Goal: Task Accomplishment & Management: Manage account settings

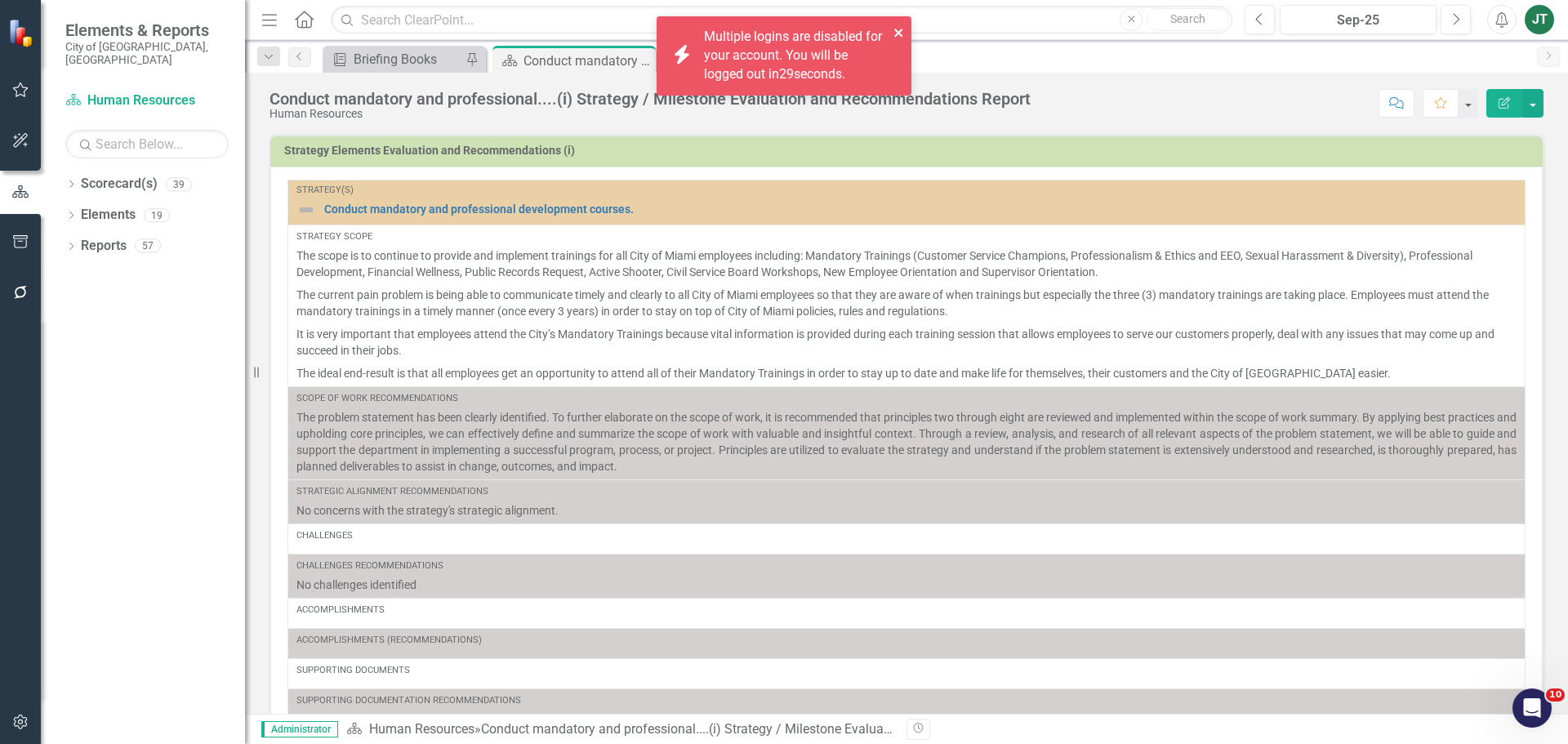
click at [895, 29] on icon "close" at bounding box center [899, 32] width 11 height 13
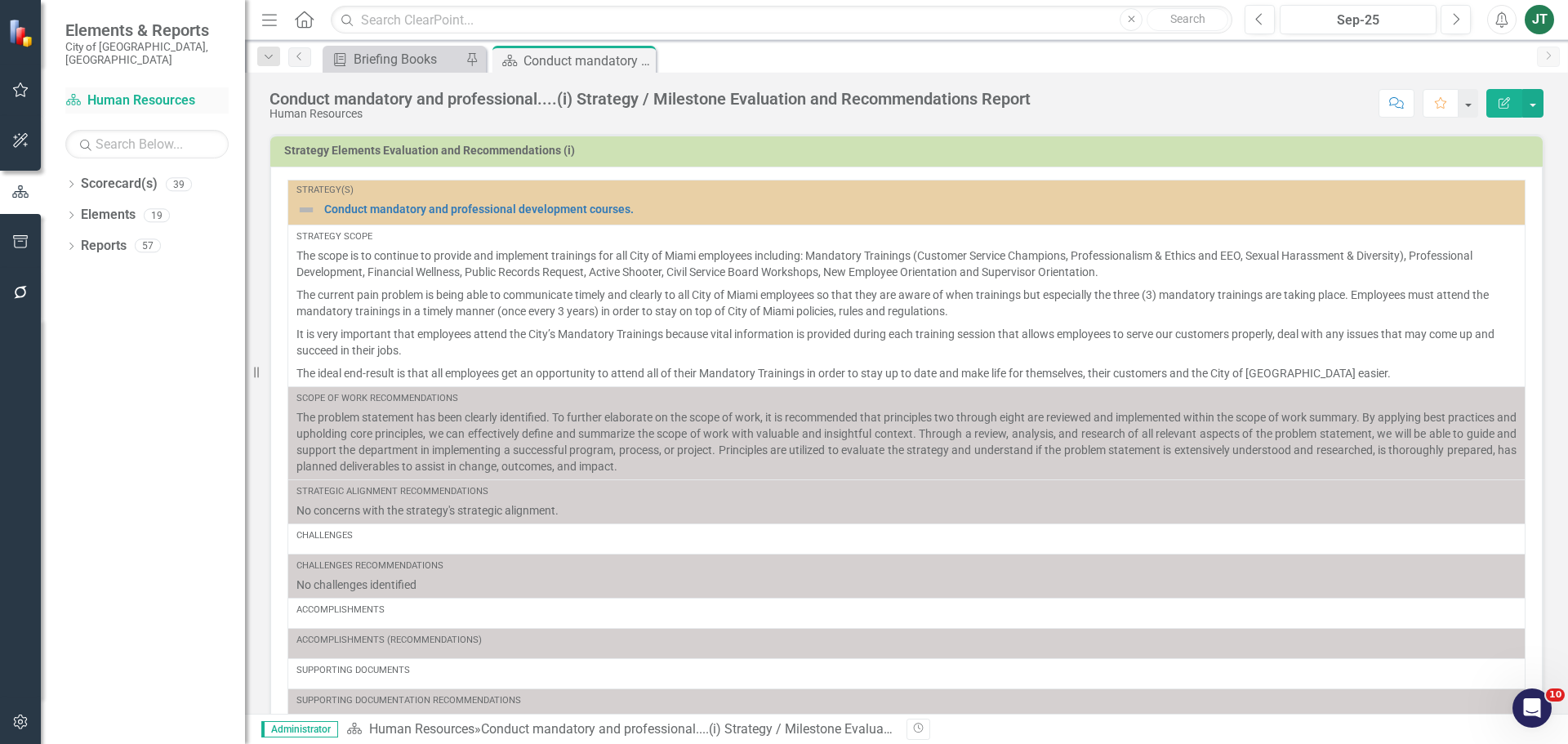
click at [113, 92] on link "Scorecard(s) Human Resources" at bounding box center [147, 101] width 163 height 19
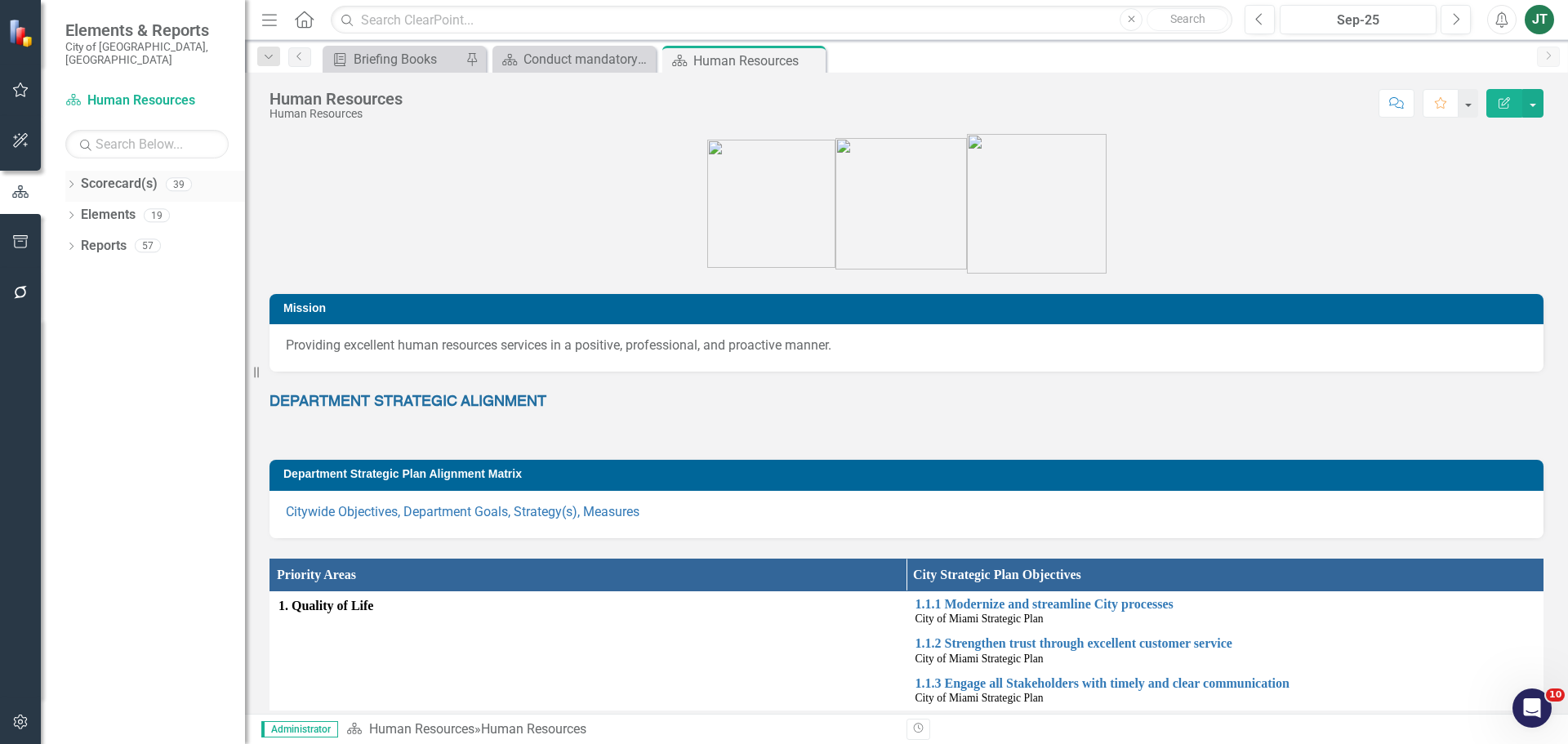
click at [71, 180] on div "Dropdown" at bounding box center [71, 187] width 11 height 14
click at [81, 240] on icon "Dropdown" at bounding box center [80, 245] width 12 height 10
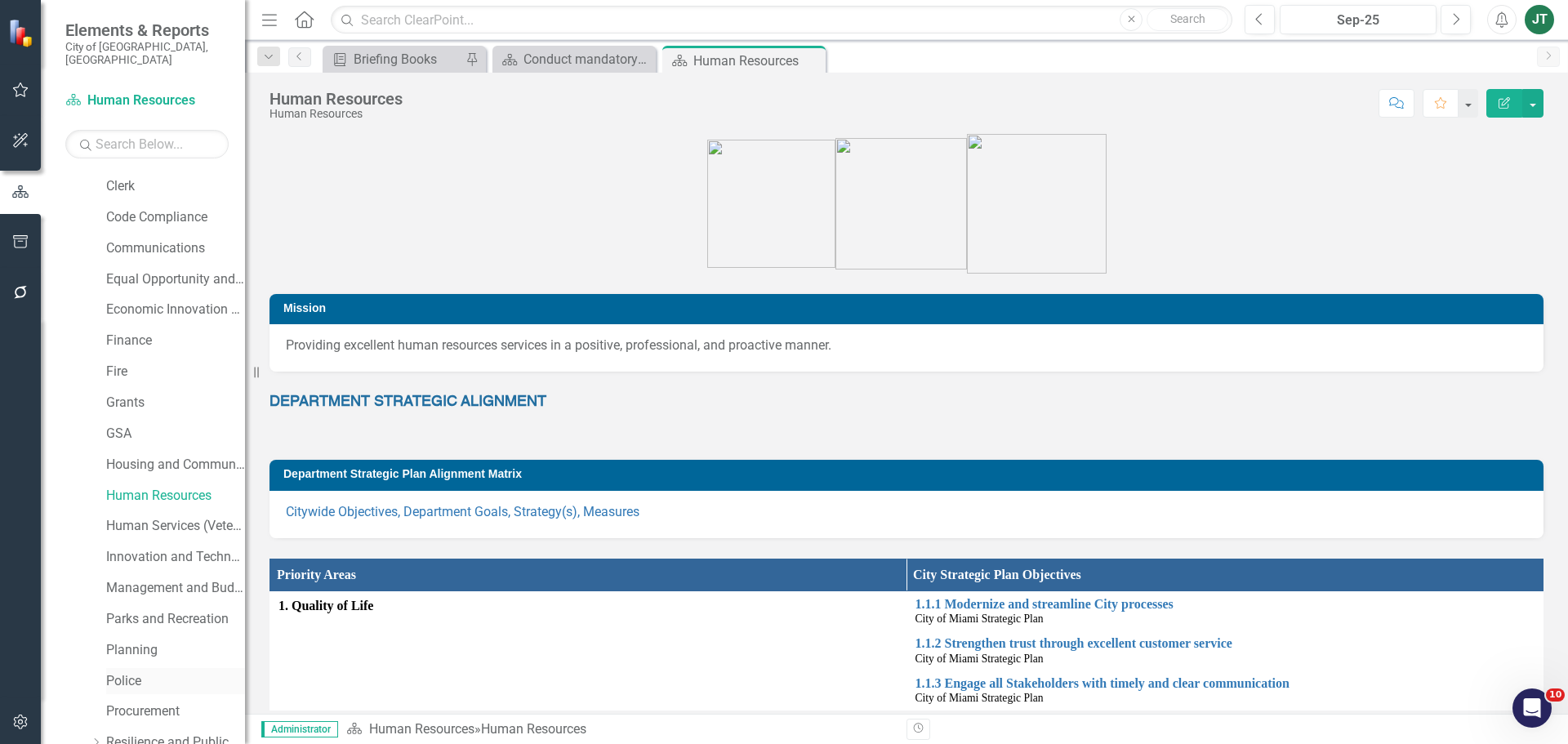
scroll to position [327, 0]
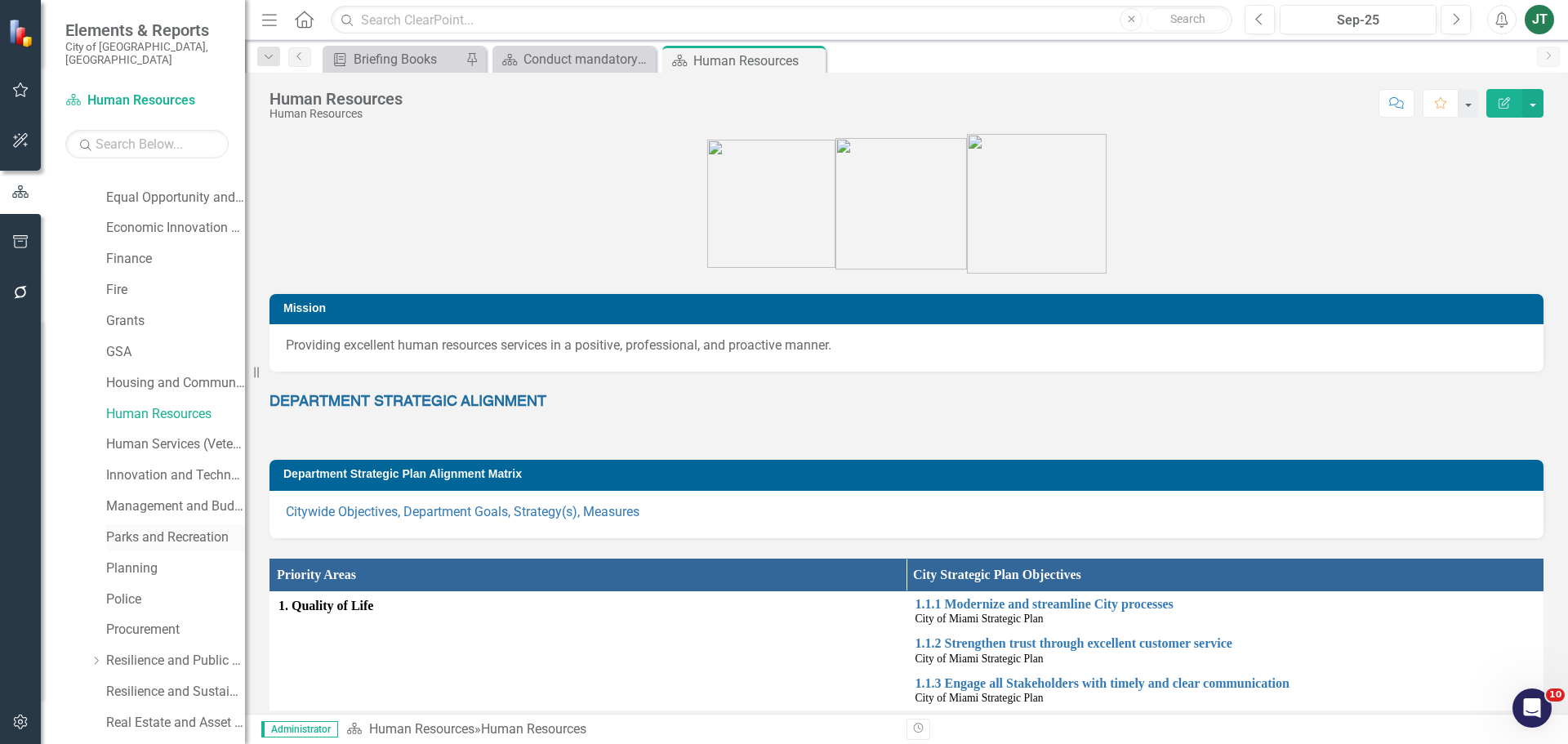
click at [160, 528] on link "Parks and Recreation" at bounding box center [175, 538] width 138 height 19
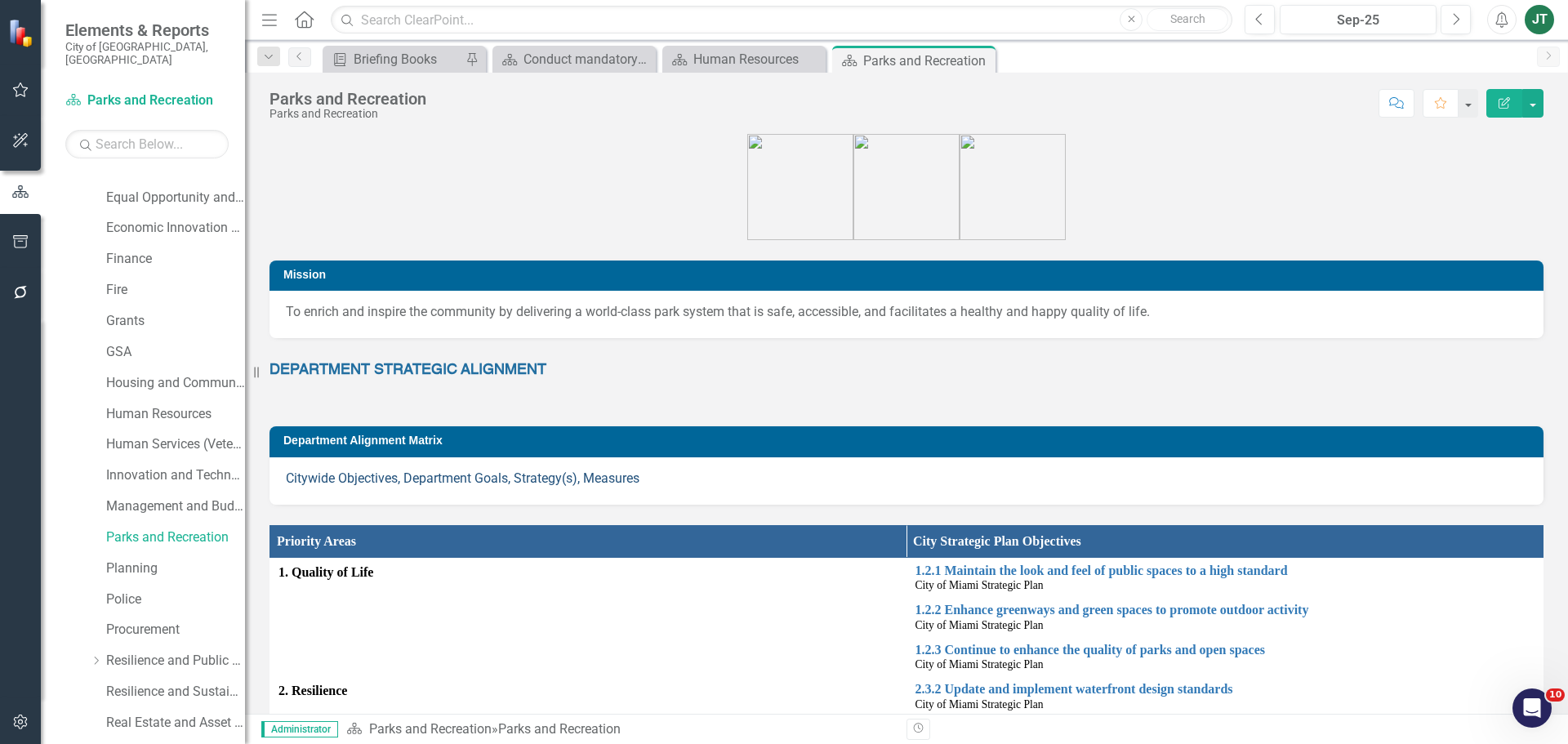
click at [442, 481] on link "Citywide Objectives, Department Goals, Strategy(s), Measures" at bounding box center [463, 478] width 353 height 15
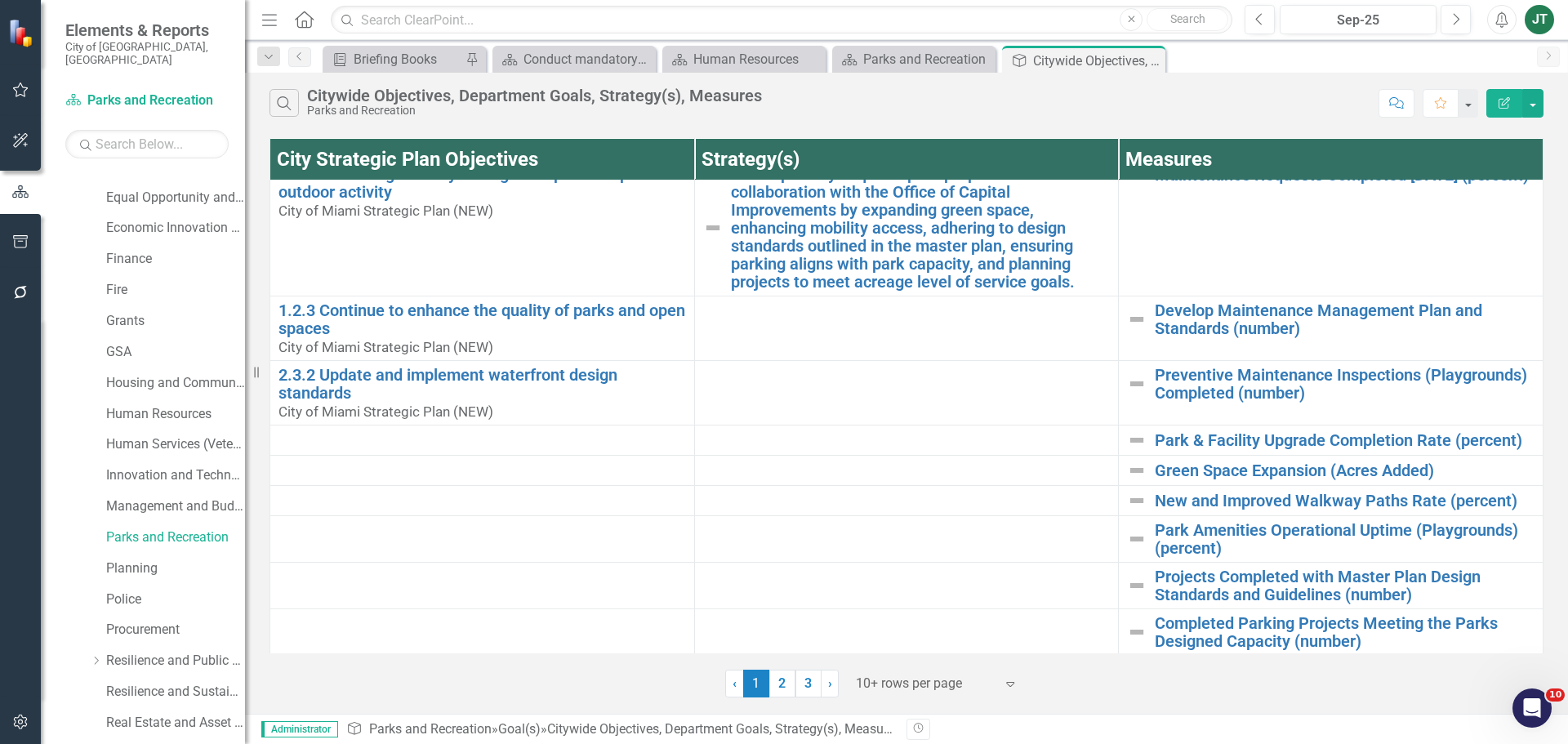
scroll to position [206, 0]
click at [939, 681] on div at bounding box center [925, 684] width 138 height 22
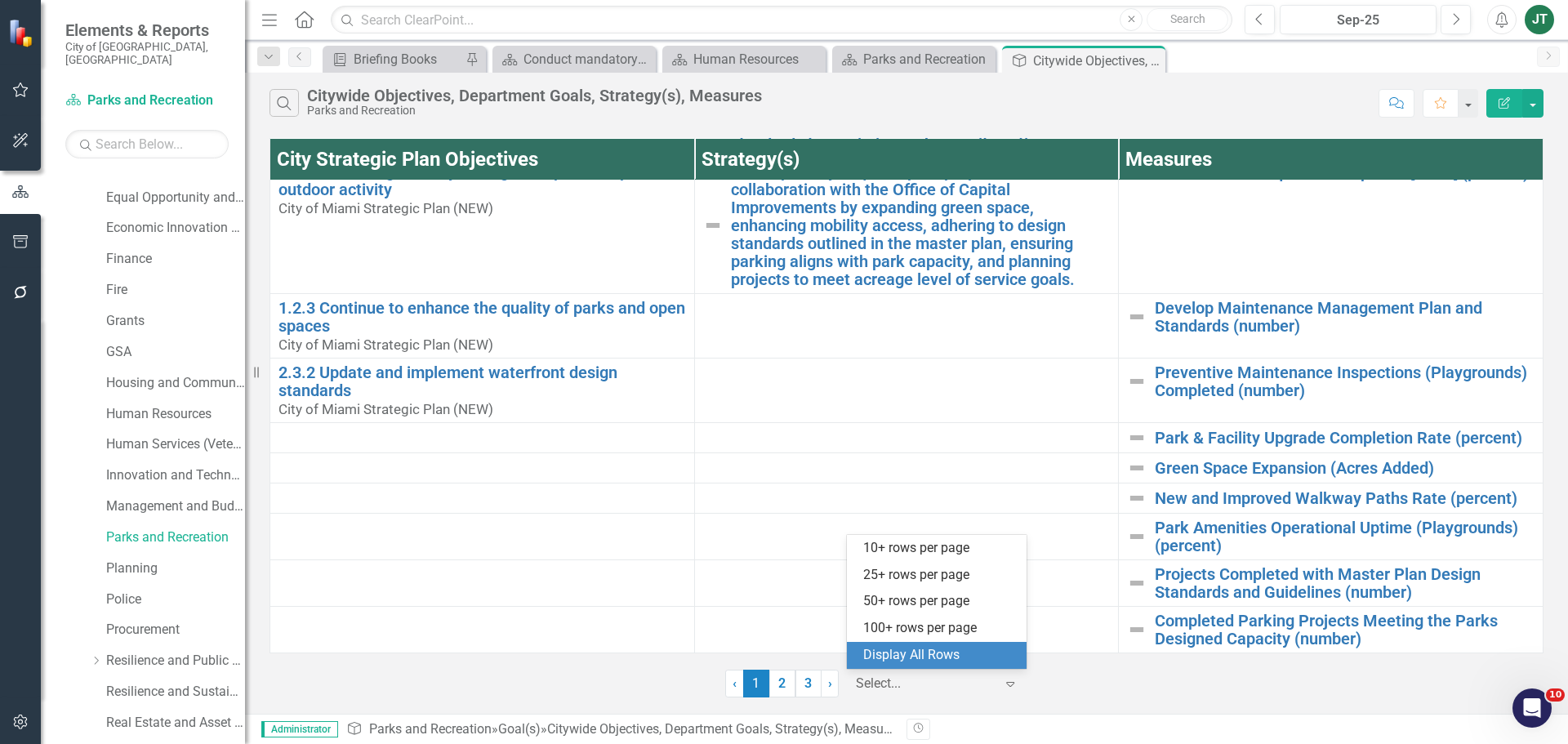
click at [939, 652] on div "Display All Rows" at bounding box center [939, 656] width 154 height 19
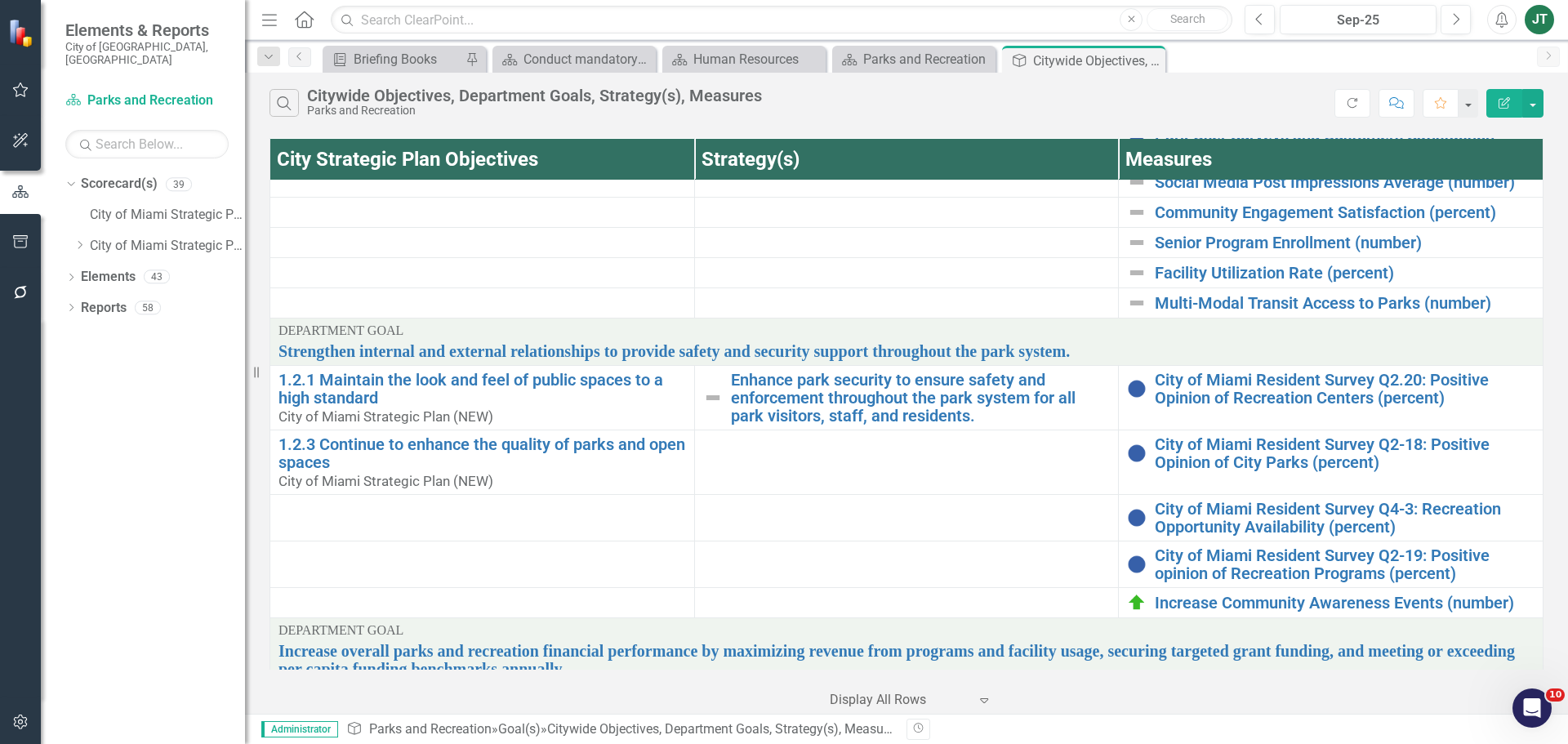
scroll to position [0, 0]
click at [617, 507] on td at bounding box center [482, 518] width 425 height 47
click at [735, 226] on td at bounding box center [906, 213] width 425 height 31
click at [824, 533] on td at bounding box center [906, 518] width 425 height 47
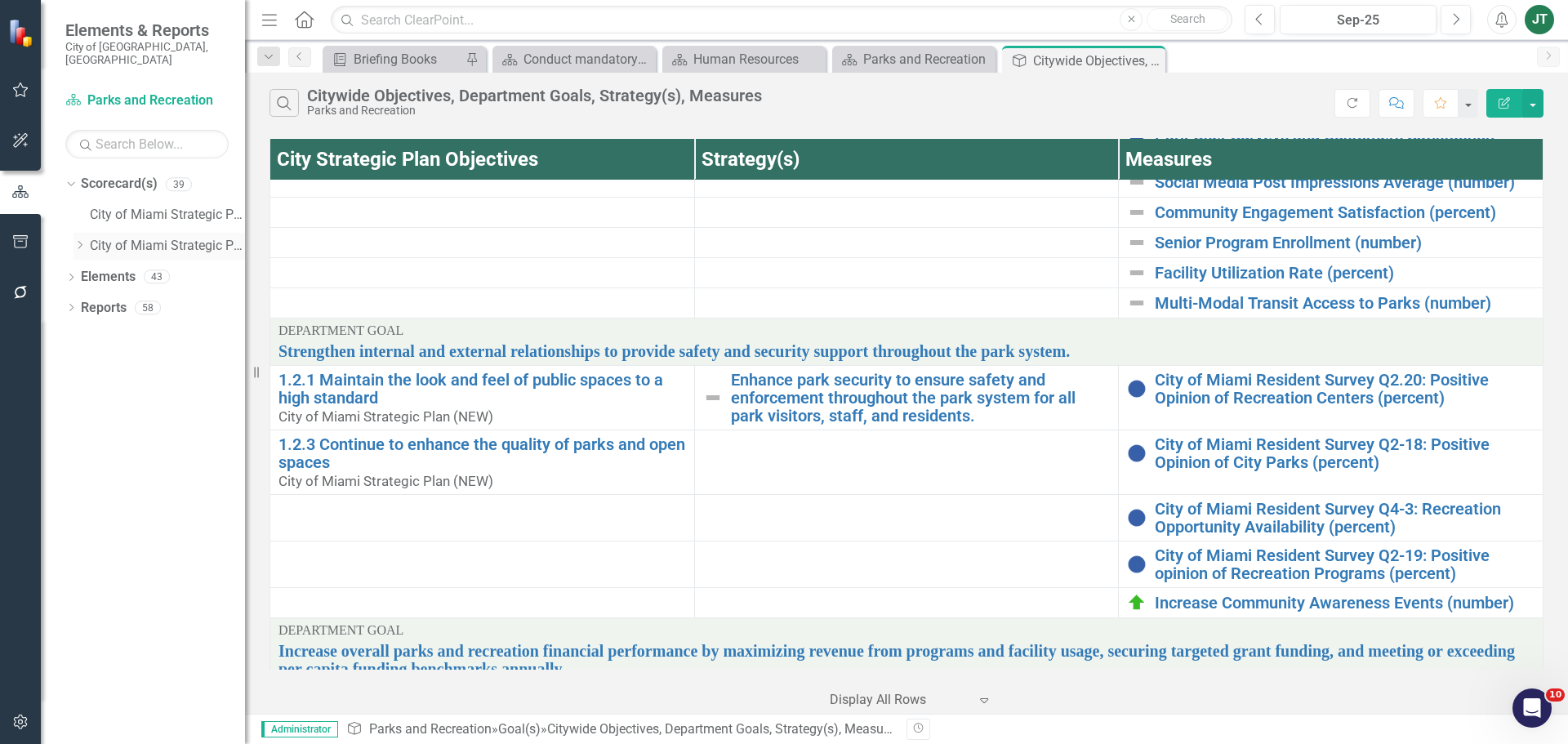
click at [84, 240] on icon "Dropdown" at bounding box center [80, 245] width 12 height 10
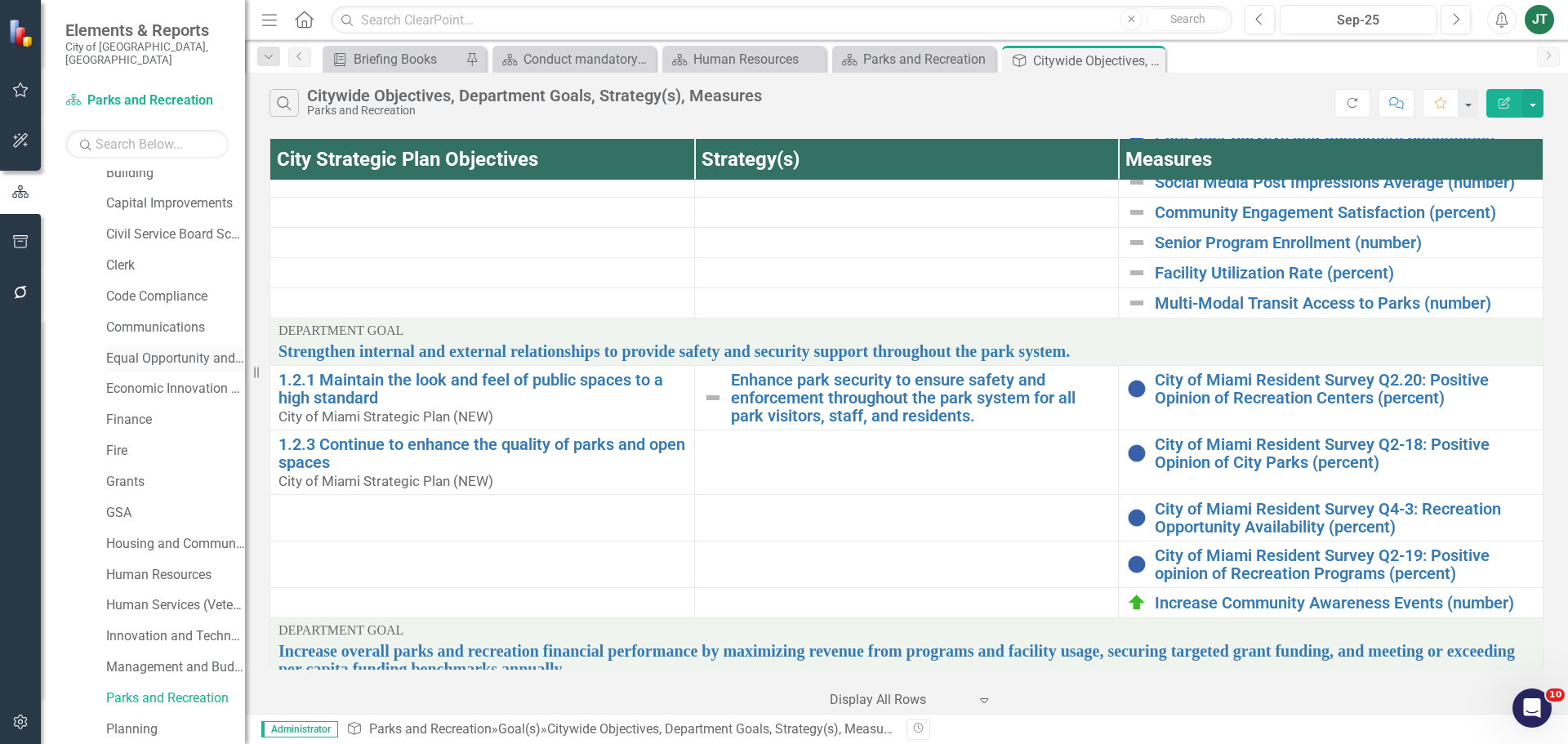
scroll to position [245, 0]
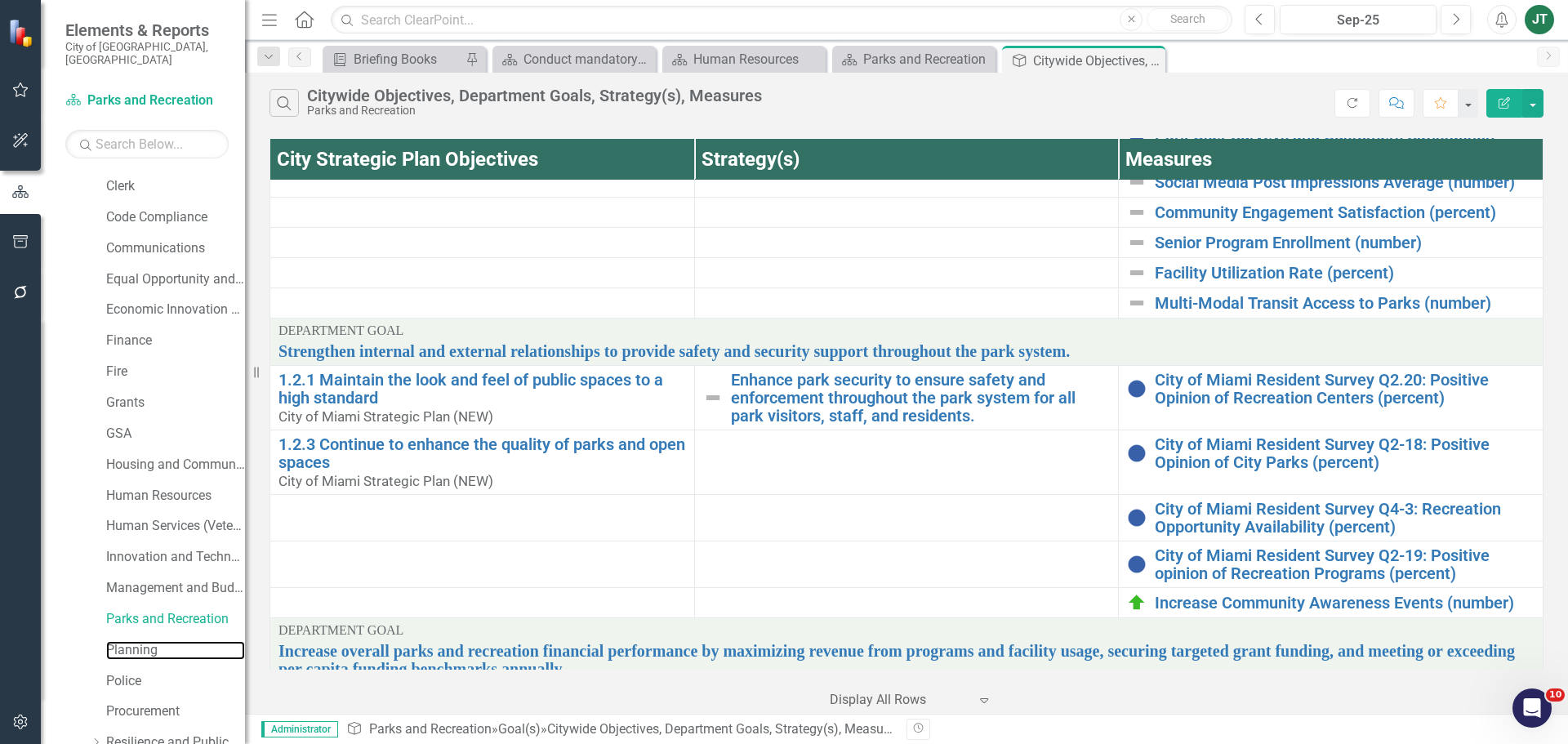
click at [138, 641] on link "Planning" at bounding box center [175, 651] width 138 height 19
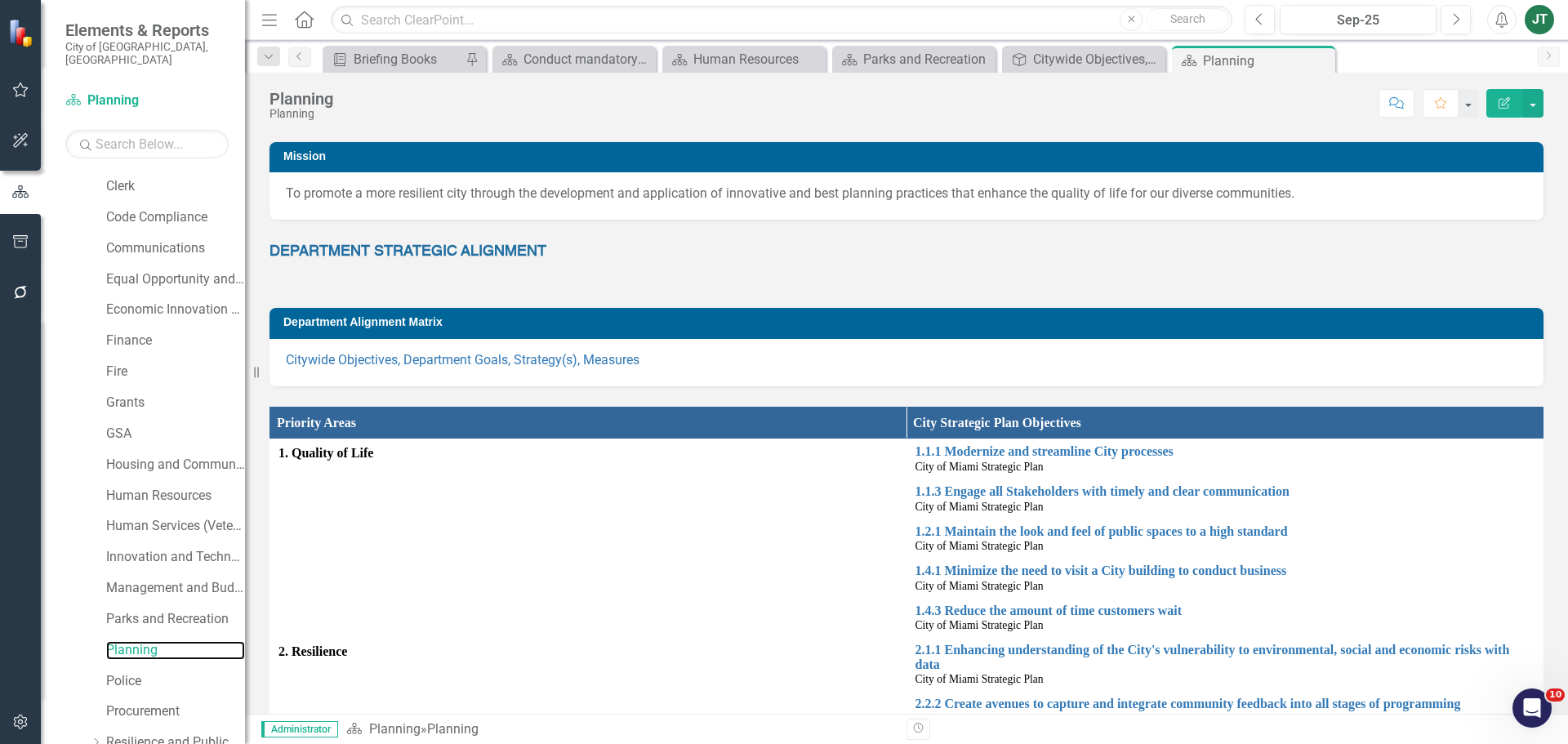
scroll to position [163, 0]
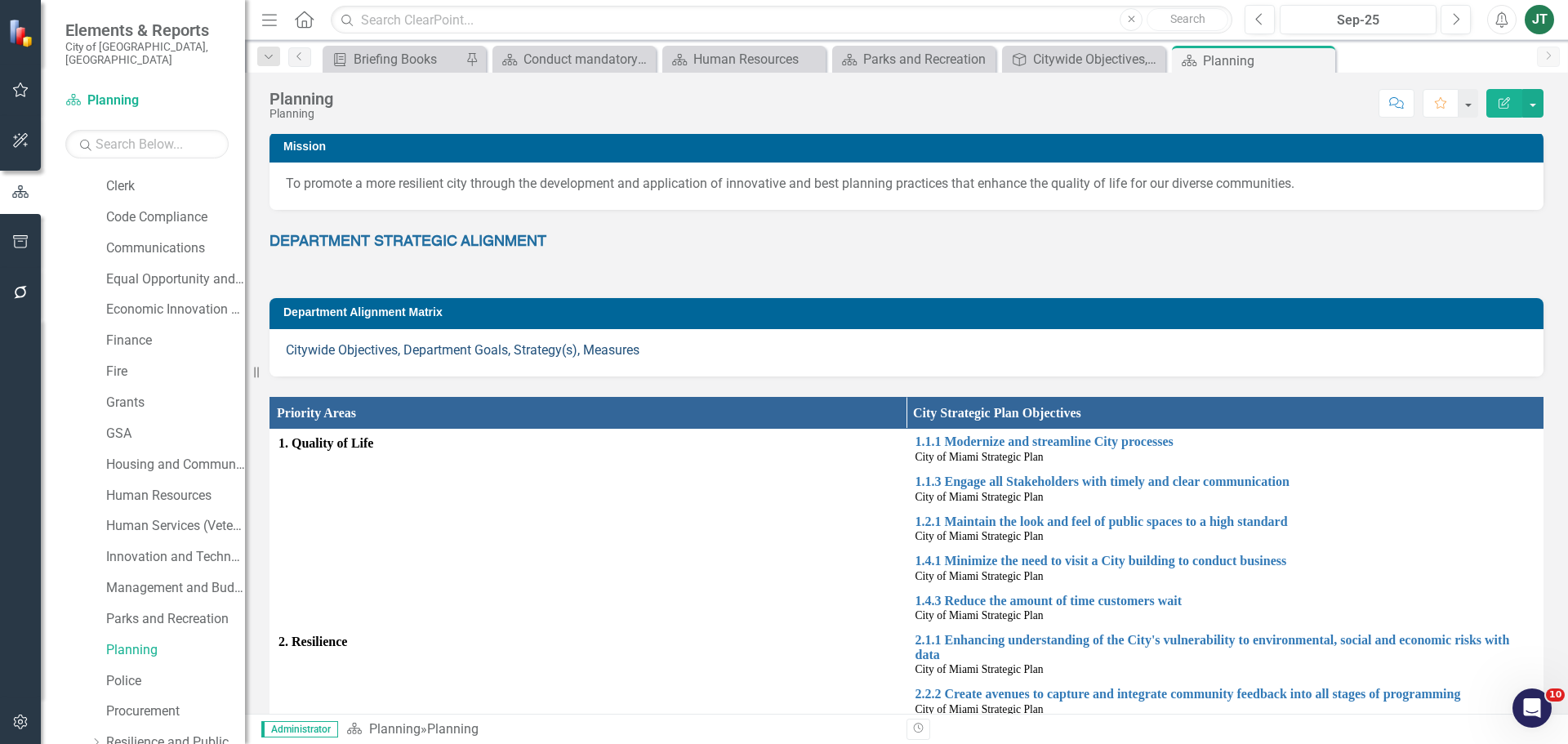
click at [582, 344] on link "Citywide Objectives, Department Goals, Strategy(s), Measures" at bounding box center [463, 350] width 353 height 15
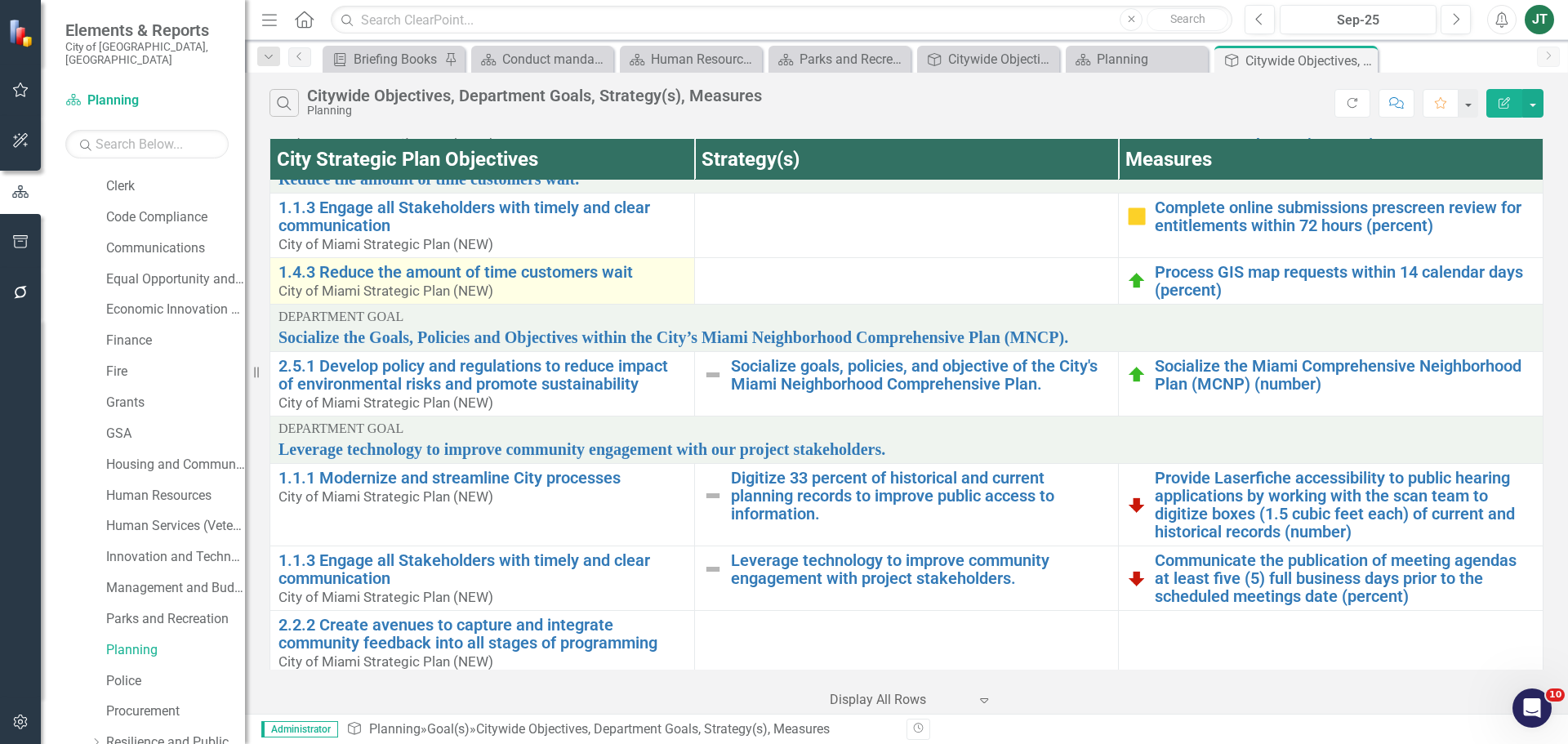
scroll to position [163, 0]
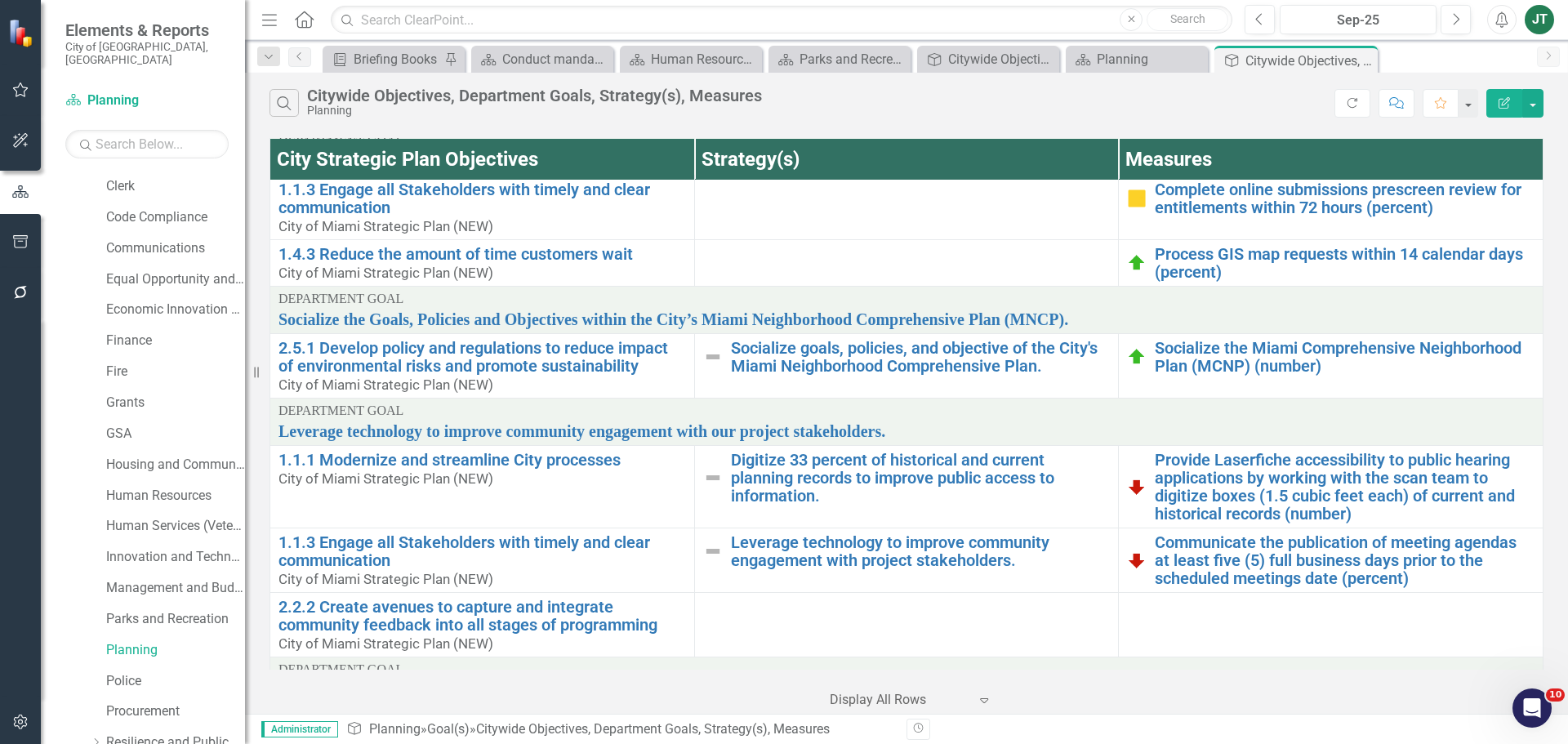
click at [918, 255] on td at bounding box center [906, 263] width 425 height 47
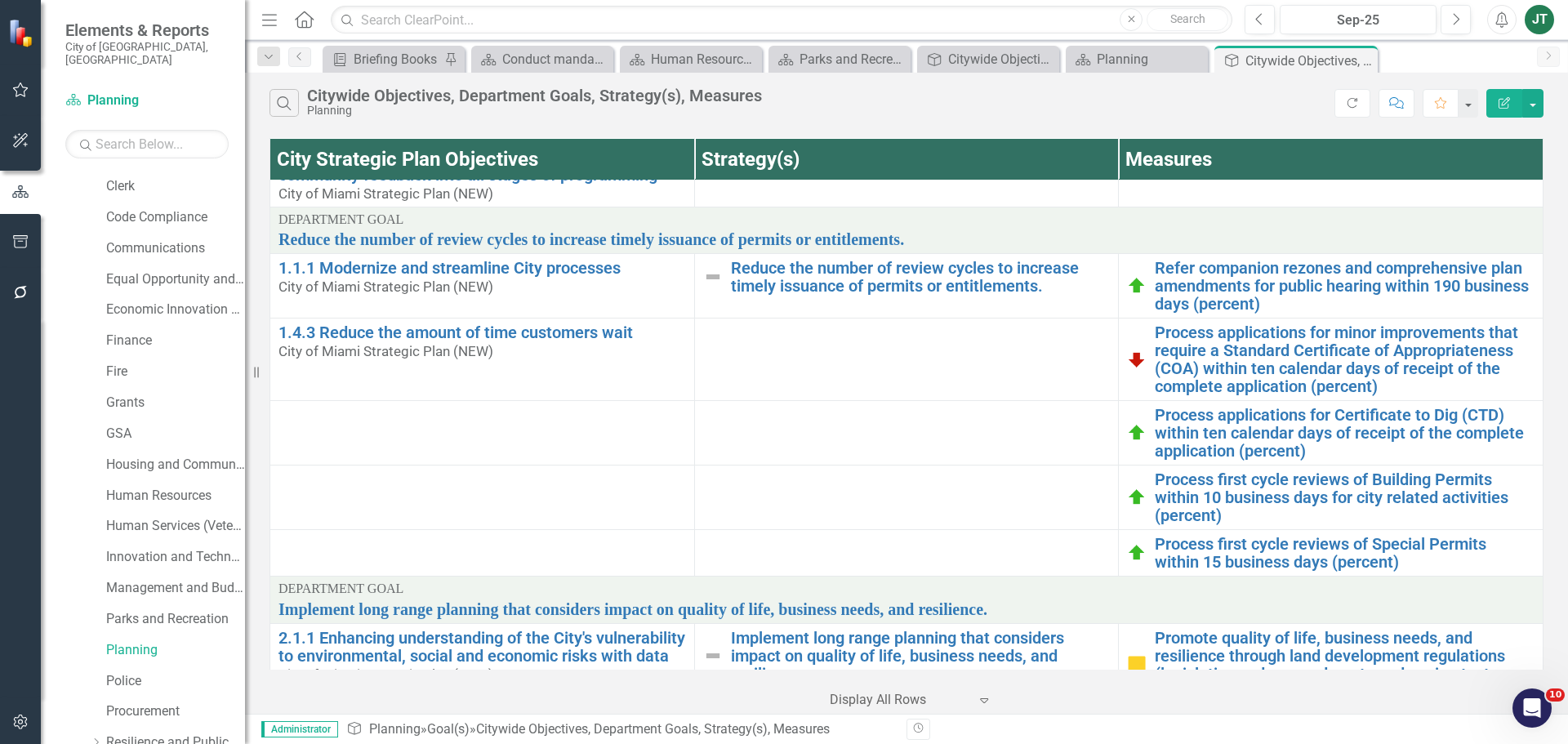
scroll to position [908, 0]
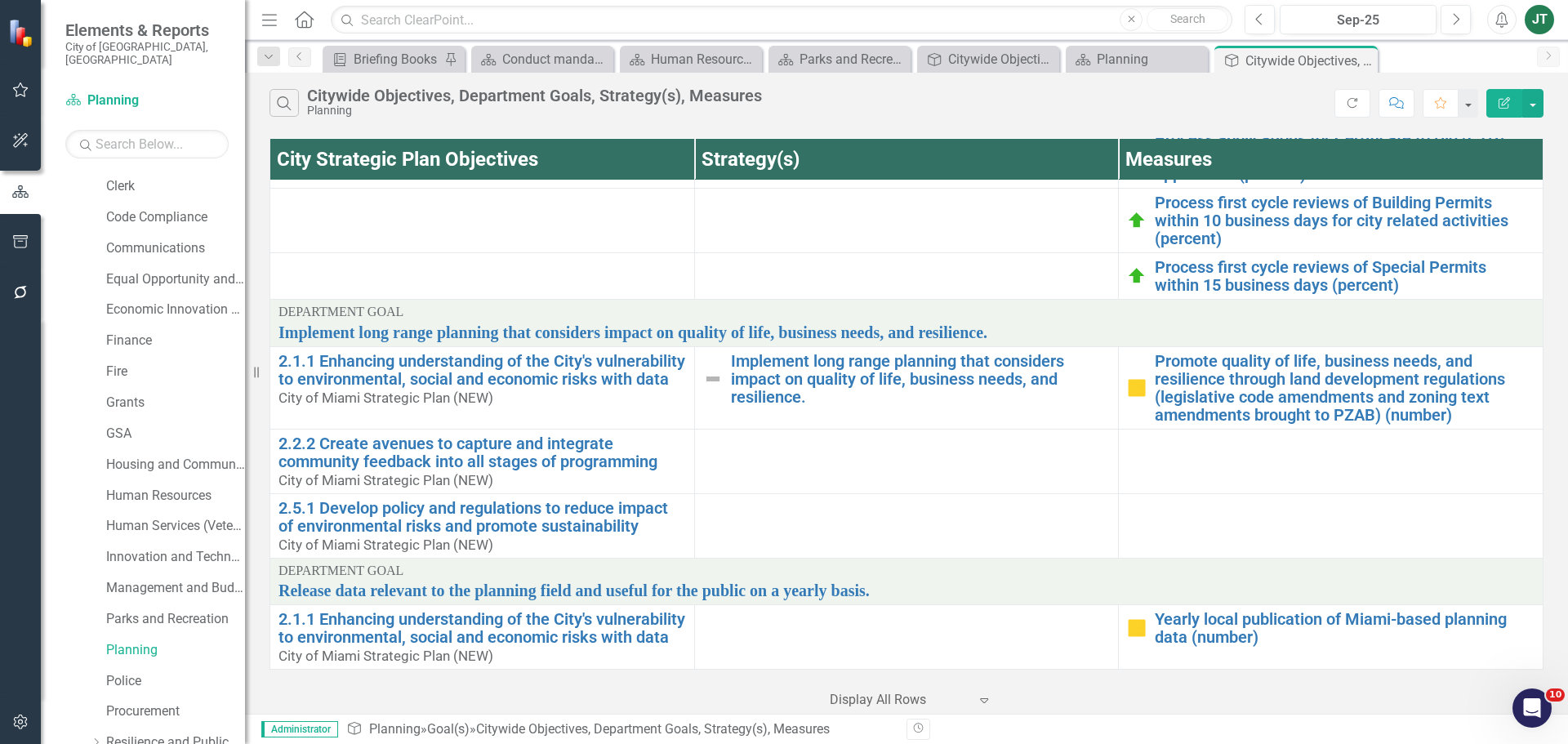
click at [929, 500] on td at bounding box center [906, 526] width 425 height 65
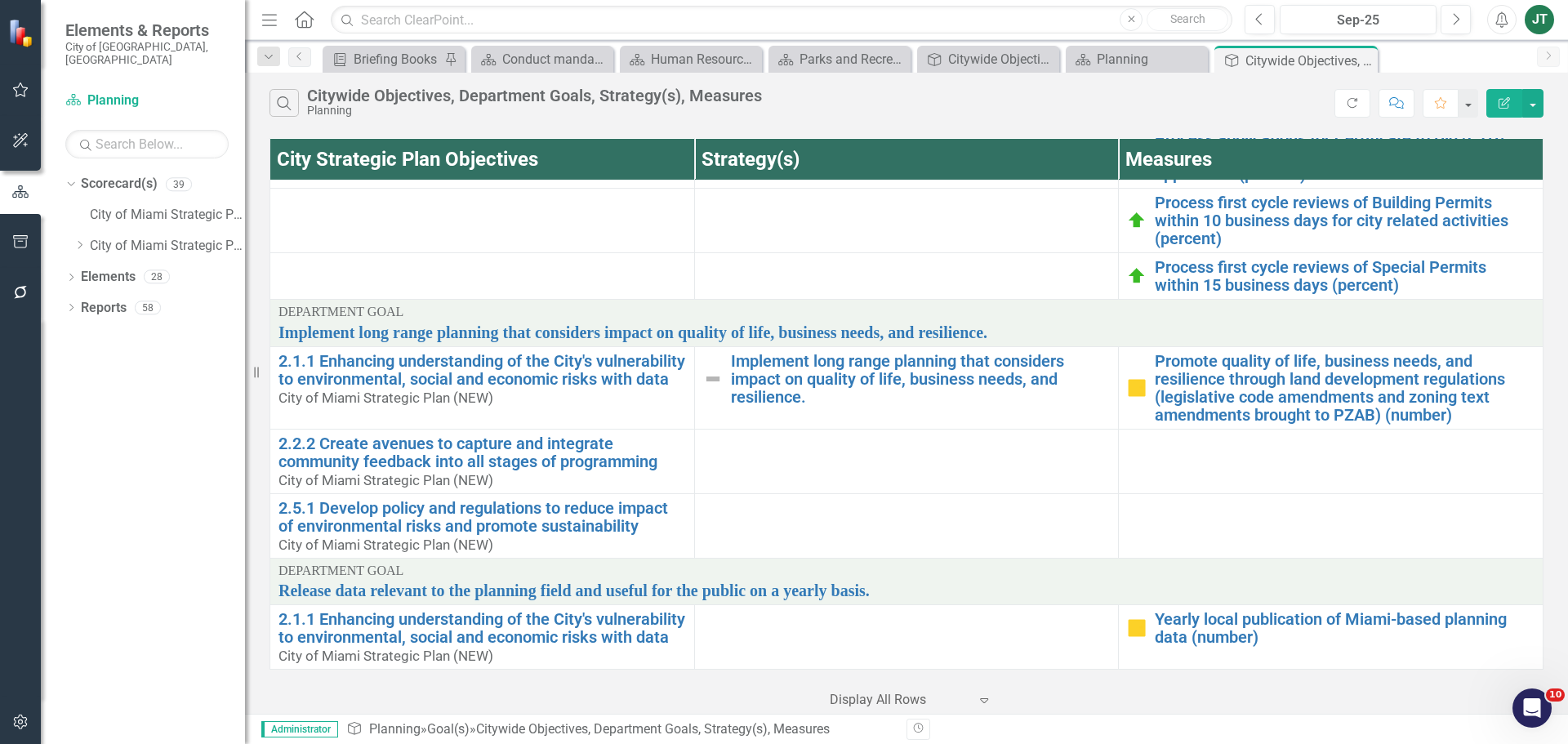
scroll to position [0, 0]
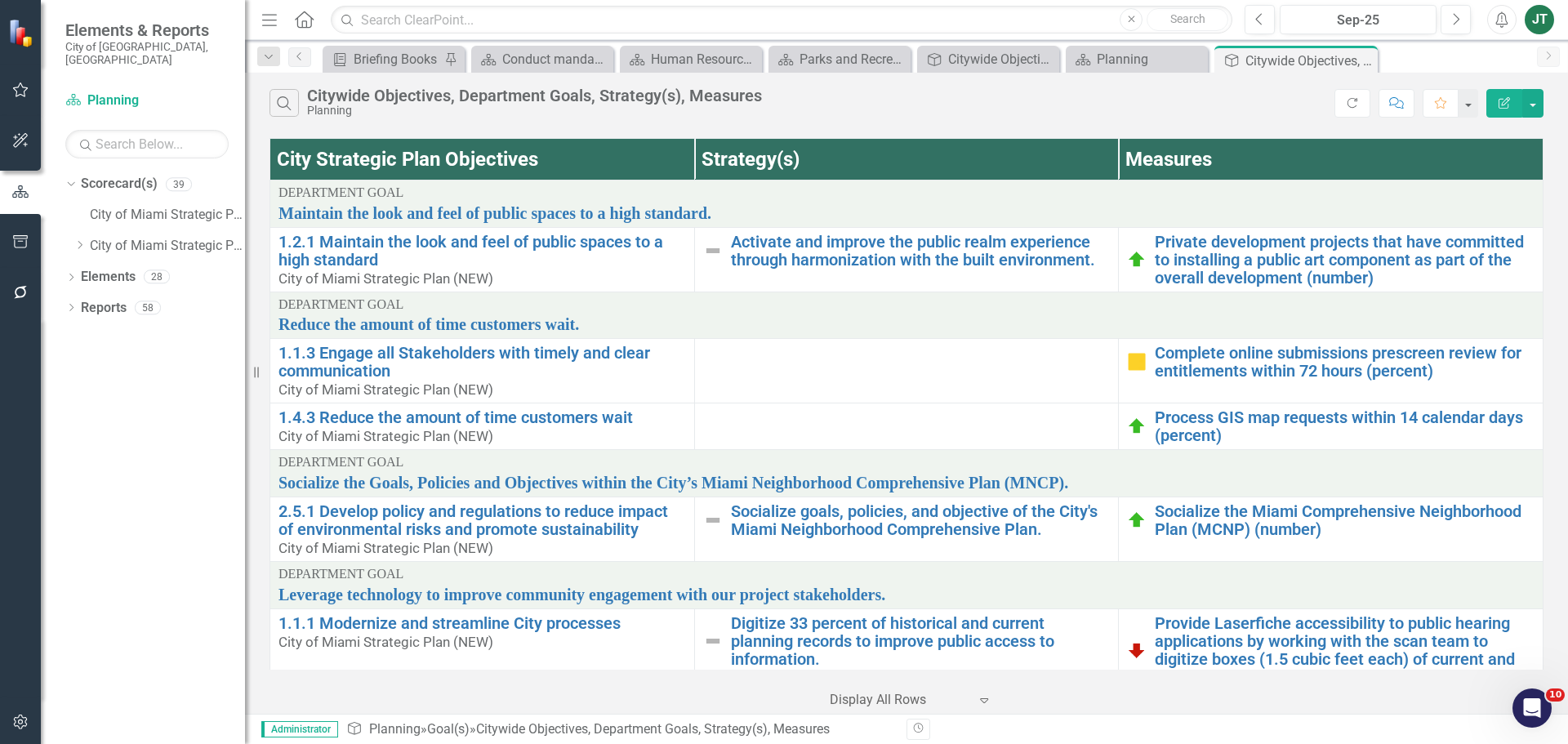
scroll to position [908, 0]
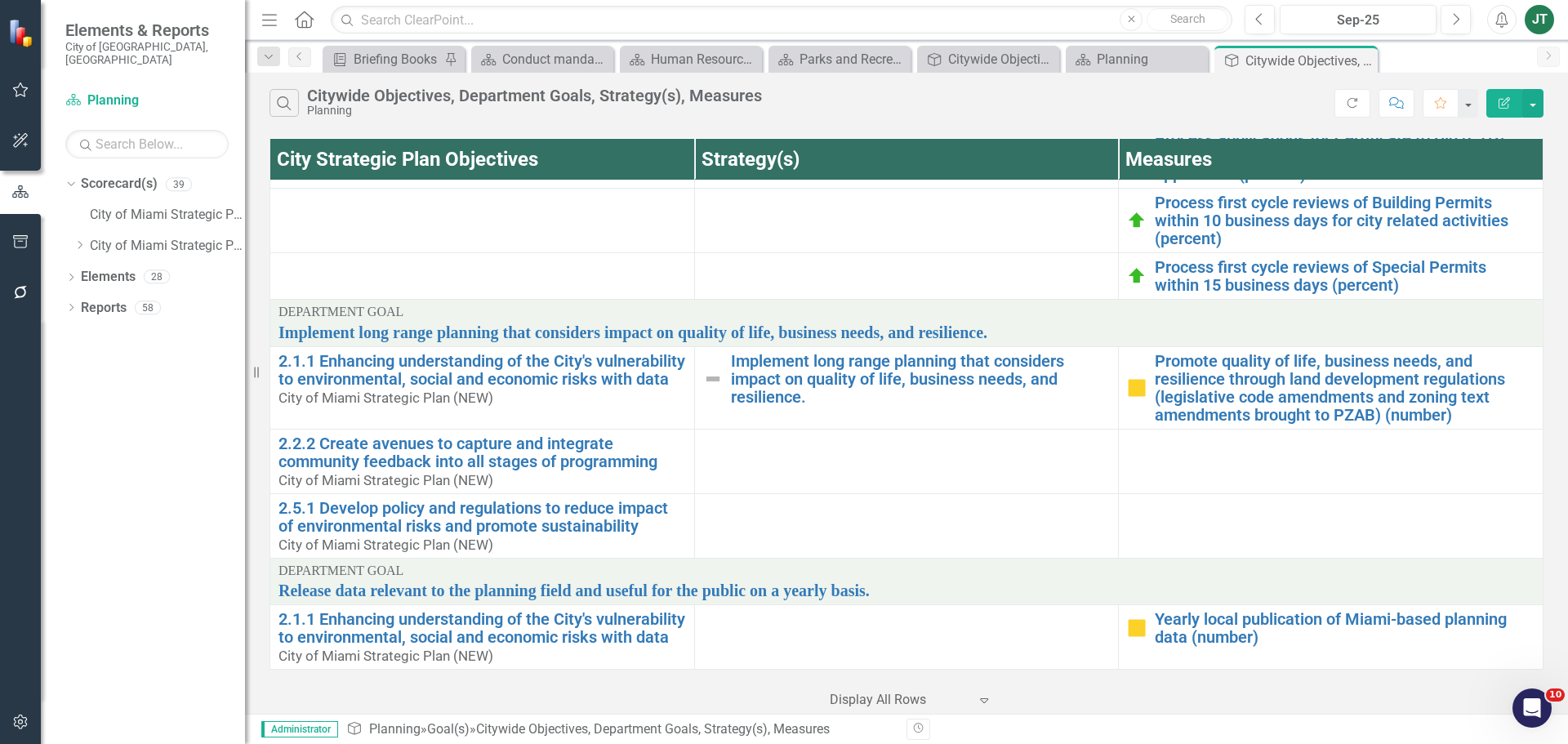
click at [939, 466] on td at bounding box center [906, 461] width 425 height 65
click at [81, 241] on icon at bounding box center [80, 245] width 4 height 8
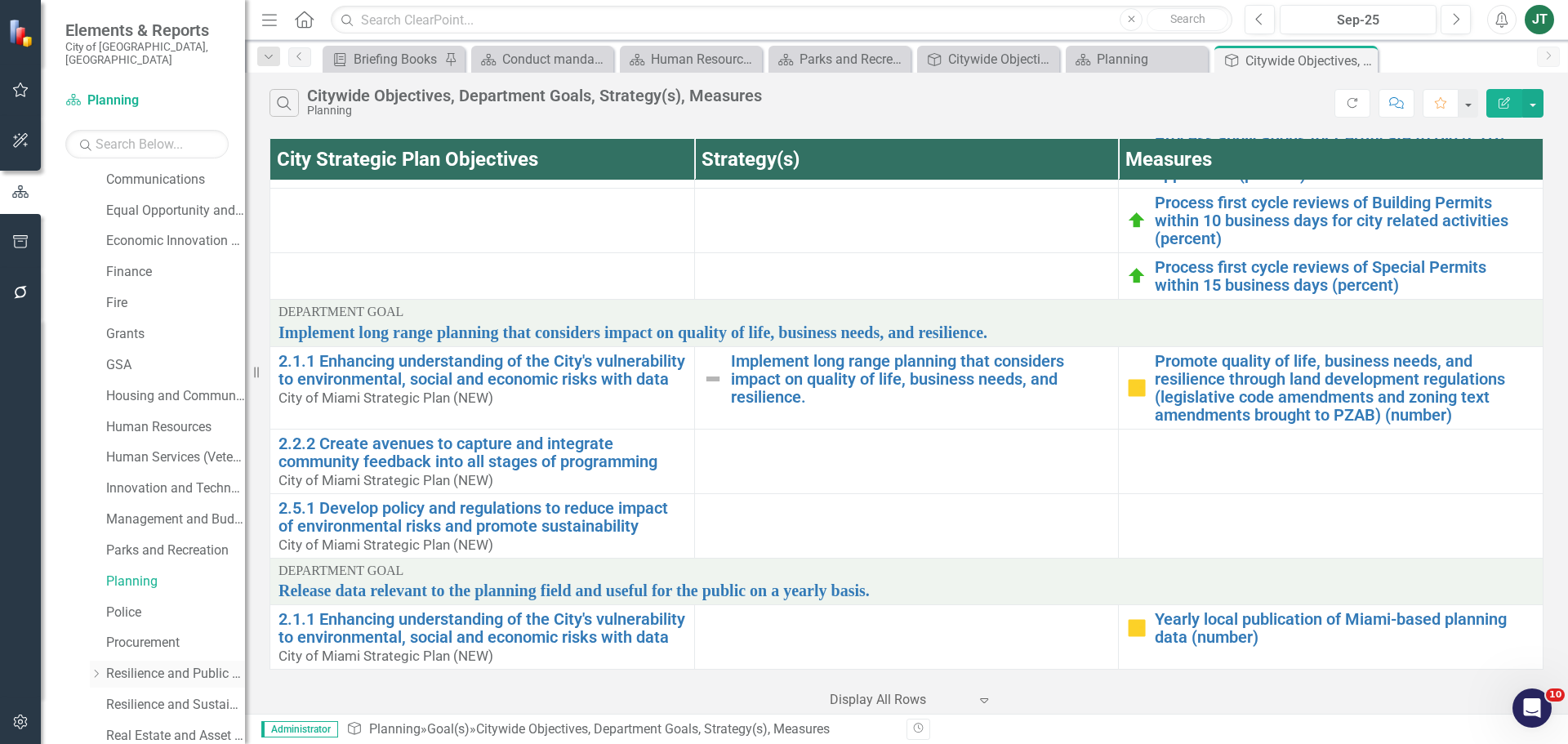
scroll to position [409, 0]
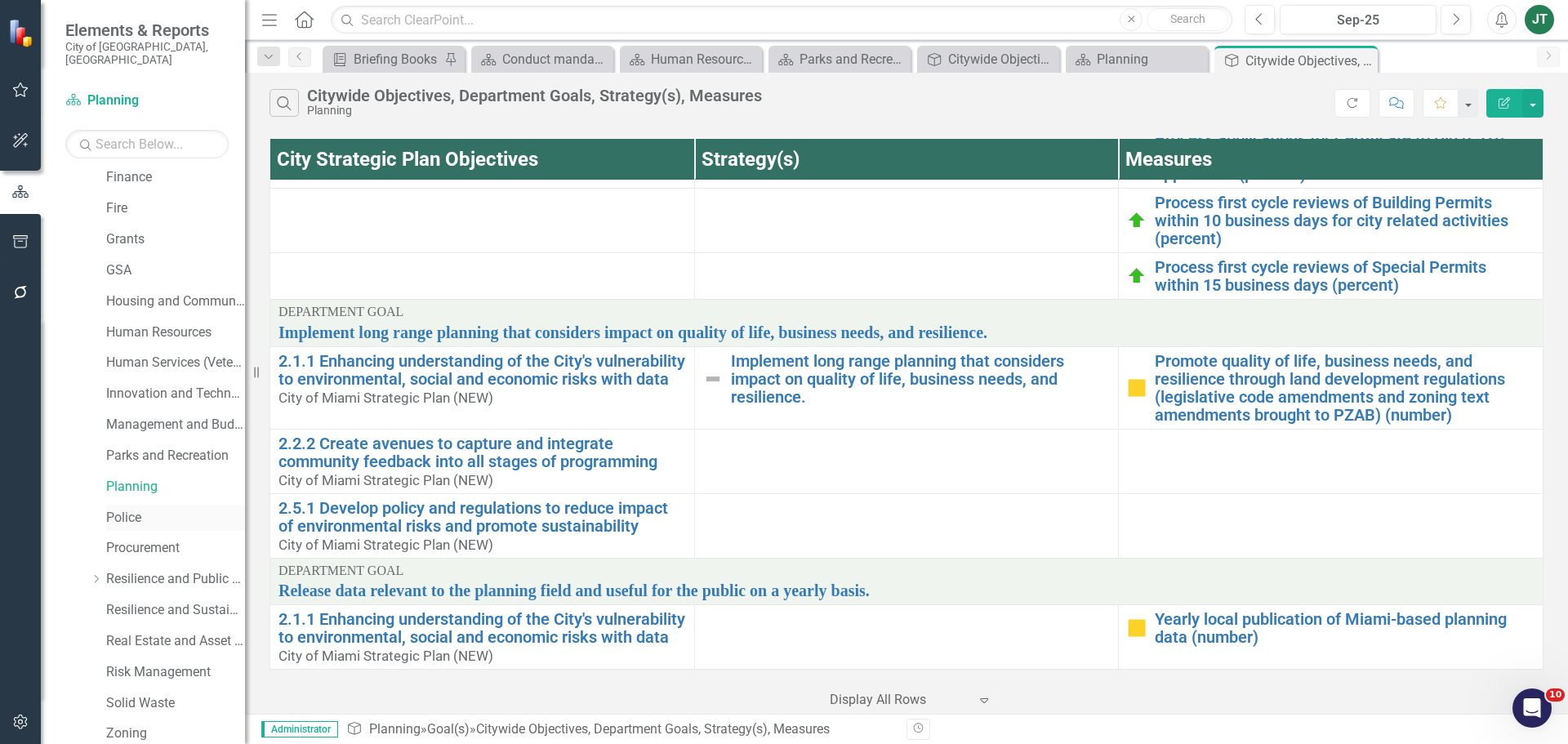
click at [130, 509] on link "Police" at bounding box center [175, 518] width 138 height 19
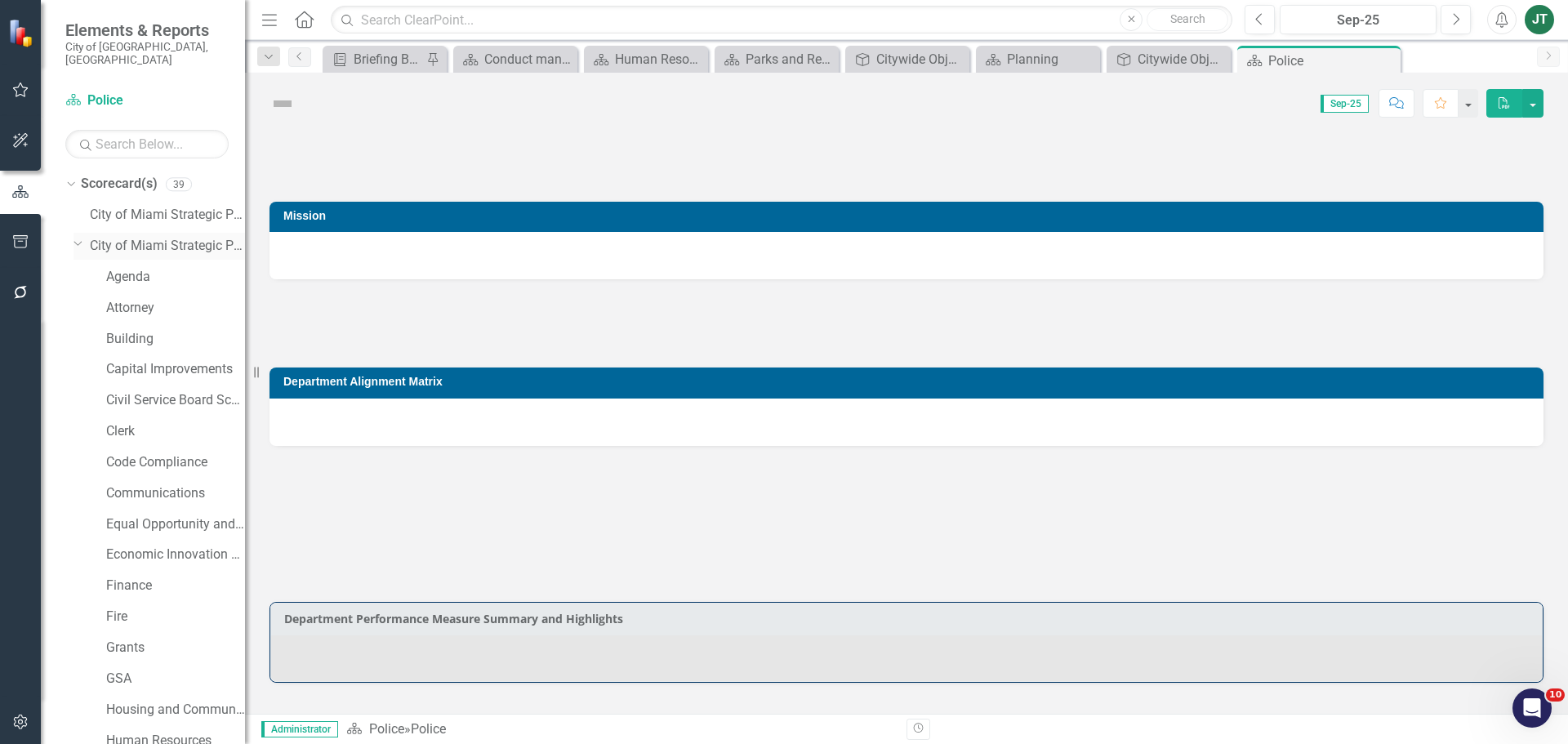
click at [80, 237] on icon "Dropdown" at bounding box center [79, 243] width 10 height 12
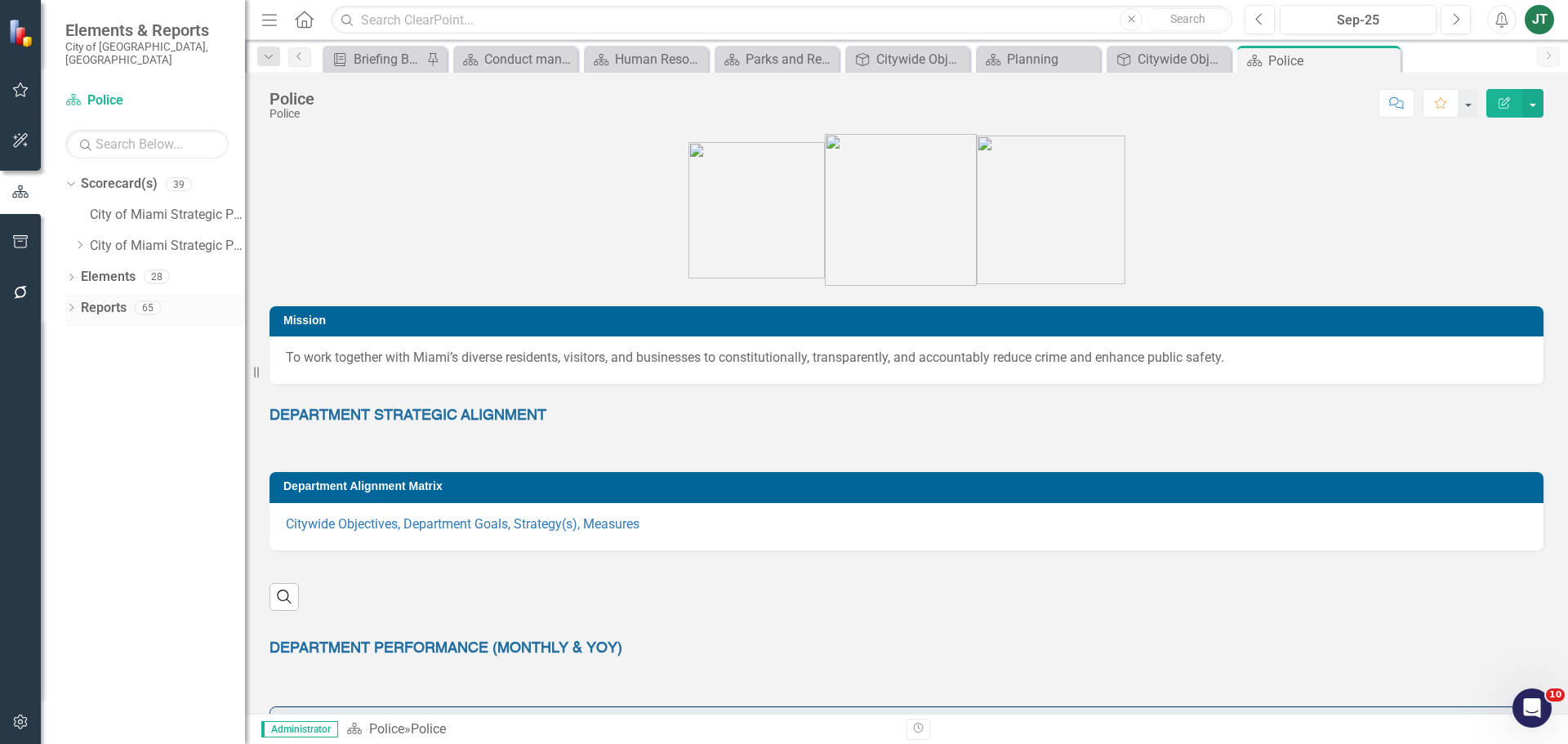
click at [71, 304] on icon at bounding box center [71, 307] width 4 height 8
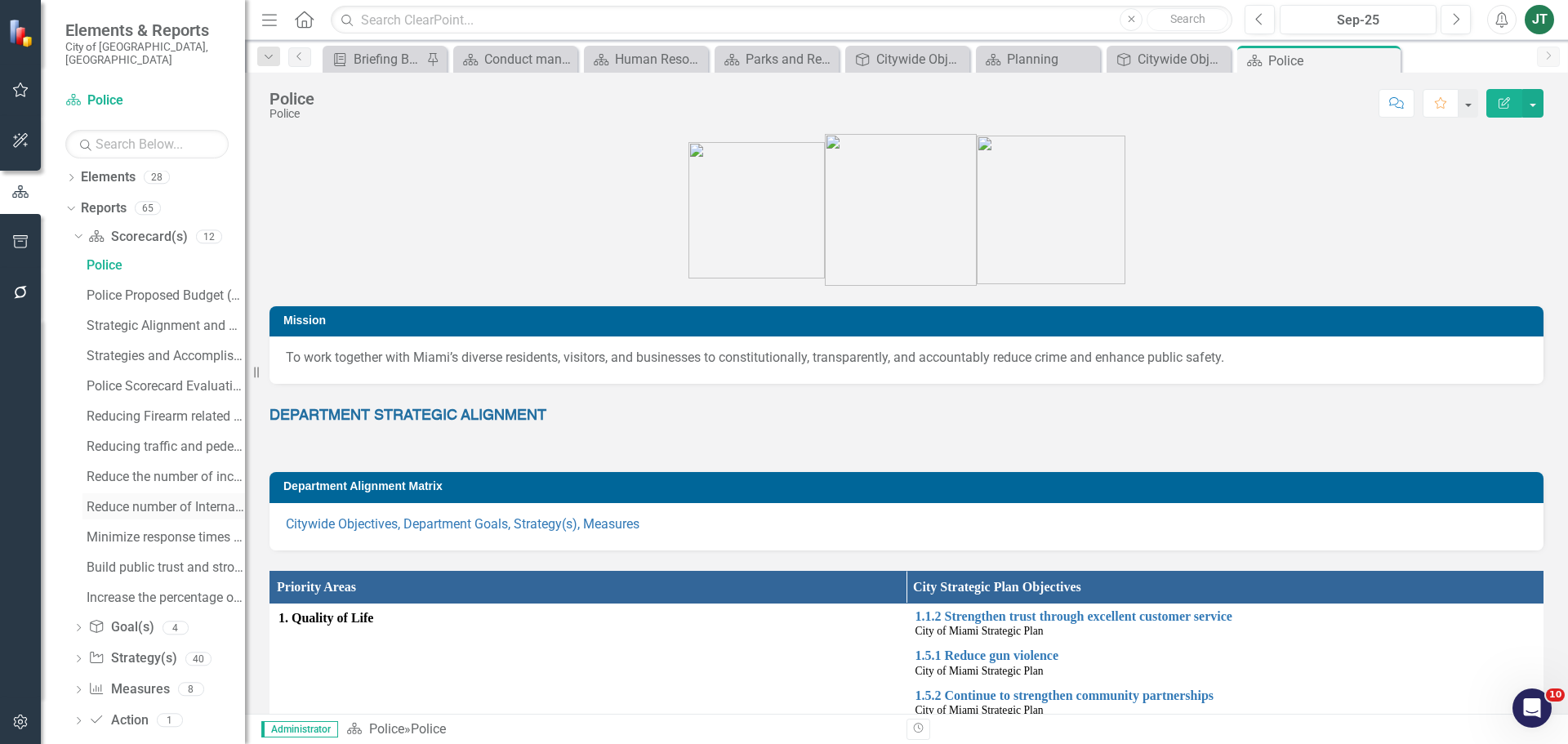
scroll to position [104, 0]
click at [462, 521] on link "Citywide Objectives, Department Goals, Strategy(s), Measures" at bounding box center [463, 524] width 353 height 15
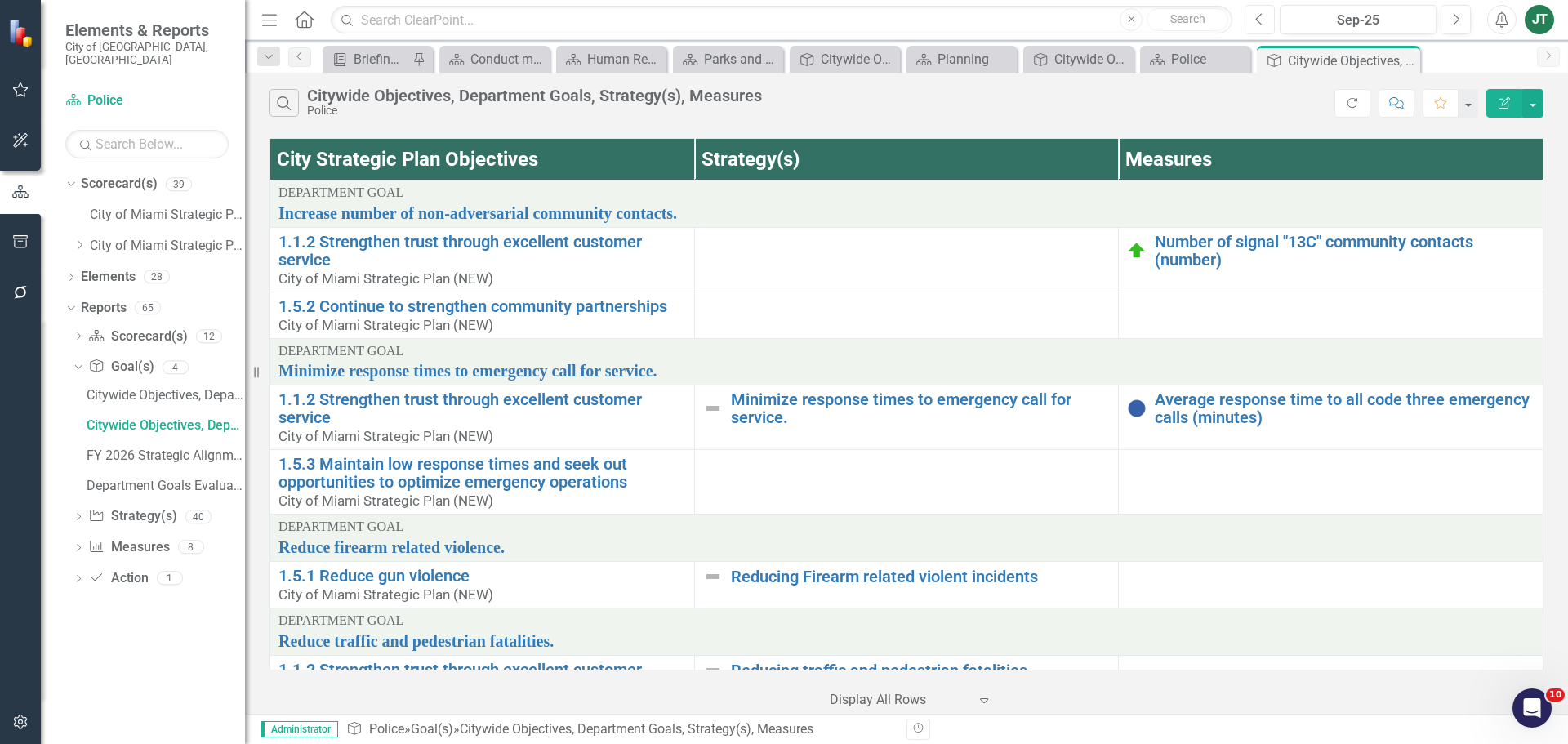
click at [1263, 24] on icon "Previous" at bounding box center [1260, 19] width 9 height 14
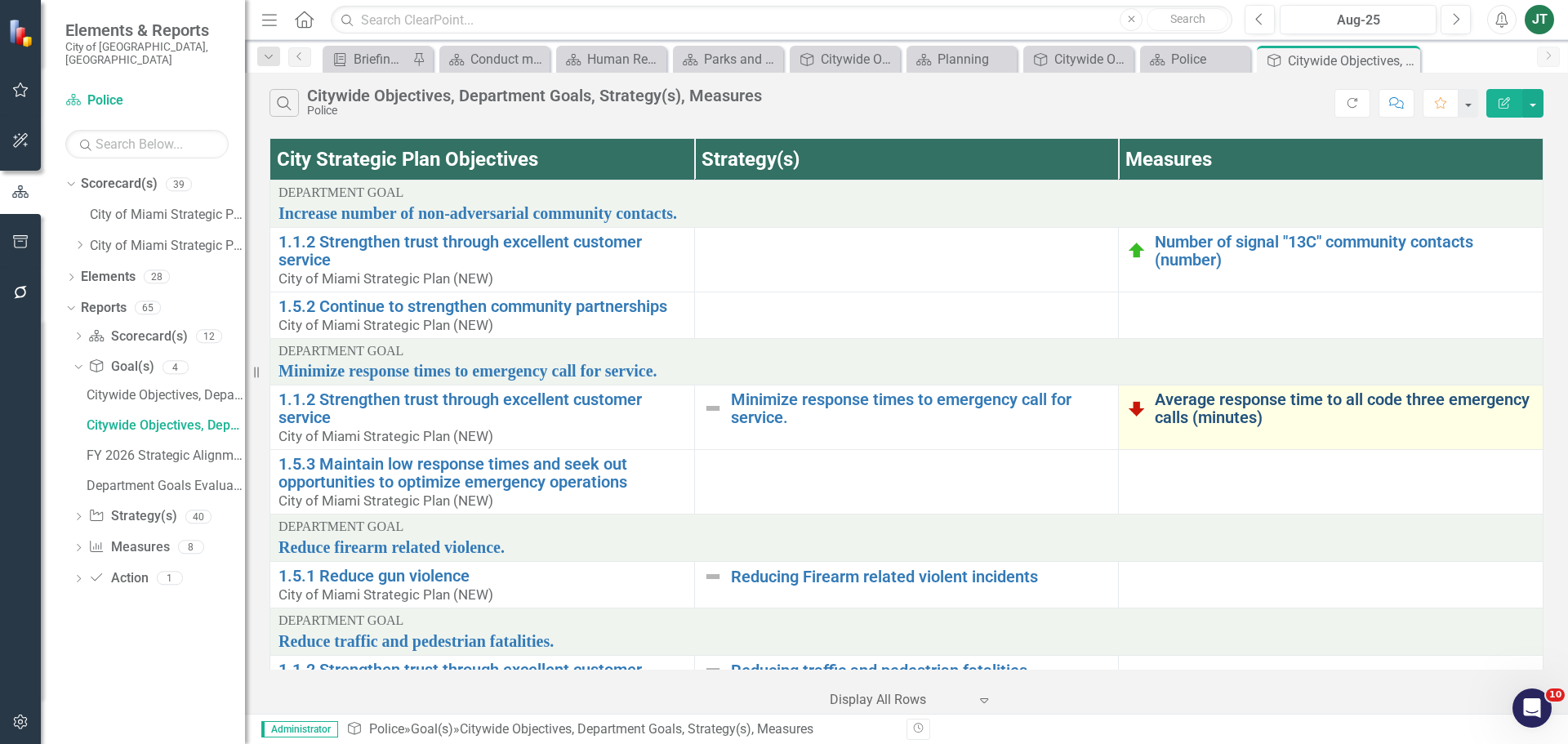
click at [1185, 410] on link "Average response time to all code three emergency calls (minutes)" at bounding box center [1345, 409] width 380 height 36
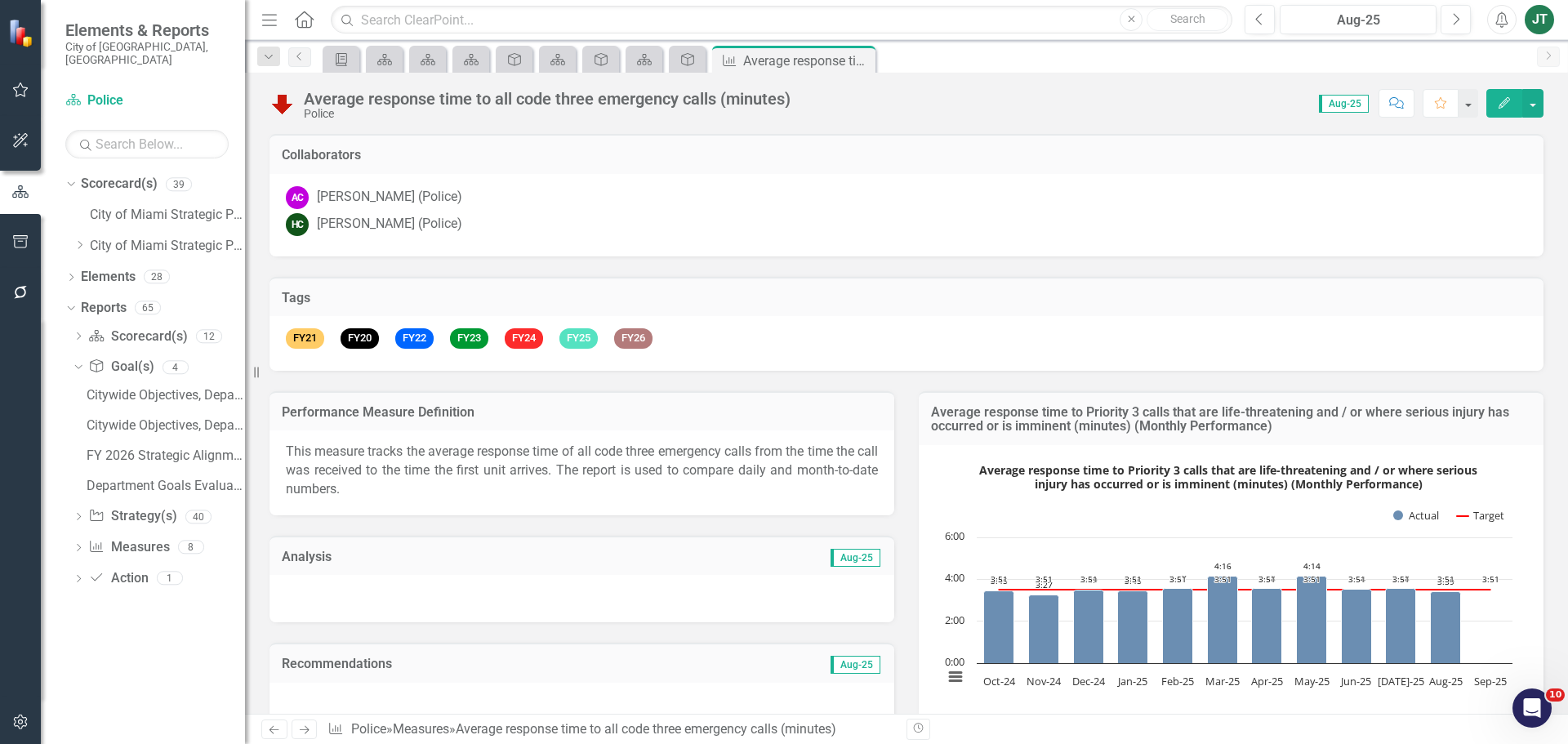
scroll to position [292, 0]
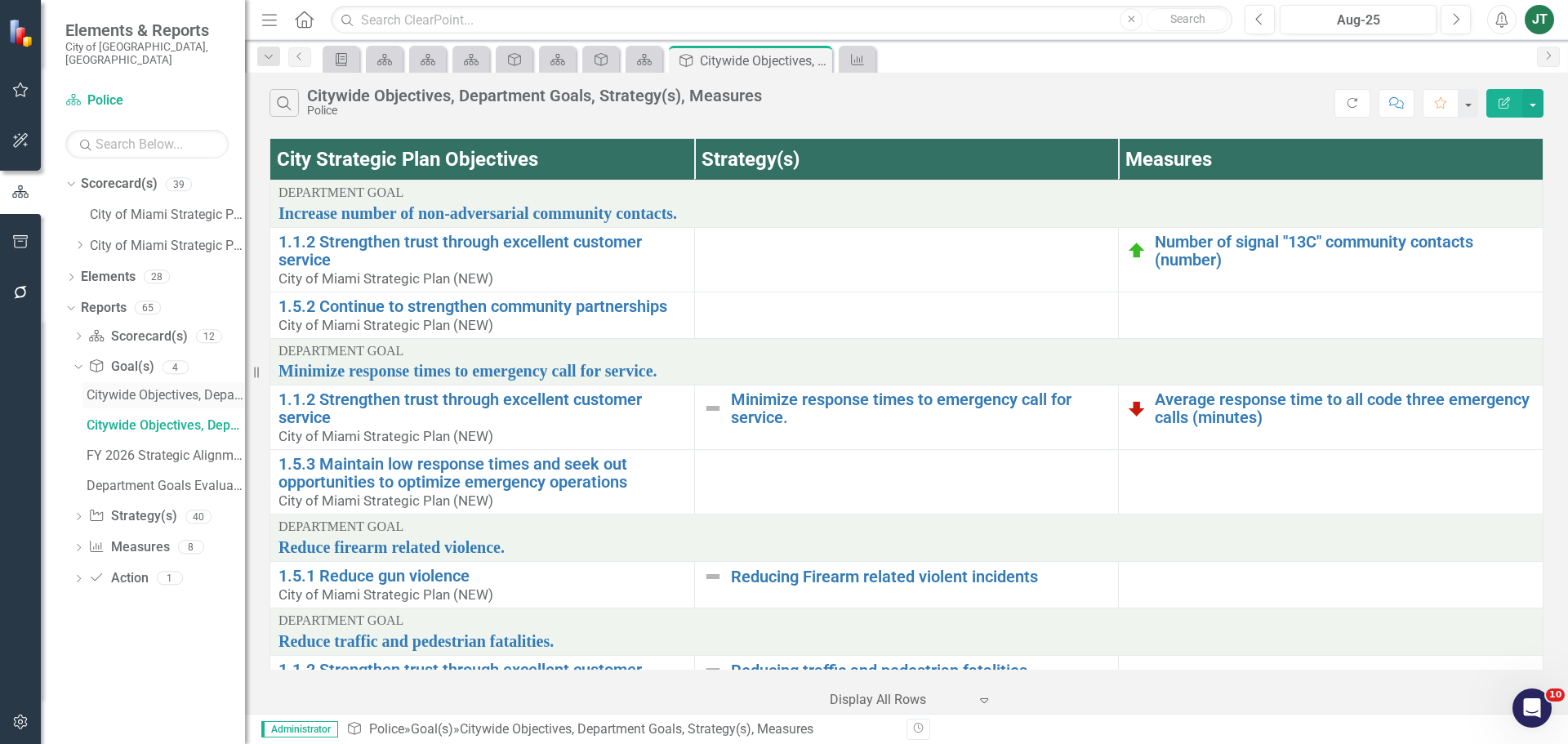
click at [174, 388] on div "Citywide Objectives, Department Goals" at bounding box center [166, 395] width 159 height 14
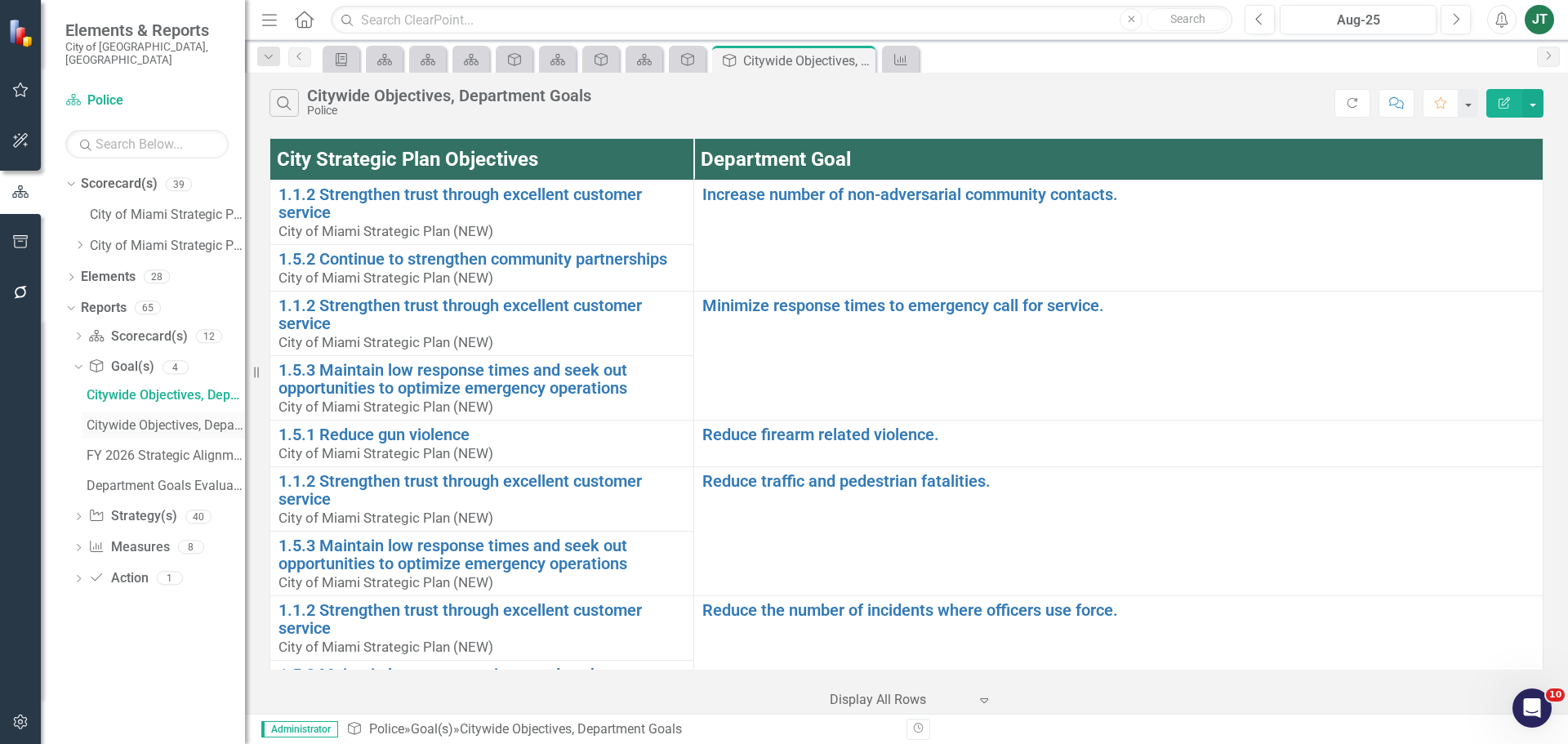
click at [141, 418] on div "Citywide Objectives, Department Goals, Strategy(s), Measures" at bounding box center [166, 425] width 159 height 14
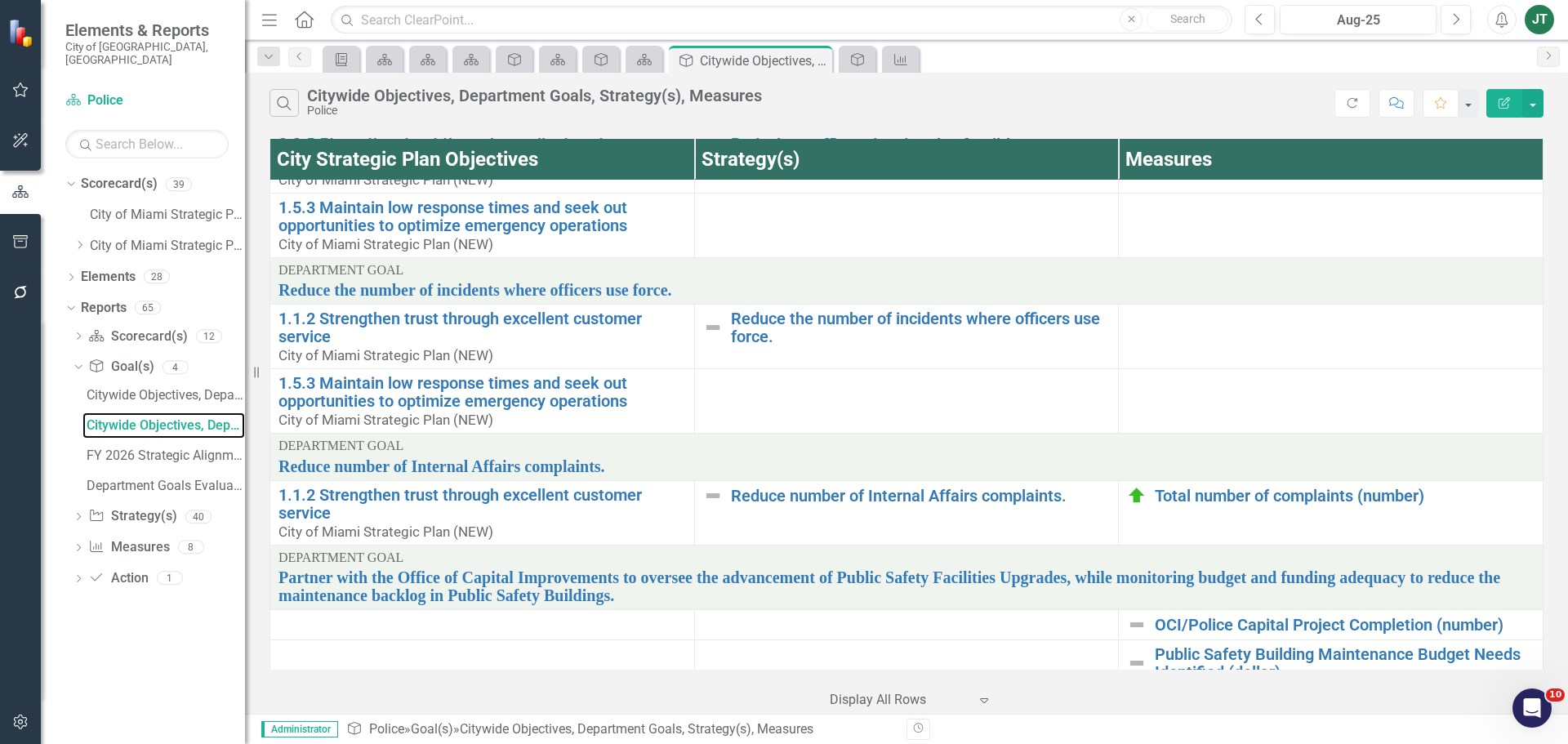
scroll to position [526, 0]
click at [81, 333] on icon "Dropdown" at bounding box center [78, 337] width 11 height 9
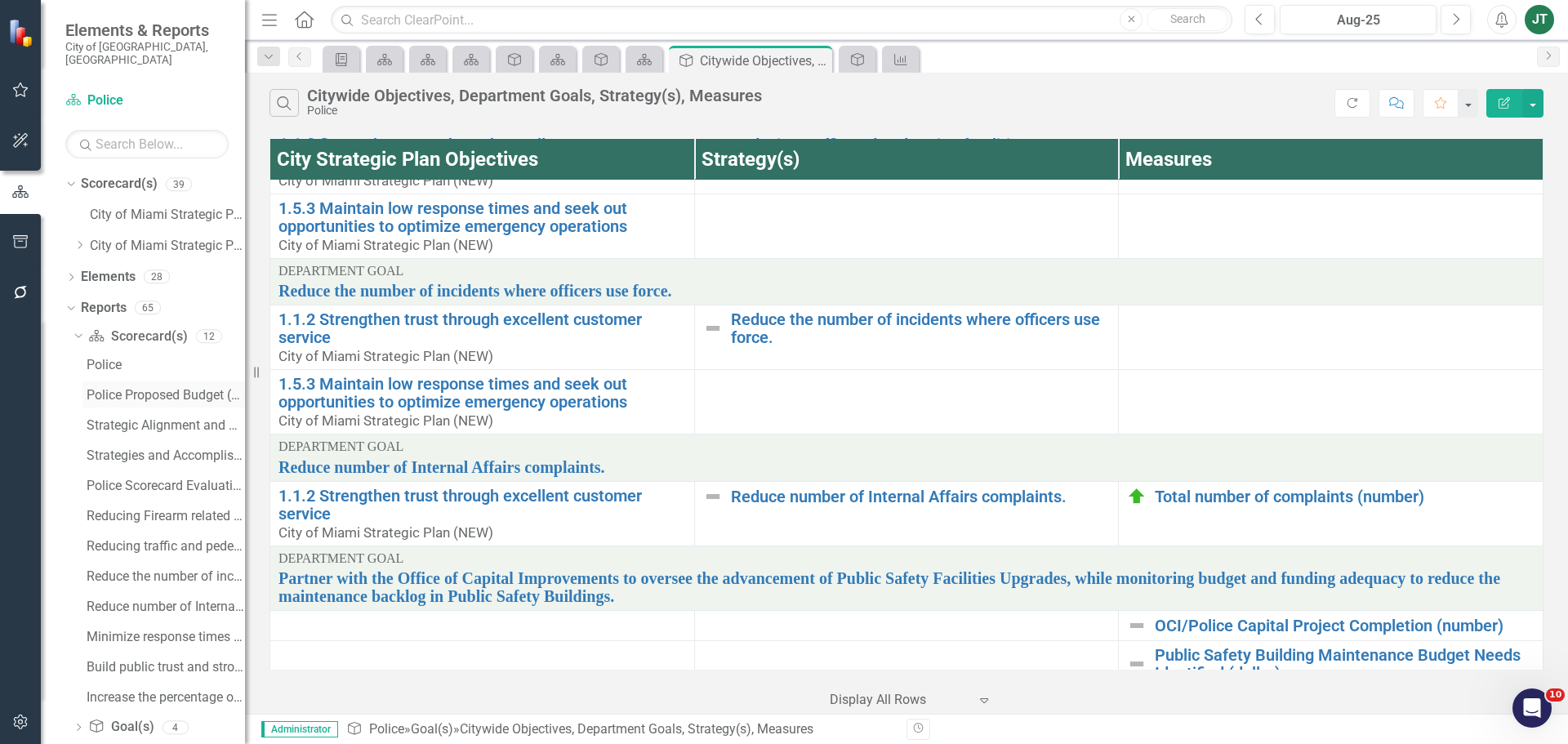
click at [142, 388] on div "Police Proposed Budget (Strategic Plans and Performance Measures) FY 2025-26" at bounding box center [166, 395] width 159 height 14
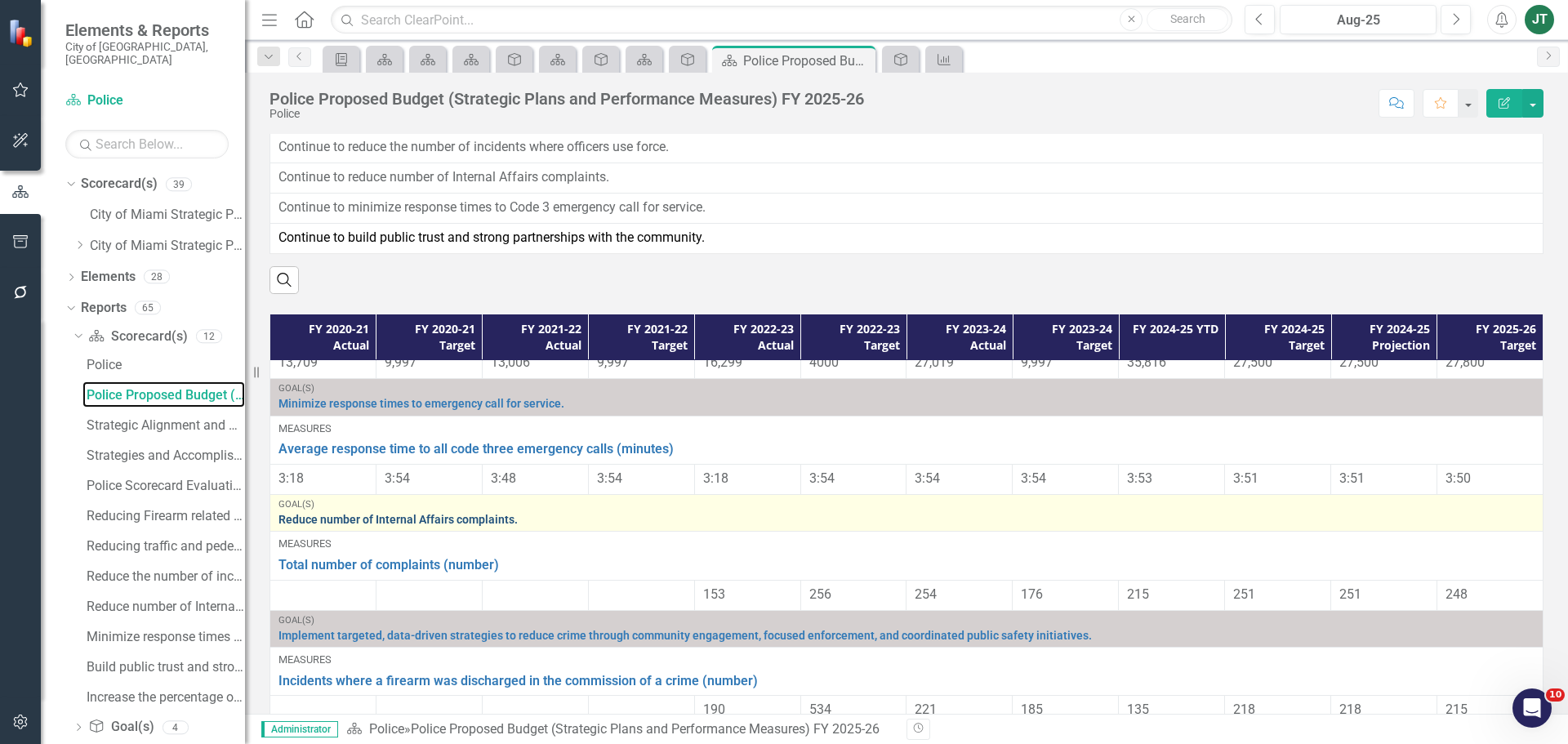
scroll to position [112, 0]
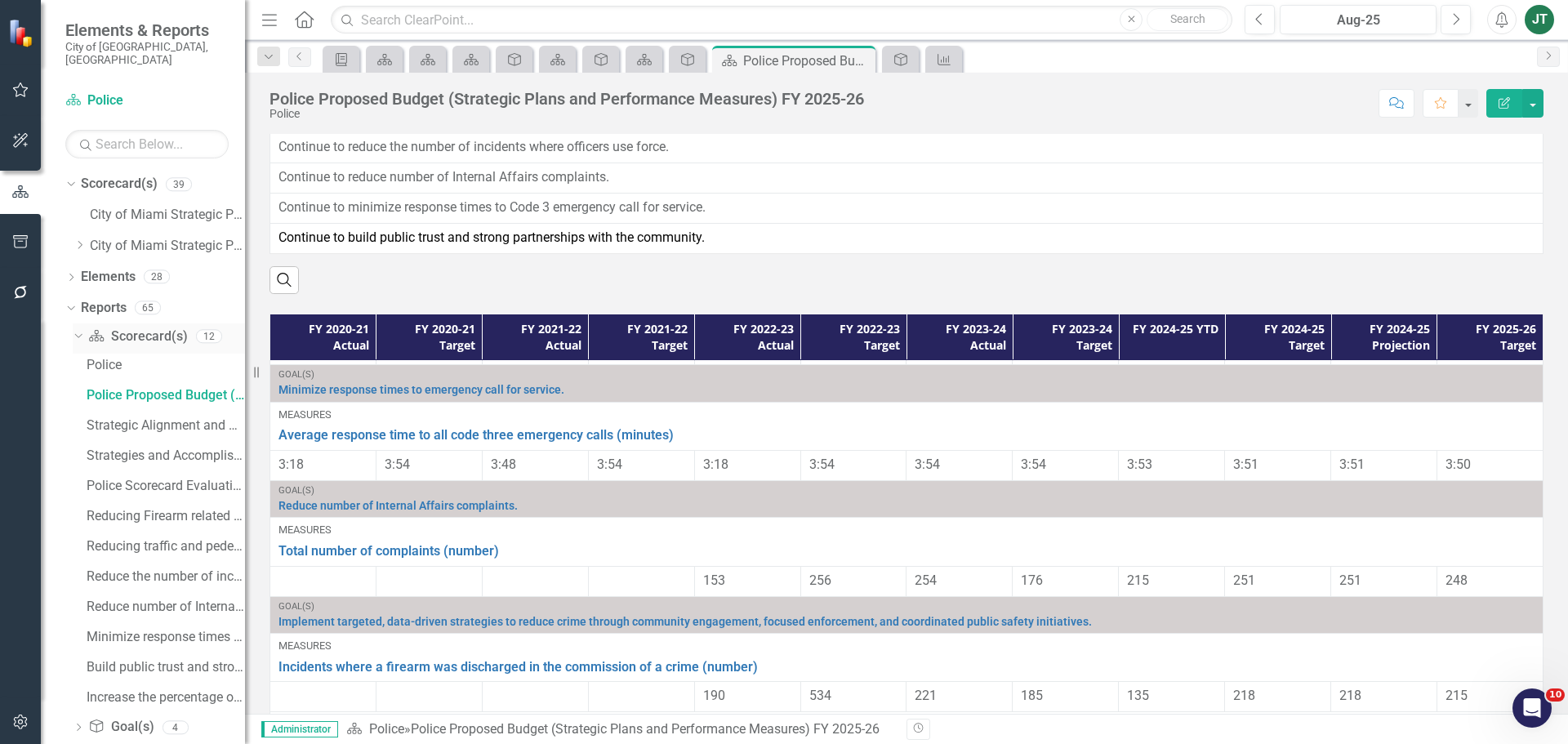
click at [83, 334] on div "Dropdown" at bounding box center [78, 338] width 11 height 8
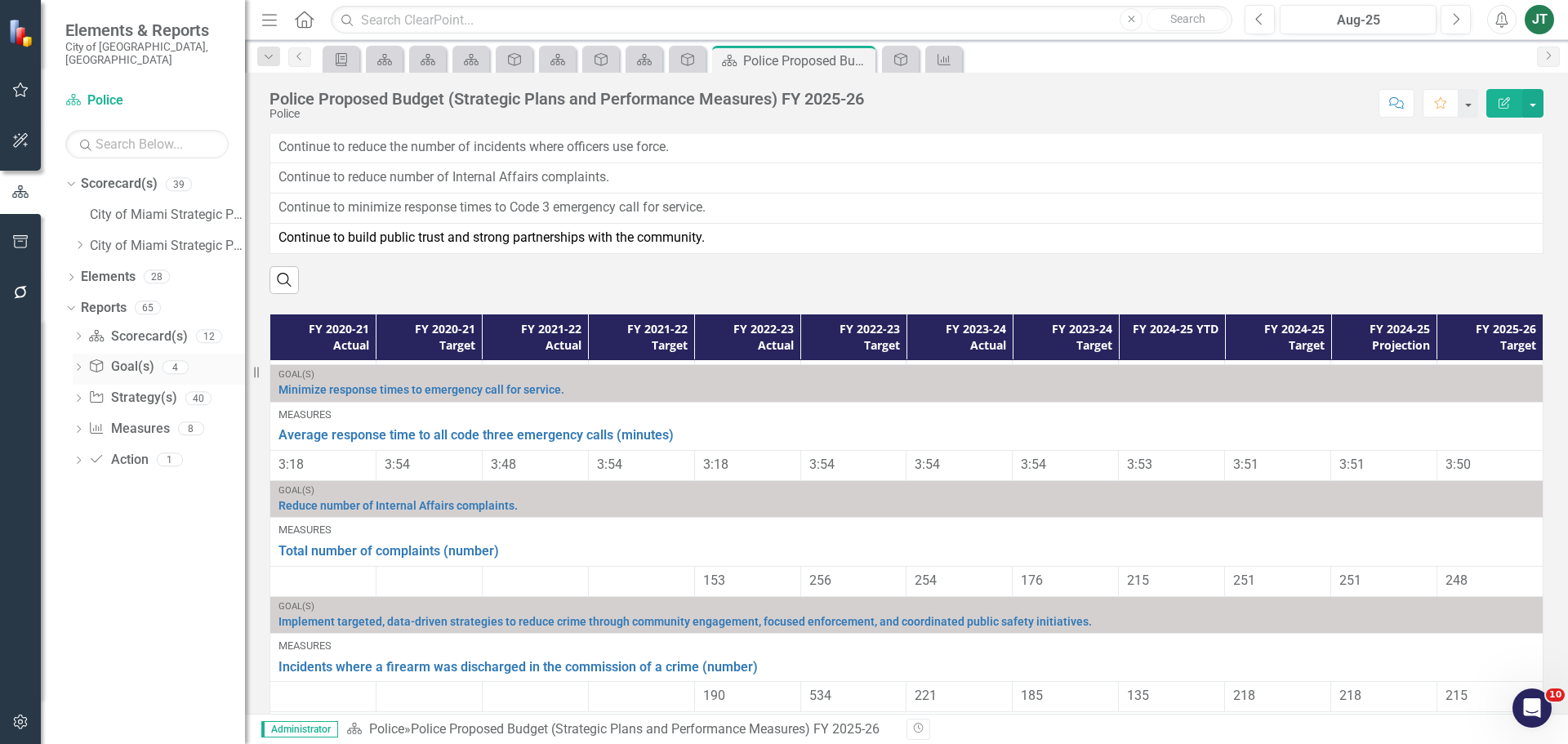
click at [81, 364] on icon "Dropdown" at bounding box center [78, 369] width 11 height 9
click at [161, 418] on div "Citywide Objectives, Department Goals, Strategy(s), Measures" at bounding box center [166, 425] width 159 height 14
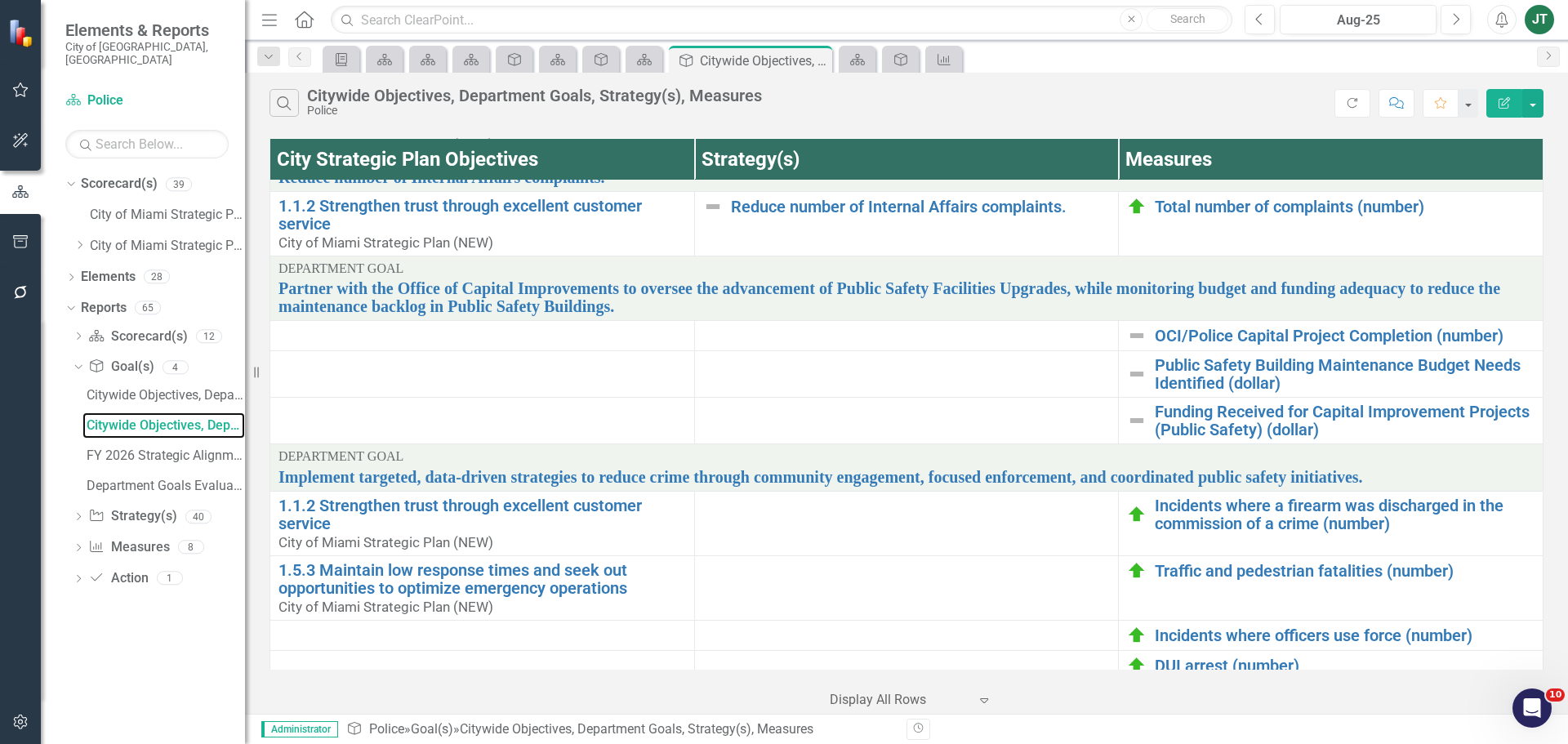
scroll to position [827, 0]
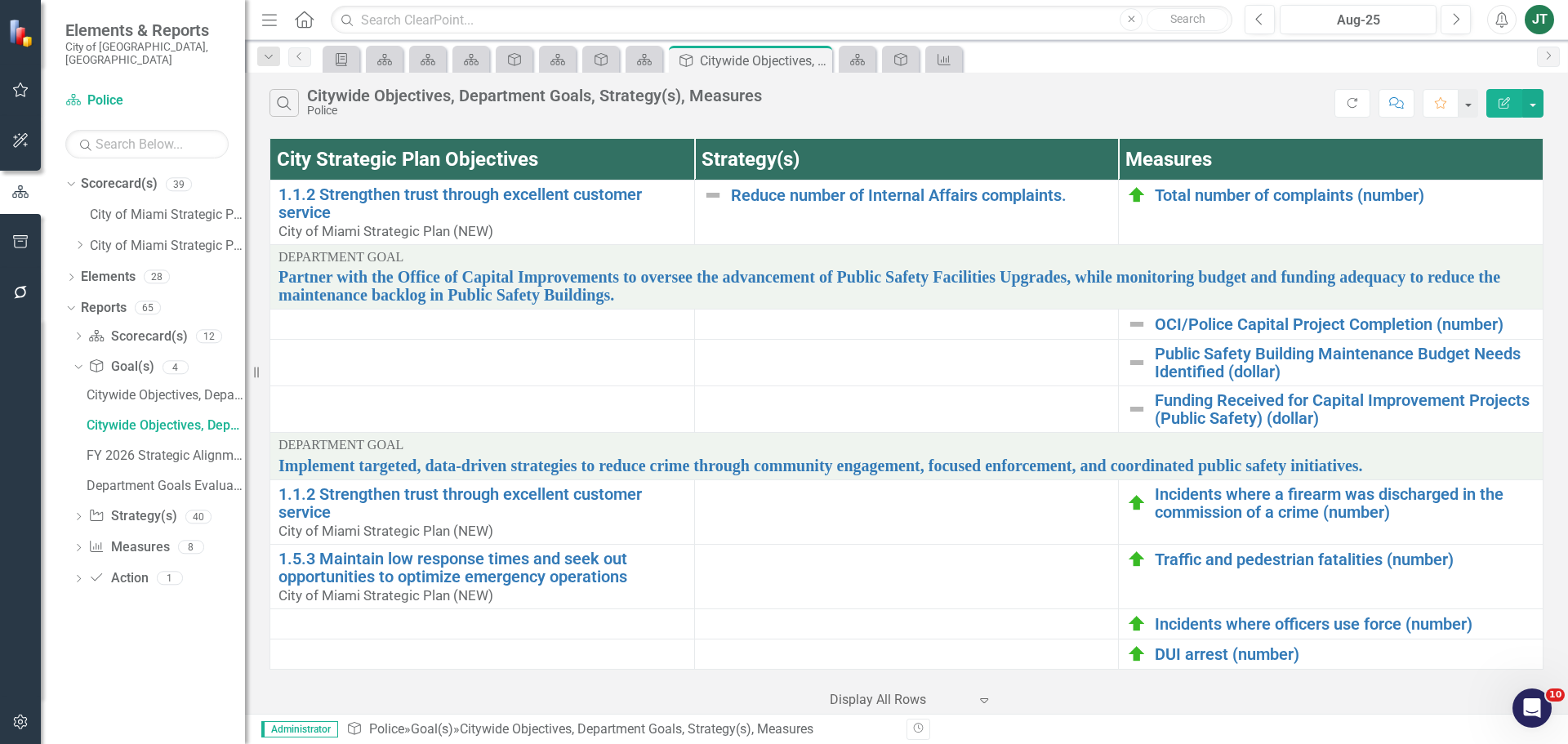
click at [1509, 104] on icon "Edit Report" at bounding box center [1504, 102] width 14 height 11
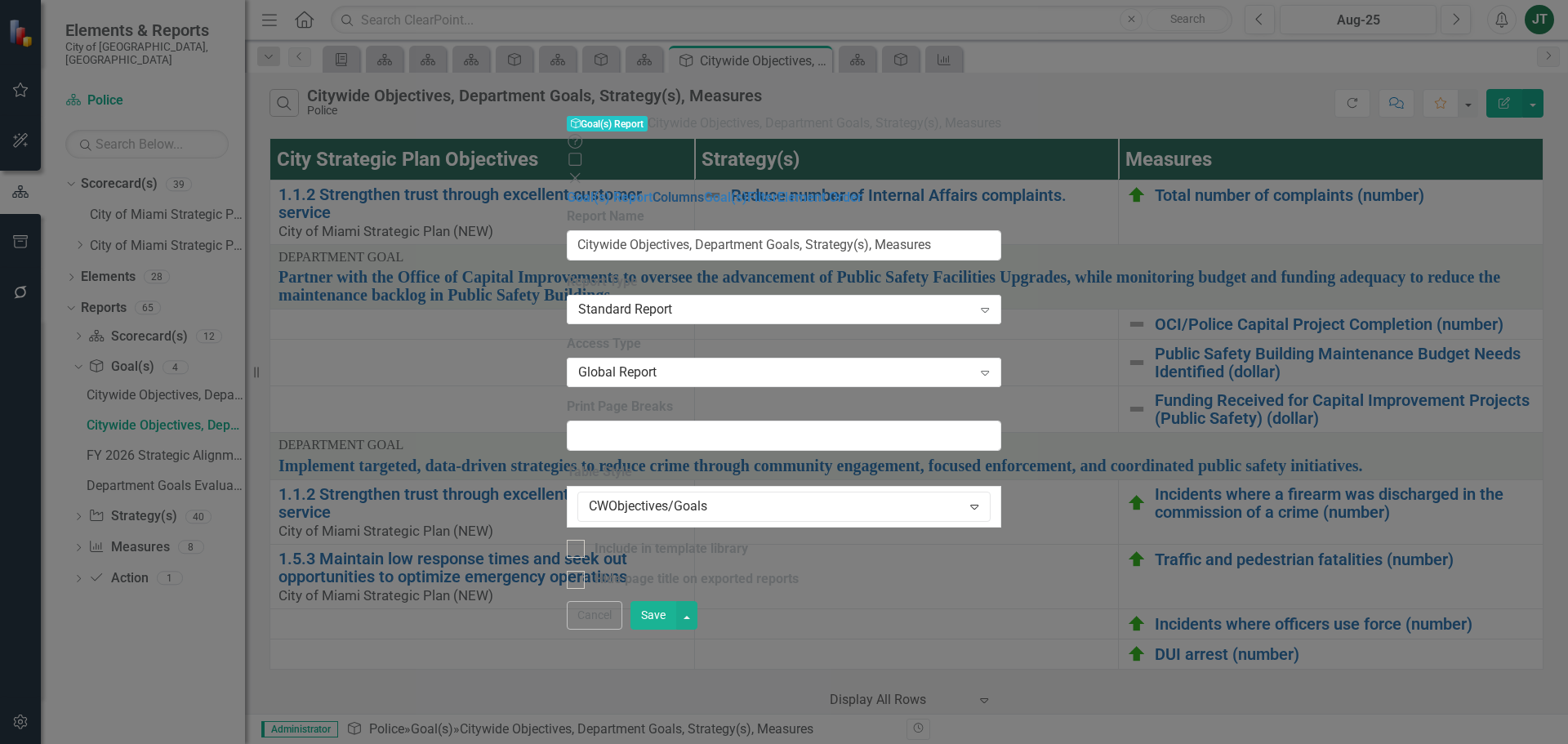
click at [652, 189] on link "Columns" at bounding box center [678, 197] width 52 height 15
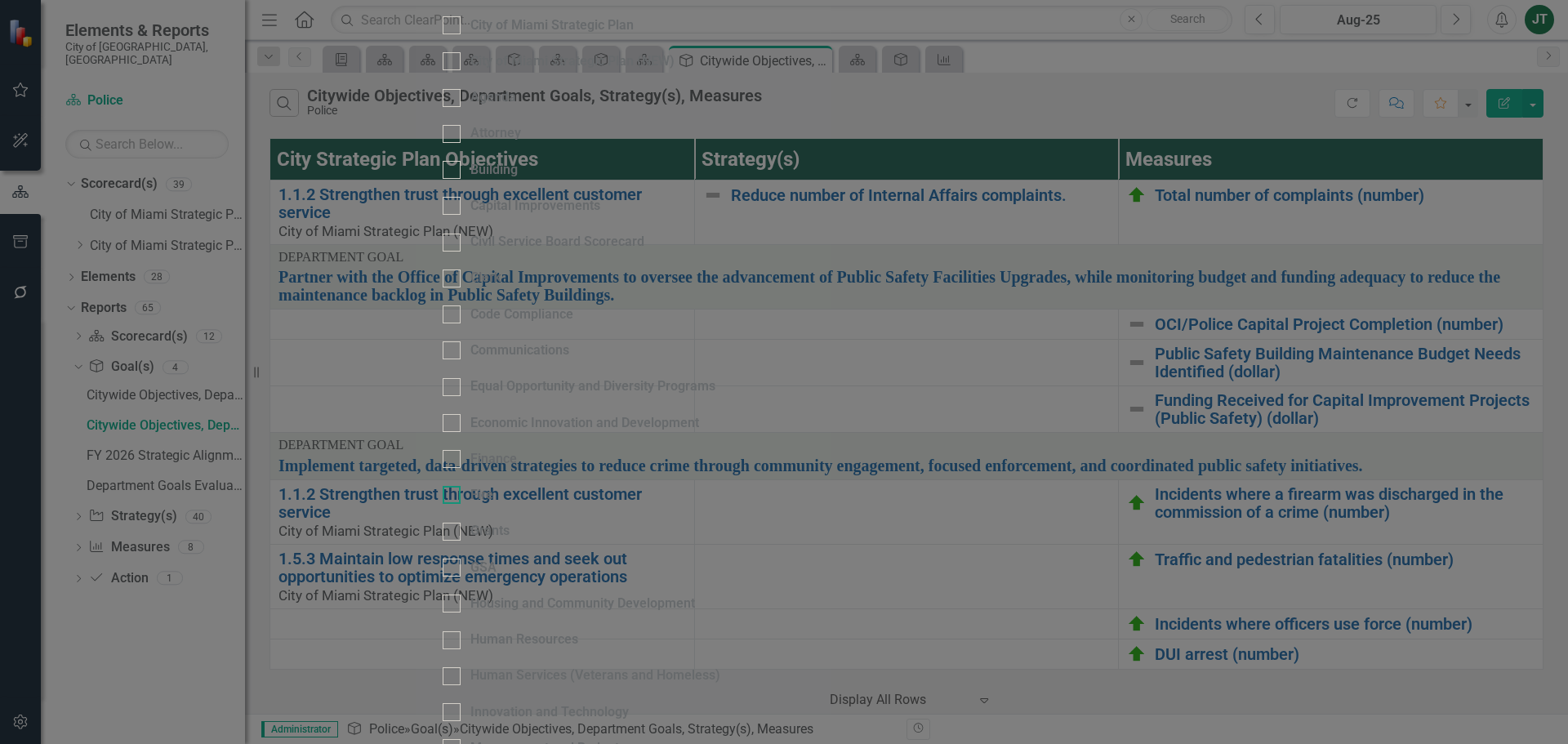
scroll to position [330, 0]
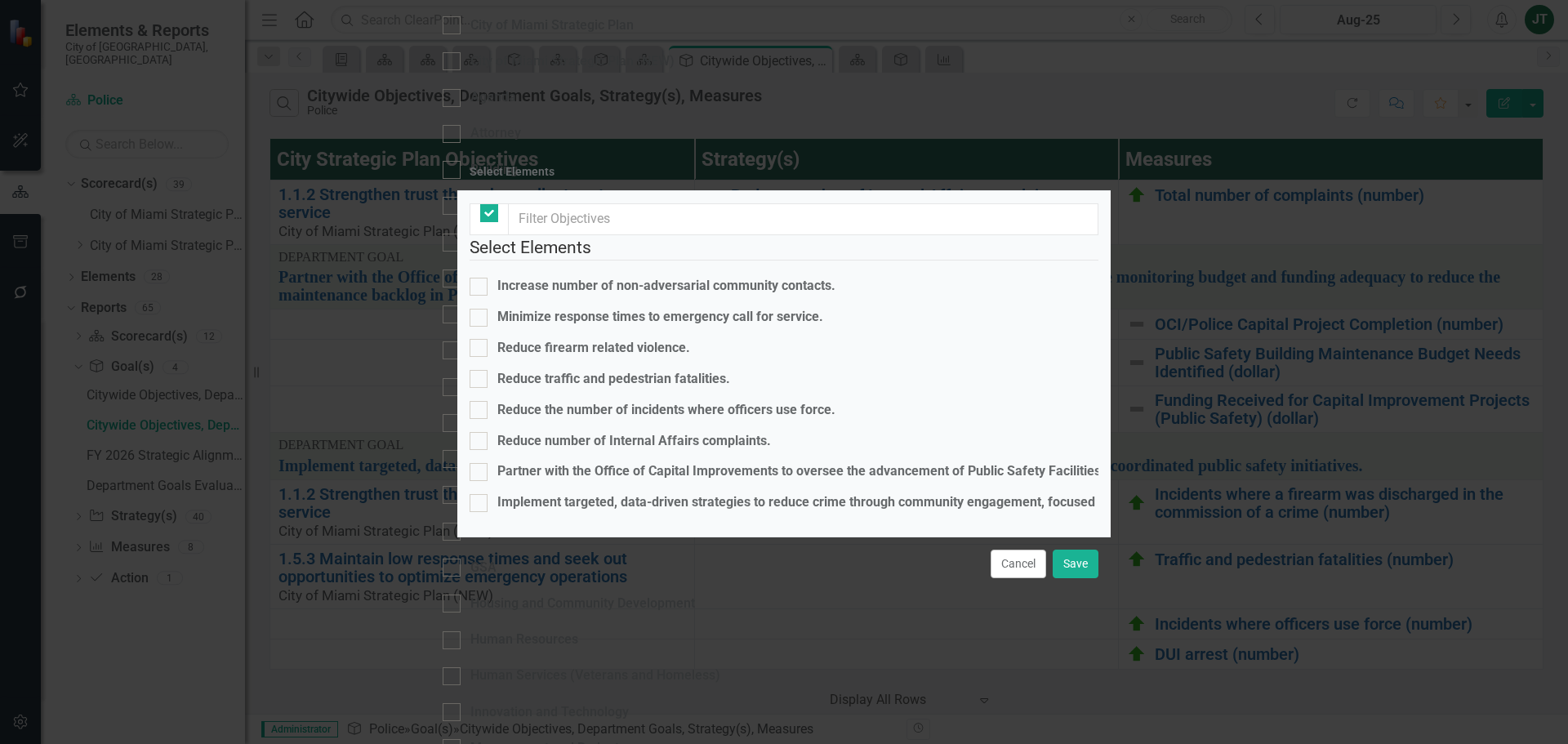
checkbox input "false"
click at [583, 277] on div "Increase number of non-adversarial community contacts." at bounding box center [667, 286] width 338 height 19
click at [480, 278] on input "Increase number of non-adversarial community contacts." at bounding box center [475, 283] width 11 height 11
checkbox input "true"
click at [598, 308] on div "Minimize response times to emergency call for service." at bounding box center [661, 318] width 326 height 19
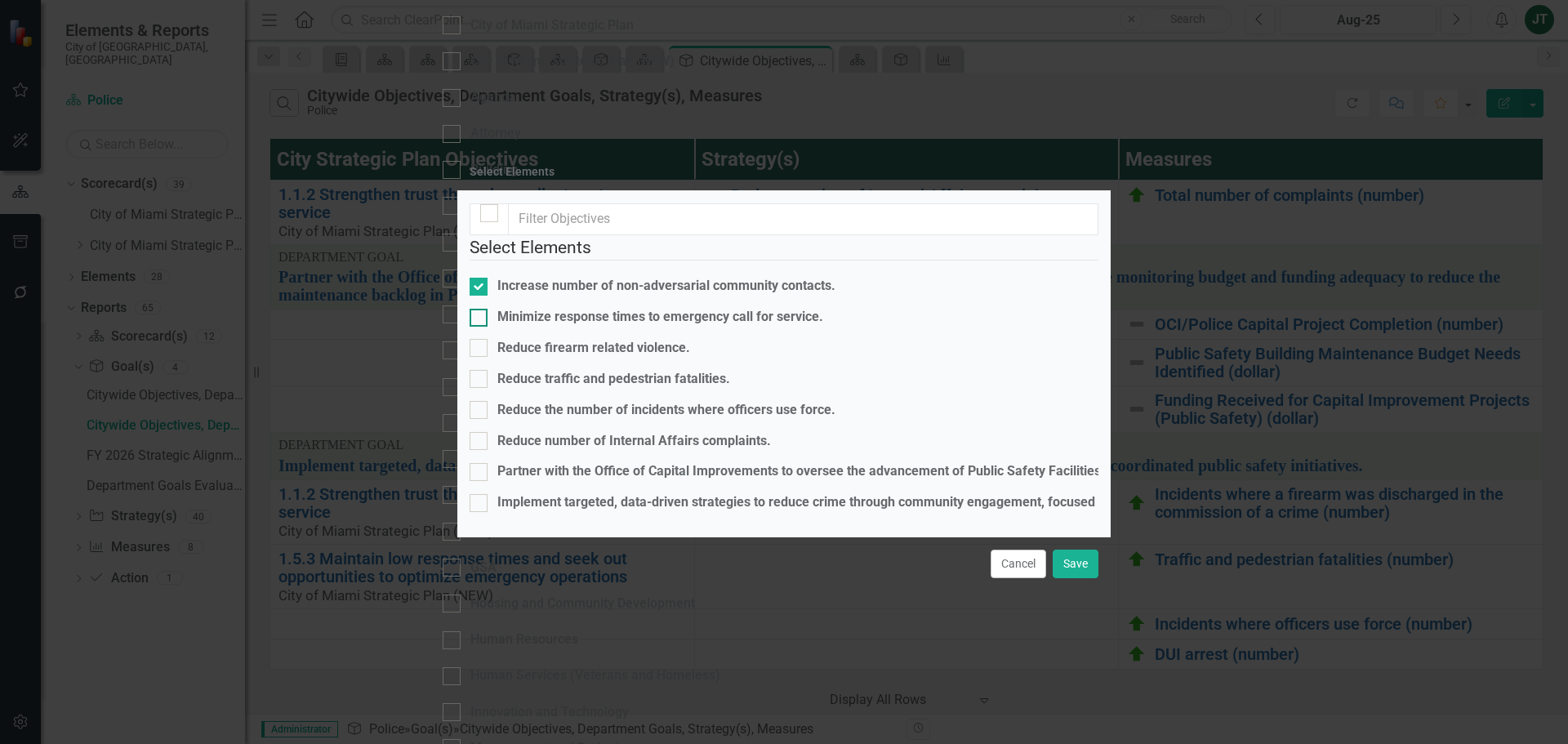
click at [480, 308] on input "Minimize response times to emergency call for service." at bounding box center [475, 313] width 11 height 11
checkbox input "true"
click at [649, 462] on div "Partner with the Office of Capital Improvements to oversee the advancement of P…" at bounding box center [1154, 471] width 1313 height 19
click at [480, 463] on input "Partner with the Office of Capital Improvements to oversee the advancement of P…" at bounding box center [475, 468] width 11 height 11
checkbox input "true"
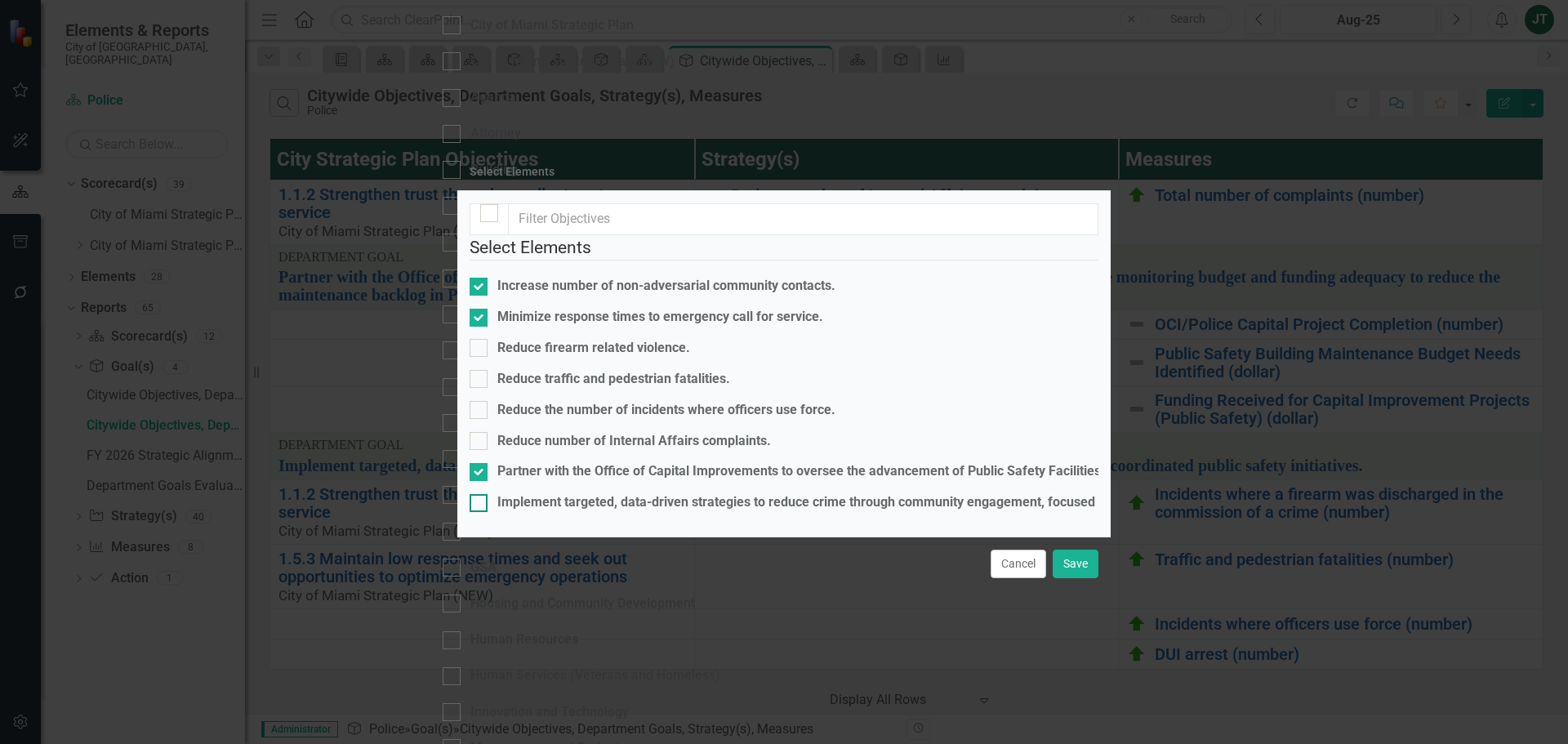
click at [664, 493] on div "Implement targeted, data-driven strategies to reduce crime through community en…" at bounding box center [958, 503] width 922 height 19
click at [480, 494] on input "Implement targeted, data-driven strategies to reduce crime through community en…" at bounding box center [475, 499] width 11 height 11
checkbox input "true"
click at [690, 432] on div "Reduce number of Internal Affairs complaints." at bounding box center [635, 442] width 274 height 19
click at [480, 432] on input "Reduce number of Internal Affairs complaints." at bounding box center [475, 437] width 11 height 11
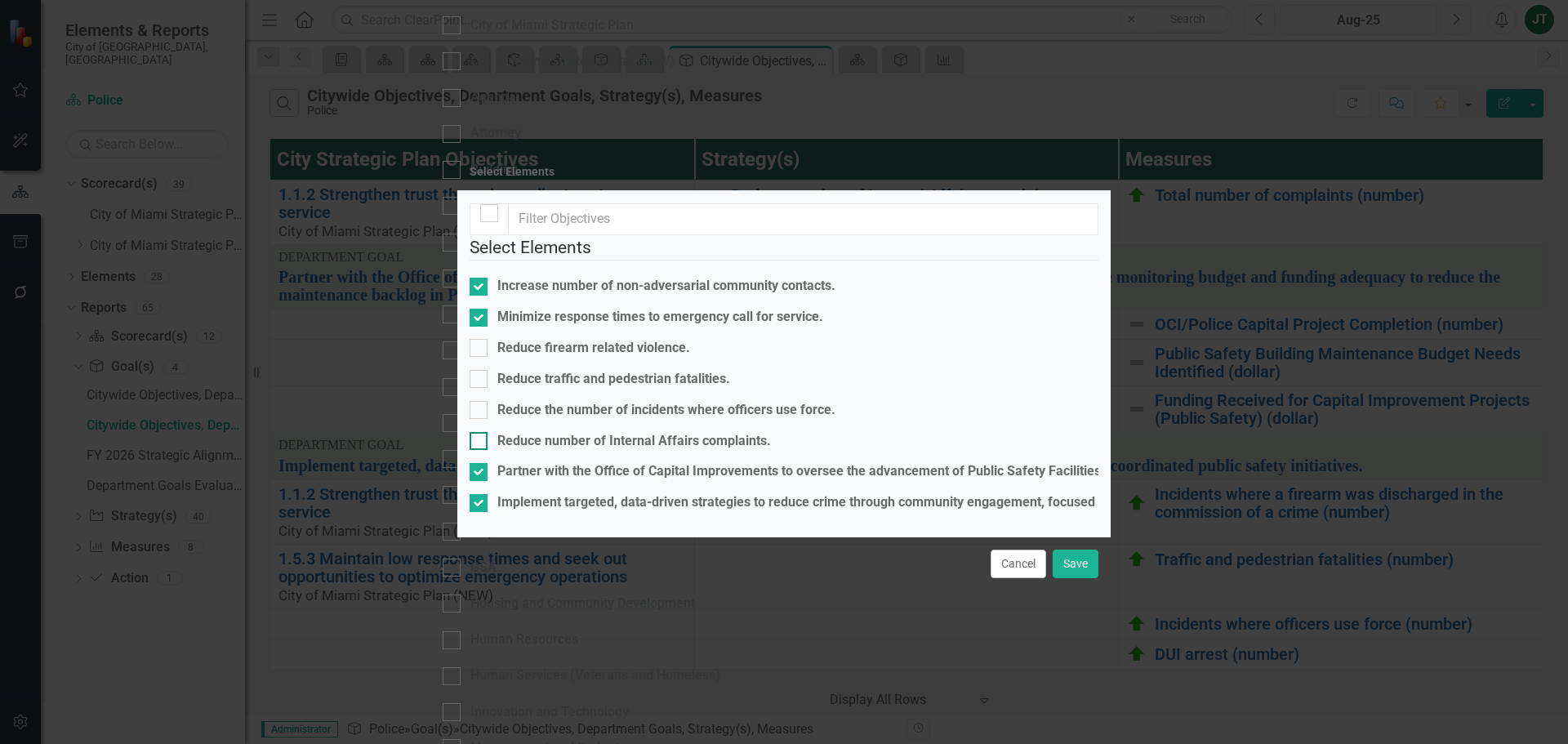
checkbox input "true"
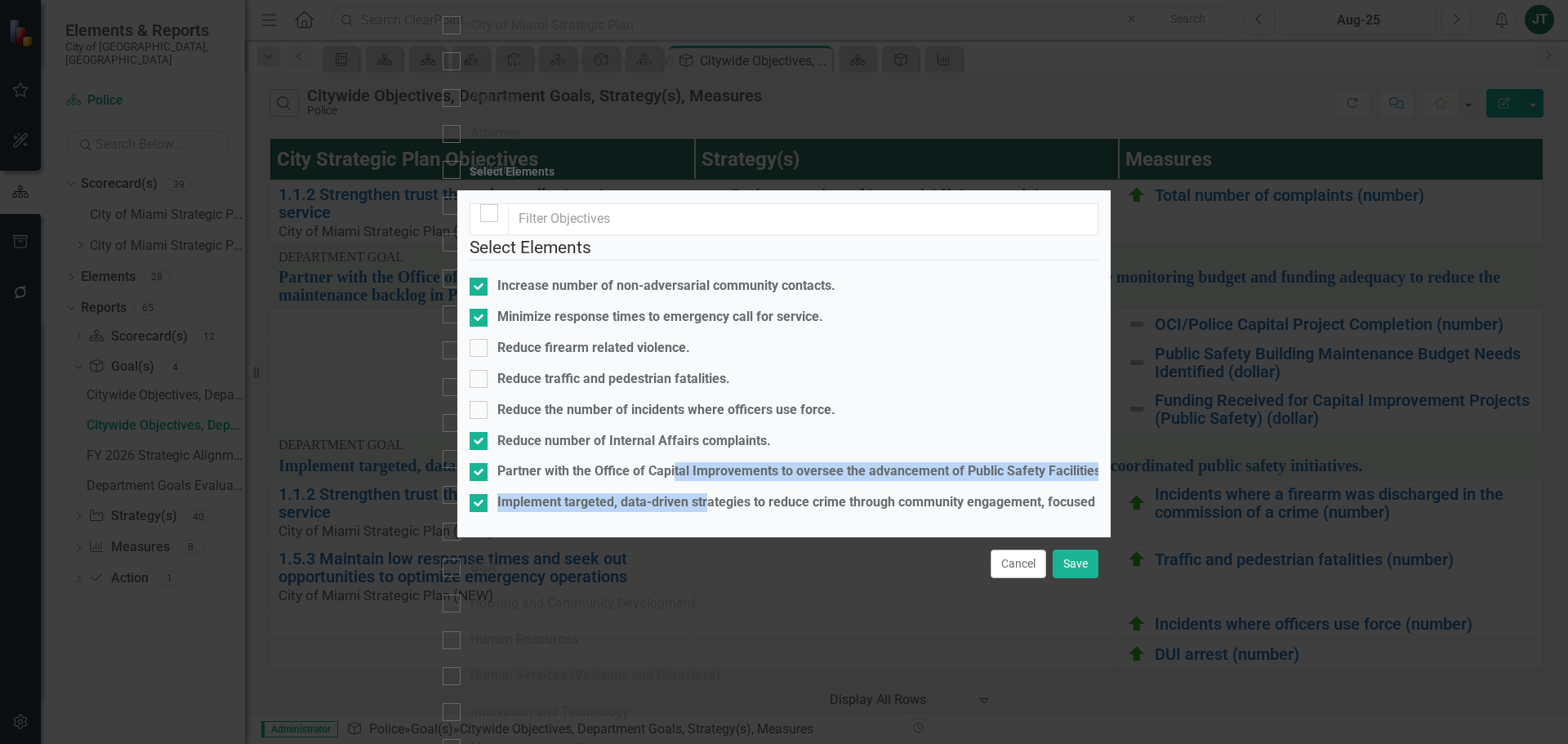
drag, startPoint x: 687, startPoint y: 381, endPoint x: 719, endPoint y: 551, distance: 173.0
click at [719, 537] on div "Select Elements Increase number of non-adversarial community contacts. Minimize…" at bounding box center [784, 364] width 653 height 346
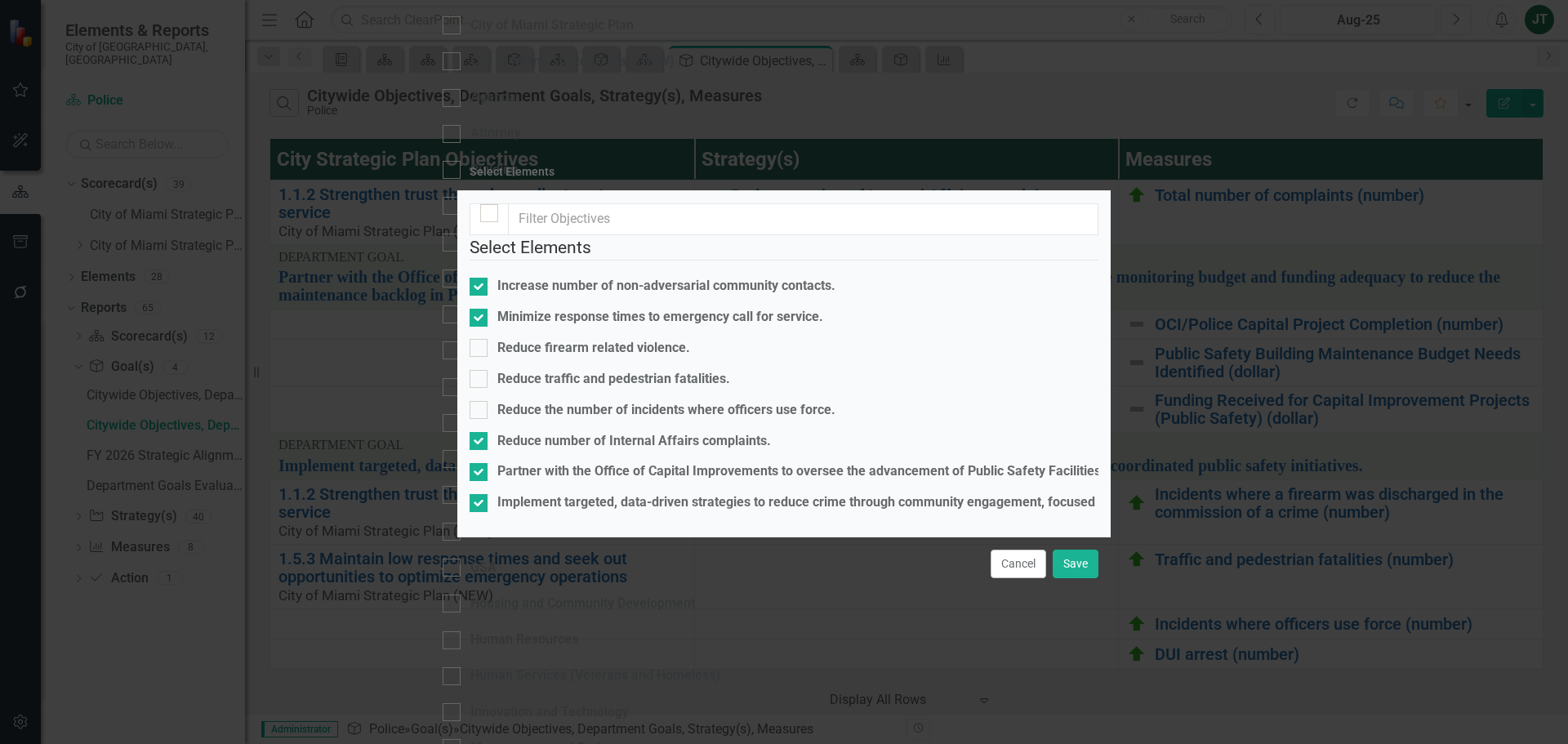
click at [767, 514] on div "Select Elements Increase number of non-adversarial community contacts. Minimize…" at bounding box center [784, 364] width 653 height 346
click at [1074, 578] on button "Save" at bounding box center [1076, 564] width 46 height 29
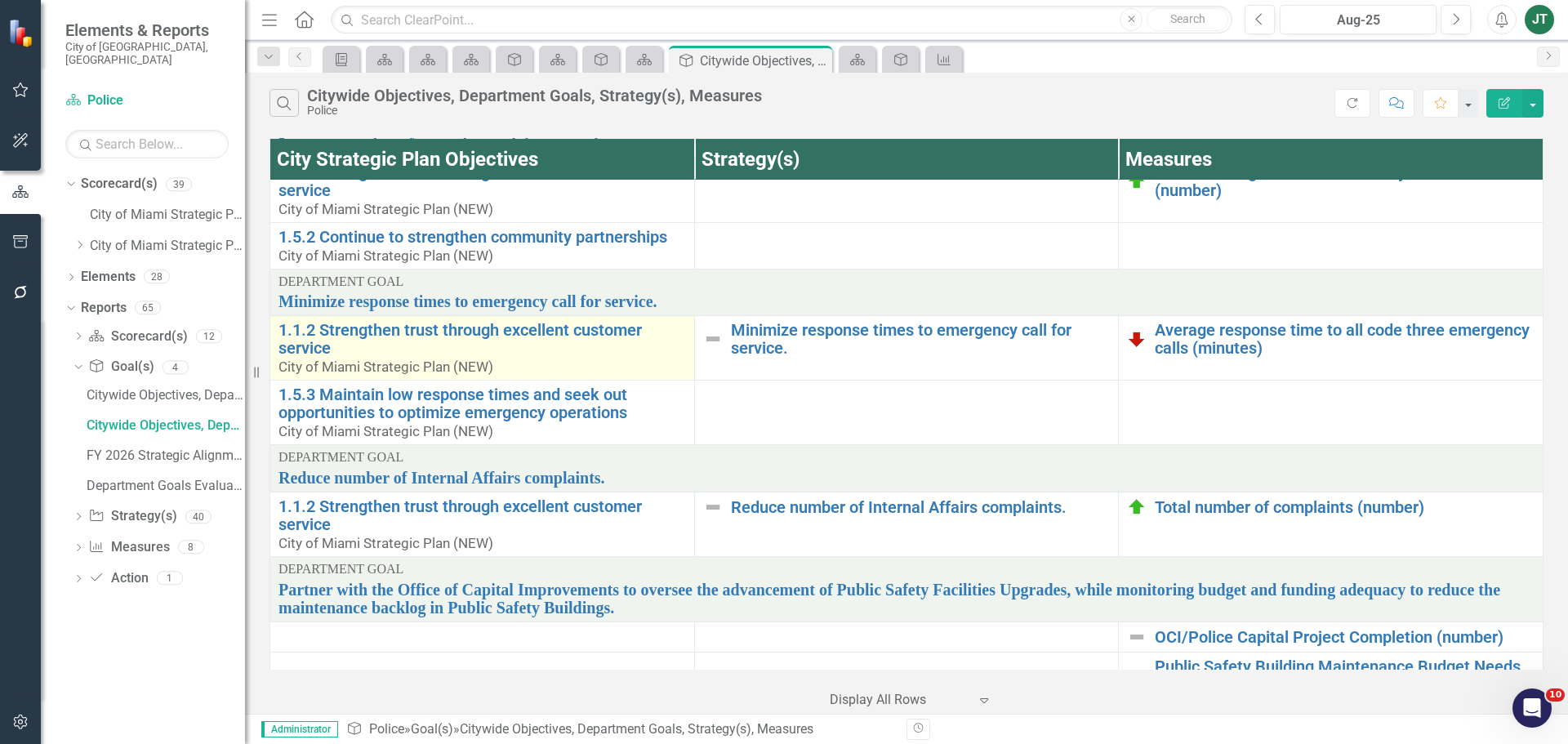
scroll to position [0, 0]
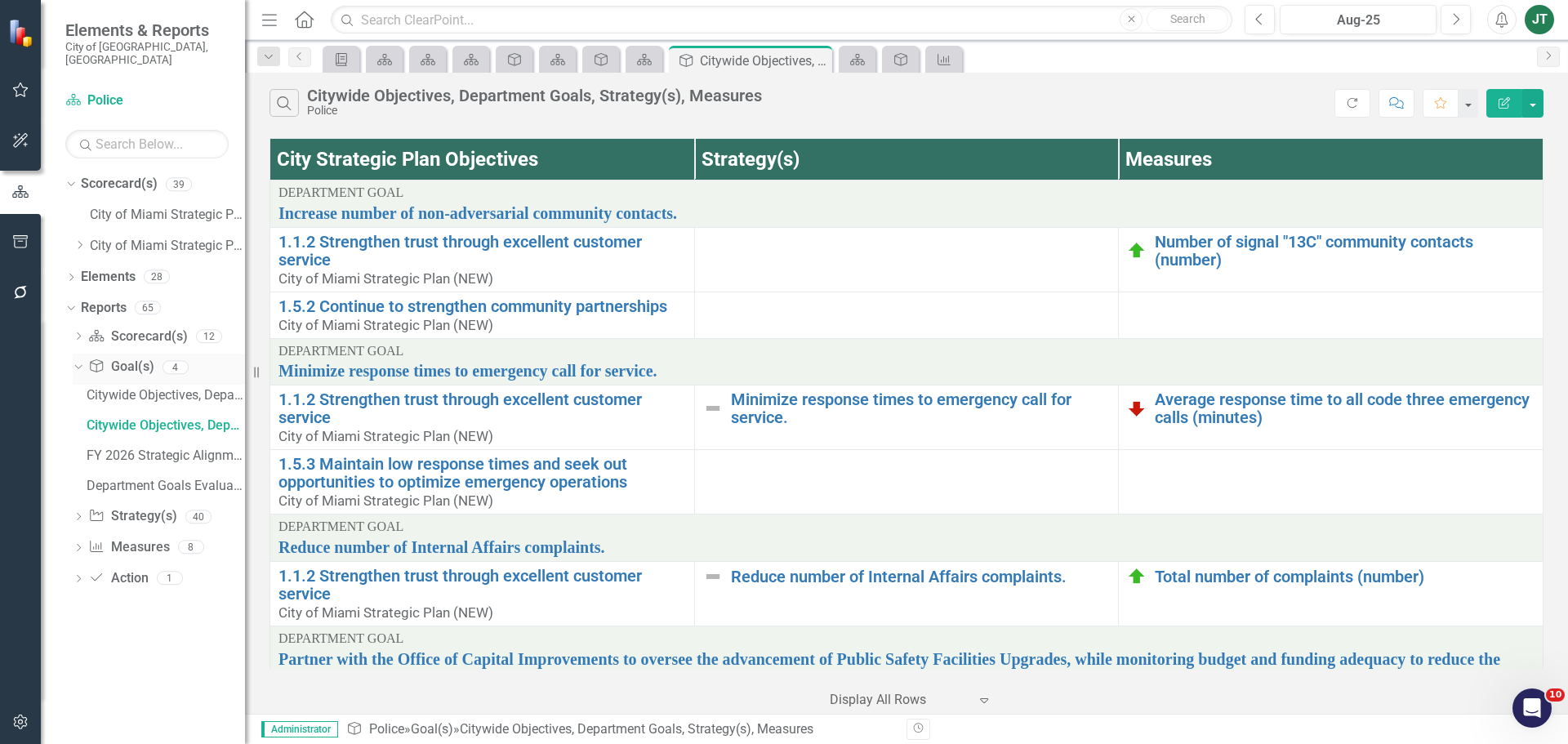
click at [75, 361] on icon "Dropdown" at bounding box center [76, 366] width 9 height 11
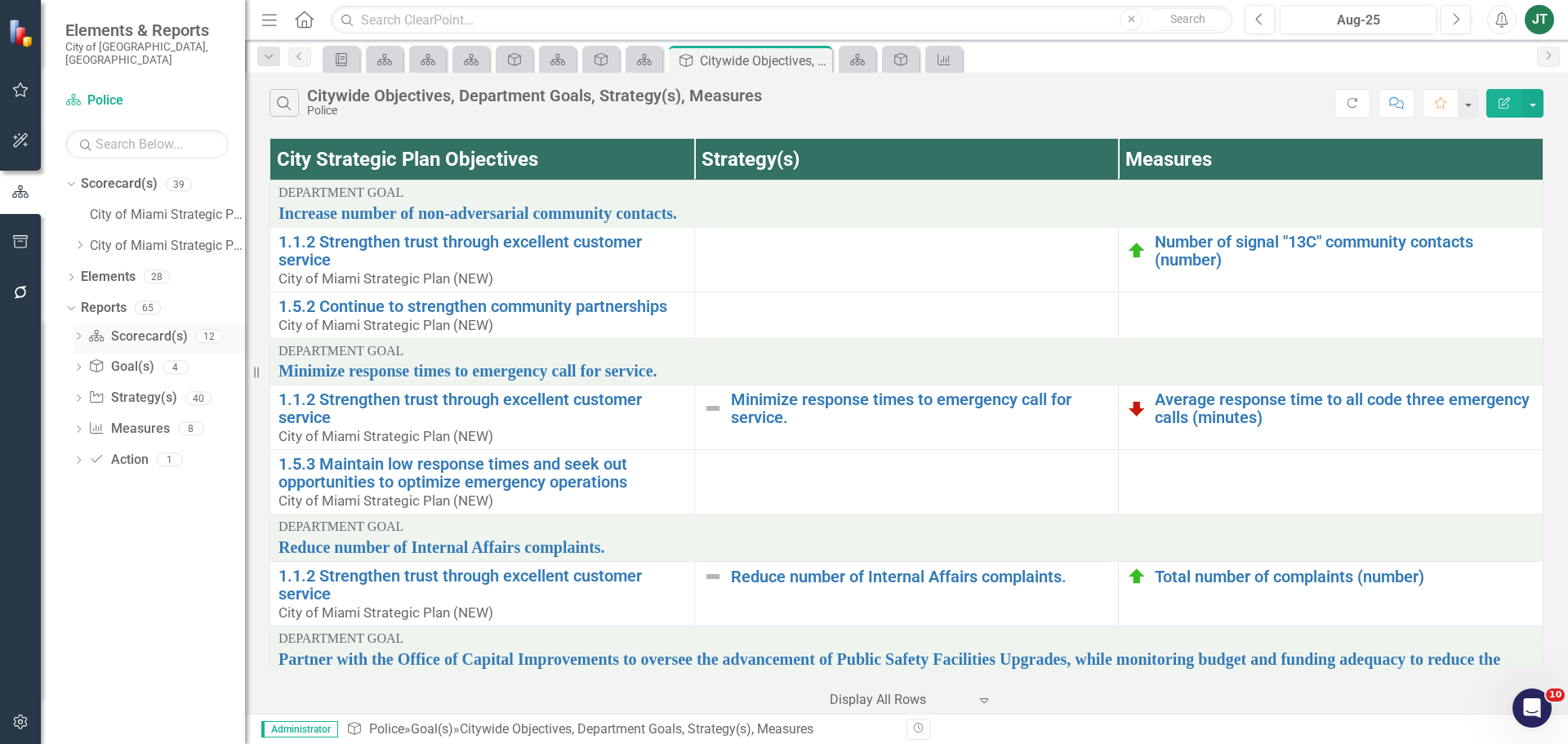
click at [79, 333] on icon "Dropdown" at bounding box center [78, 337] width 11 height 9
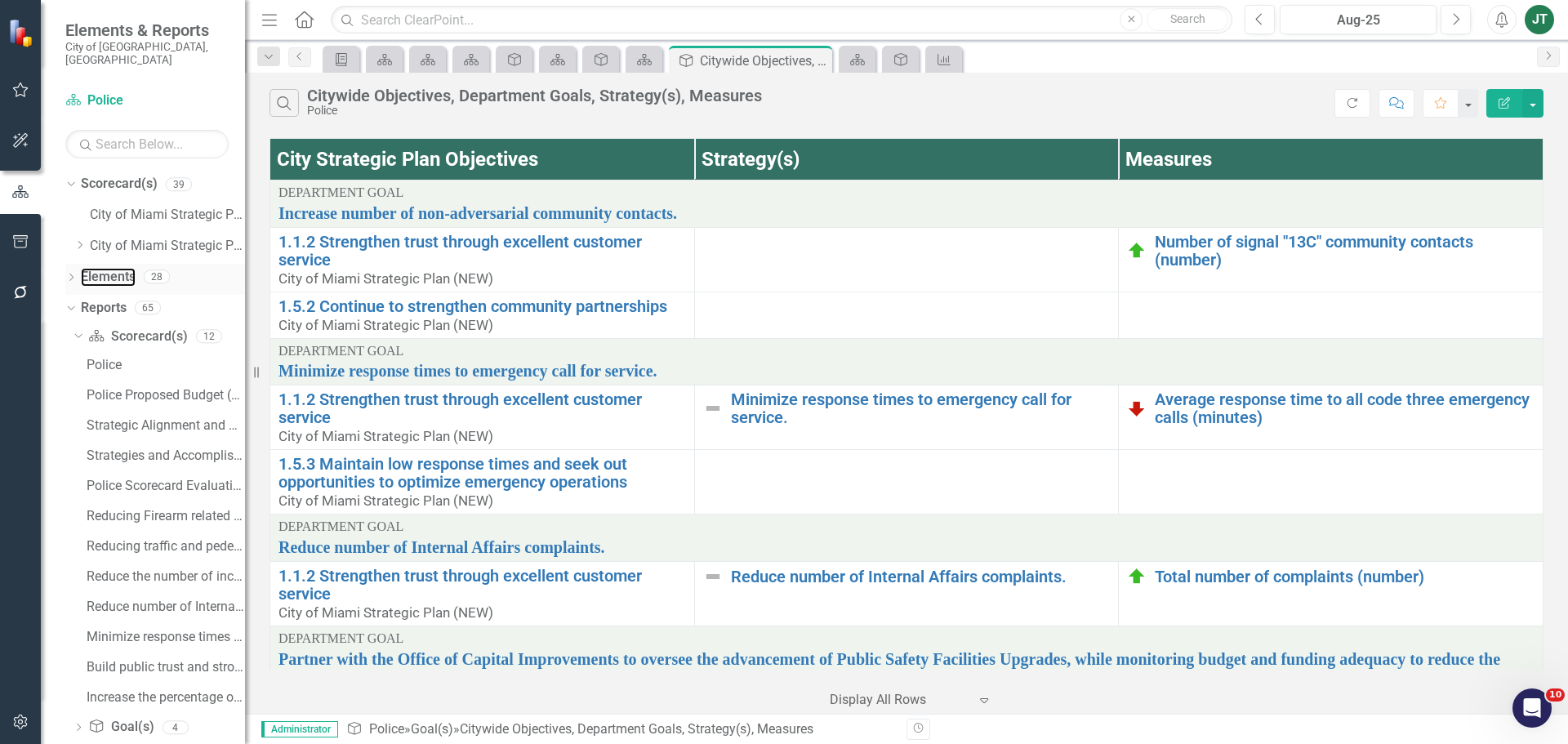
drag, startPoint x: 113, startPoint y: 262, endPoint x: 223, endPoint y: 258, distance: 110.1
click at [113, 268] on link "Elements" at bounding box center [108, 277] width 54 height 19
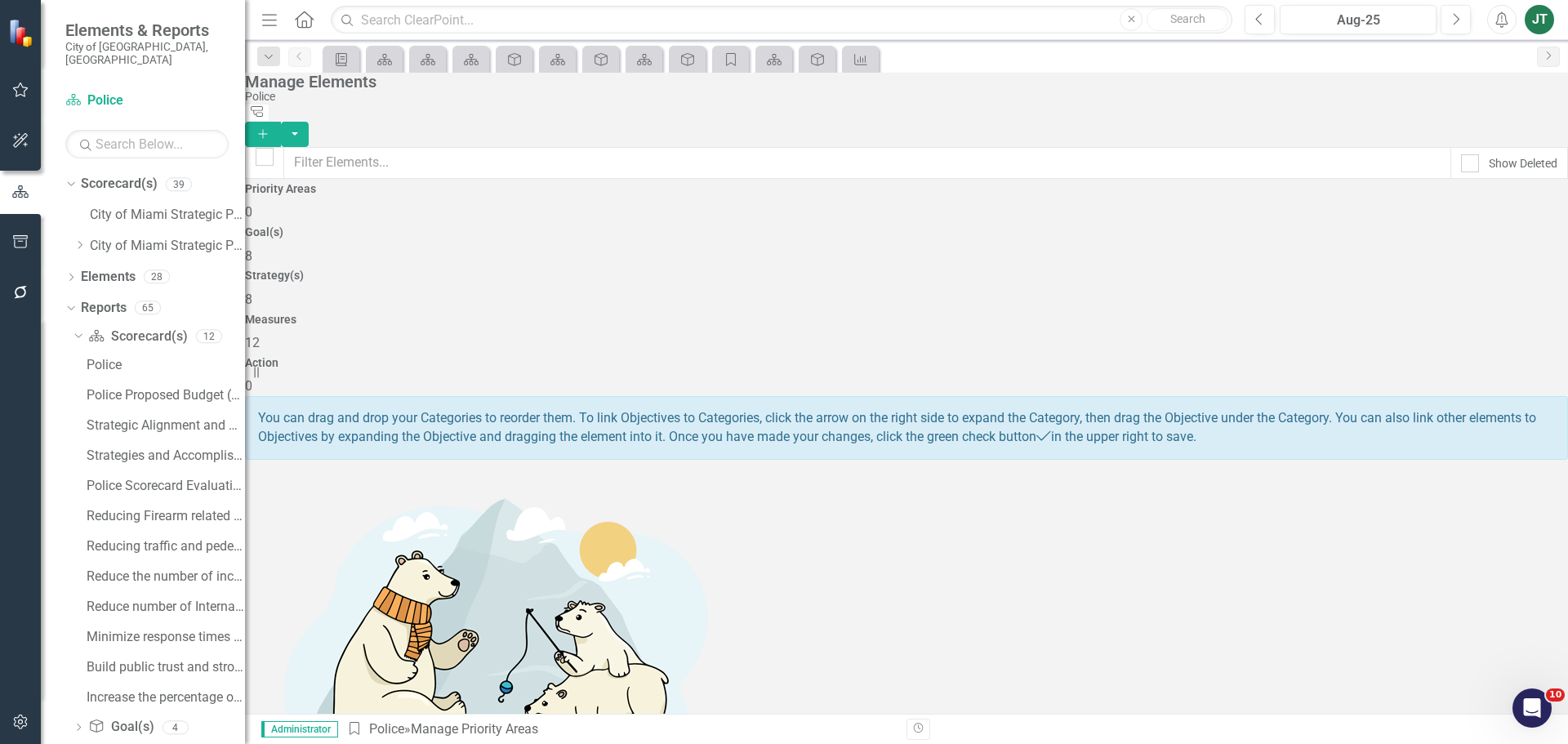
click at [876, 269] on div "Strategy(s) 8" at bounding box center [906, 289] width 1323 height 39
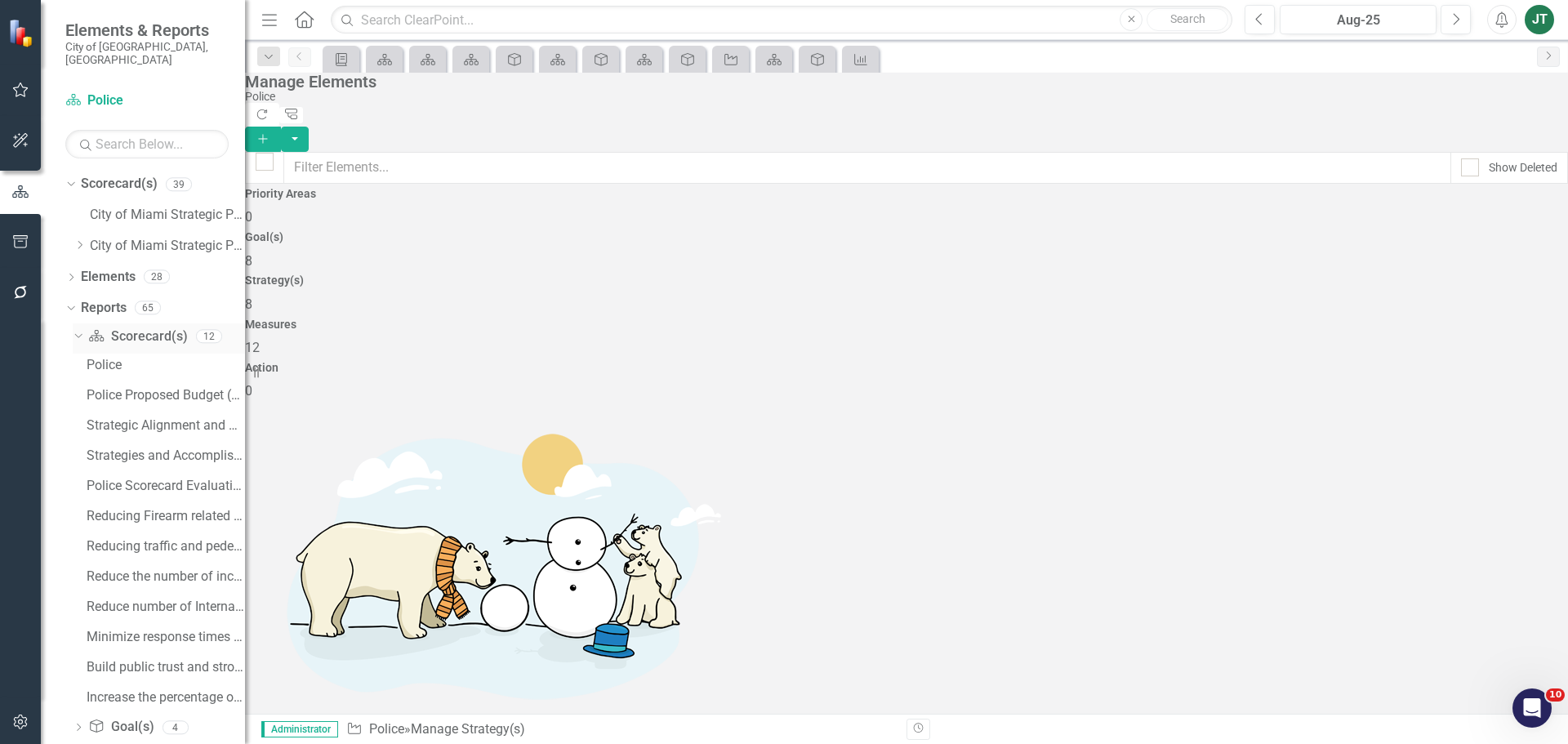
click at [80, 330] on icon "Dropdown" at bounding box center [76, 335] width 9 height 11
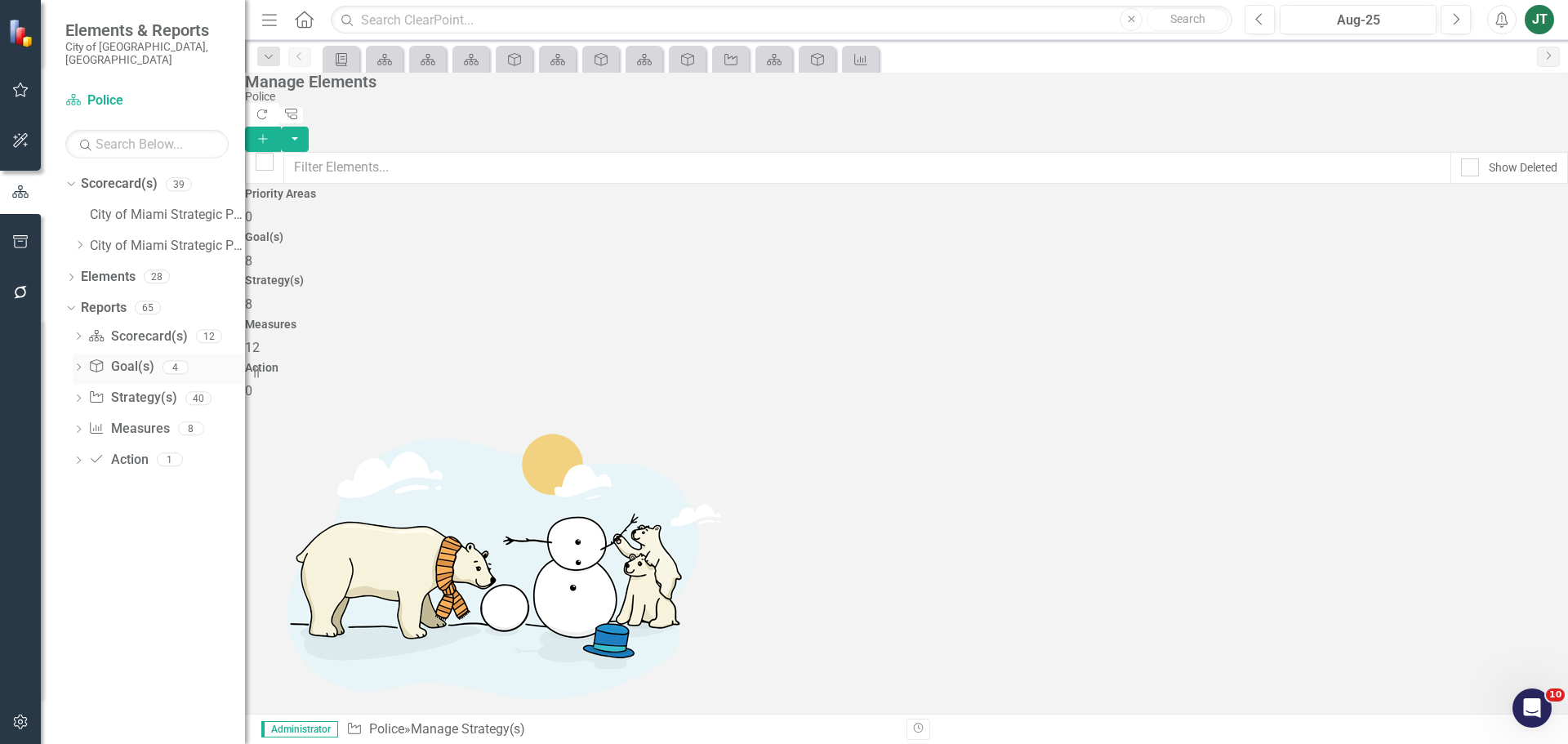
click at [117, 358] on link "Goal(s) Goal(s)" at bounding box center [121, 367] width 65 height 19
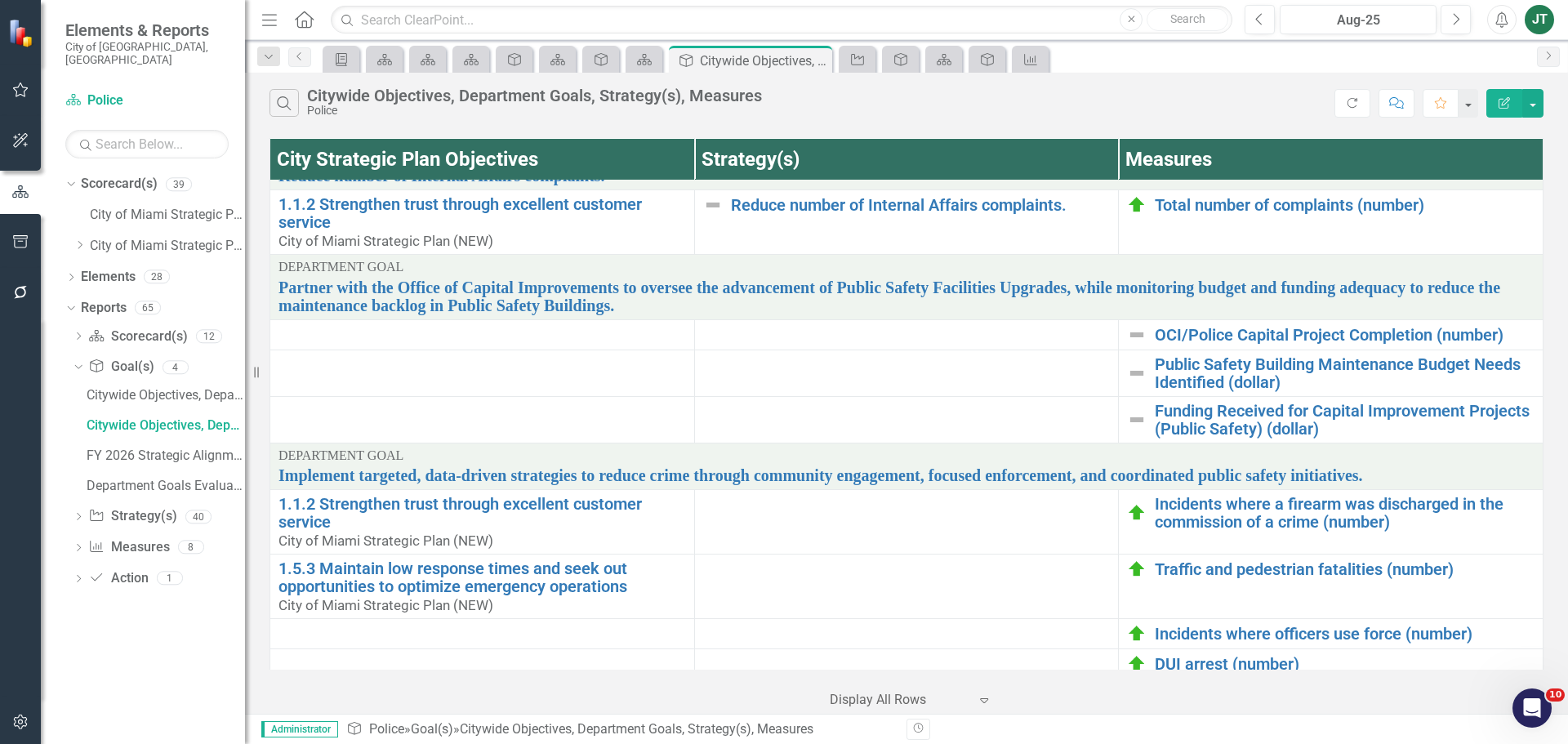
scroll to position [381, 0]
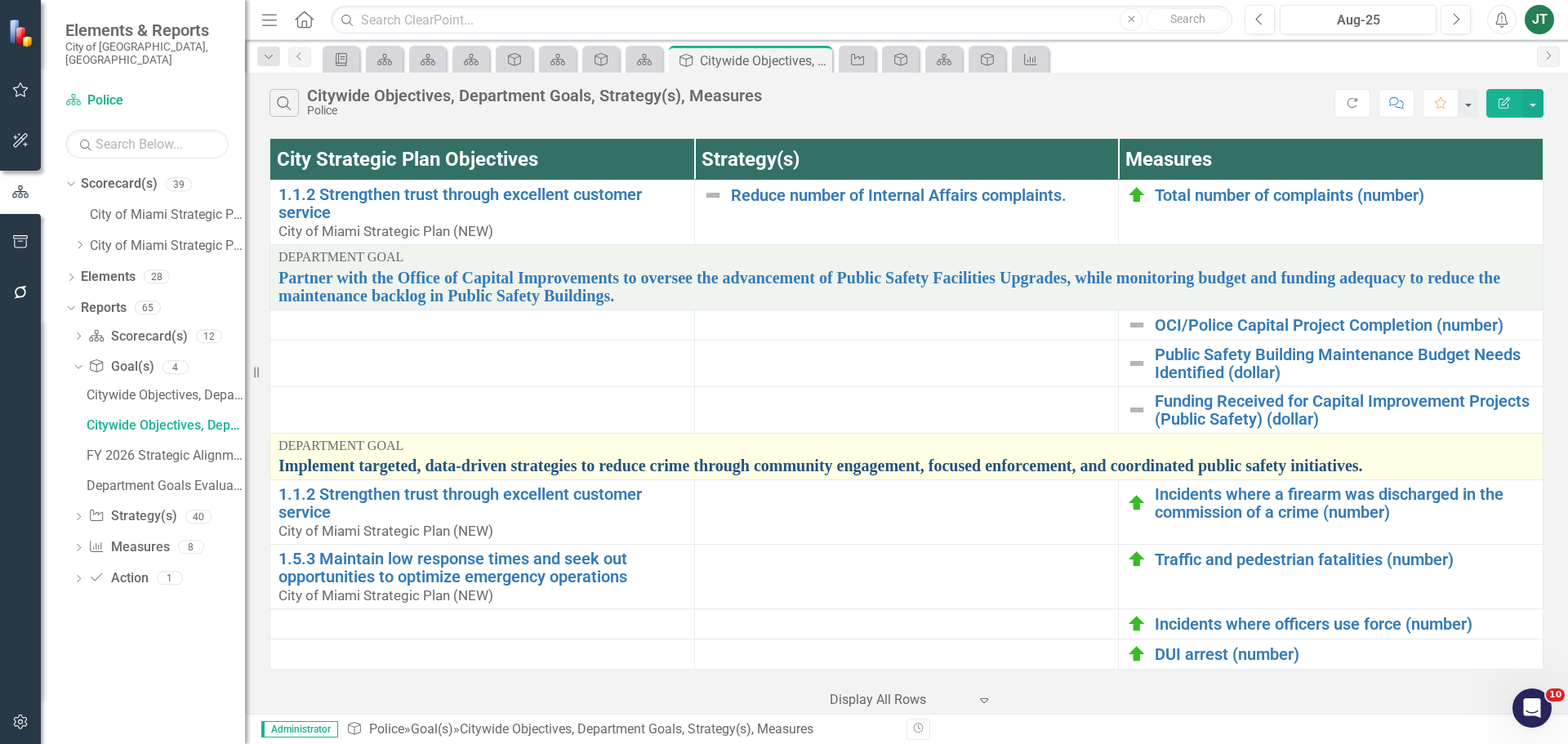
click at [955, 467] on link "Implement targeted, data-driven strategies to reduce crime through community en…" at bounding box center [906, 465] width 1256 height 18
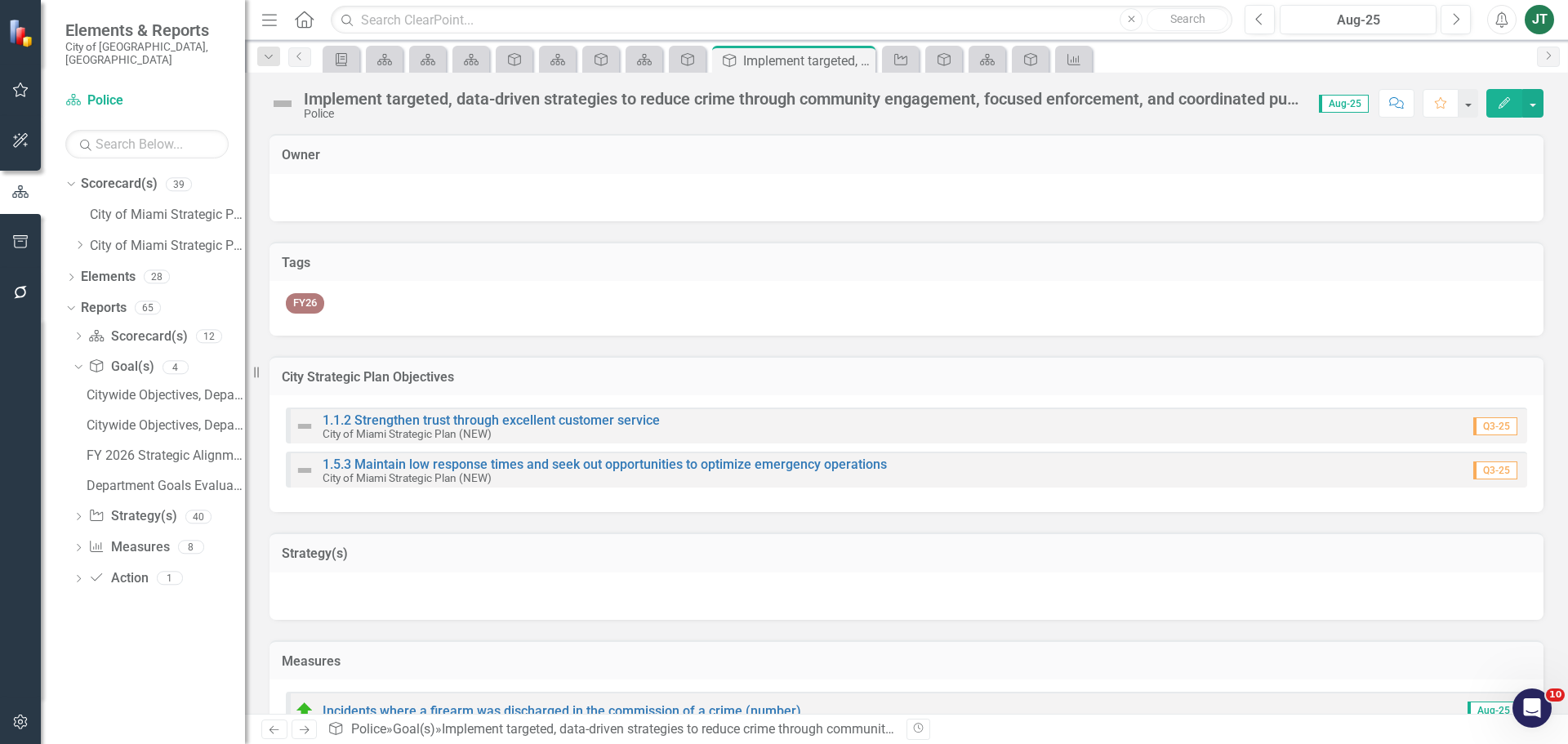
scroll to position [82, 0]
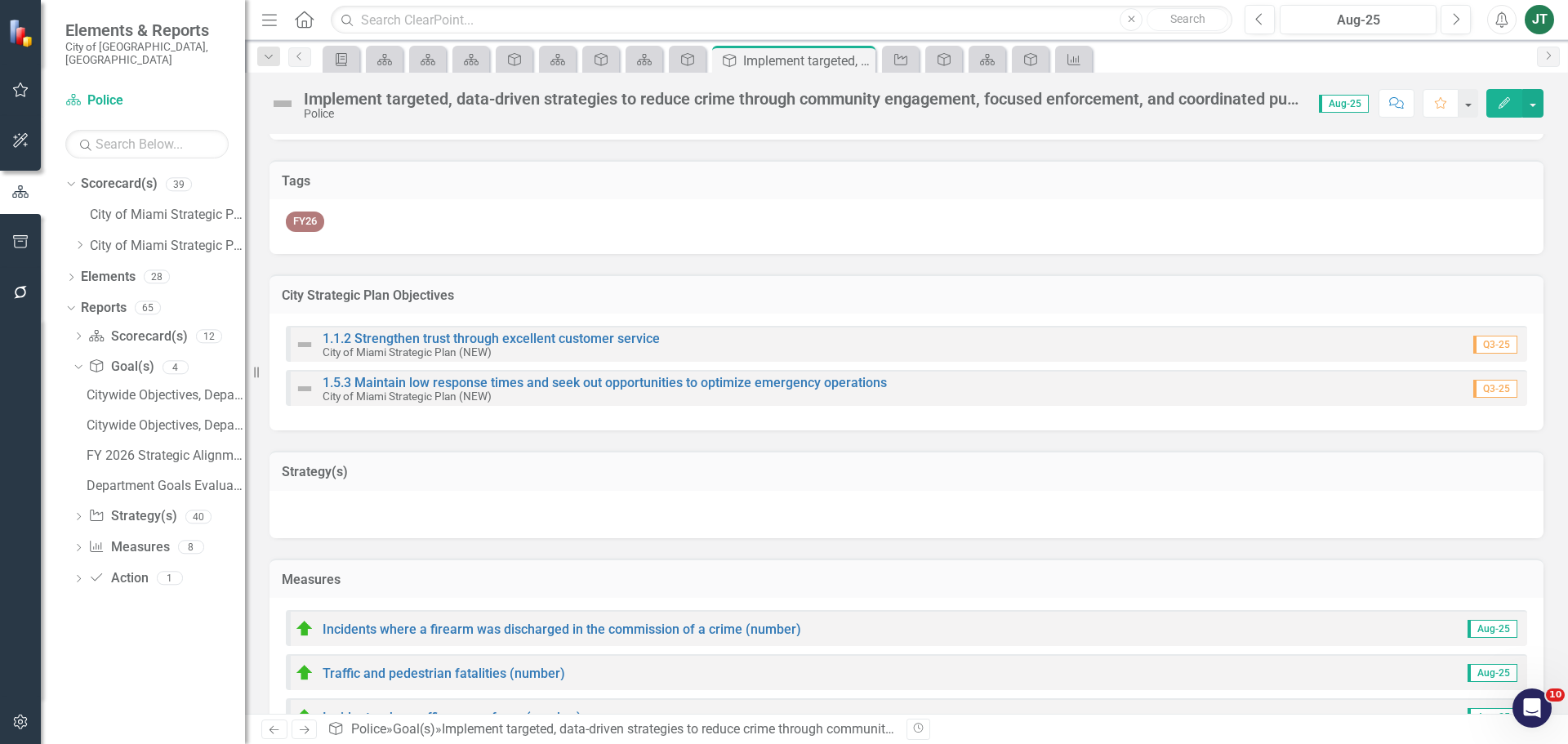
click at [446, 476] on h3 "Strategy(s)" at bounding box center [906, 471] width 1249 height 14
click at [447, 476] on h3 "Strategy(s)" at bounding box center [906, 471] width 1249 height 14
click at [1445, 479] on h3 "Strategy(s)" at bounding box center [906, 471] width 1249 height 14
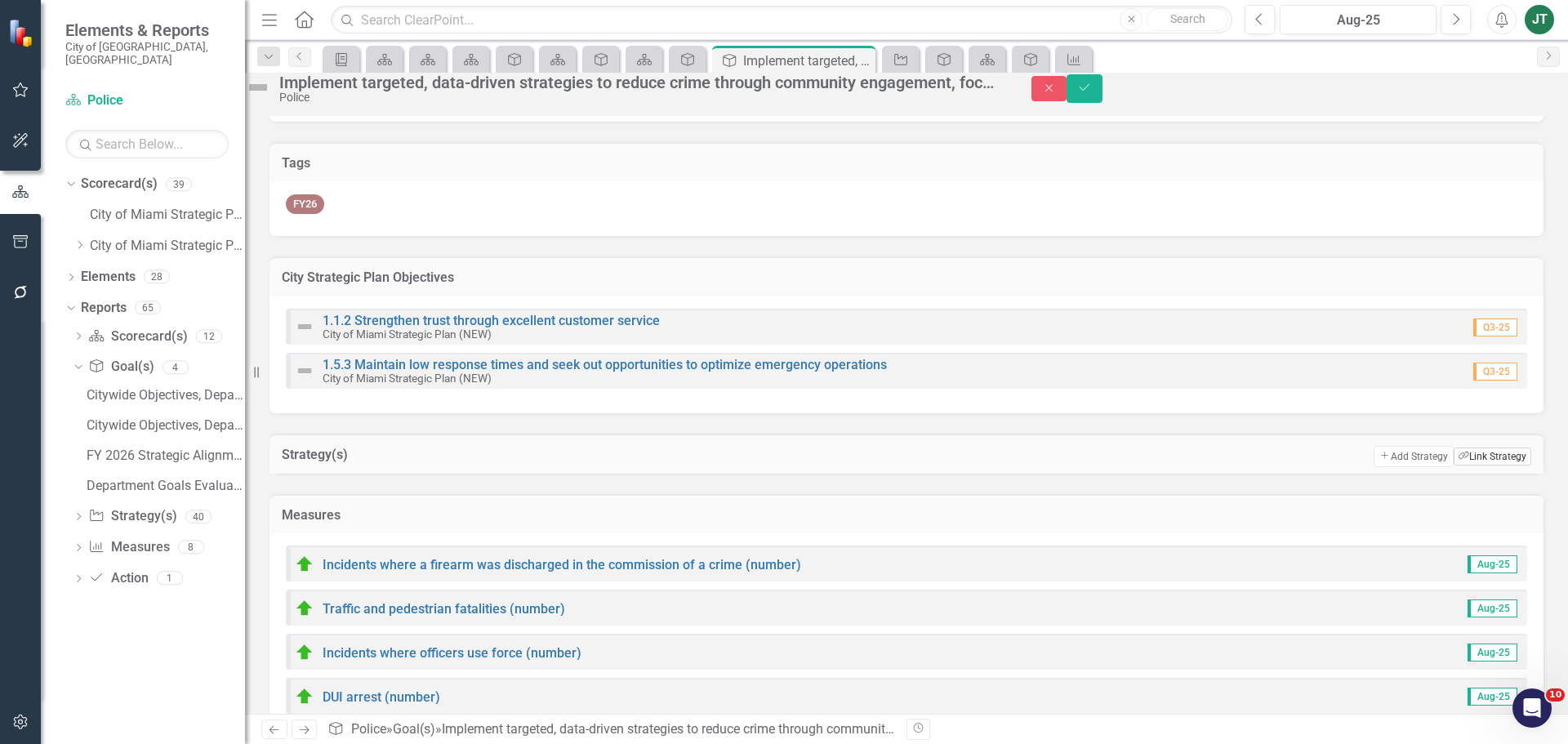
click at [1503, 465] on button "Link Tag Link Strategy" at bounding box center [1492, 456] width 77 height 18
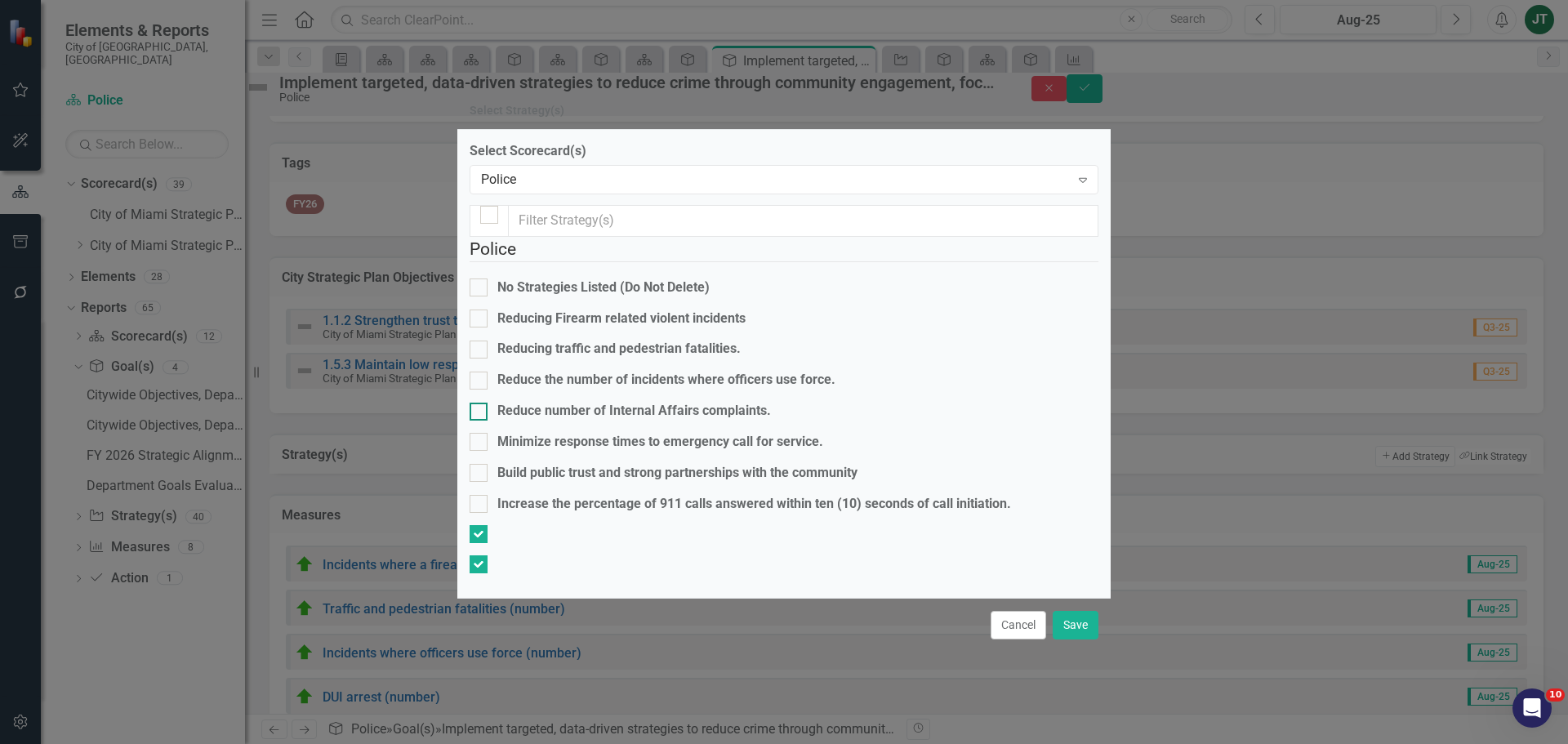
click at [549, 402] on div "Reduce number of Internal Affairs complaints." at bounding box center [635, 411] width 274 height 19
click at [480, 403] on input "Reduce number of Internal Affairs complaints." at bounding box center [475, 408] width 11 height 11
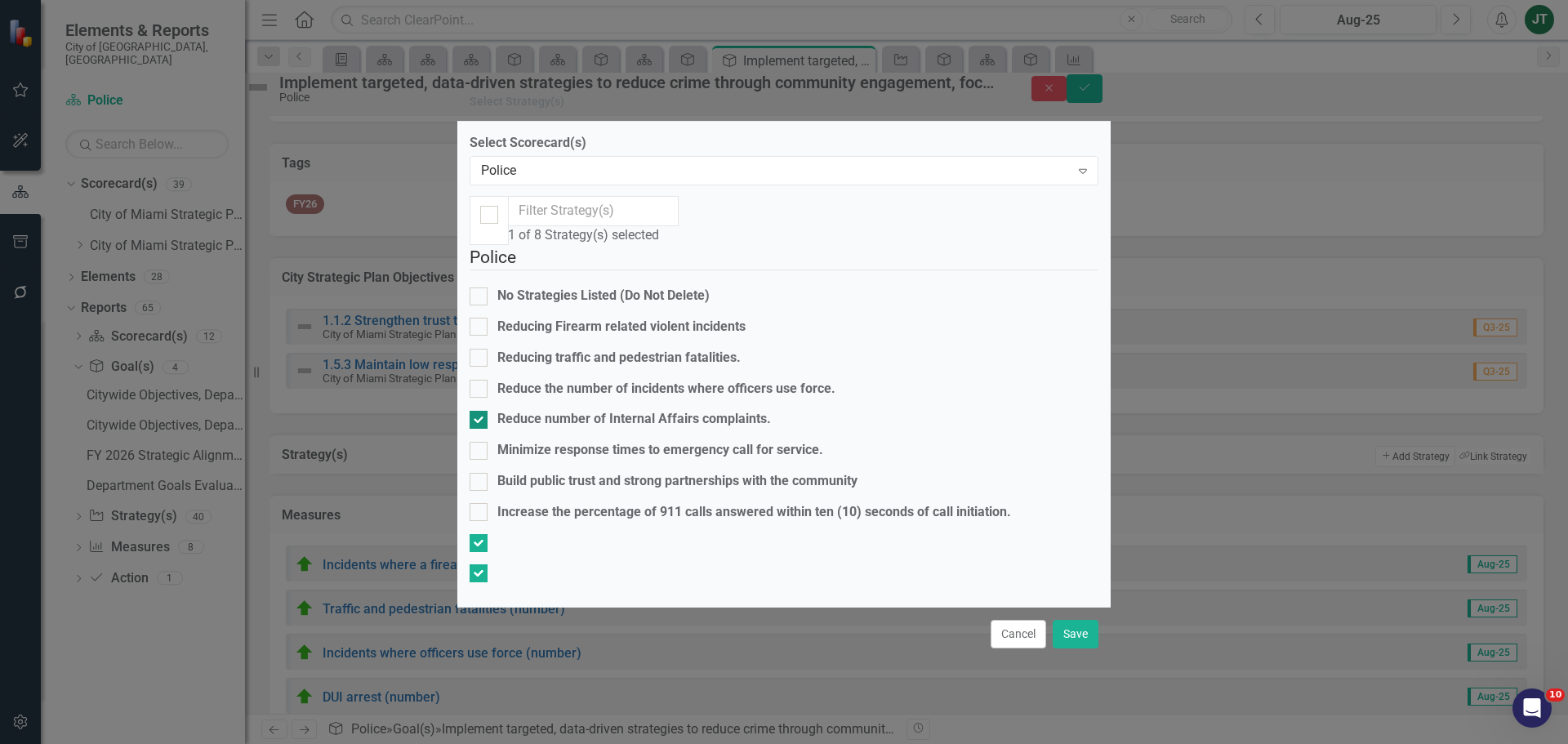
click at [548, 410] on div "Reduce number of Internal Affairs complaints." at bounding box center [635, 420] width 274 height 19
click at [480, 411] on input "Reduce number of Internal Affairs complaints." at bounding box center [475, 416] width 11 height 11
checkbox input "false"
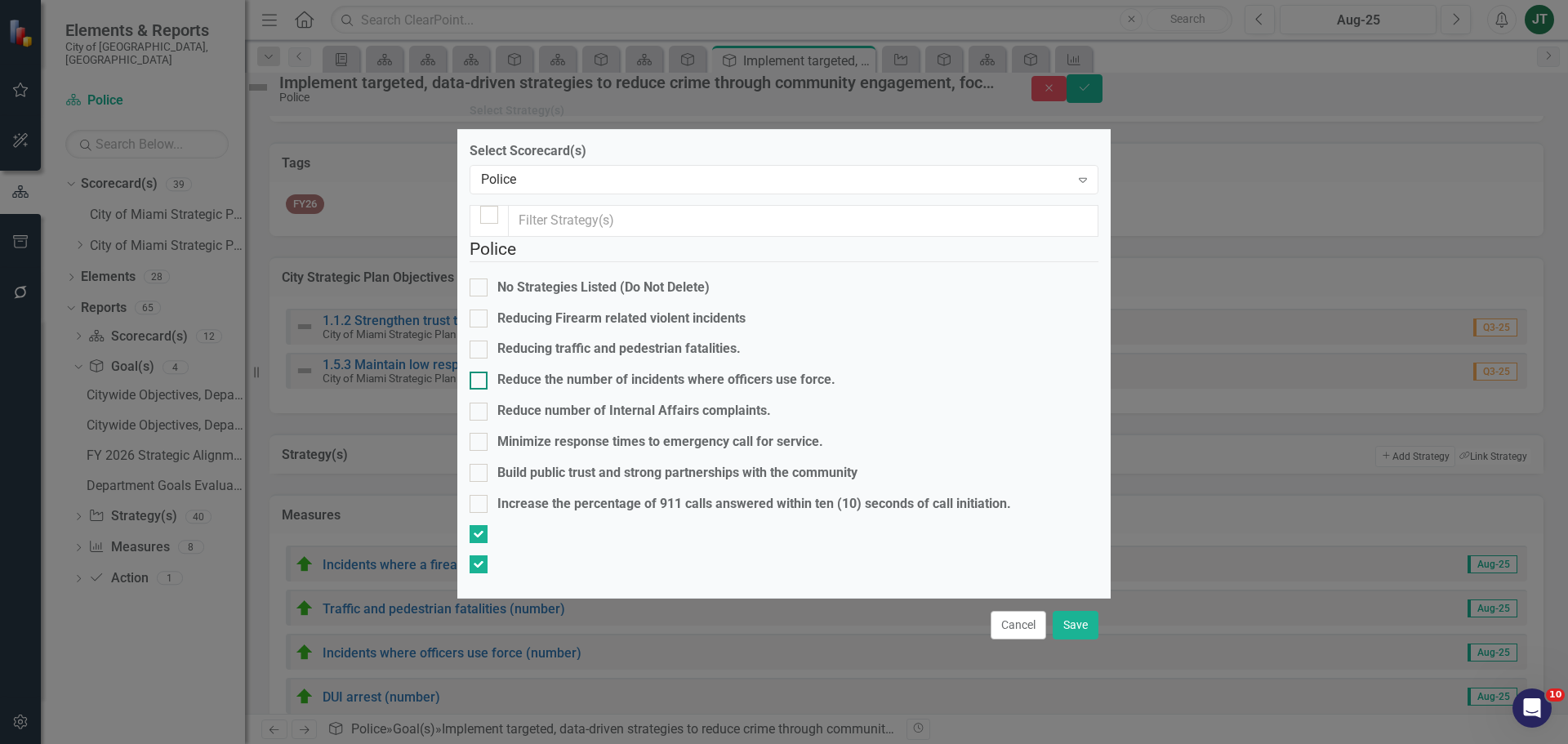
click at [564, 371] on div "Reduce the number of incidents where officers use force." at bounding box center [667, 380] width 338 height 19
click at [480, 372] on input "Reduce the number of incidents where officers use force." at bounding box center [475, 377] width 11 height 11
checkbox input "true"
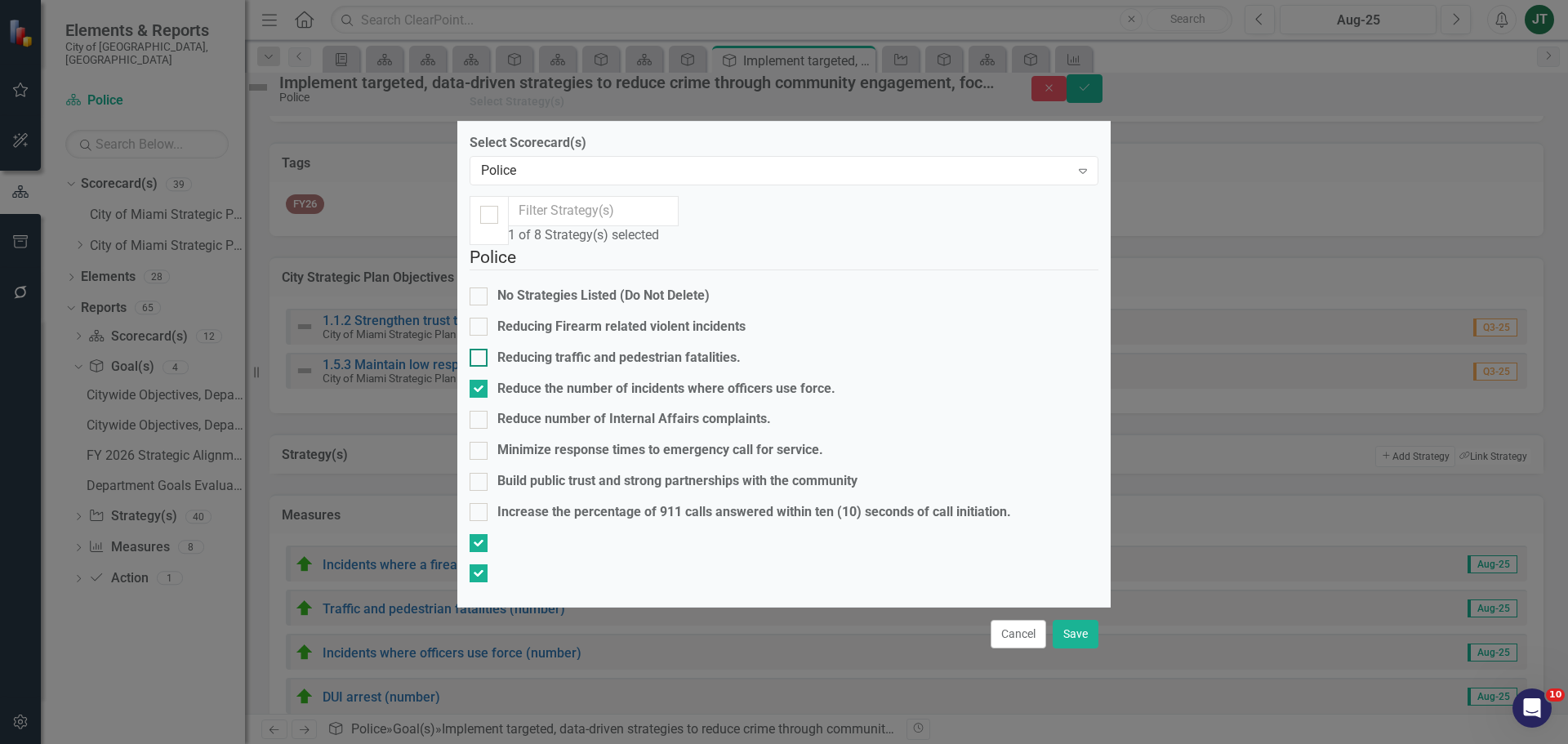
click at [569, 349] on div "Reducing traffic and pedestrian fatalities." at bounding box center [619, 358] width 244 height 19
click at [480, 349] on input "Reducing traffic and pedestrian fatalities." at bounding box center [475, 354] width 11 height 11
checkbox input "true"
click at [579, 318] on div "Reducing Firearm related violent incidents" at bounding box center [622, 327] width 248 height 19
click at [506, 318] on div "Reducing Firearm related violent incidents" at bounding box center [784, 327] width 629 height 19
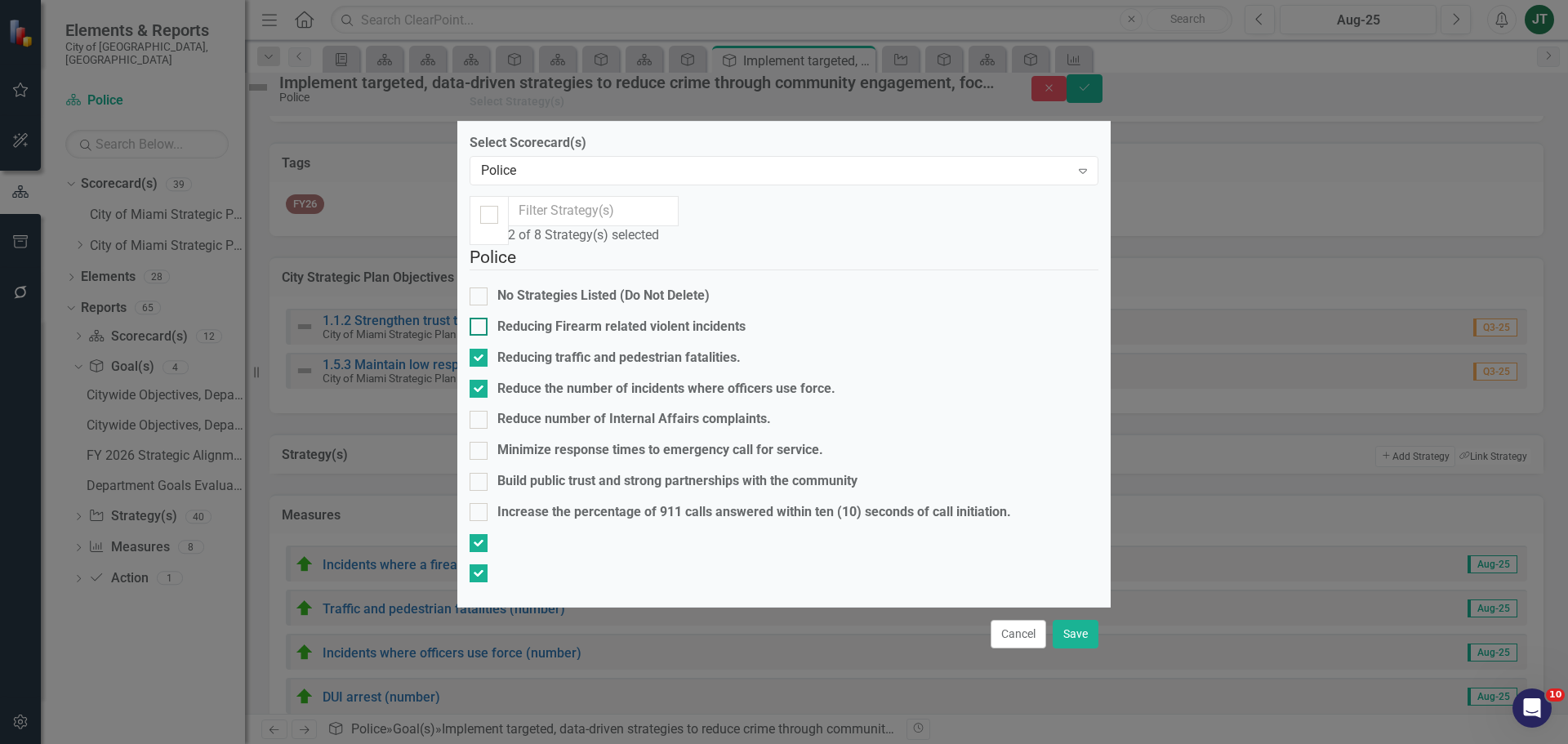
click at [480, 318] on input "Reducing Firearm related violent incidents" at bounding box center [475, 323] width 11 height 11
checkbox input "true"
click at [1090, 649] on button "Save" at bounding box center [1076, 634] width 46 height 29
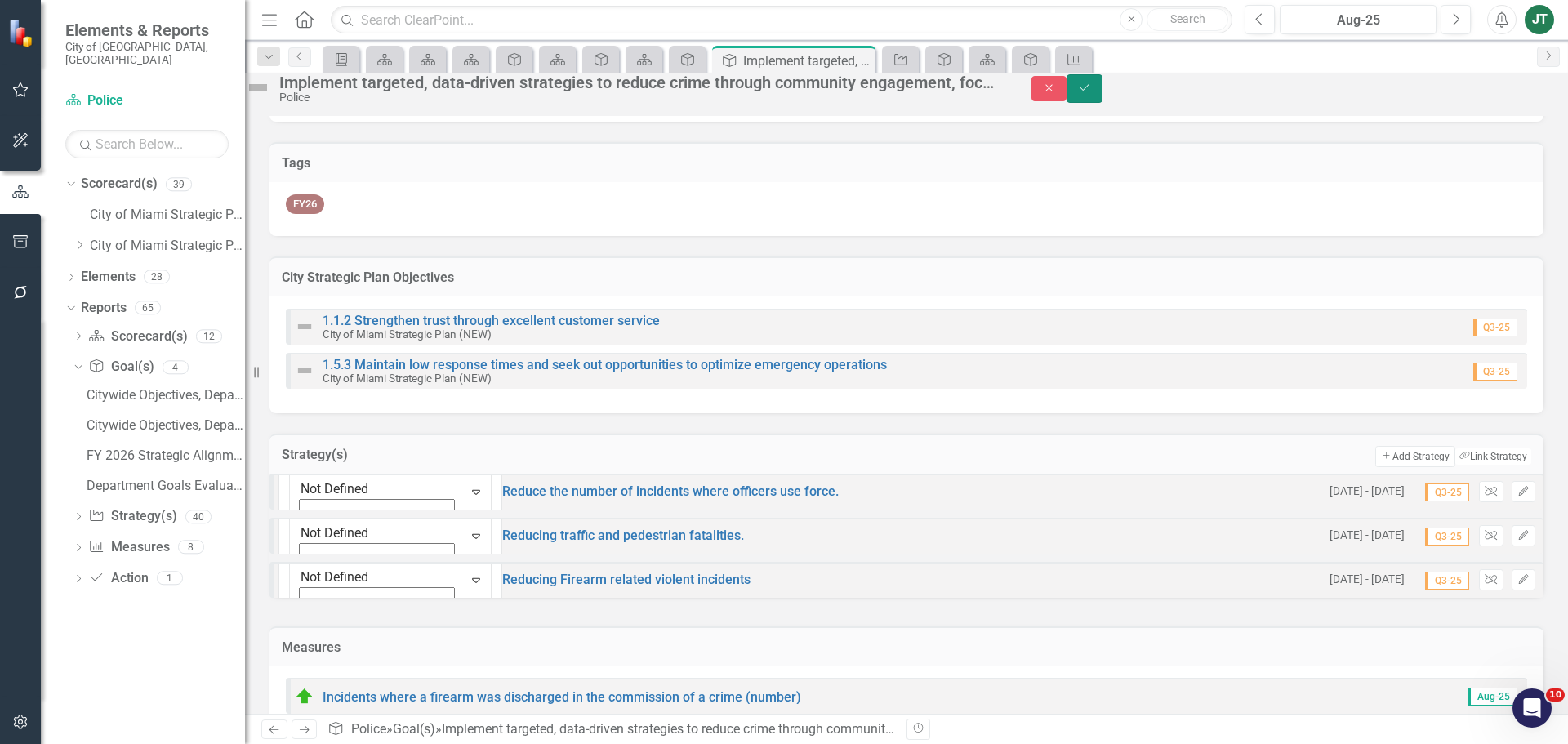
click at [1103, 103] on button "Save" at bounding box center [1085, 89] width 36 height 29
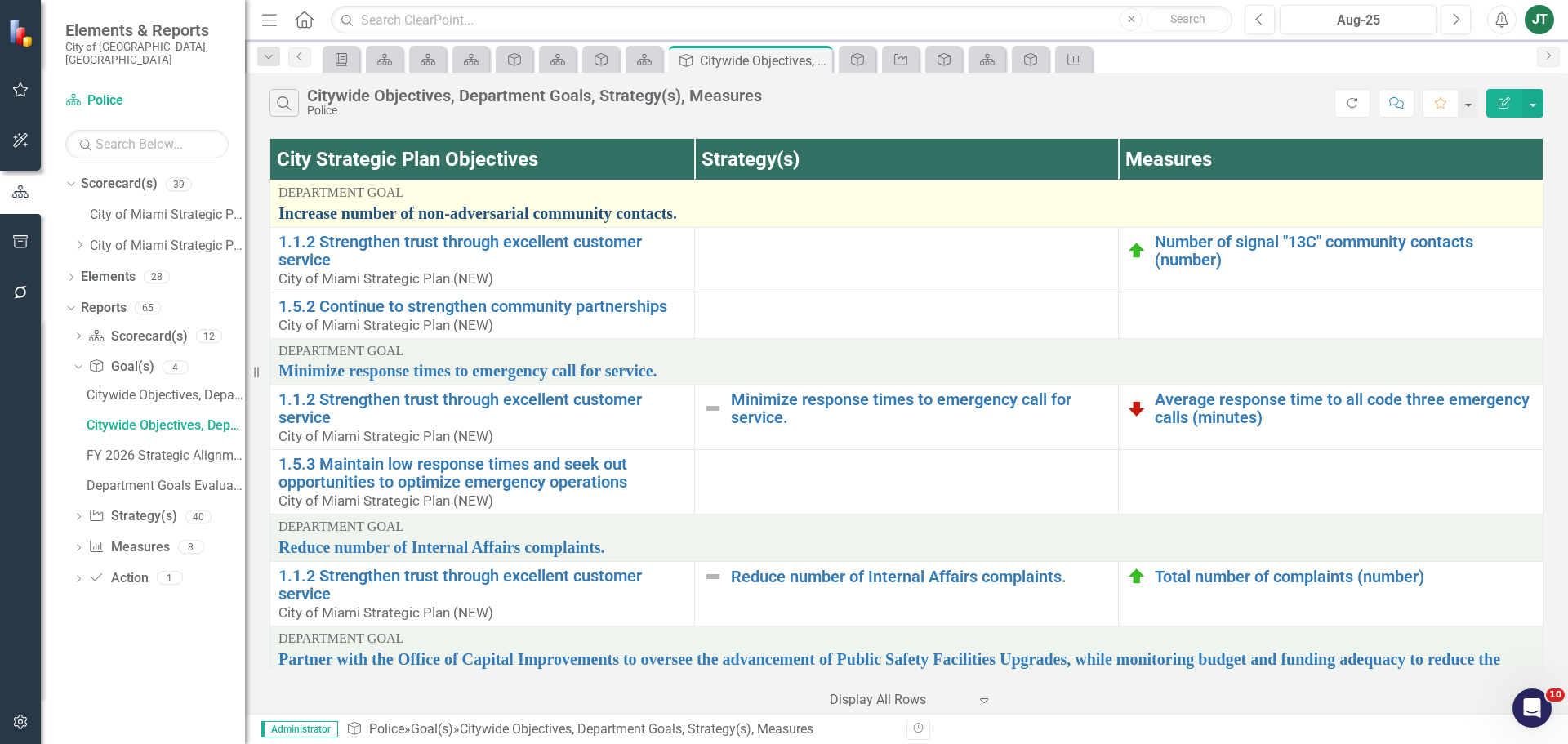
click at [544, 209] on link "Increase number of non-adversarial community contacts." at bounding box center [906, 212] width 1256 height 18
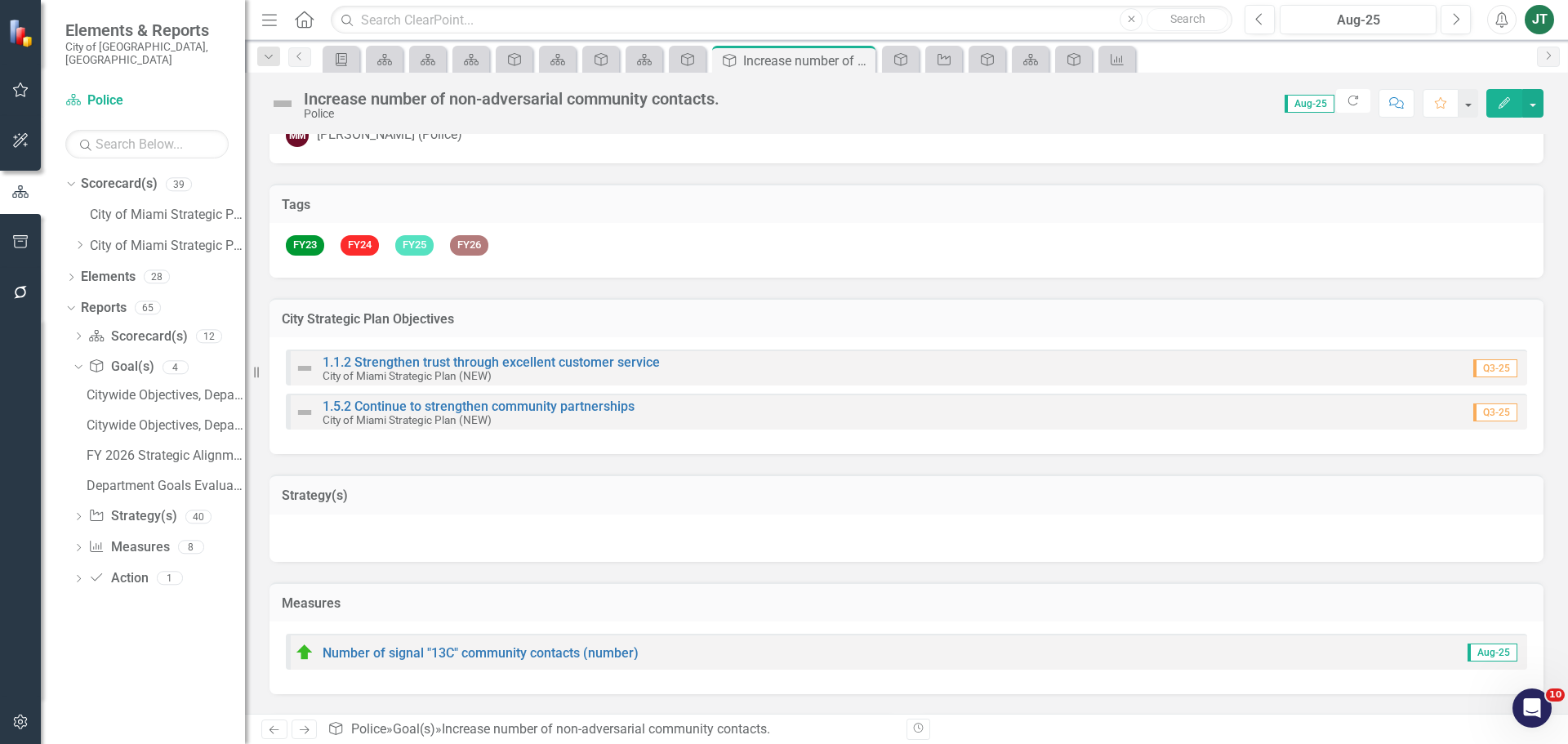
scroll to position [166, 0]
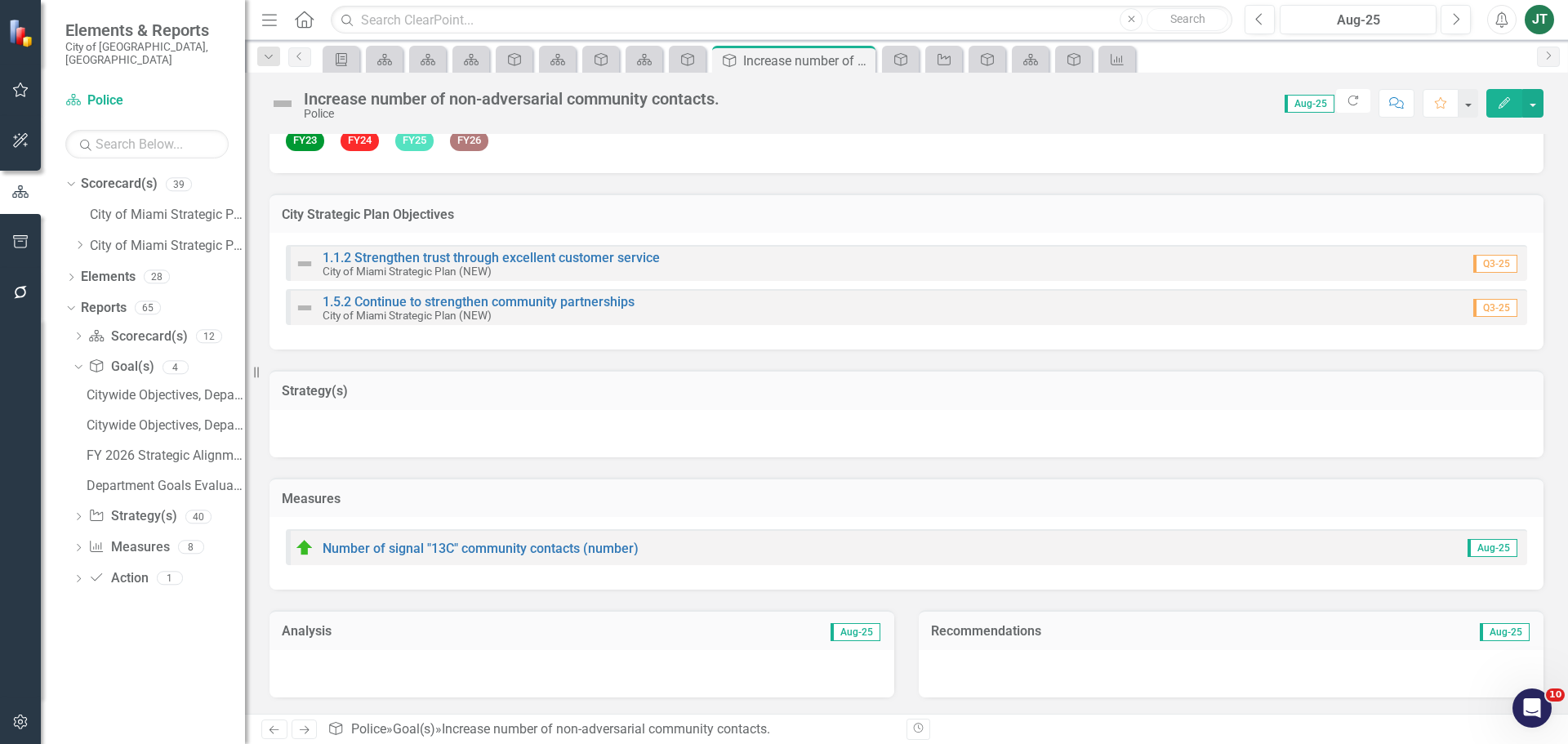
click at [1097, 407] on div "Strategy(s)" at bounding box center [906, 390] width 1274 height 40
click at [1097, 407] on div "Strategy(s)" at bounding box center [906, 390] width 1274 height 40
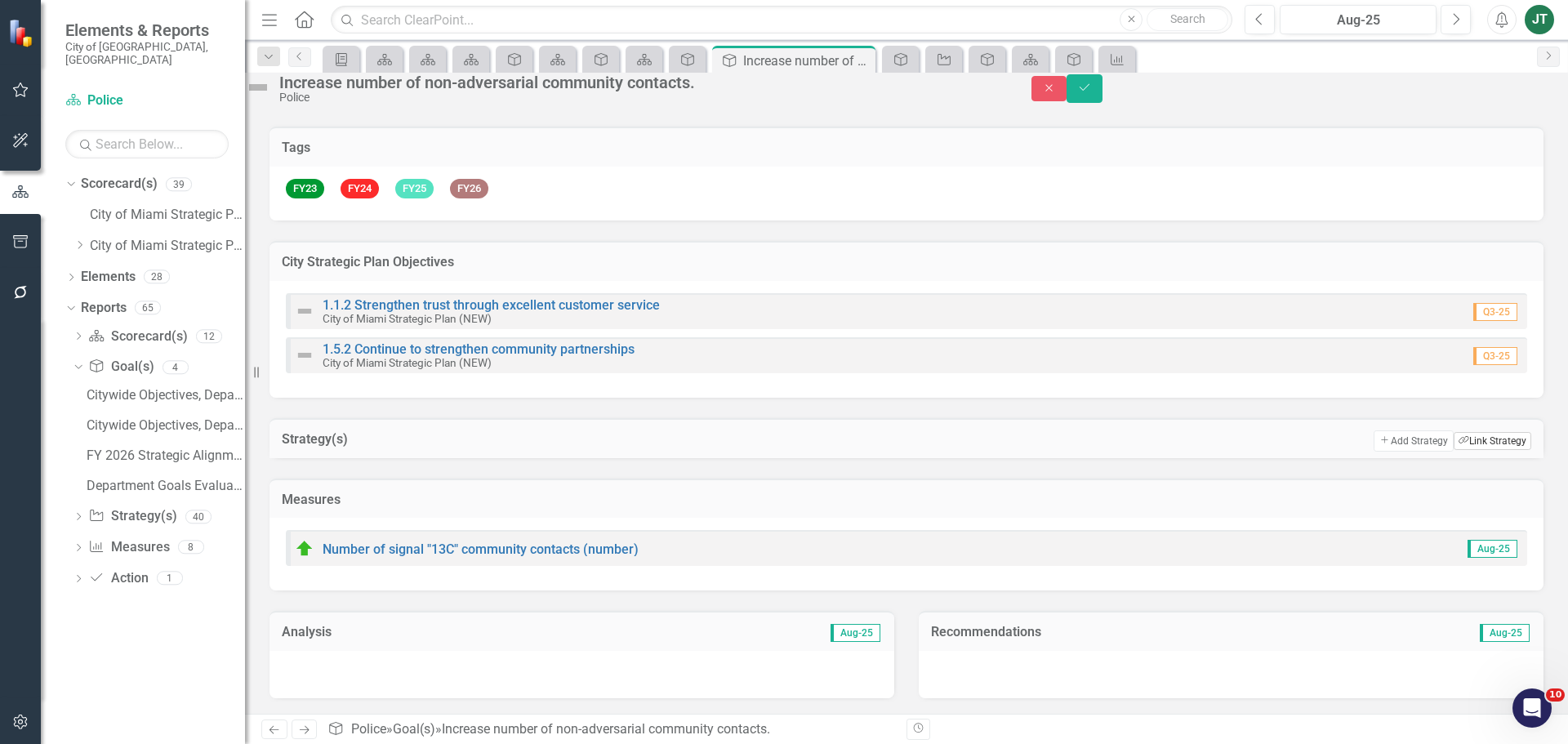
click at [1482, 432] on button "Link Tag Link Strategy" at bounding box center [1492, 441] width 77 height 18
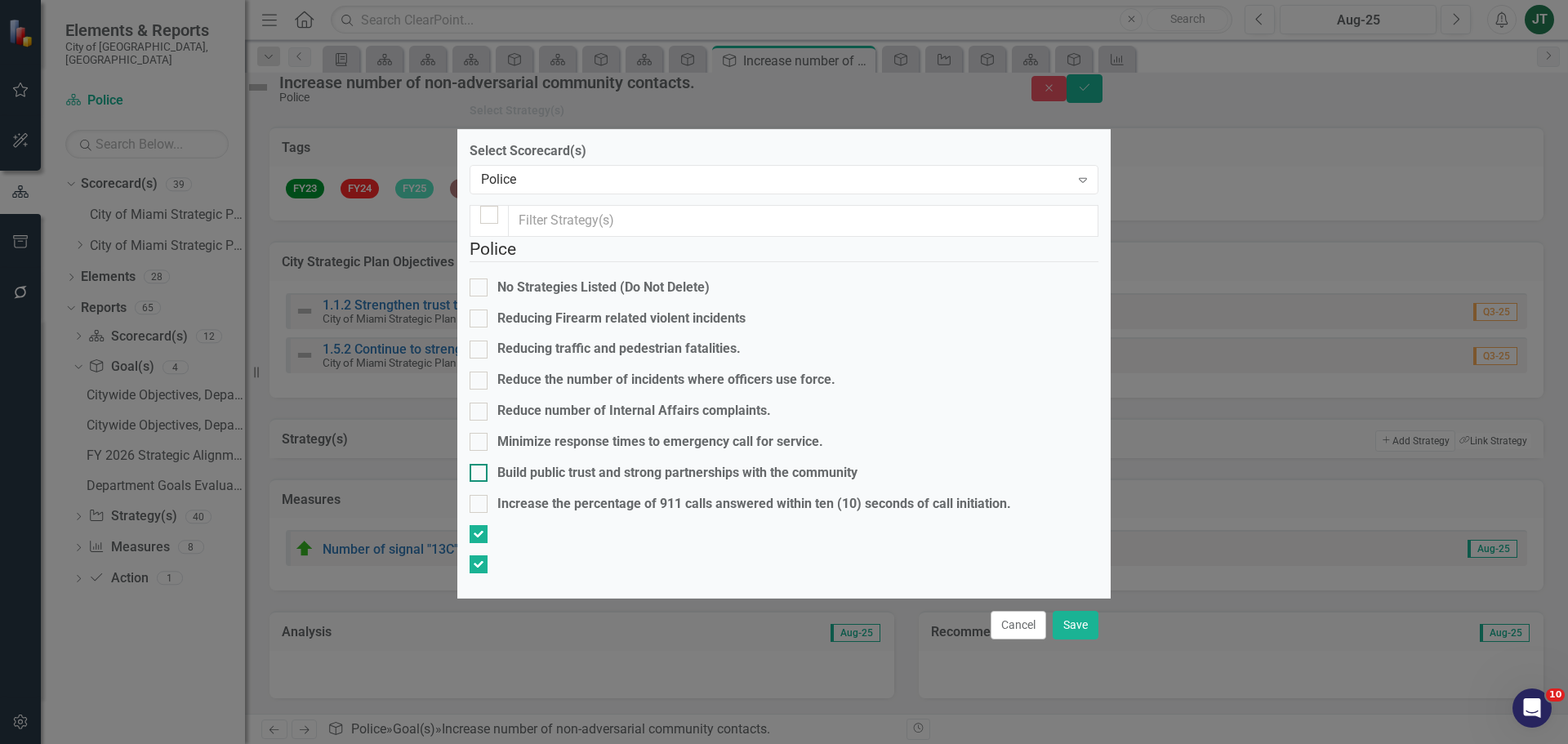
click at [572, 464] on div "Build public trust and strong partnerships with the community" at bounding box center [678, 473] width 360 height 19
click at [480, 464] on input "Build public trust and strong partnerships with the community" at bounding box center [475, 469] width 11 height 11
checkbox input "true"
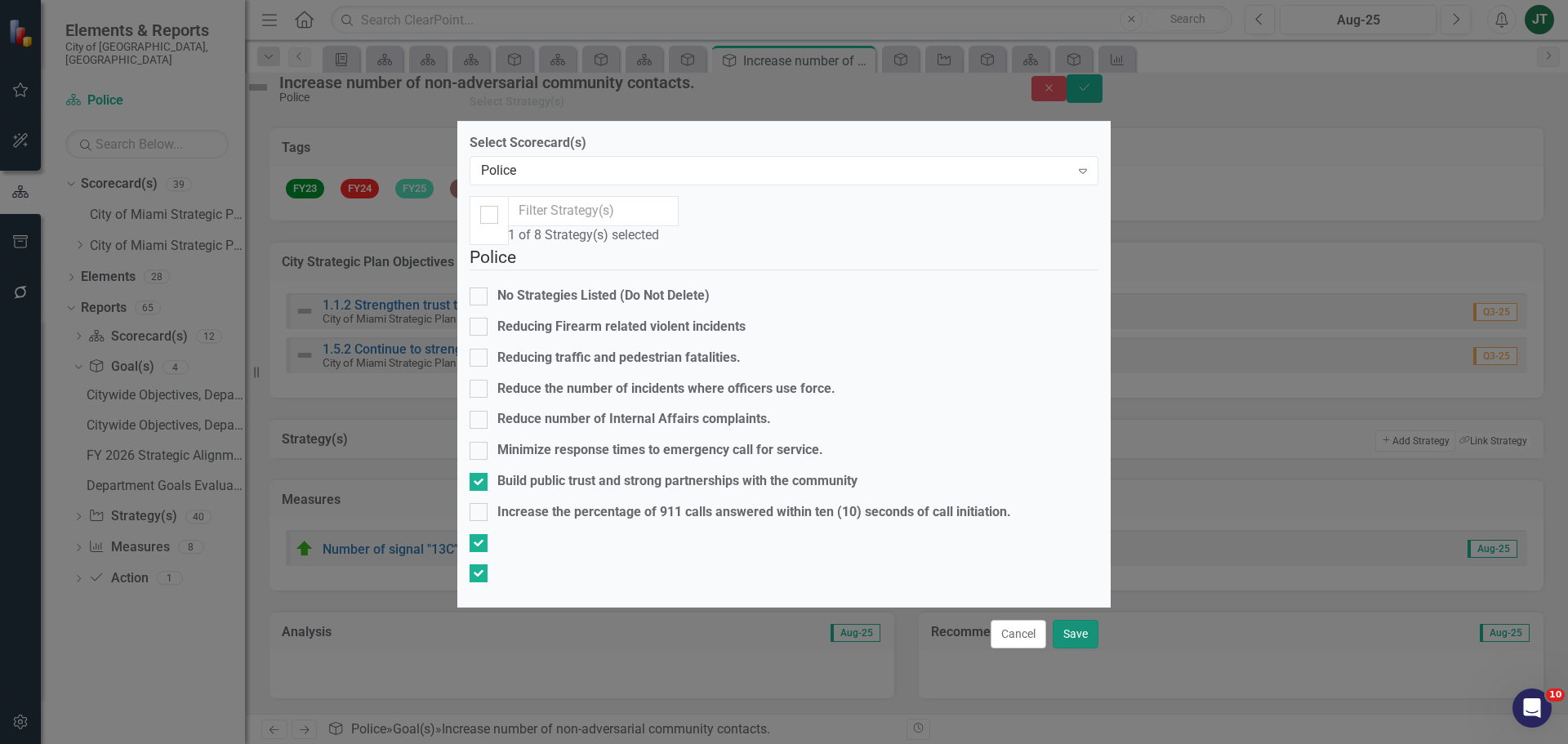
click at [1091, 649] on button "Save" at bounding box center [1076, 634] width 46 height 29
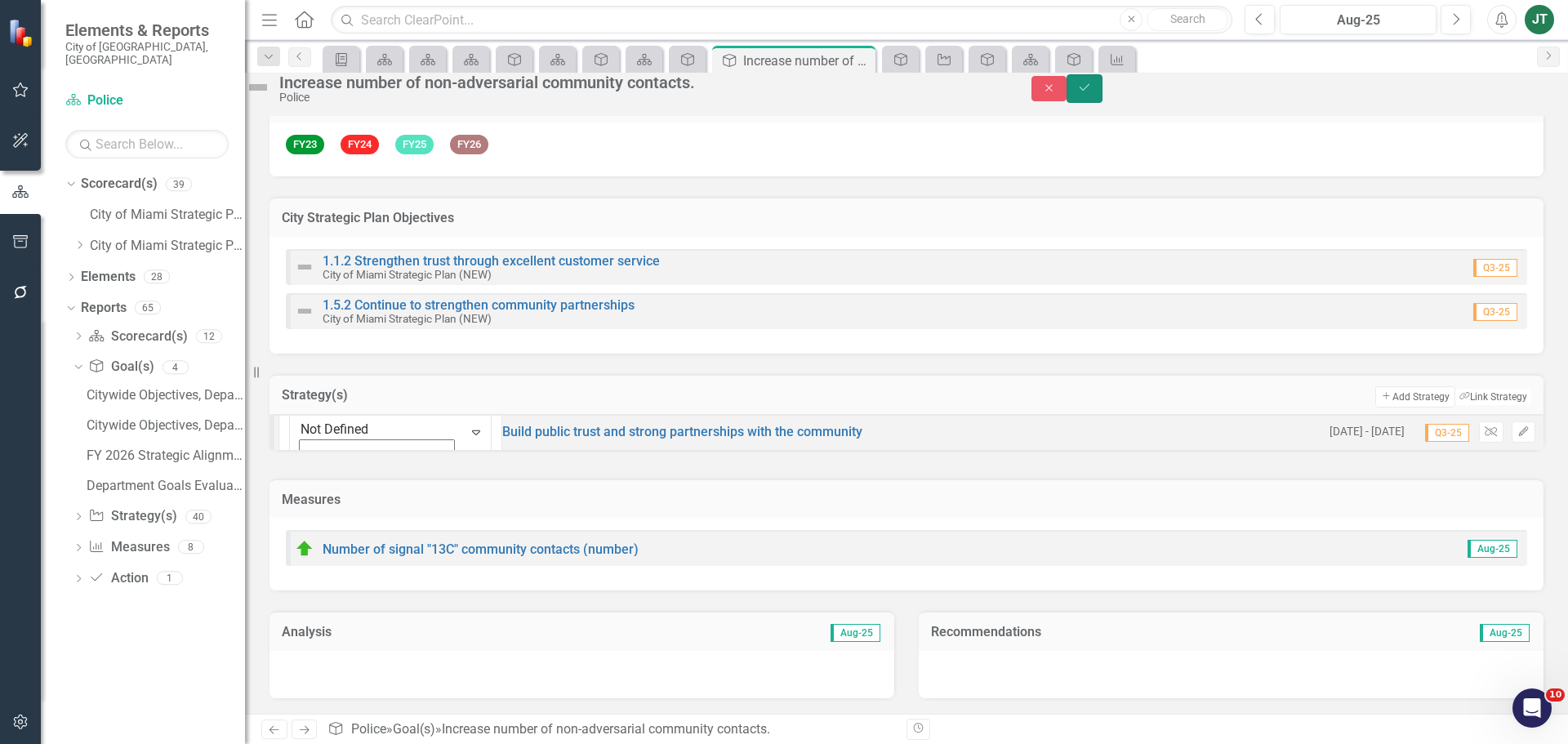
click at [1092, 93] on icon "Save" at bounding box center [1084, 87] width 14 height 11
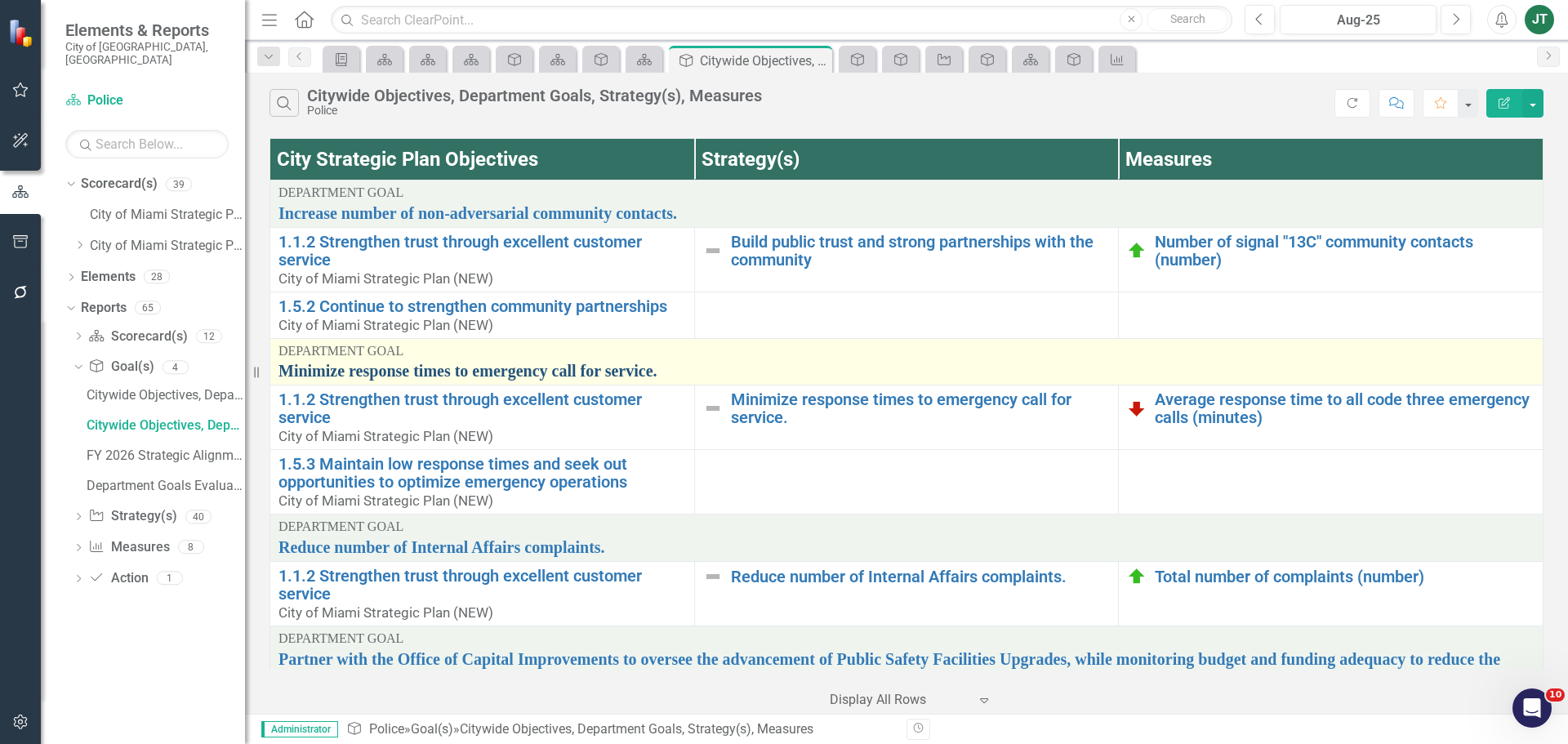
click at [588, 373] on link "Minimize response times to emergency call for service." at bounding box center [906, 370] width 1256 height 18
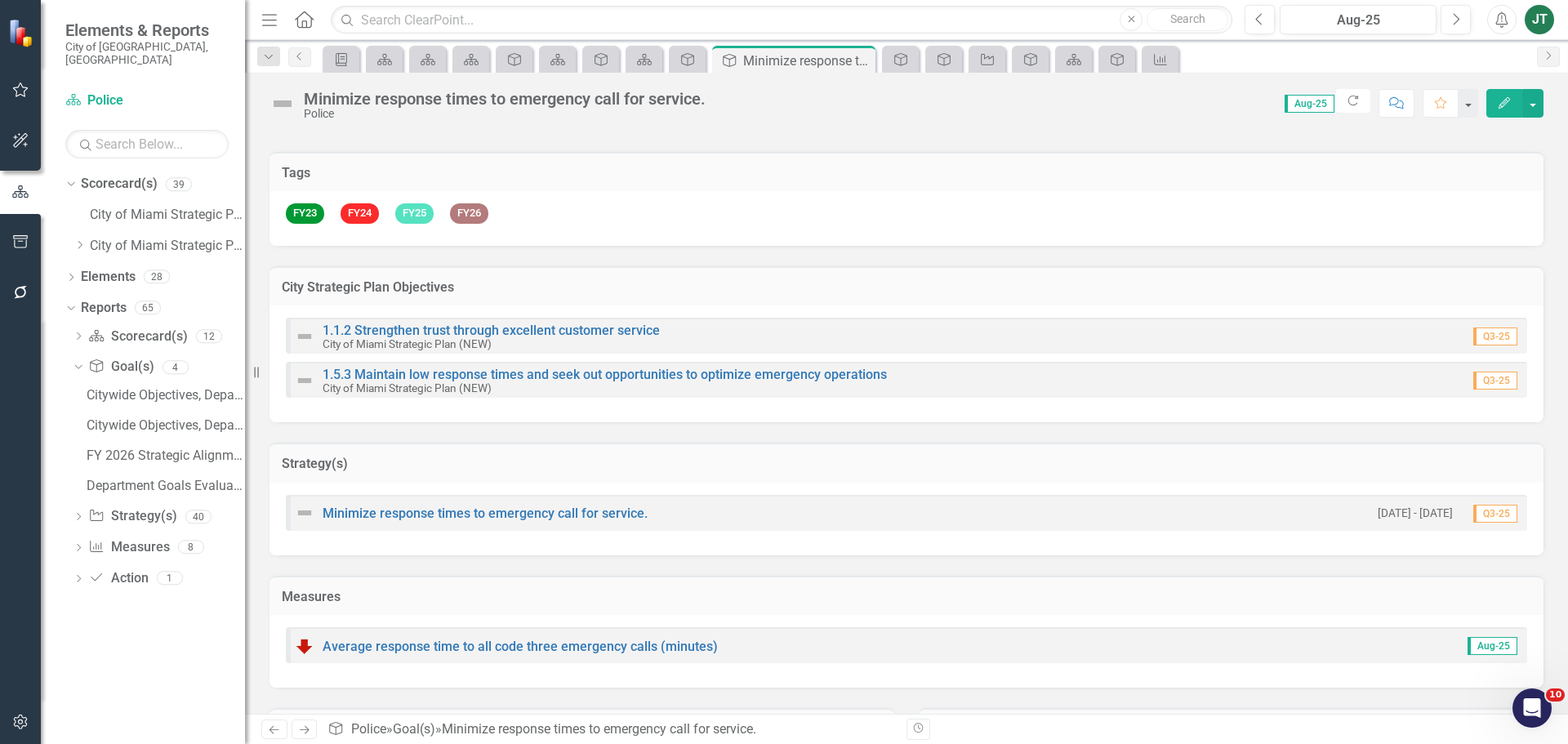
scroll to position [144, 0]
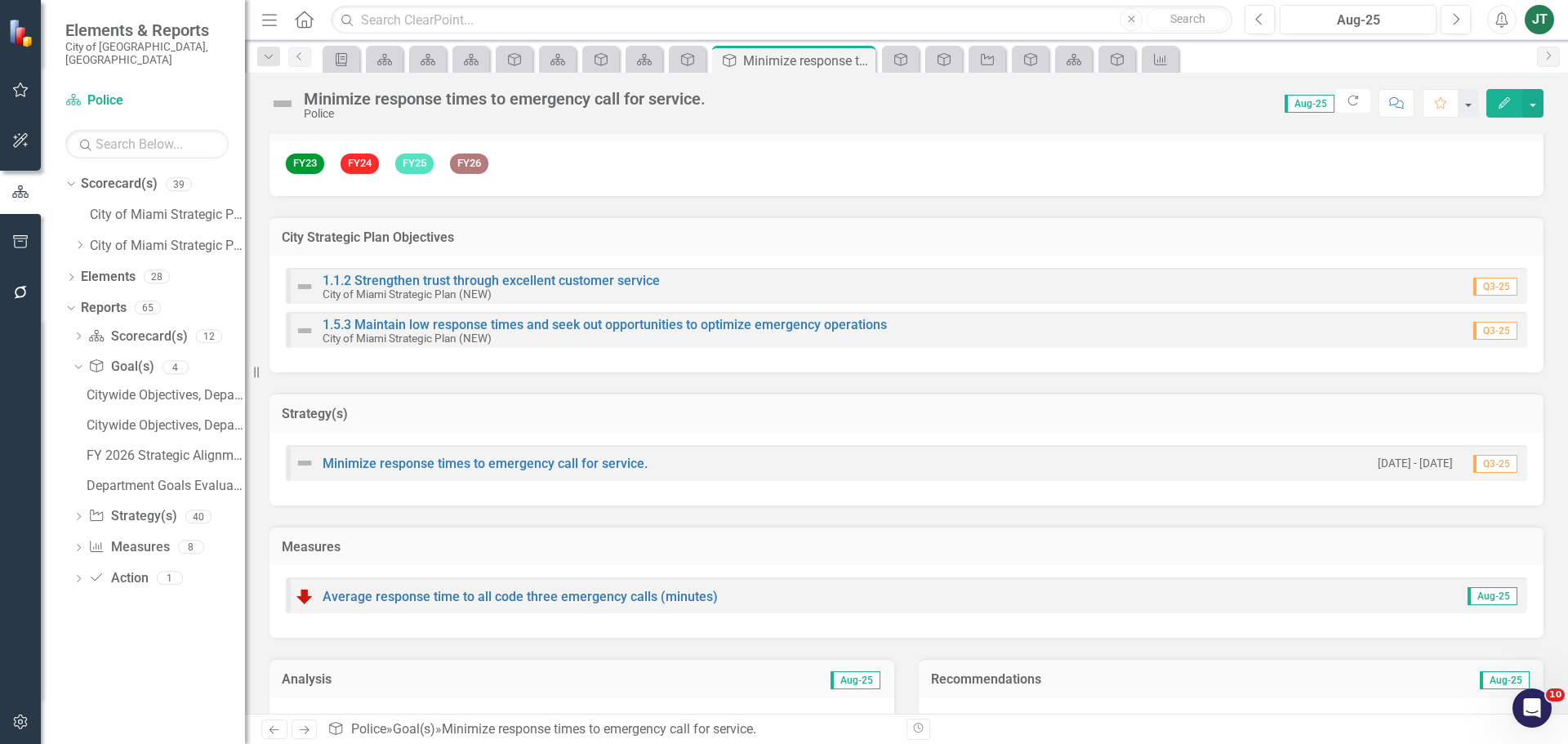
click at [970, 414] on h3 "Strategy(s)" at bounding box center [906, 414] width 1249 height 14
click at [1468, 402] on div "Strategy(s)" at bounding box center [906, 413] width 1274 height 40
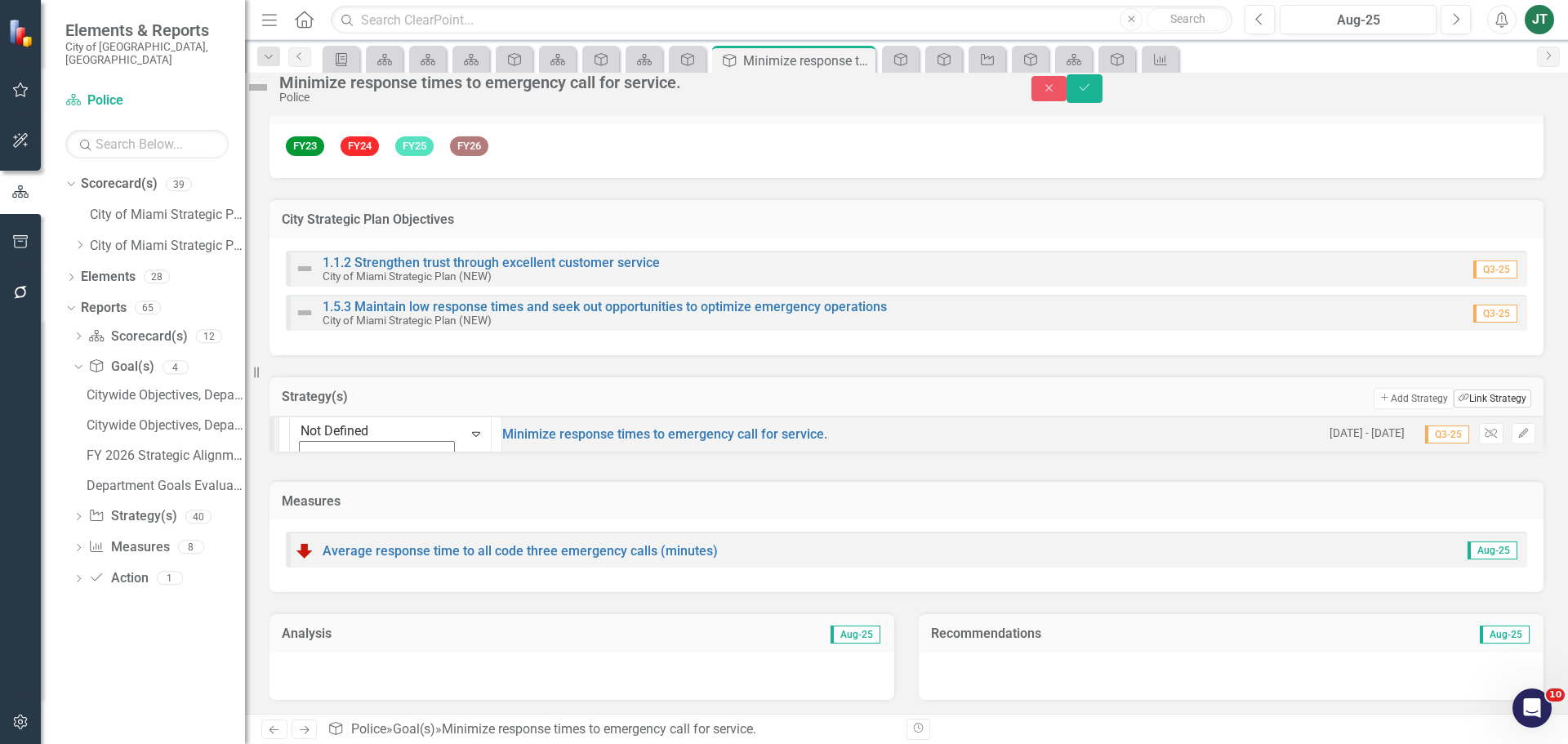
click at [1491, 408] on button "Link Tag Link Strategy" at bounding box center [1492, 398] width 77 height 18
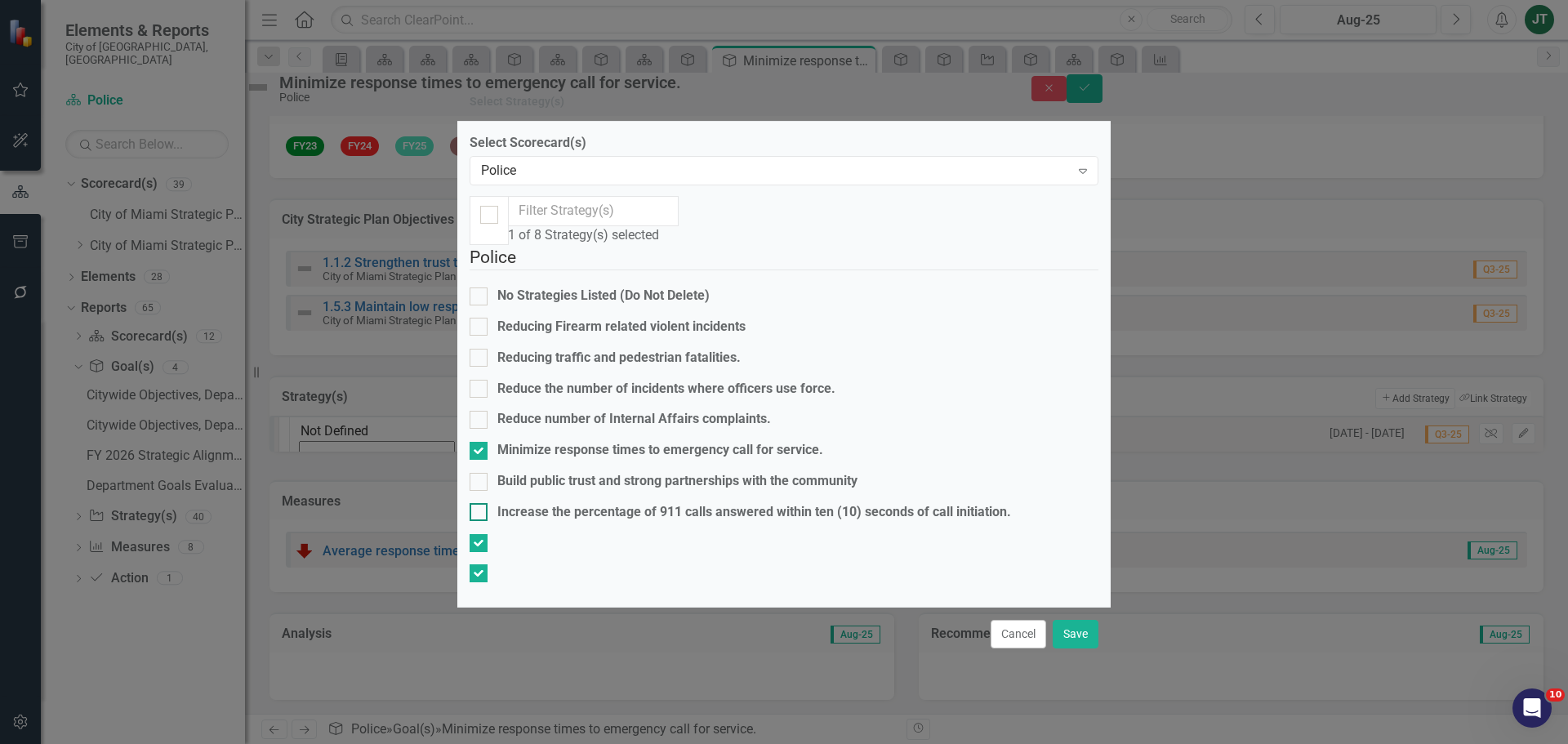
click at [790, 503] on div "Increase the percentage of 911 calls answered within ten (10) seconds of call i…" at bounding box center [754, 512] width 514 height 19
click at [480, 503] on input "Increase the percentage of 911 calls answered within ten (10) seconds of call i…" at bounding box center [475, 508] width 11 height 11
checkbox input "true"
click at [1066, 649] on button "Save" at bounding box center [1076, 634] width 46 height 29
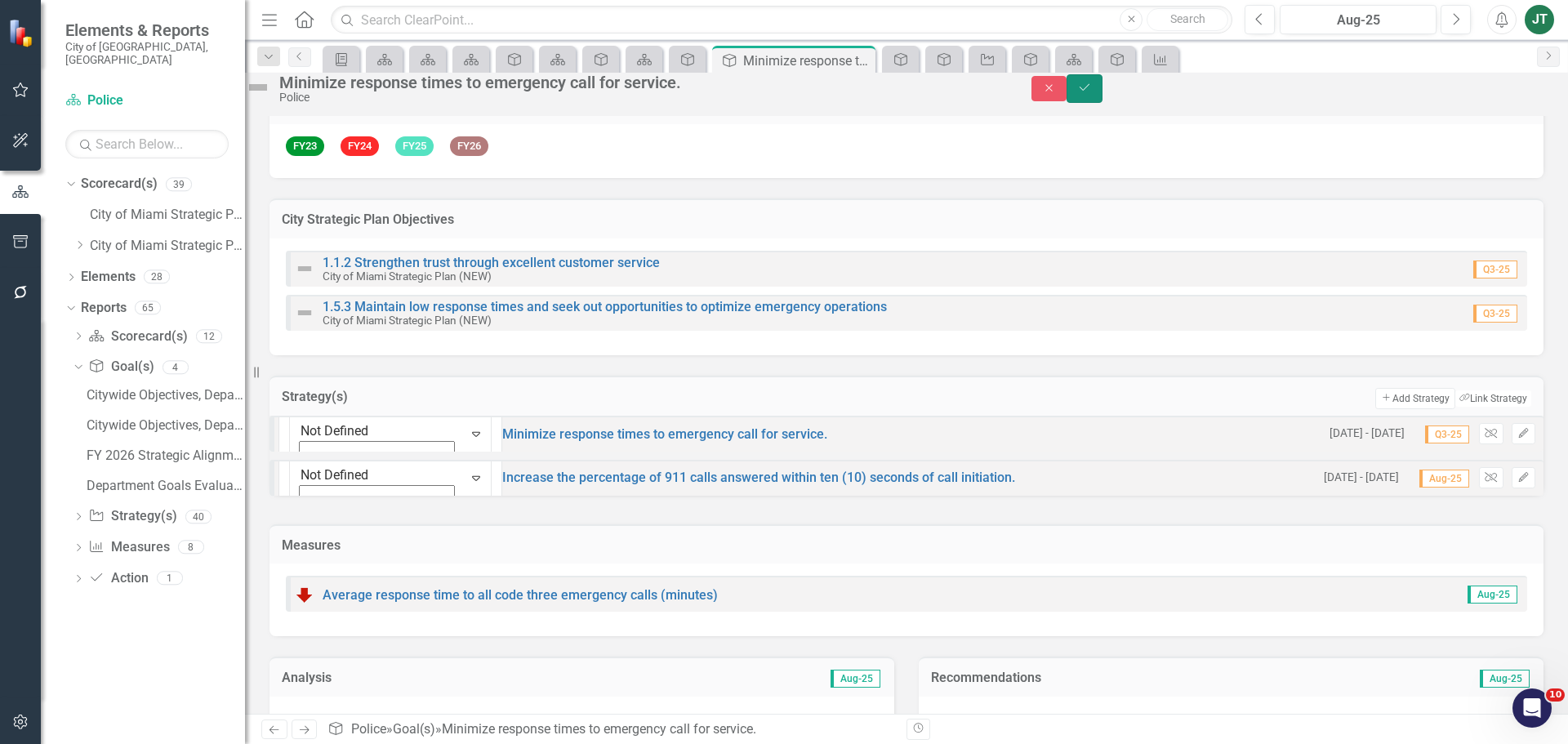
click at [1092, 92] on icon "Save" at bounding box center [1084, 87] width 14 height 11
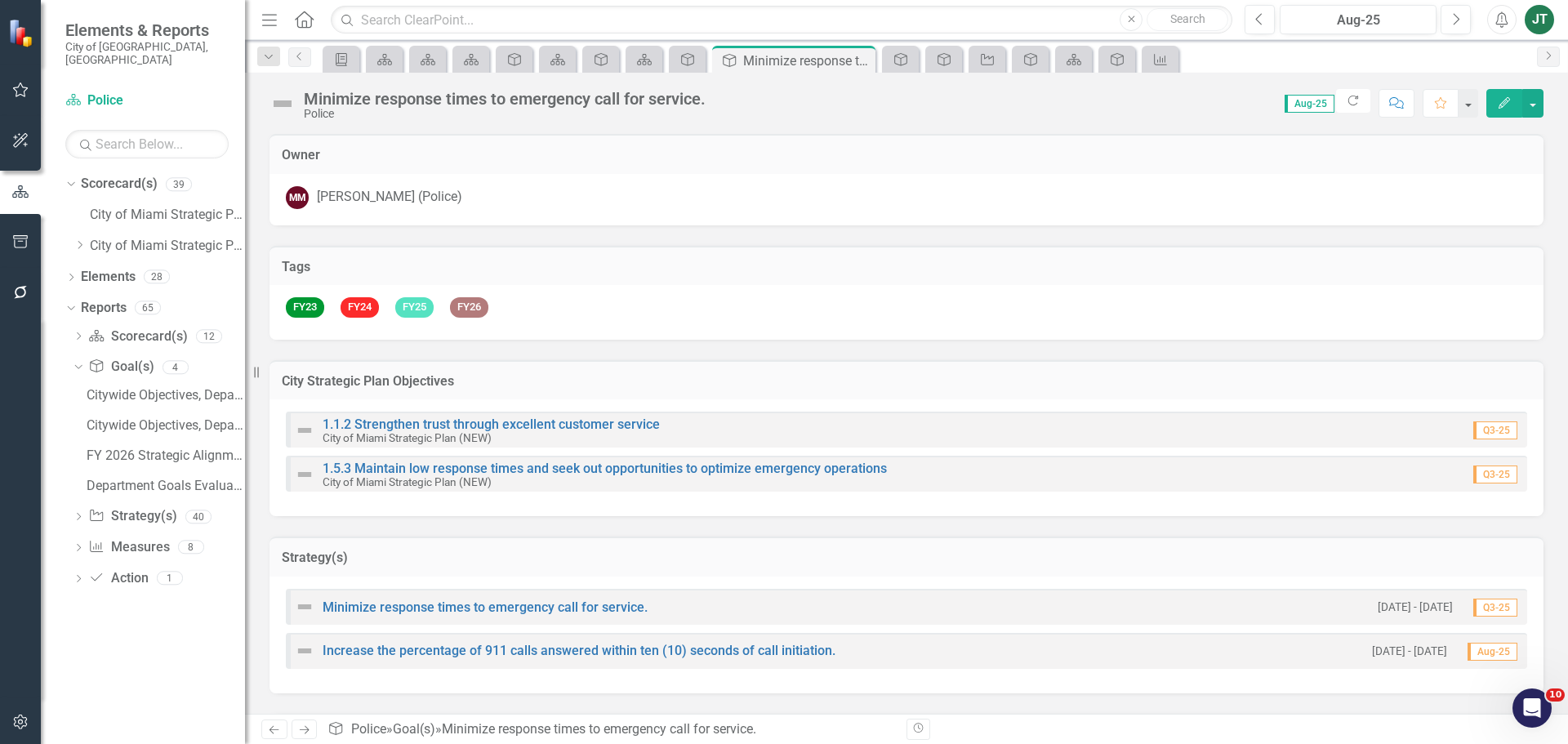
scroll to position [236, 0]
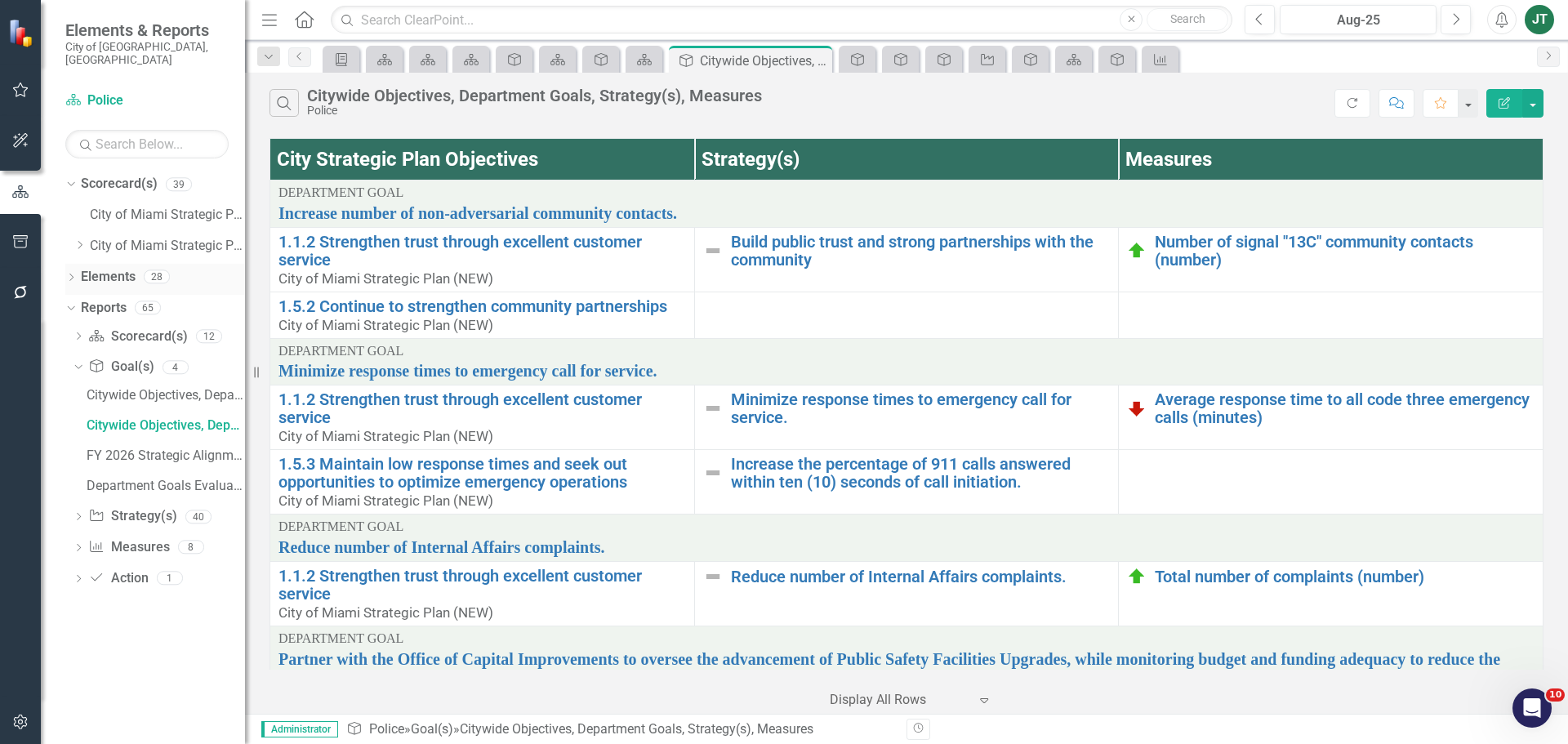
click at [117, 268] on link "Elements" at bounding box center [108, 277] width 54 height 19
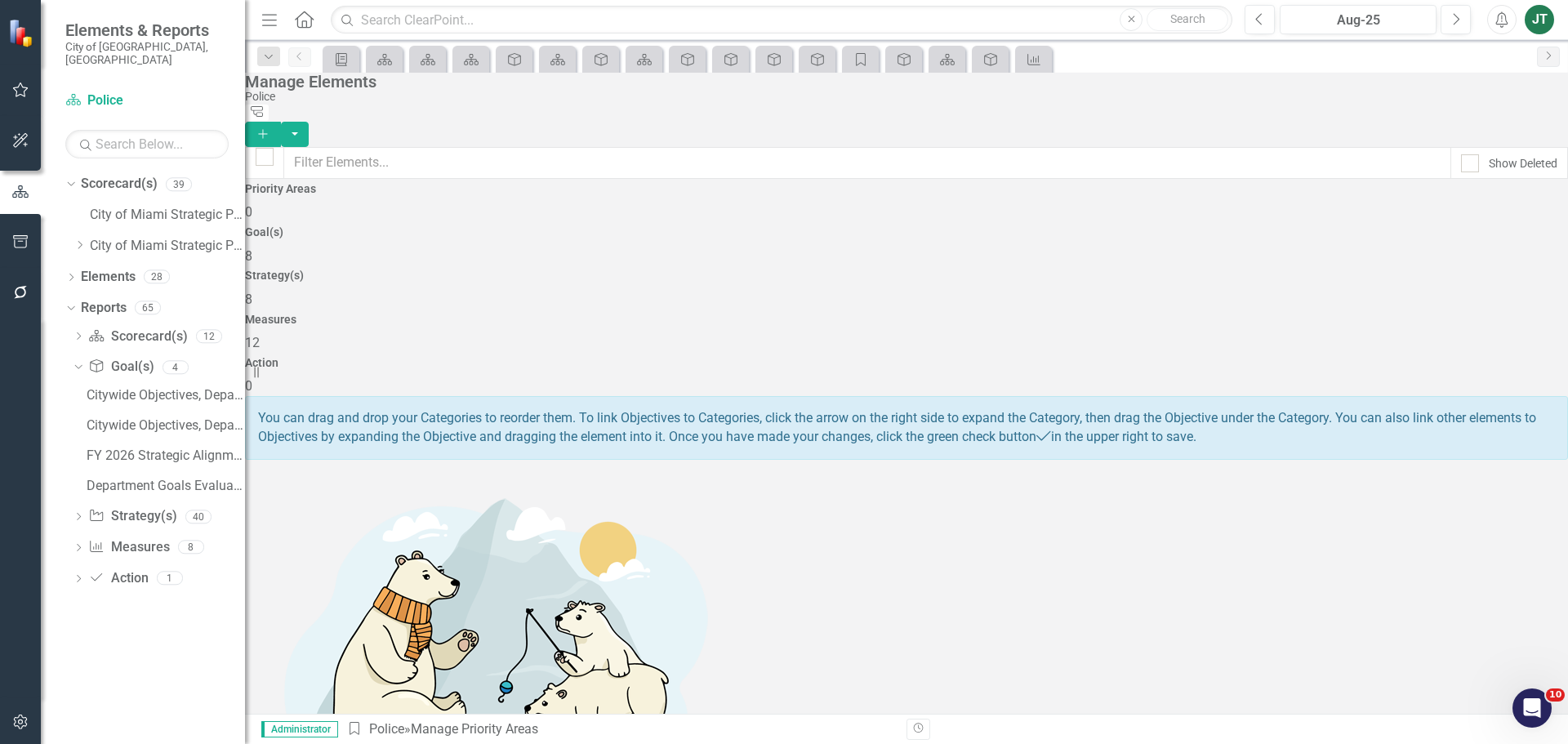
click at [944, 271] on div "Strategy(s) 8" at bounding box center [906, 289] width 1323 height 39
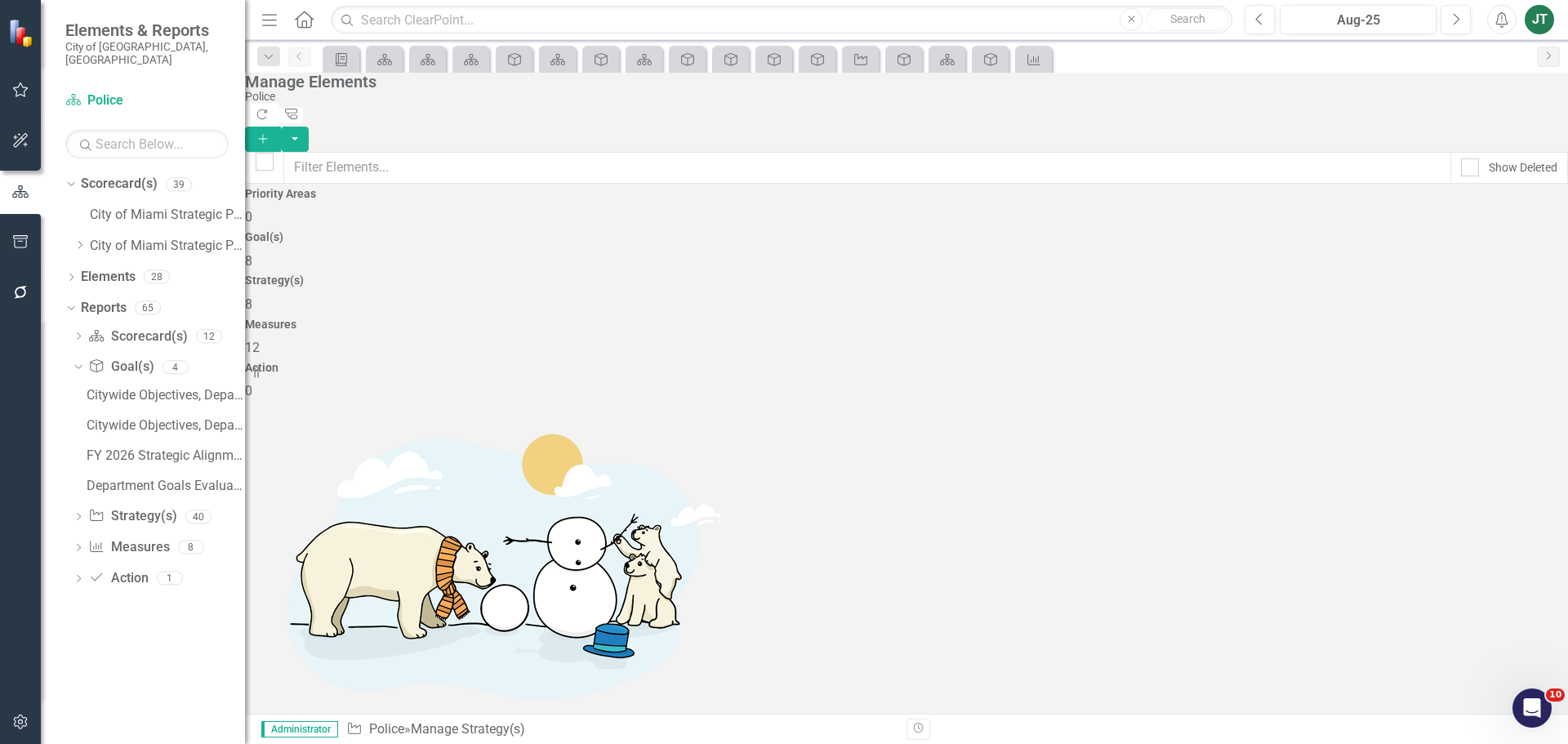
click at [664, 250] on div "Goal(s) 8" at bounding box center [906, 251] width 1323 height 39
click at [144, 418] on div "Citywide Objectives, Department Goals, Strategy(s), Measures" at bounding box center [166, 425] width 159 height 14
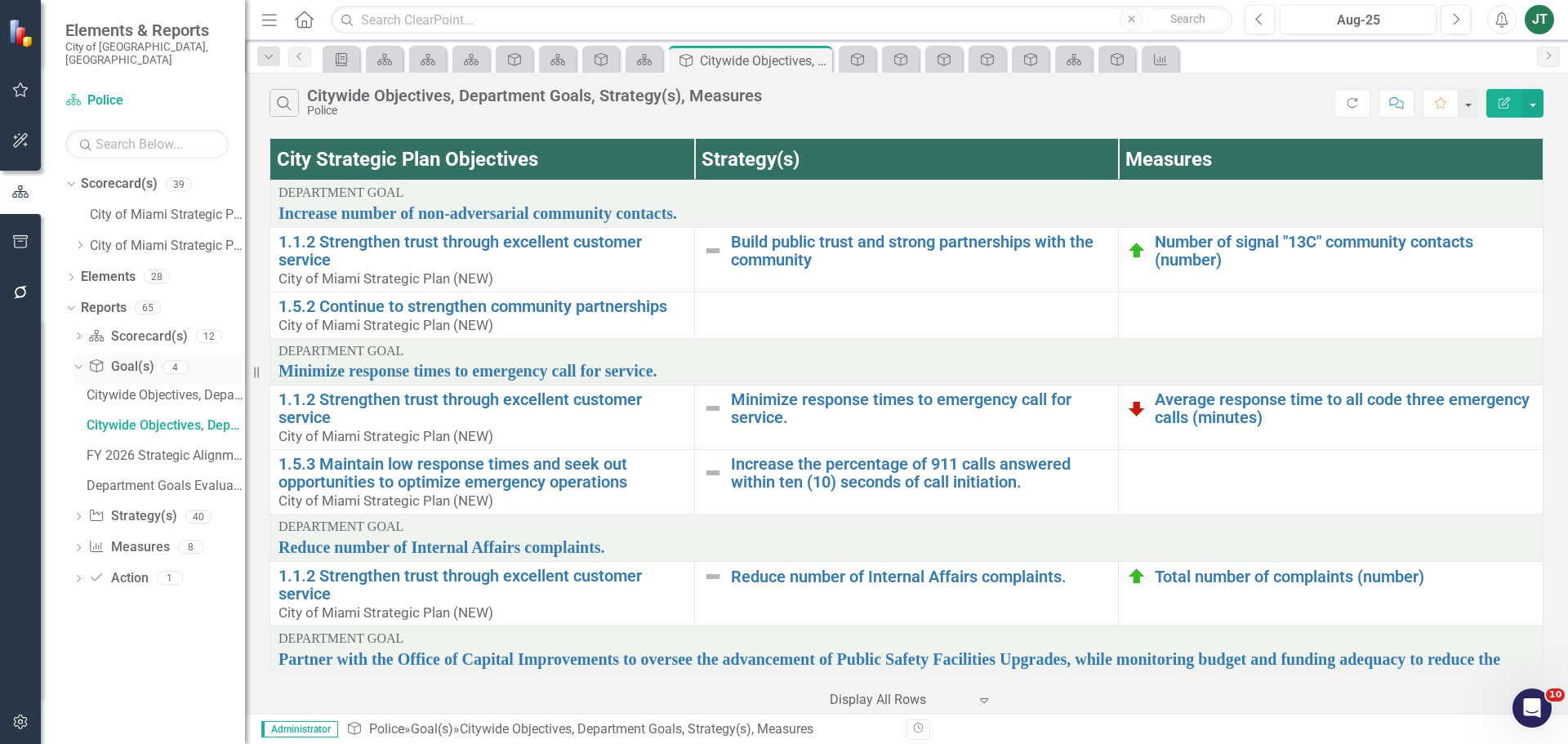
click at [78, 353] on div "Dropdown Goal(s) Goal(s) 4" at bounding box center [159, 369] width 172 height 31
click at [77, 333] on icon "Dropdown" at bounding box center [78, 337] width 11 height 9
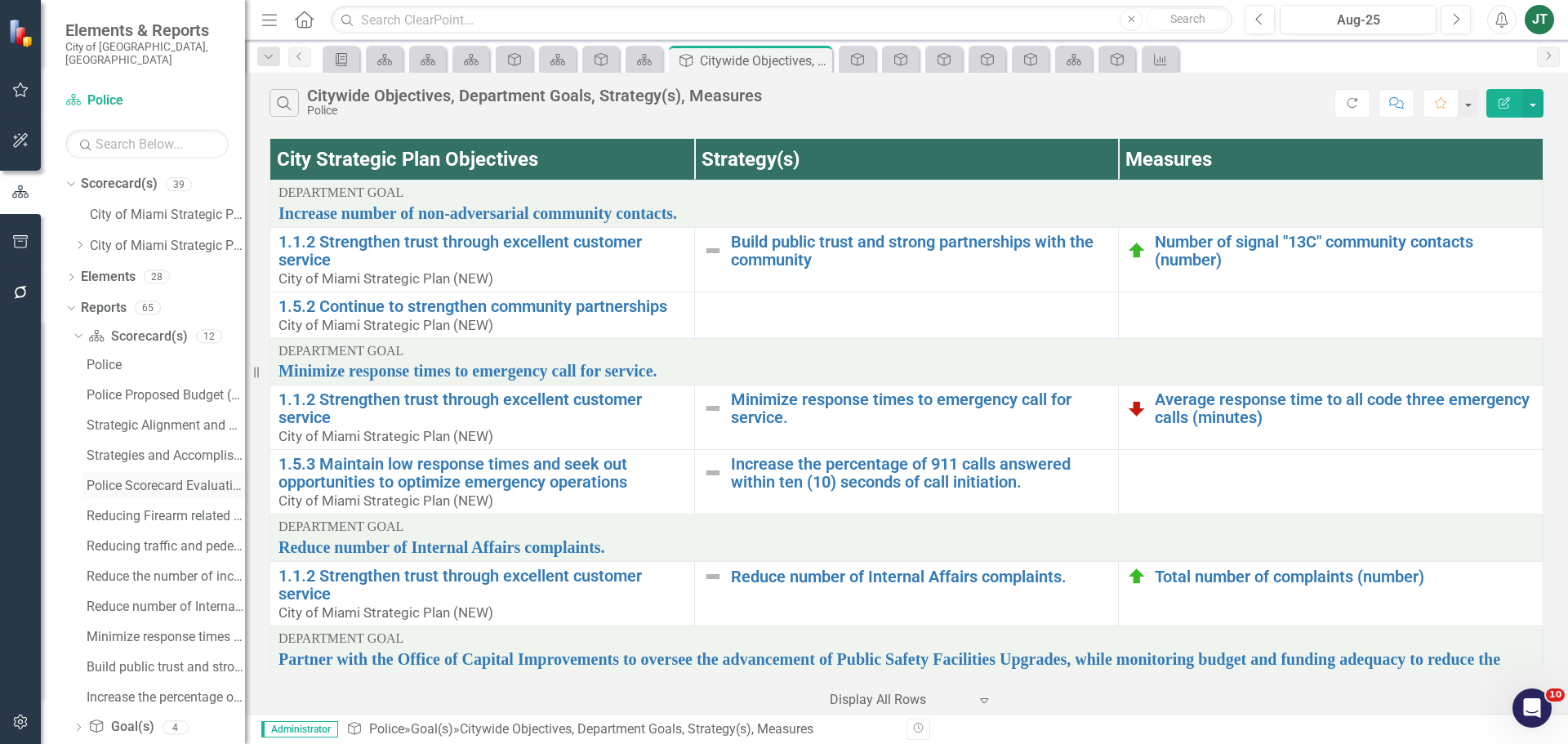
click at [182, 479] on div "Police Scorecard Evaluation and Recommendations" at bounding box center [166, 486] width 159 height 14
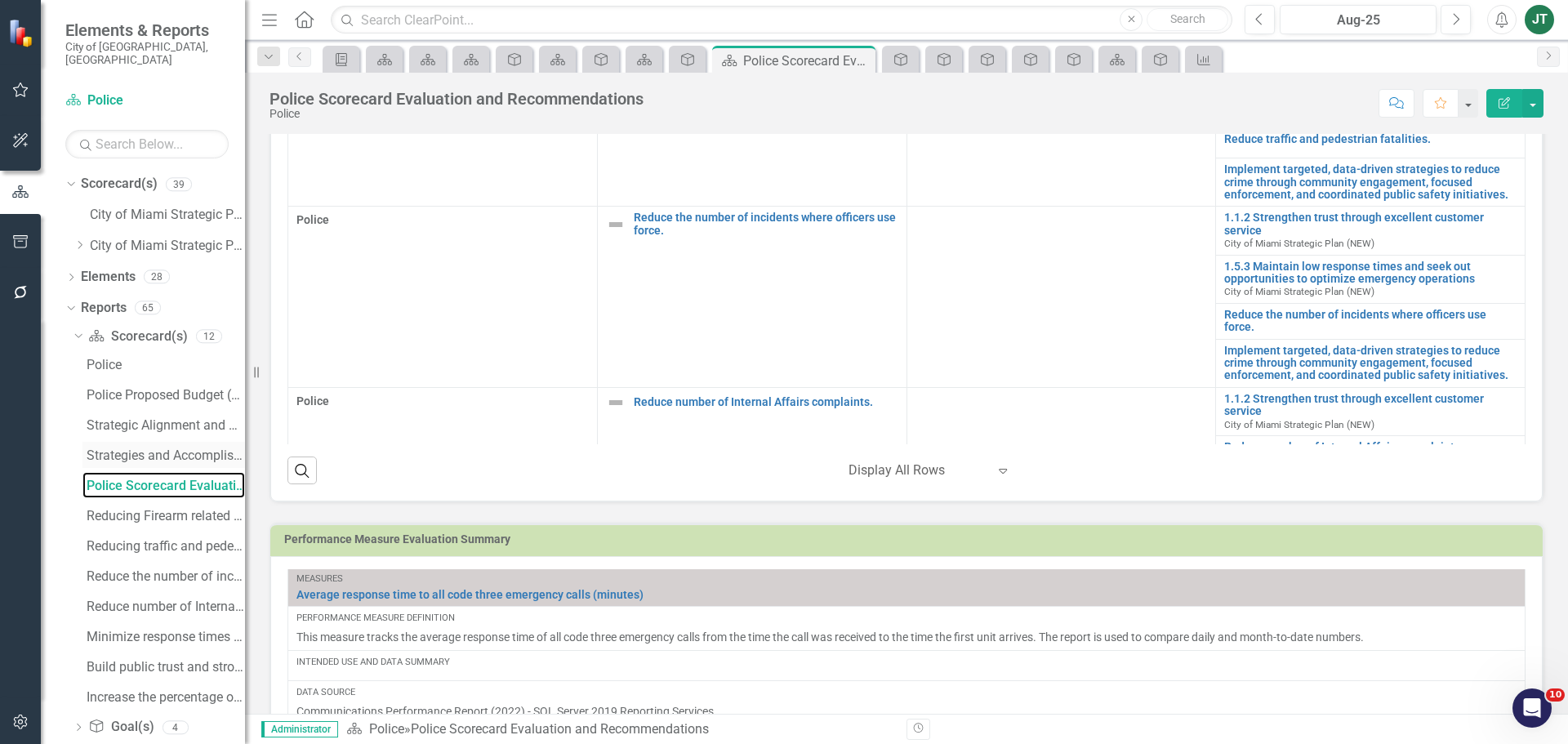
scroll to position [572, 0]
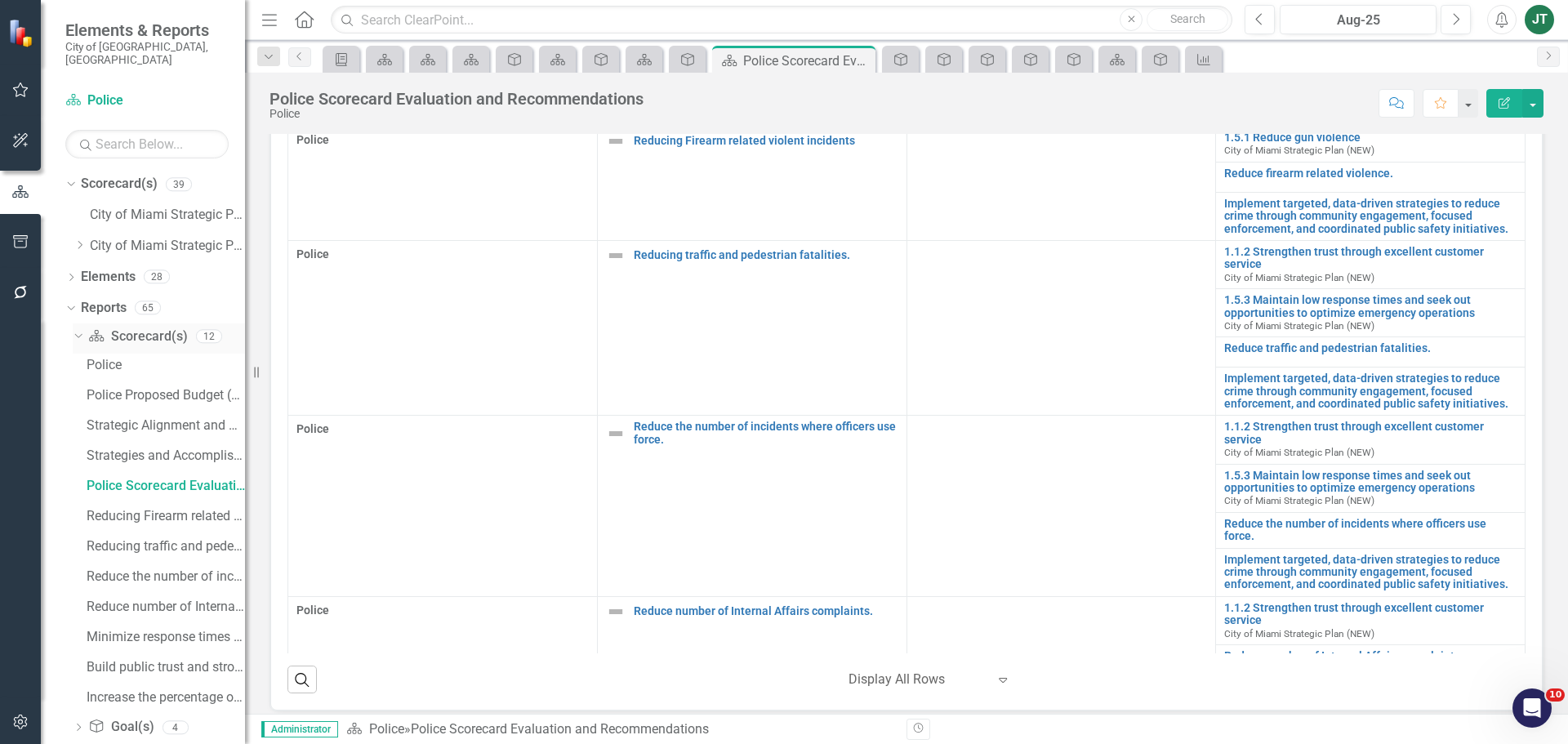
click at [86, 324] on div "Dropdown Scorecard(s) Scorecard(s) 12" at bounding box center [159, 339] width 172 height 31
click at [75, 324] on div "Dropdown Scorecard(s) Scorecard(s) 12" at bounding box center [159, 339] width 172 height 31
click at [78, 330] on icon "Dropdown" at bounding box center [76, 335] width 9 height 11
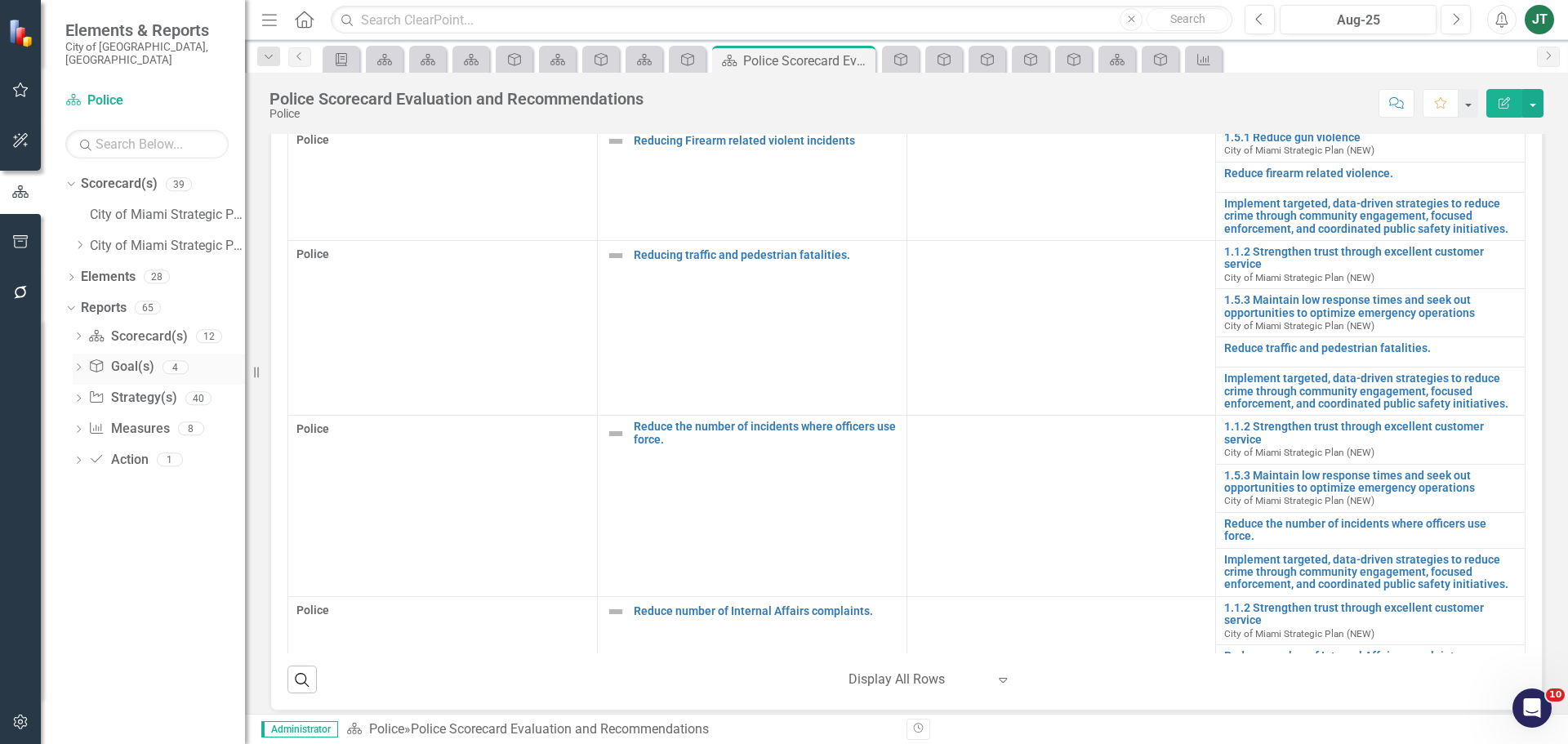
click at [82, 364] on icon "Dropdown" at bounding box center [78, 369] width 11 height 9
click at [210, 479] on div "Department Goals Evaluation Summary" at bounding box center [166, 486] width 159 height 14
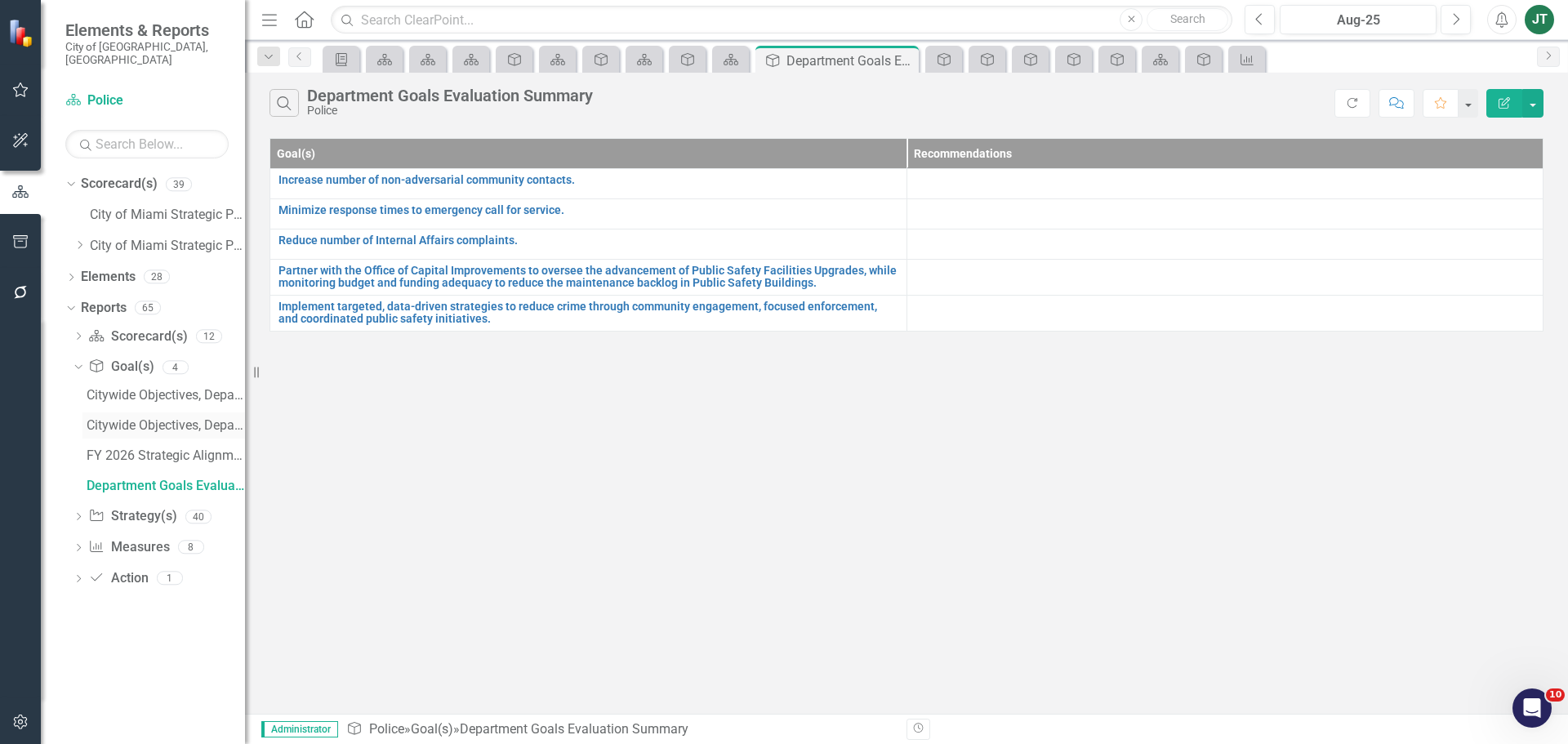
click at [149, 418] on div "Citywide Objectives, Department Goals, Strategy(s), Measures" at bounding box center [166, 425] width 159 height 14
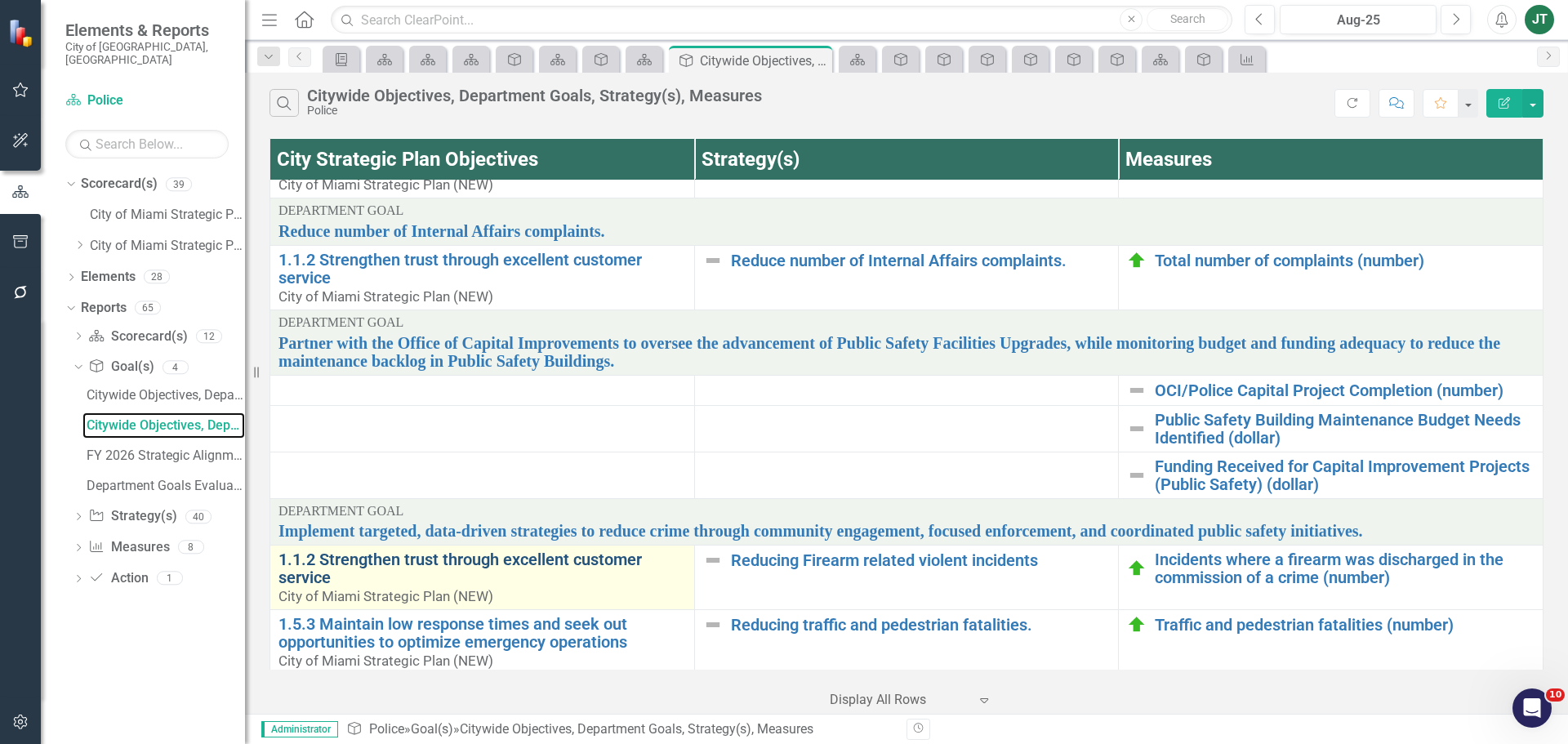
scroll to position [397, 0]
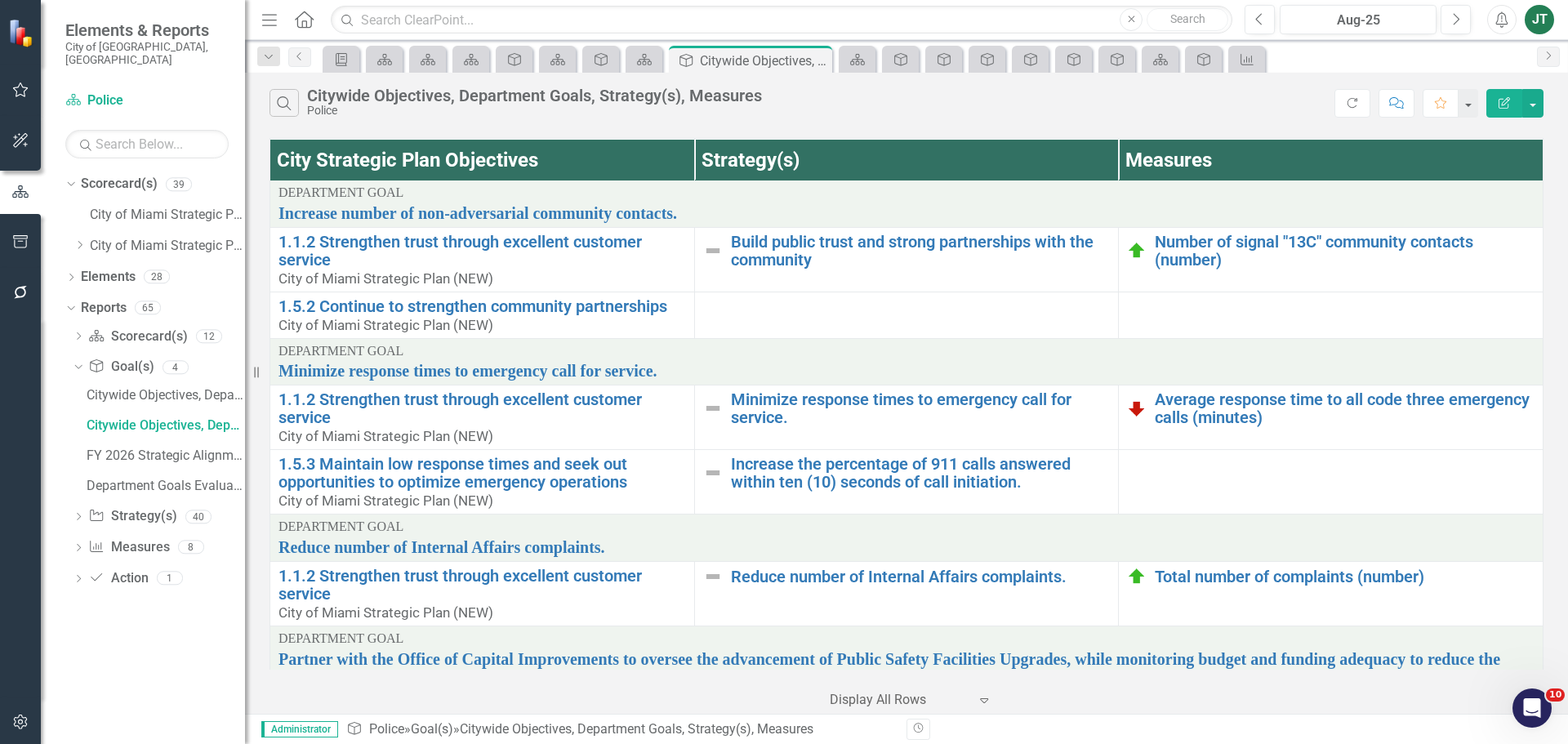
scroll to position [397, 0]
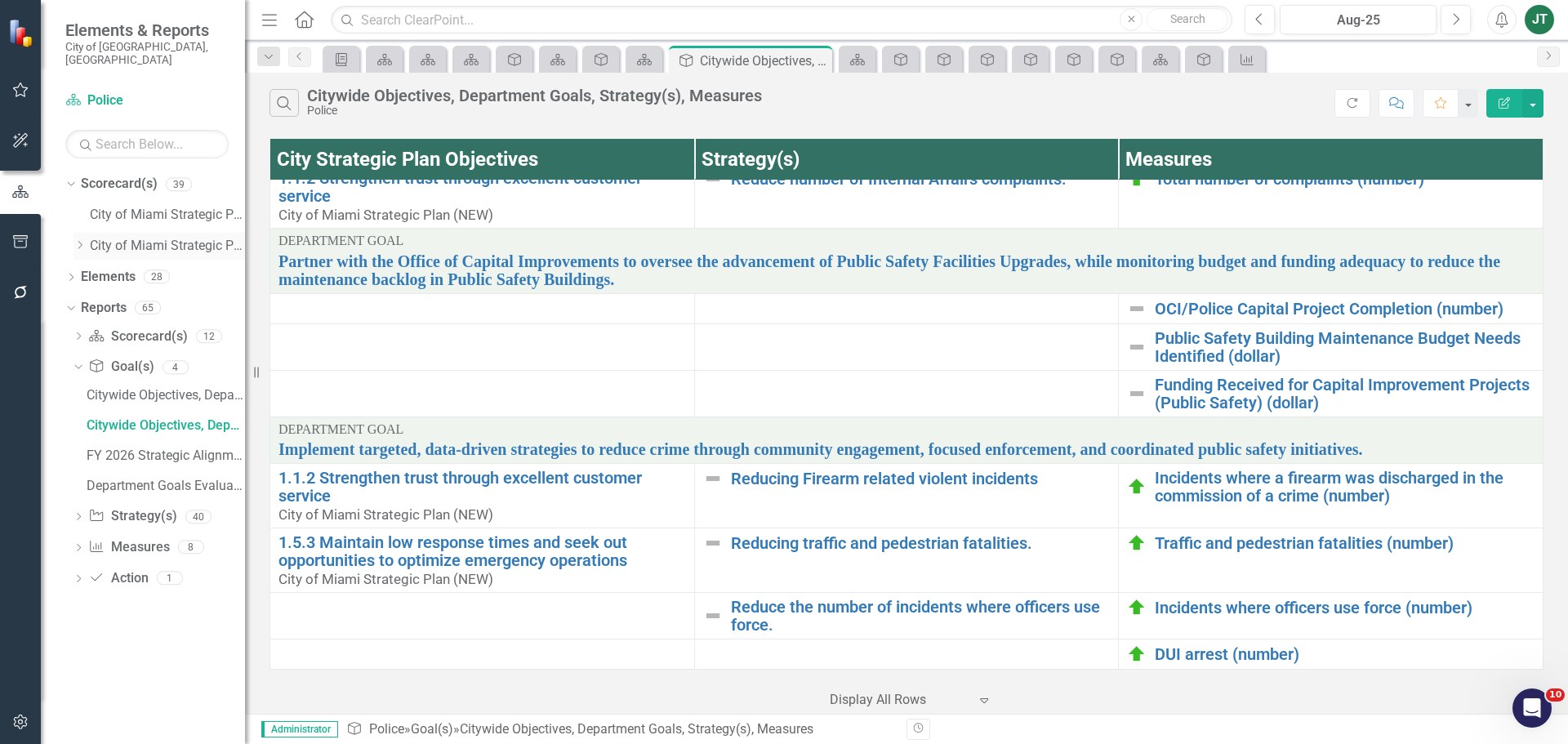
click at [81, 240] on div "Dropdown" at bounding box center [80, 246] width 12 height 14
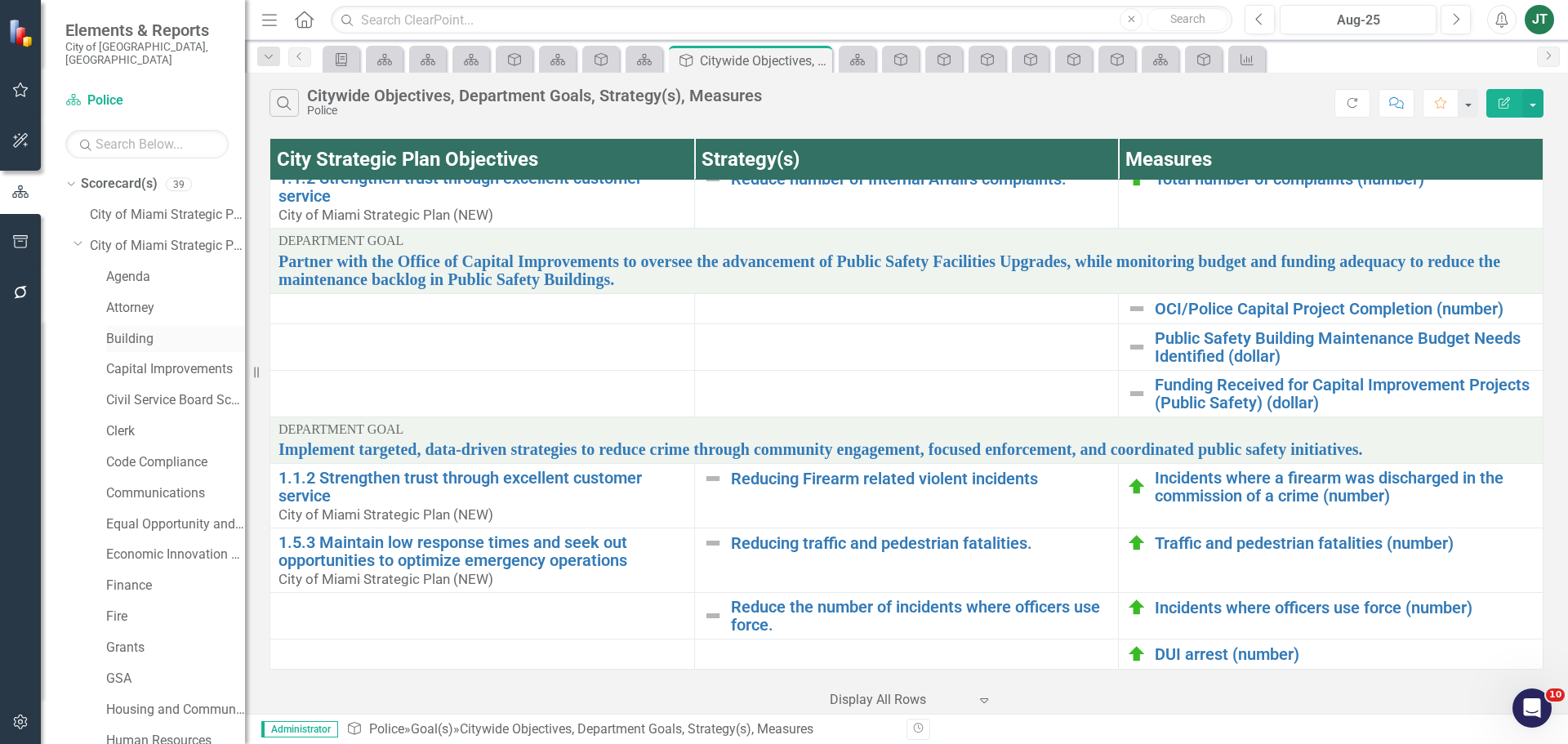
click at [115, 330] on link "Building" at bounding box center [175, 339] width 138 height 19
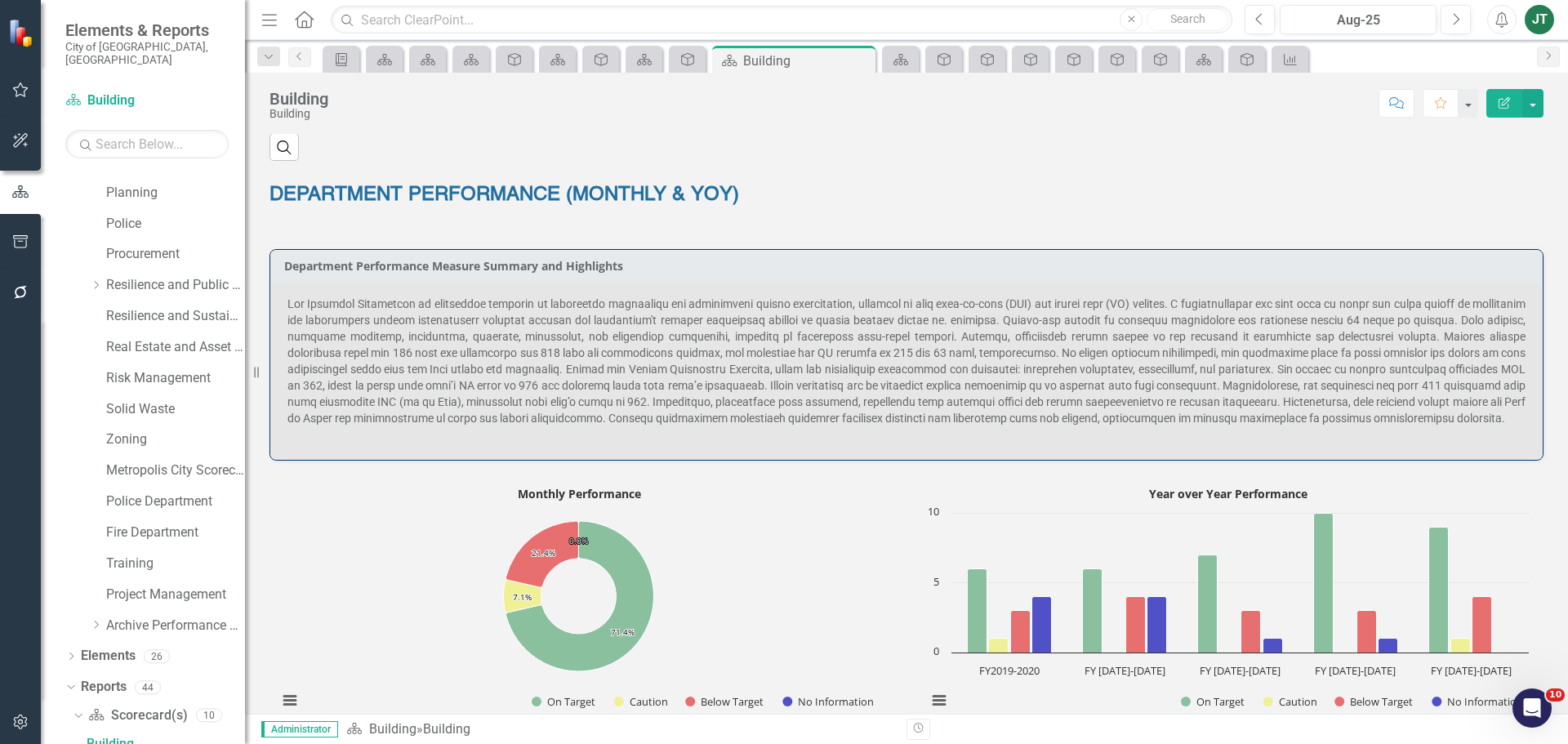
scroll to position [653, 0]
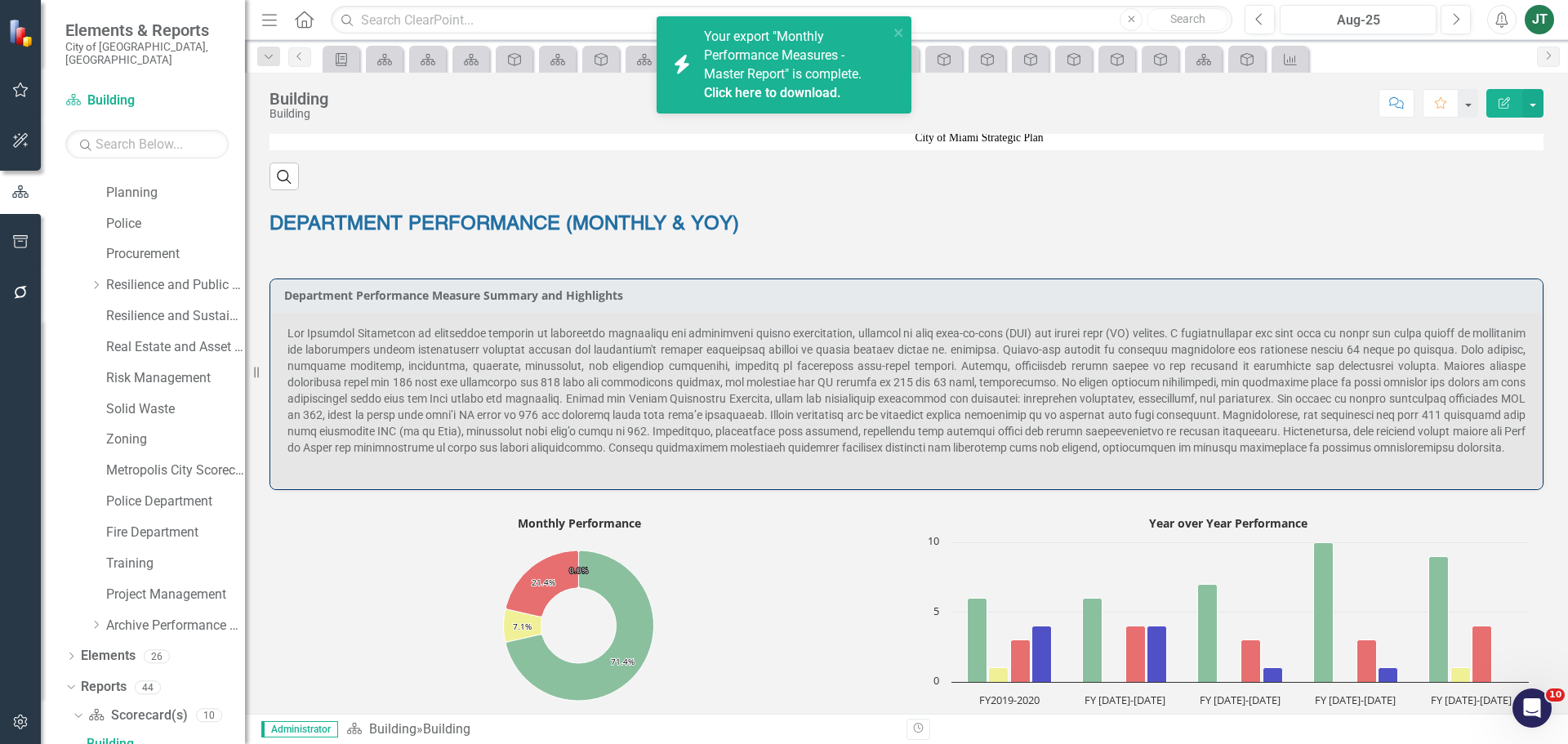
click at [403, 369] on span at bounding box center [906, 391] width 1238 height 127
click at [901, 32] on icon "close" at bounding box center [899, 32] width 11 height 13
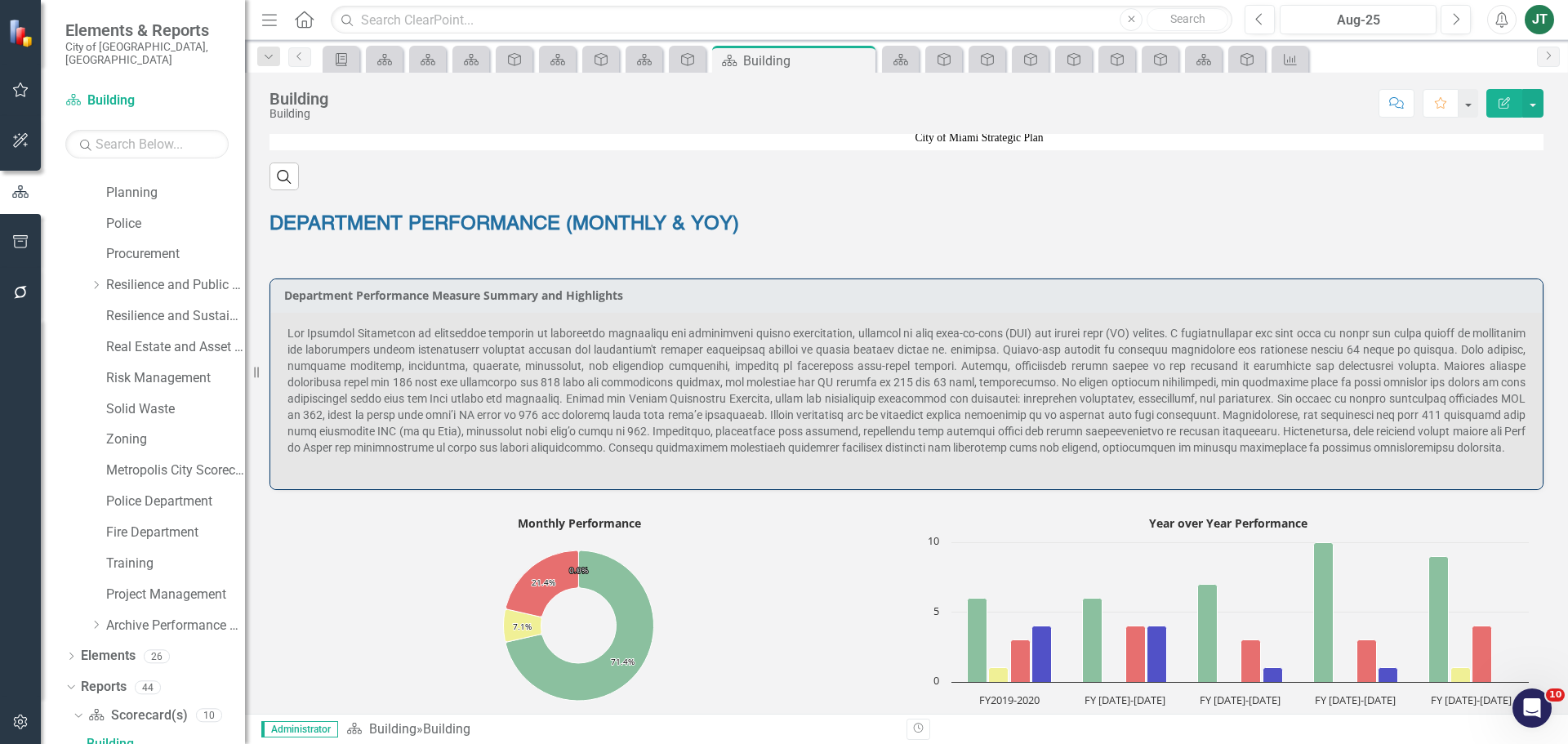
click at [415, 358] on p at bounding box center [906, 391] width 1238 height 131
click at [414, 372] on span at bounding box center [906, 391] width 1238 height 127
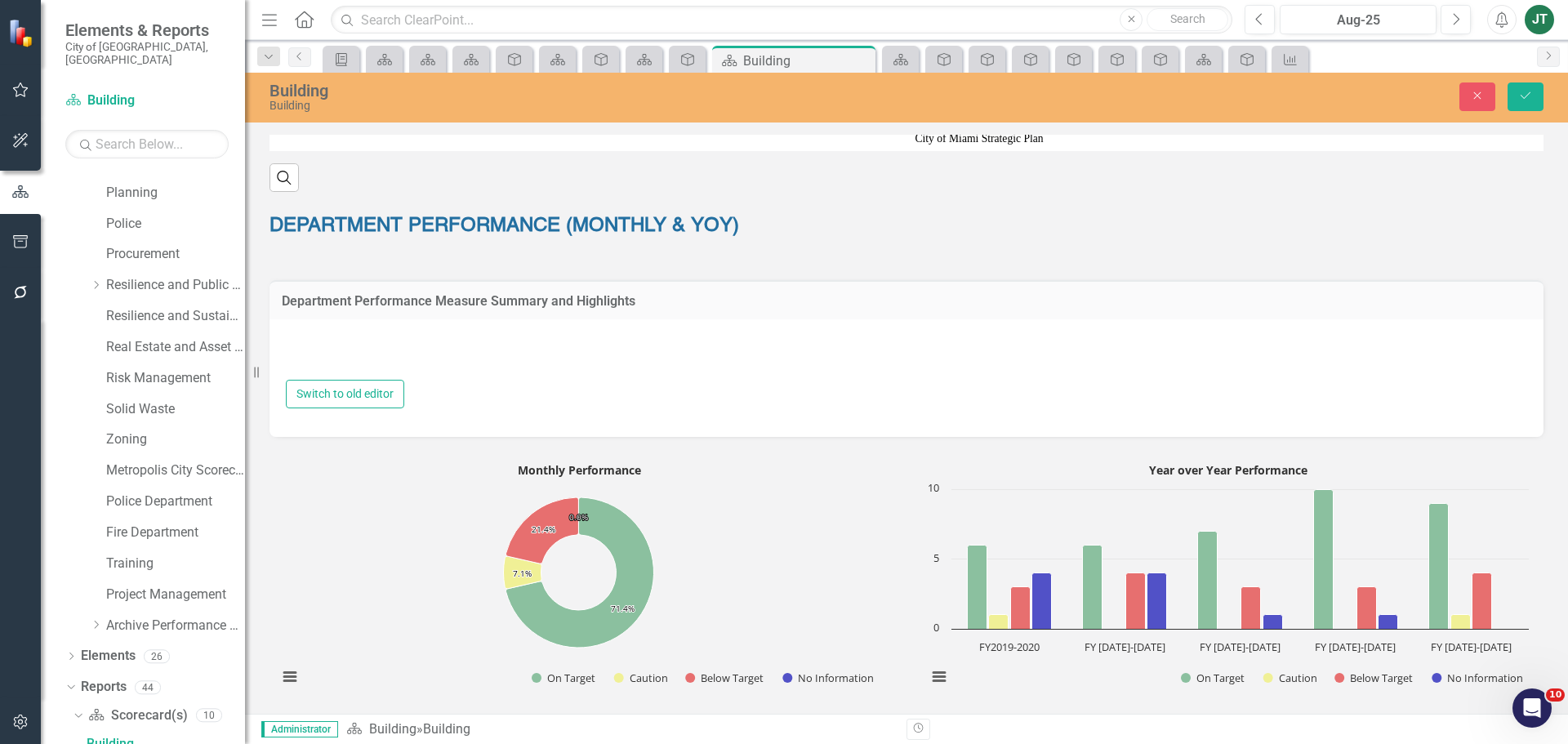
type textarea "<p style="text-align: justify;"><span style="font-family: Roboto; font-size: 14…"
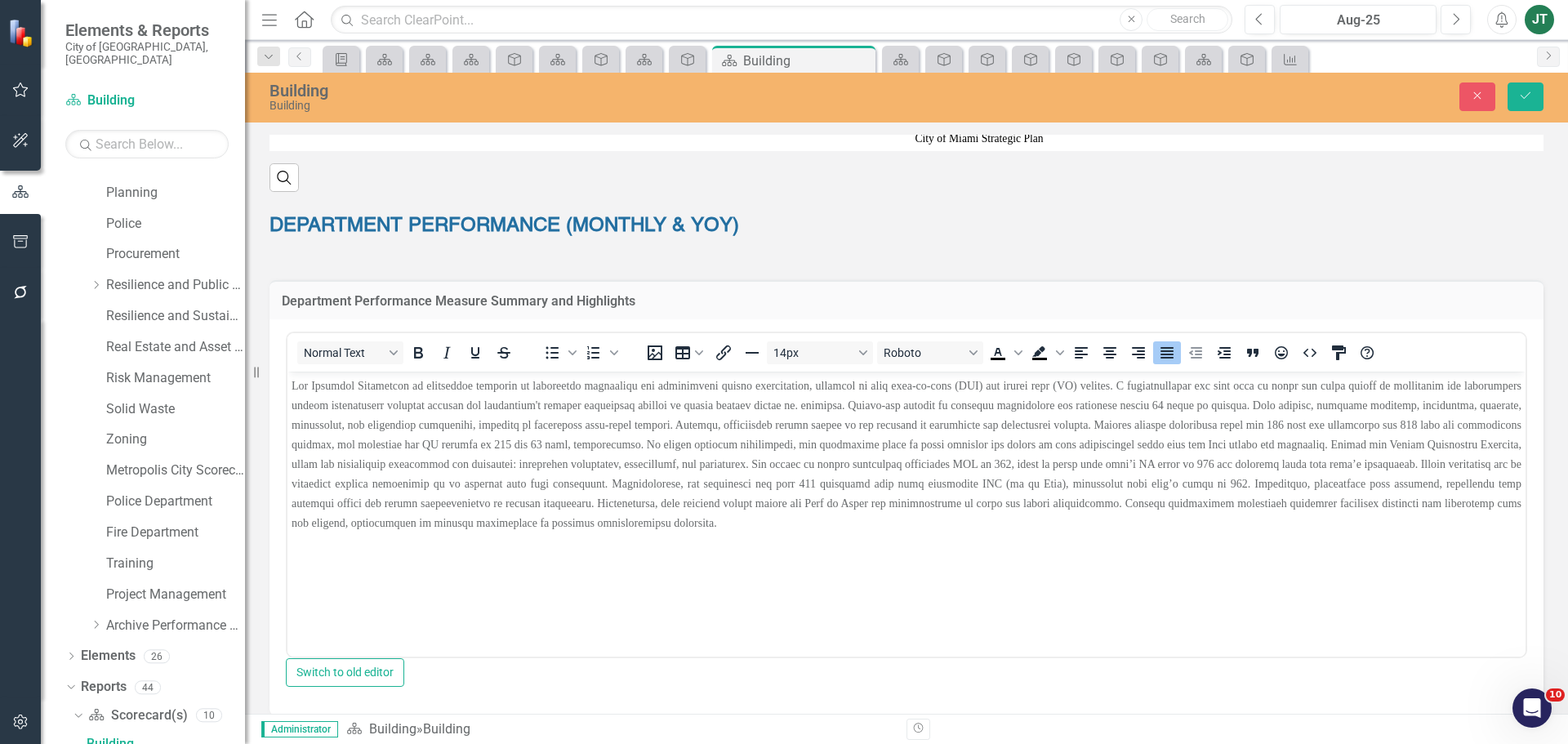
scroll to position [0, 0]
click at [527, 454] on p "Rich Text Area. Press ALT-0 for help." at bounding box center [906, 454] width 1230 height 157
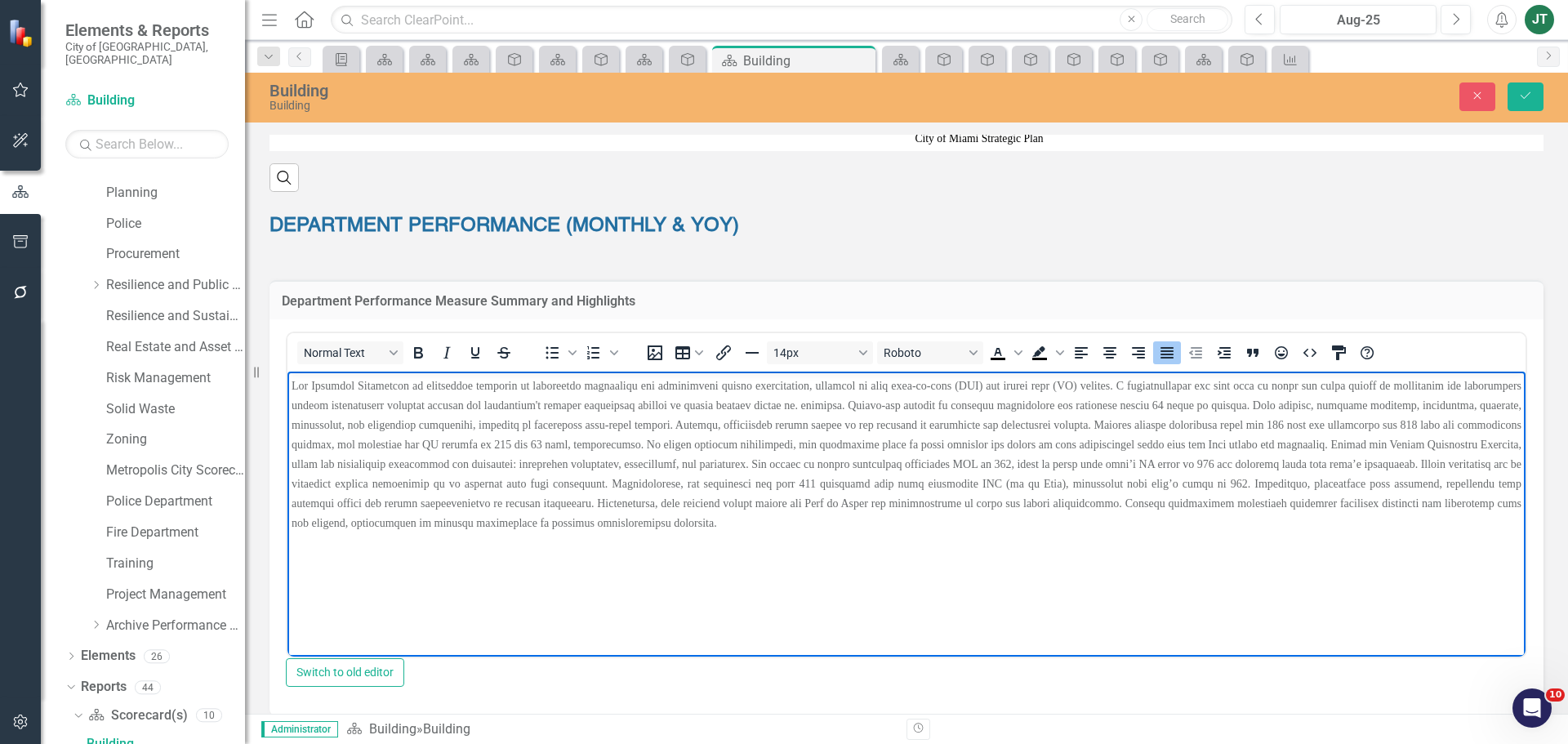
click at [462, 442] on span "Rich Text Area. Press ALT-0 for help." at bounding box center [906, 454] width 1230 height 149
click at [409, 461] on span "Rich Text Area. Press ALT-0 for help." at bounding box center [906, 454] width 1230 height 149
drag, startPoint x: 806, startPoint y: 466, endPoint x: 832, endPoint y: 466, distance: 26.0
click at [808, 466] on span "Rich Text Area. Press ALT-0 for help." at bounding box center [906, 454] width 1230 height 149
click at [1271, 425] on span "Rich Text Area. Press ALT-0 for help." at bounding box center [906, 454] width 1230 height 149
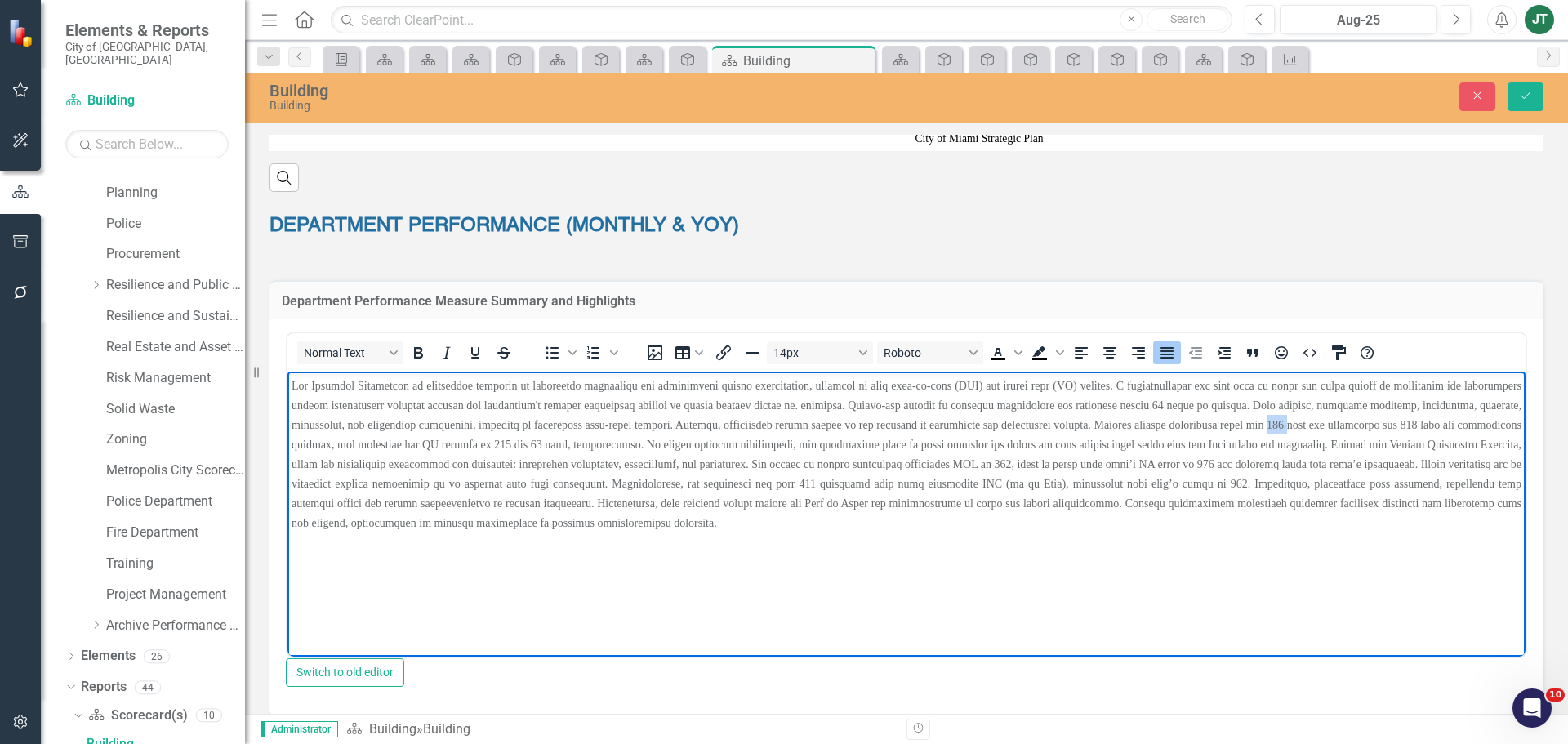
click at [1271, 425] on span "Rich Text Area. Press ALT-0 for help." at bounding box center [906, 454] width 1230 height 149
click at [1407, 419] on span "Rich Text Area. Press ALT-0 for help." at bounding box center [906, 454] width 1230 height 149
drag, startPoint x: 437, startPoint y: 454, endPoint x: 538, endPoint y: 456, distance: 101.0
click at [538, 456] on p "Rich Text Area. Press ALT-0 for help." at bounding box center [906, 454] width 1230 height 157
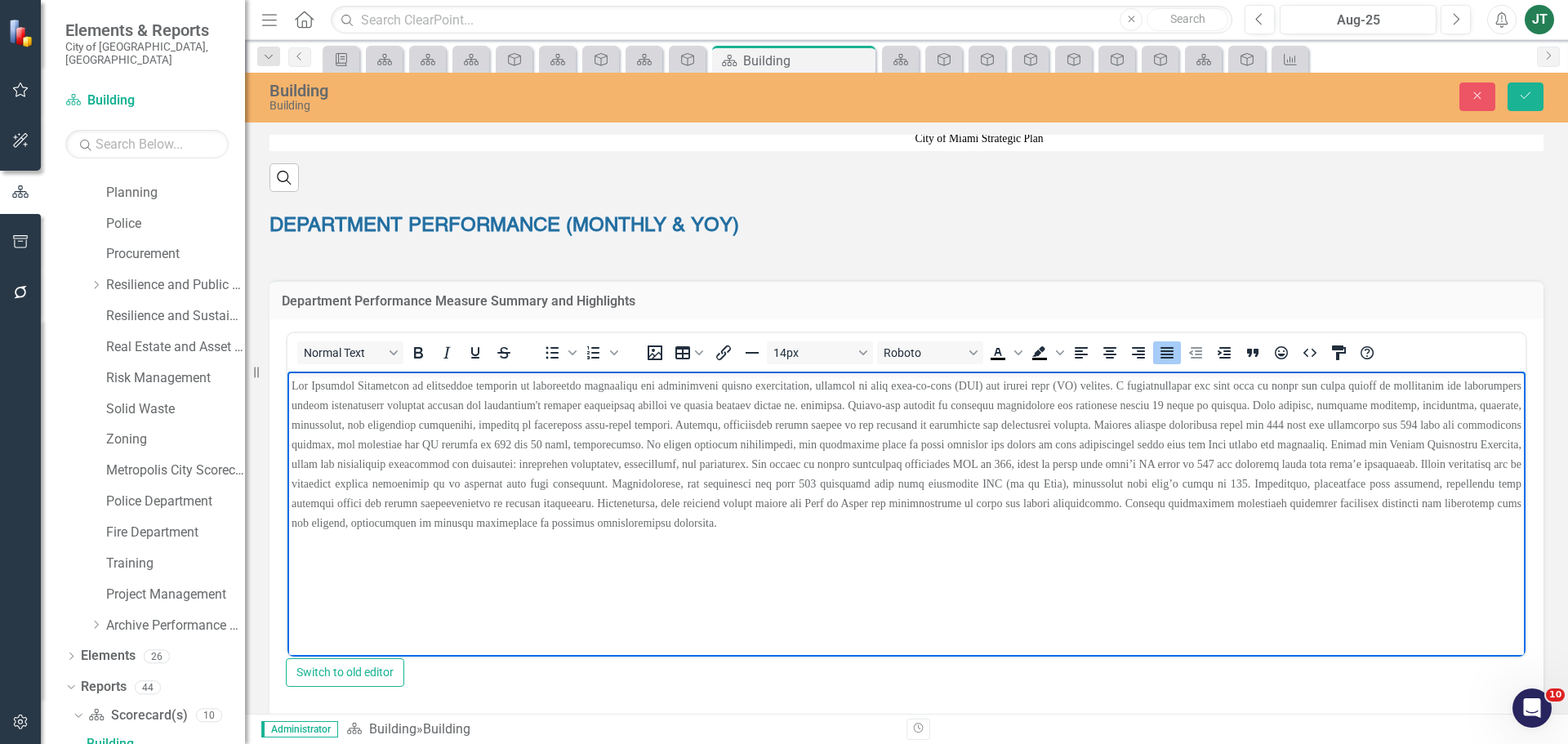
click at [499, 483] on span "Rich Text Area. Press ALT-0 for help." at bounding box center [906, 454] width 1230 height 149
click at [951, 465] on span "Rich Text Area. Press ALT-0 for help." at bounding box center [906, 454] width 1230 height 149
click at [1022, 459] on span "Rich Text Area. Press ALT-0 for help." at bounding box center [906, 454] width 1230 height 149
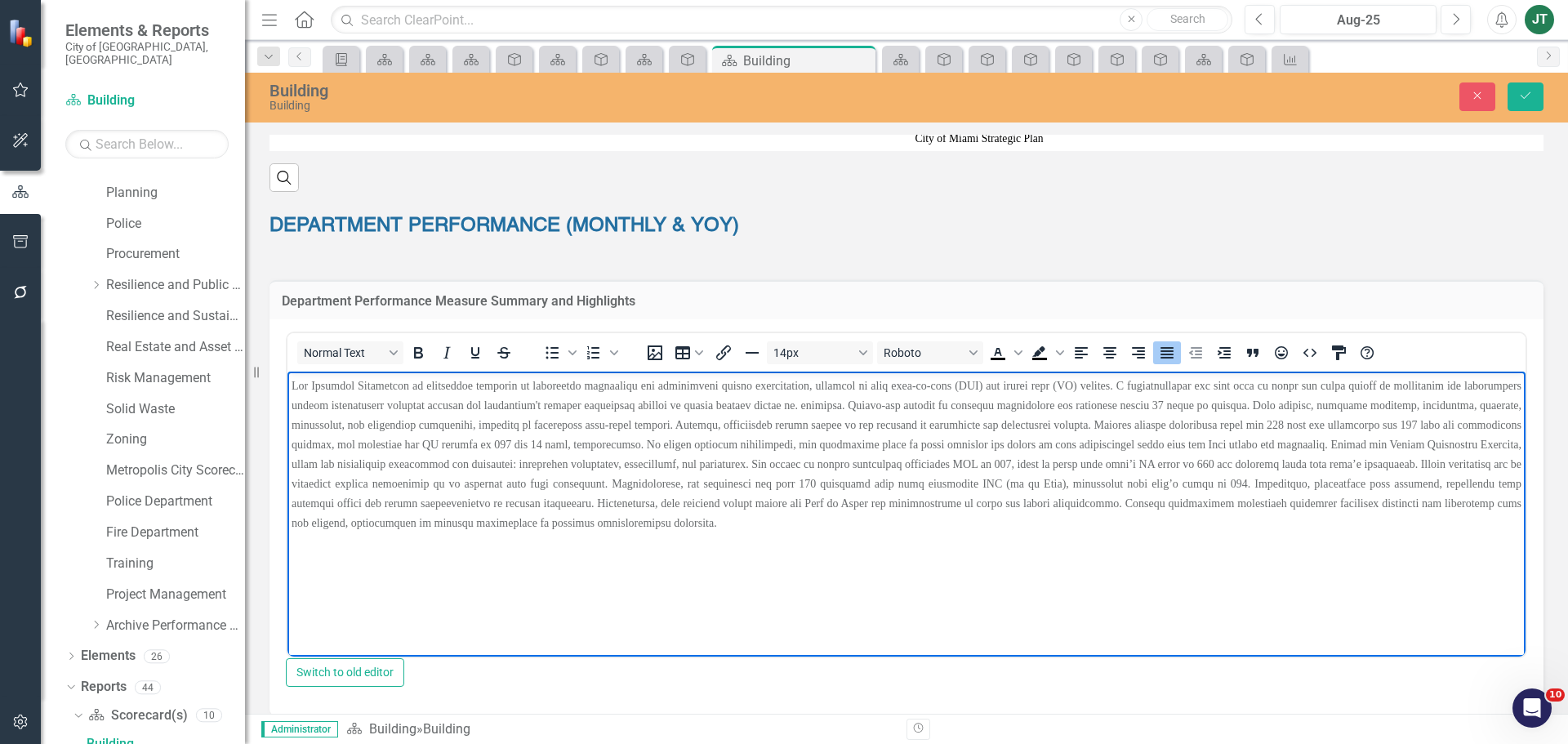
click at [1227, 461] on span "Rich Text Area. Press ALT-0 for help." at bounding box center [906, 454] width 1230 height 149
click at [748, 479] on span "Rich Text Area. Press ALT-0 for help." at bounding box center [906, 454] width 1230 height 149
click at [996, 482] on span "Rich Text Area. Press ALT-0 for help." at bounding box center [906, 454] width 1230 height 149
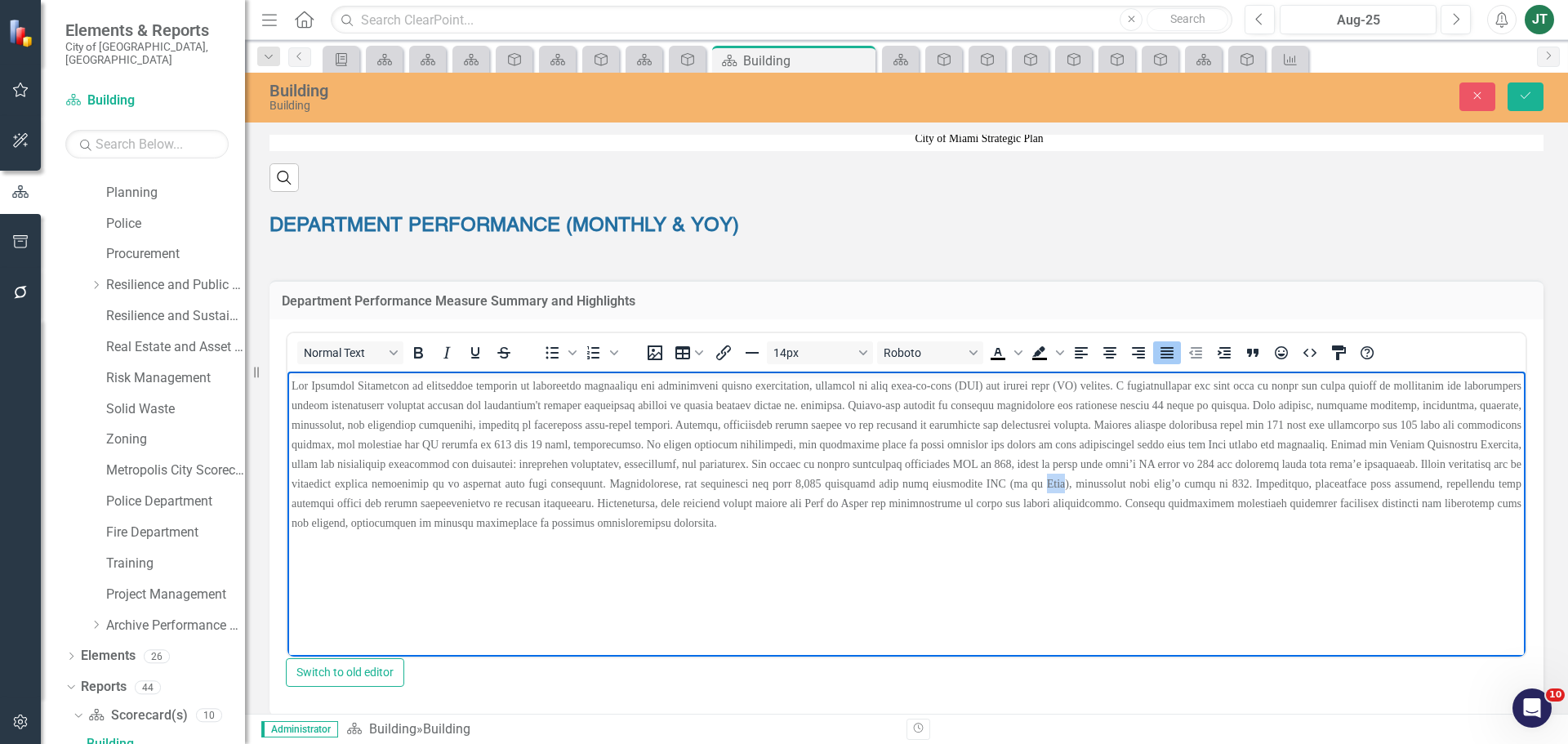
click at [996, 482] on span "Rich Text Area. Press ALT-0 for help." at bounding box center [906, 454] width 1230 height 149
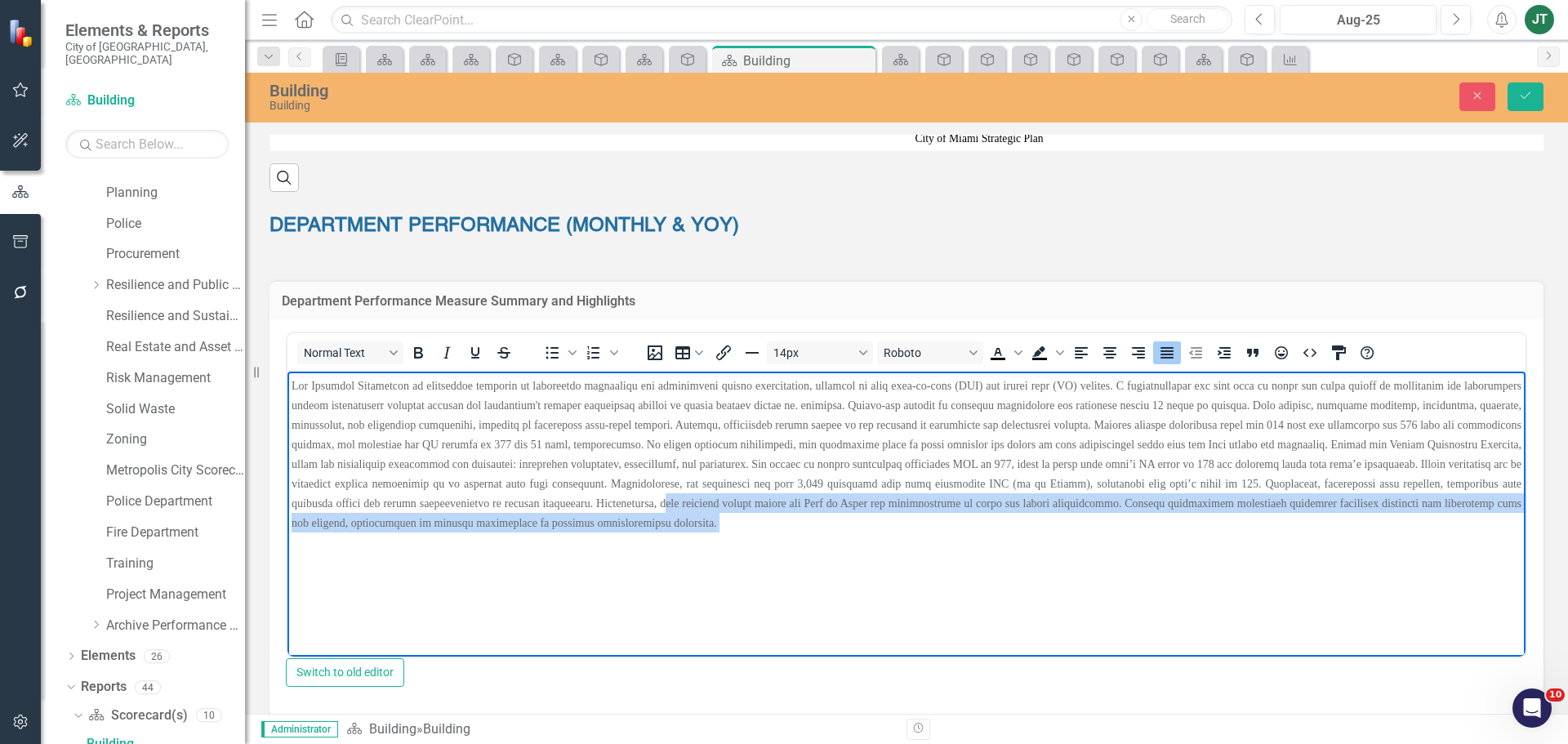
drag, startPoint x: 586, startPoint y: 504, endPoint x: 984, endPoint y: 549, distance: 400.5
click at [993, 549] on body "Rich Text Area. Press ALT-0 for help." at bounding box center [906, 494] width 1238 height 245
click at [668, 553] on div "Rich Text Area. Press ALT-0 for help." at bounding box center [906, 555] width 1230 height 20
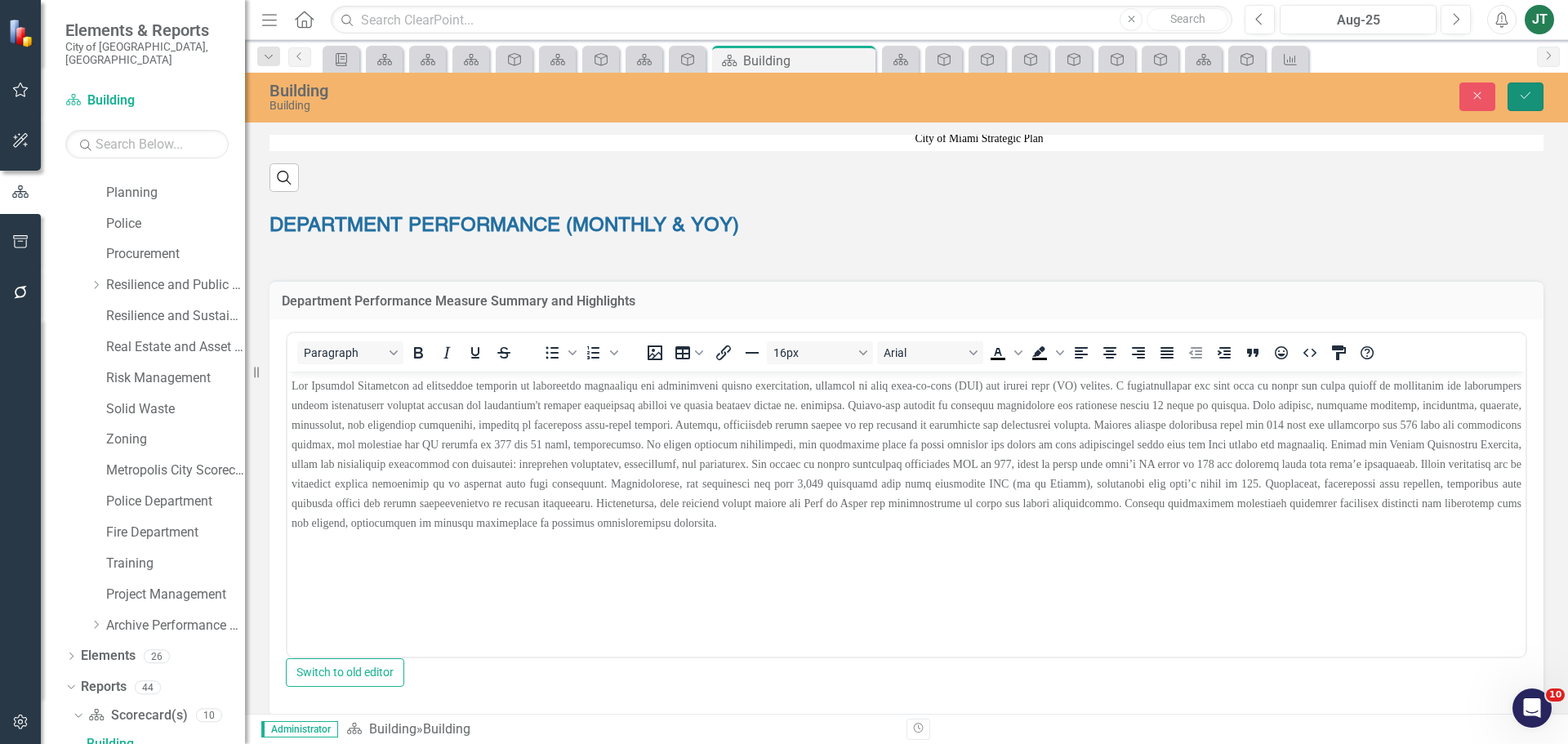
click at [1521, 102] on button "Save" at bounding box center [1526, 97] width 36 height 29
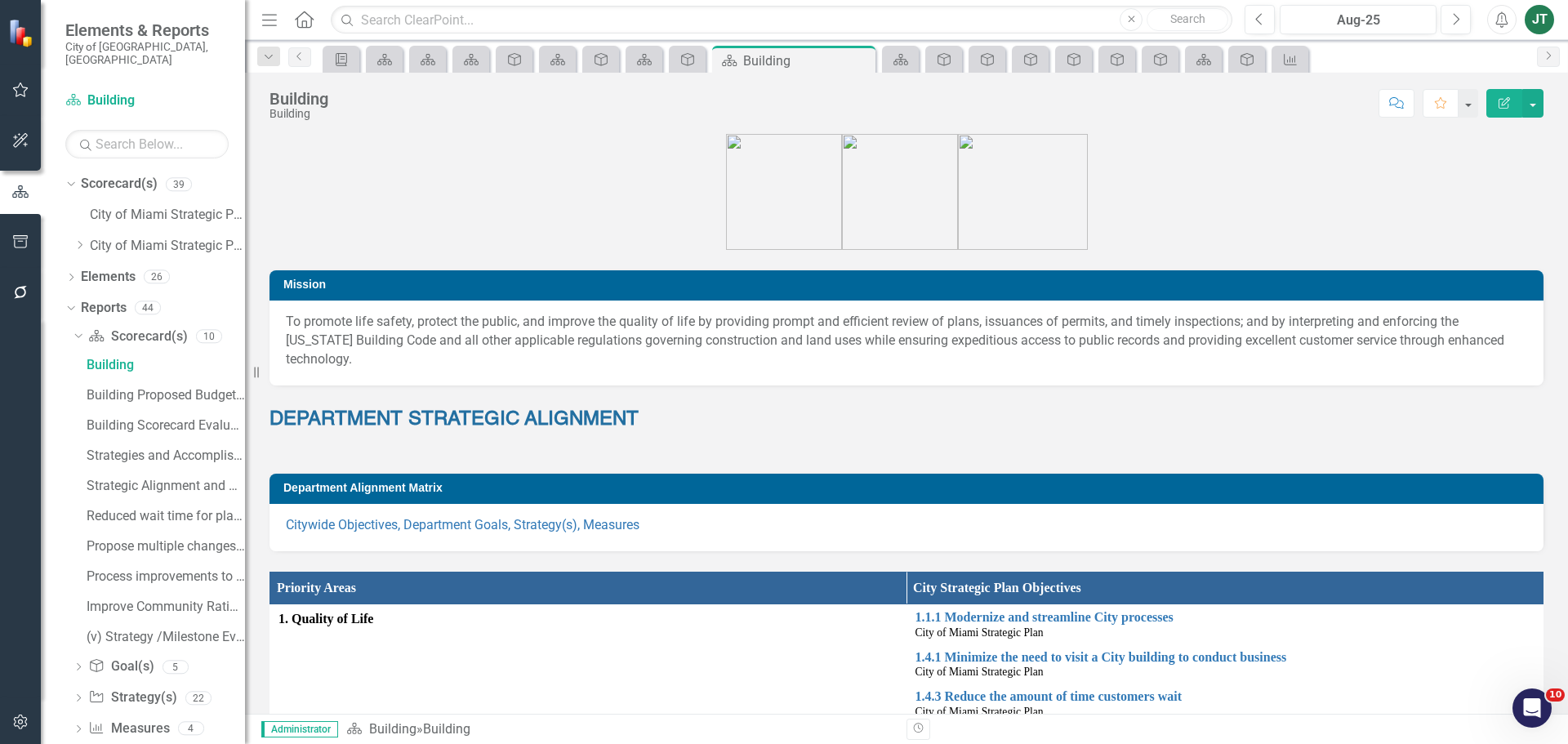
drag, startPoint x: 82, startPoint y: 228, endPoint x: 176, endPoint y: 394, distance: 190.8
click at [82, 240] on icon "Dropdown" at bounding box center [80, 245] width 12 height 10
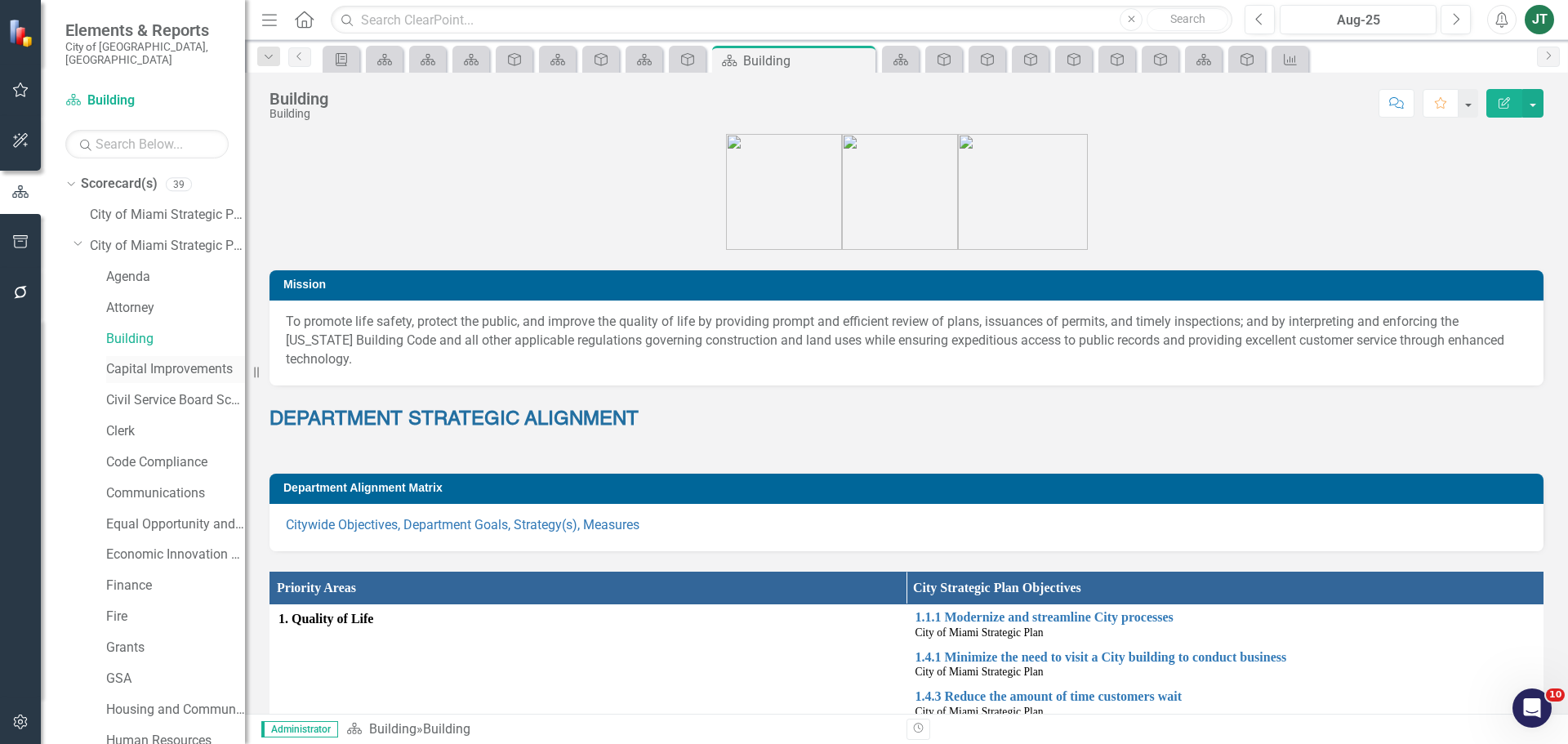
click at [140, 360] on link "Capital Improvements" at bounding box center [175, 369] width 138 height 19
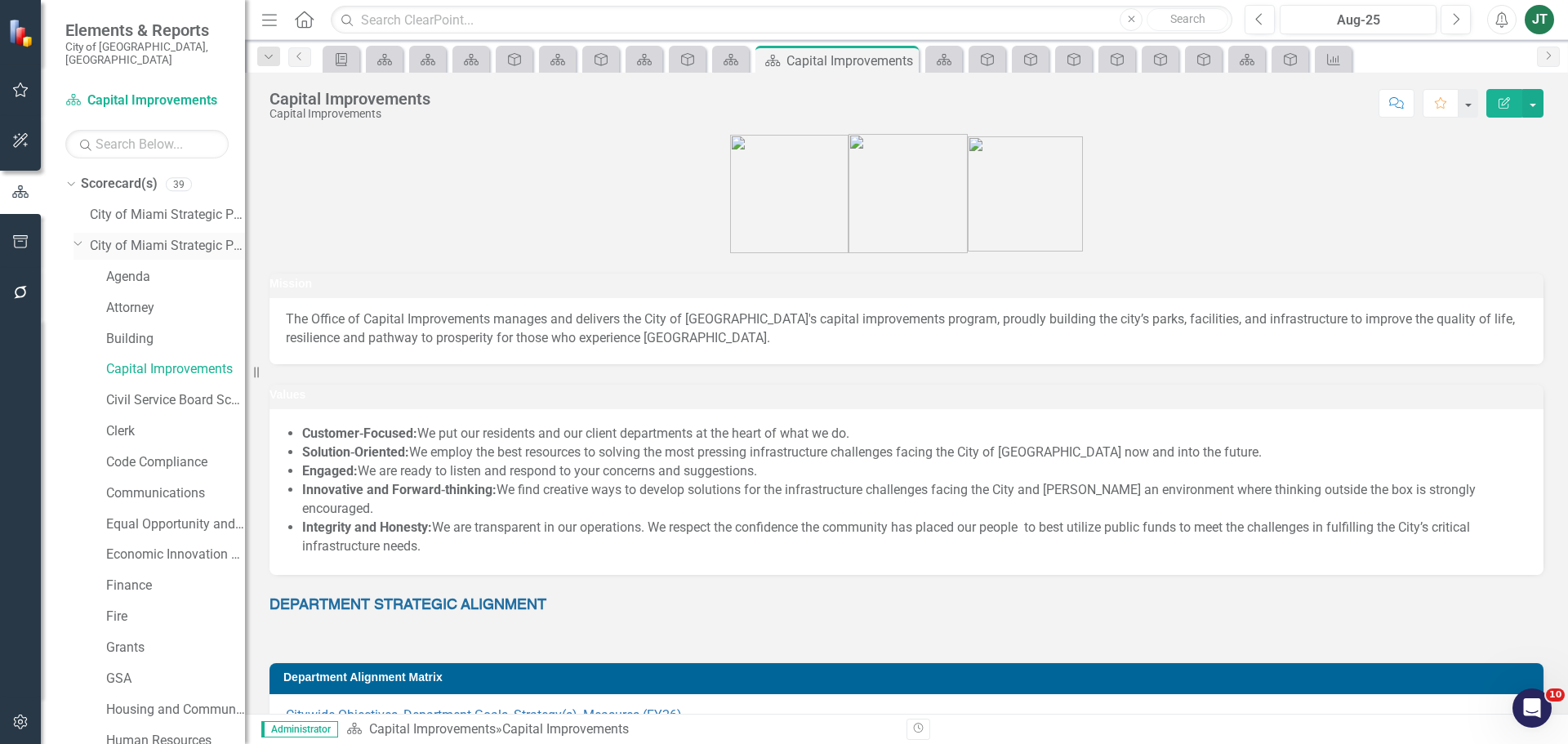
click at [78, 237] on icon "Dropdown" at bounding box center [79, 243] width 10 height 12
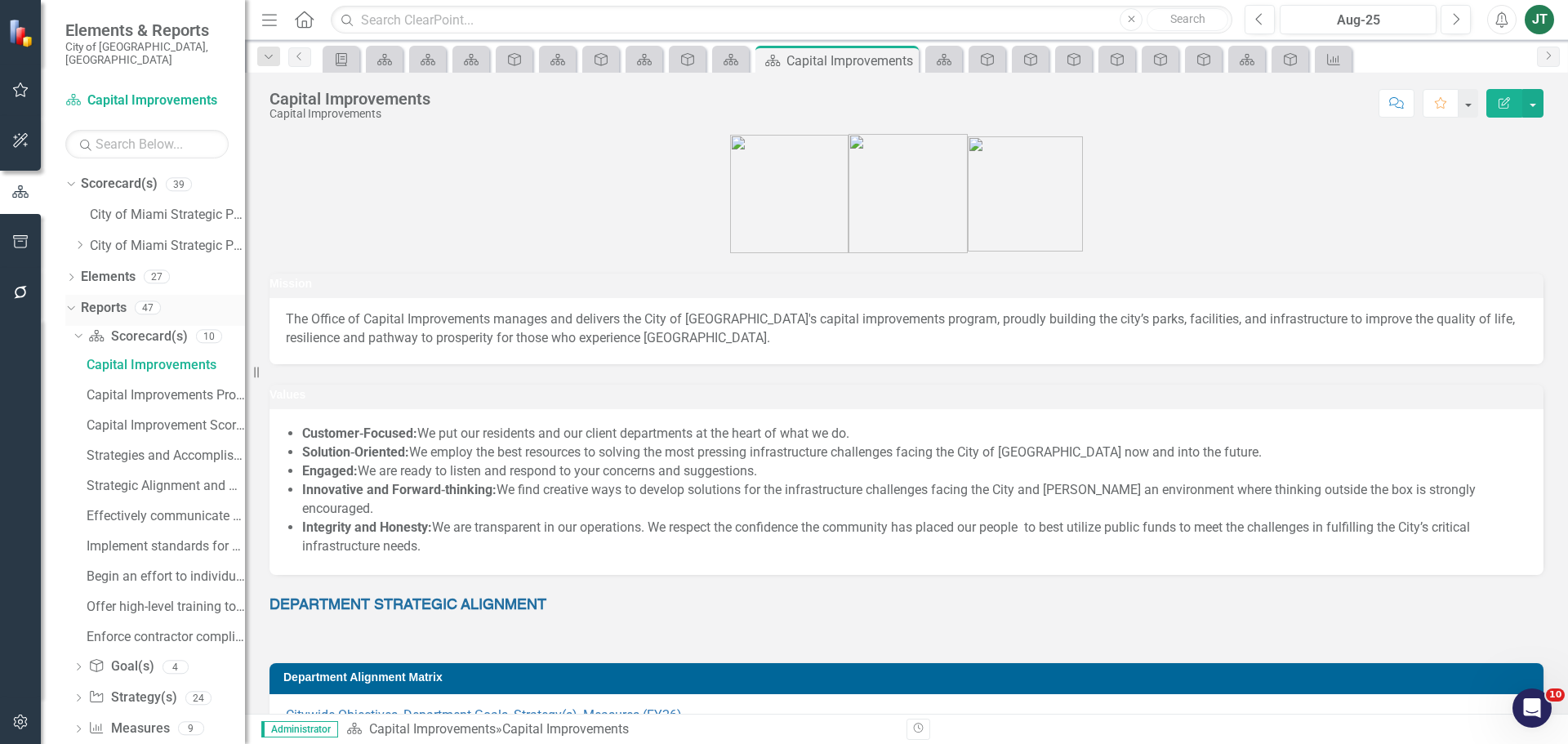
click at [65, 302] on icon "Dropdown" at bounding box center [69, 307] width 9 height 11
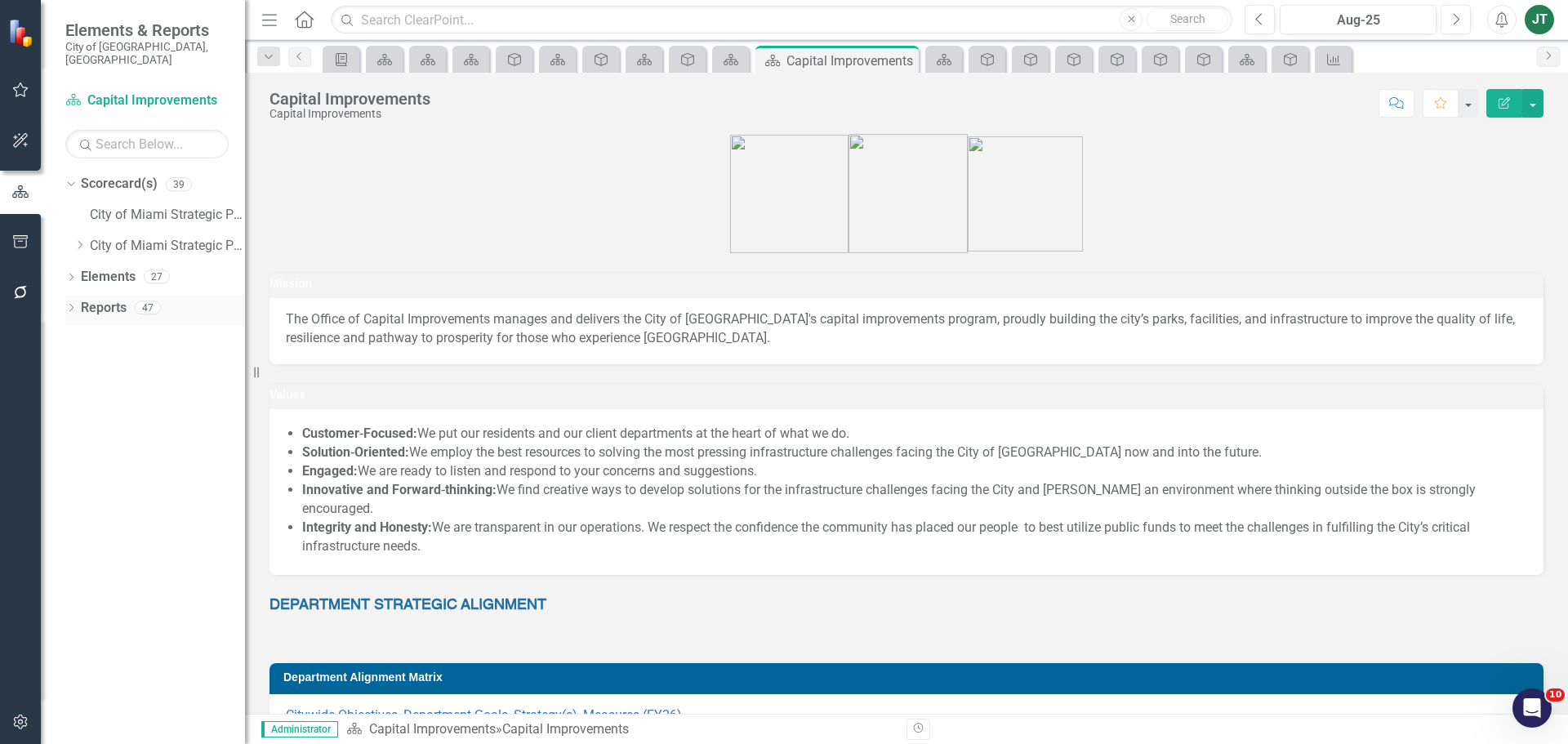
click at [70, 305] on icon "Dropdown" at bounding box center [71, 309] width 11 height 9
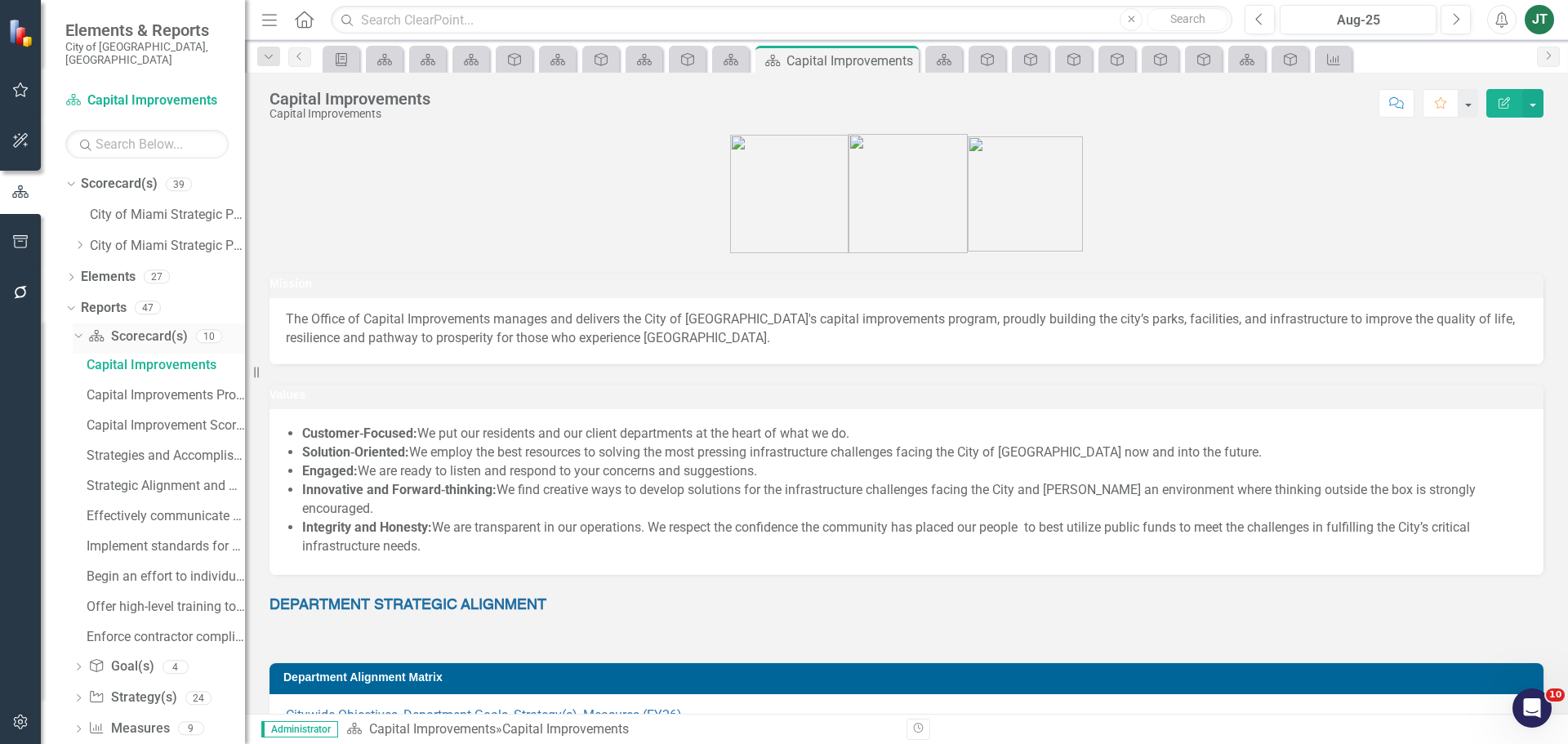
click at [80, 330] on icon "Dropdown" at bounding box center [76, 335] width 9 height 11
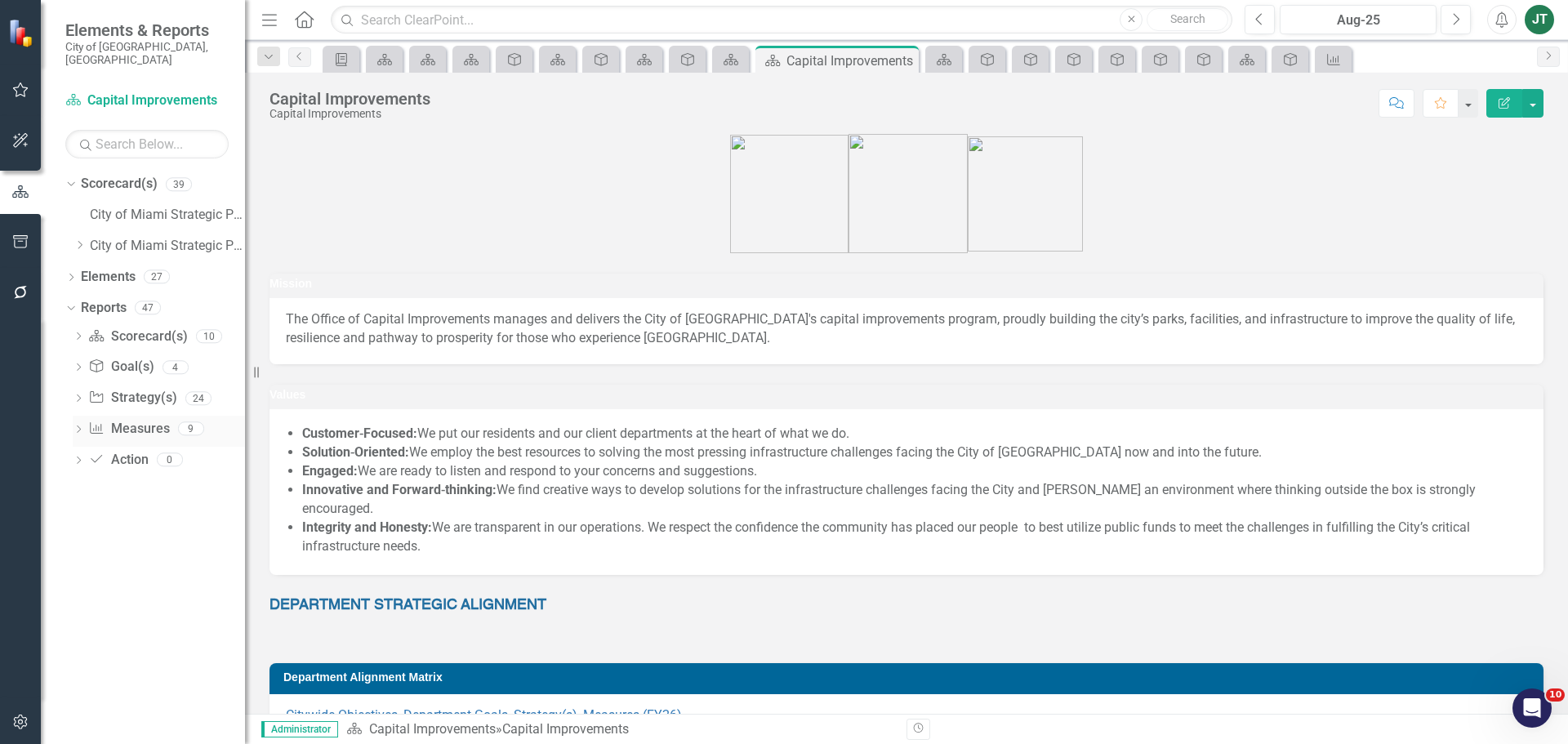
click at [126, 420] on link "Measure Measures" at bounding box center [128, 429] width 81 height 19
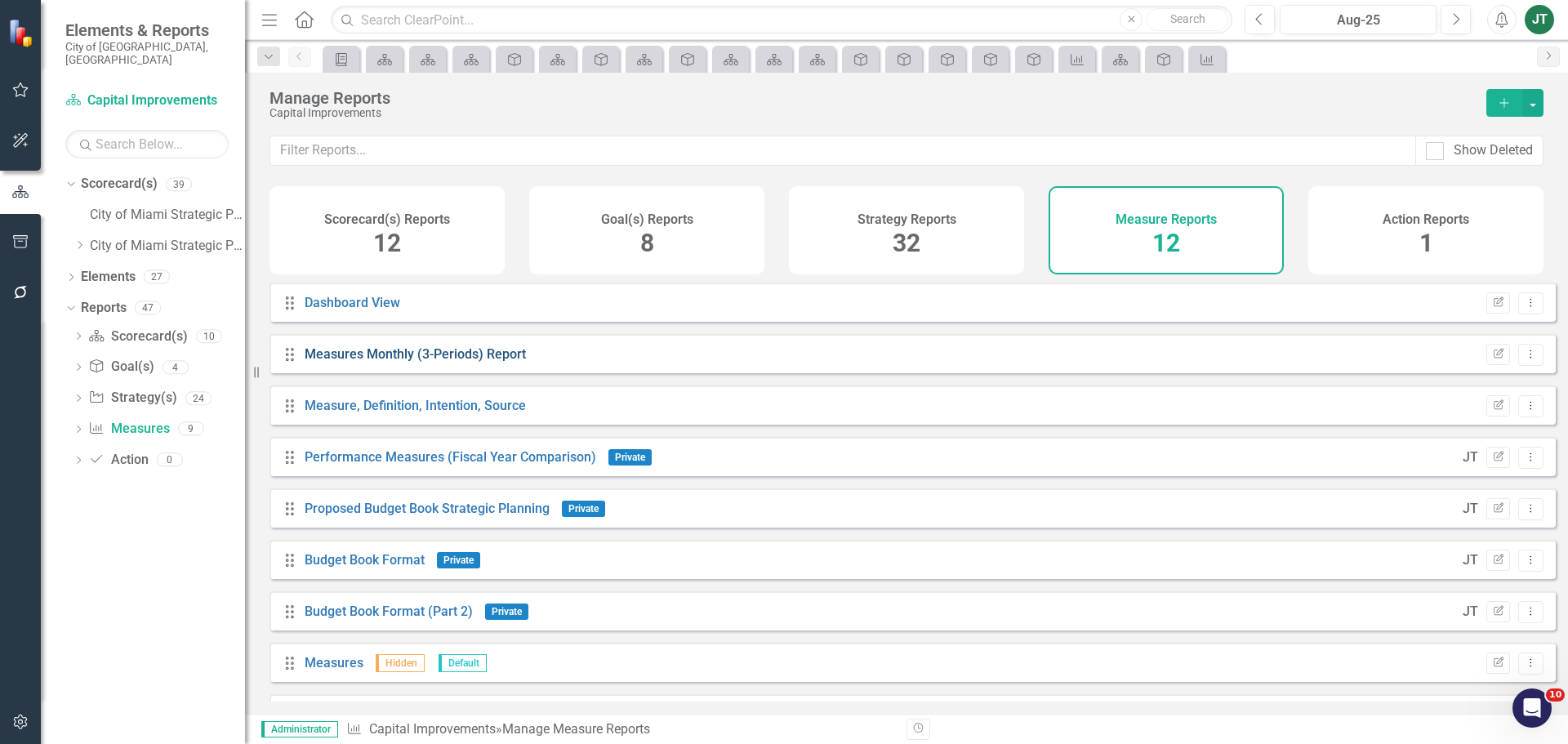
click at [420, 362] on link "Measures Monthly (3-Periods) Report" at bounding box center [415, 354] width 222 height 15
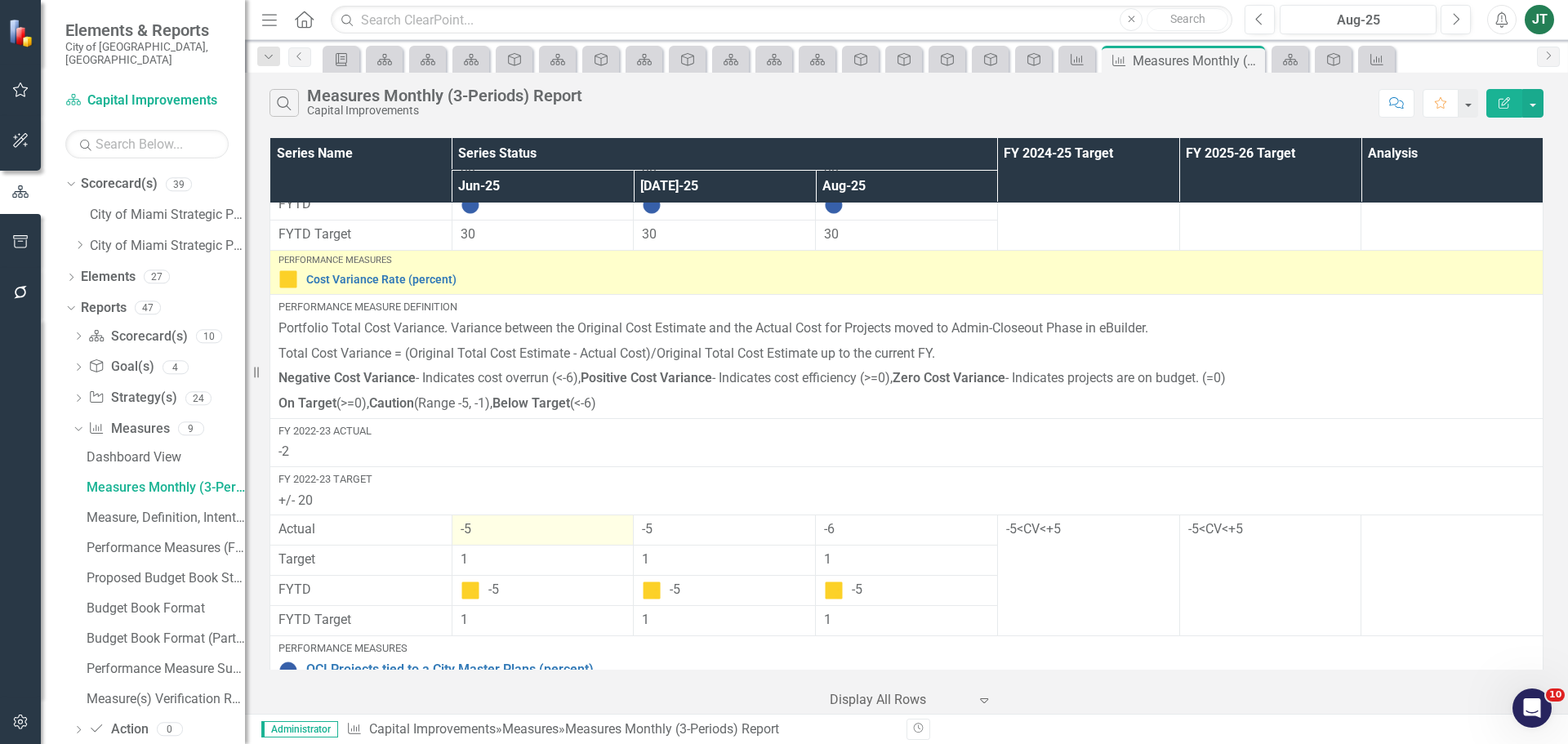
scroll to position [82, 0]
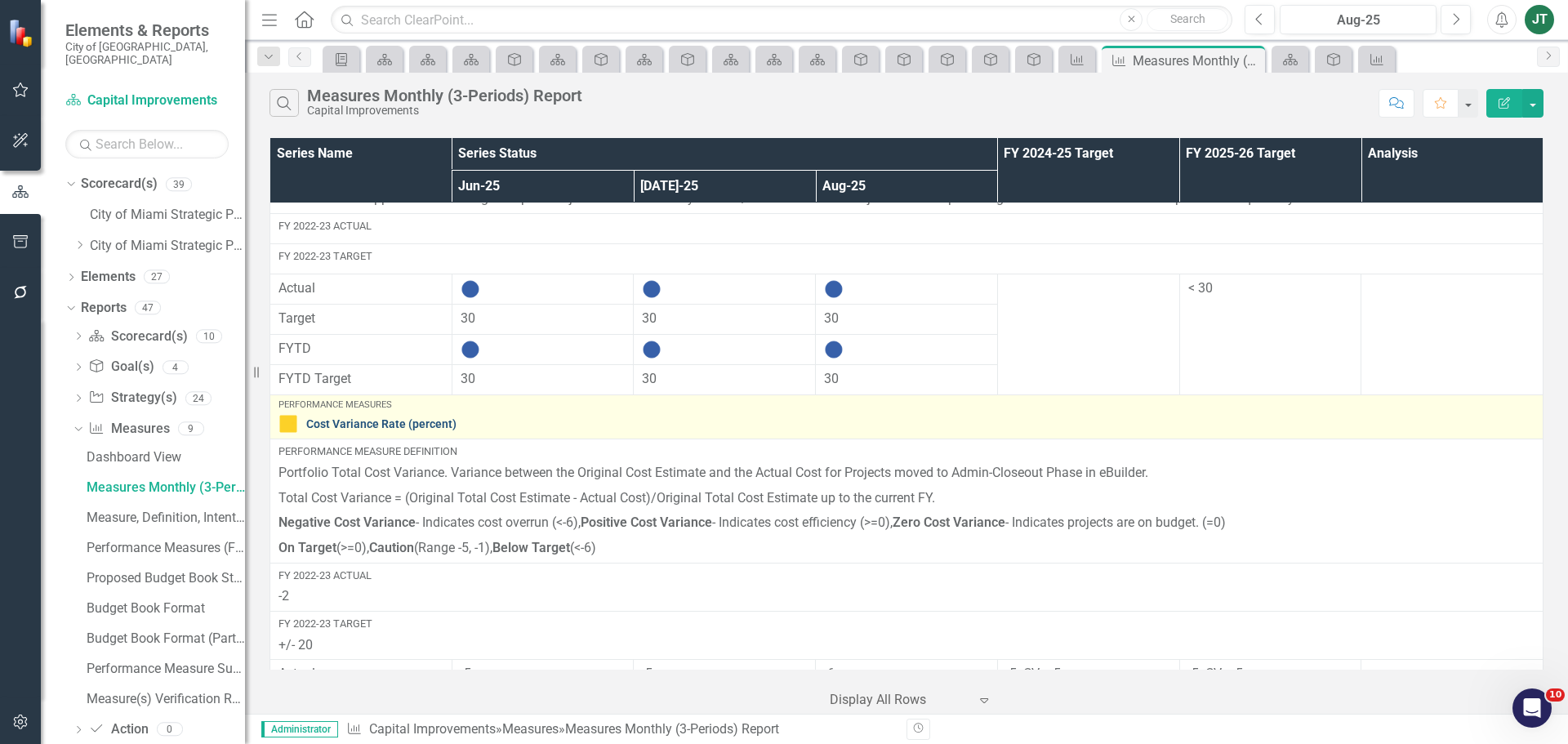
click at [379, 425] on link "Cost Variance Rate (percent)" at bounding box center [921, 424] width 1228 height 12
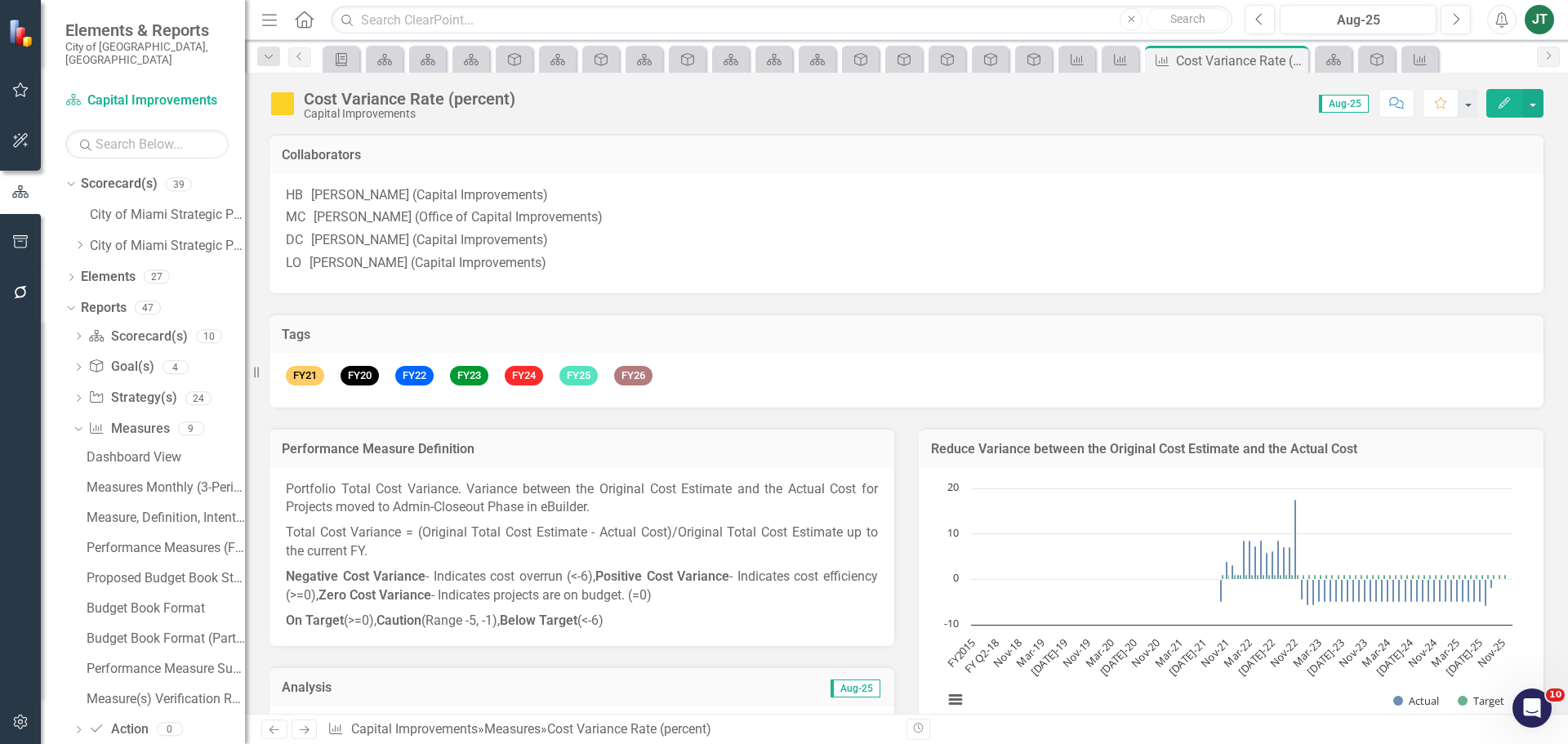
click at [1509, 108] on icon "Edit" at bounding box center [1504, 102] width 14 height 11
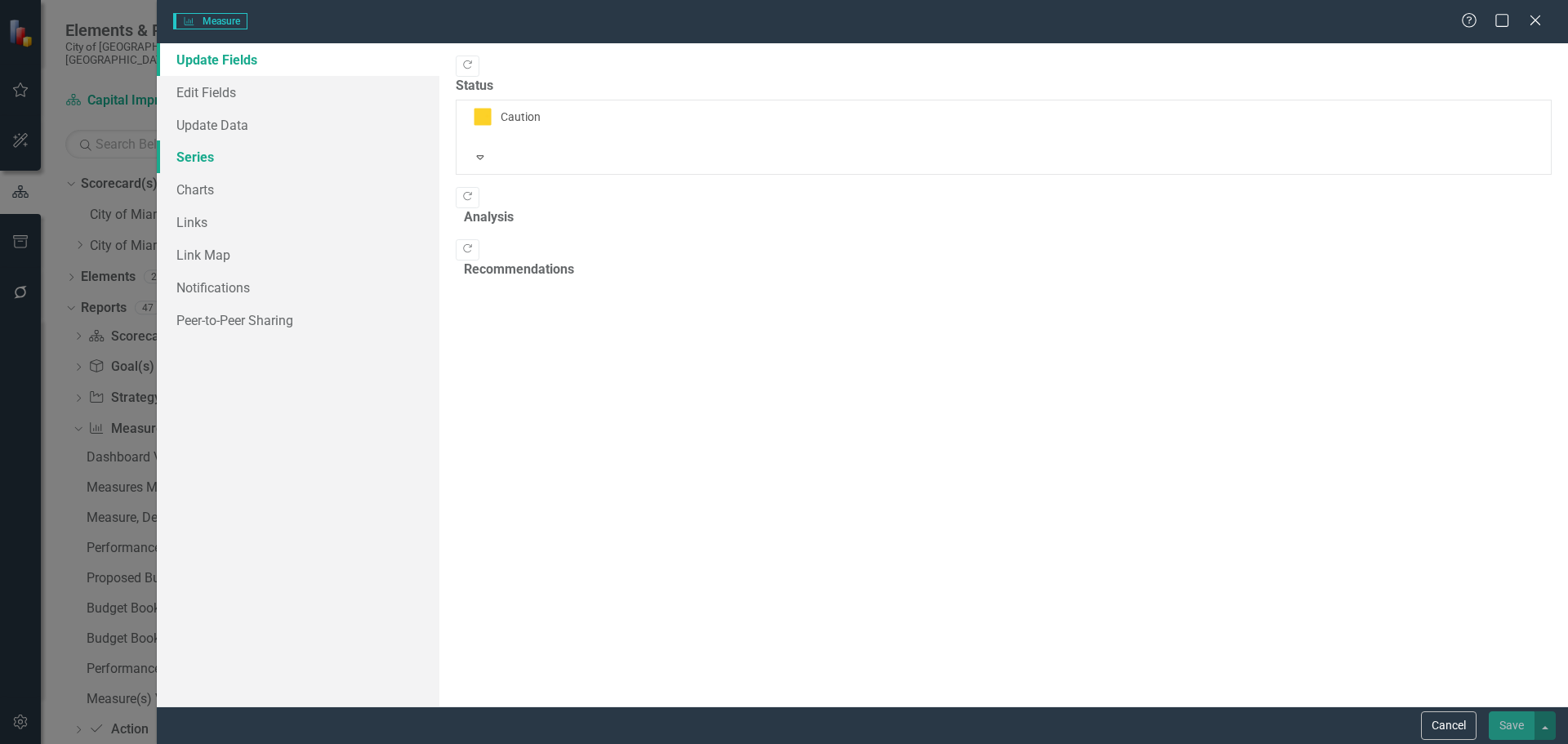
click at [195, 154] on link "Series" at bounding box center [298, 156] width 283 height 32
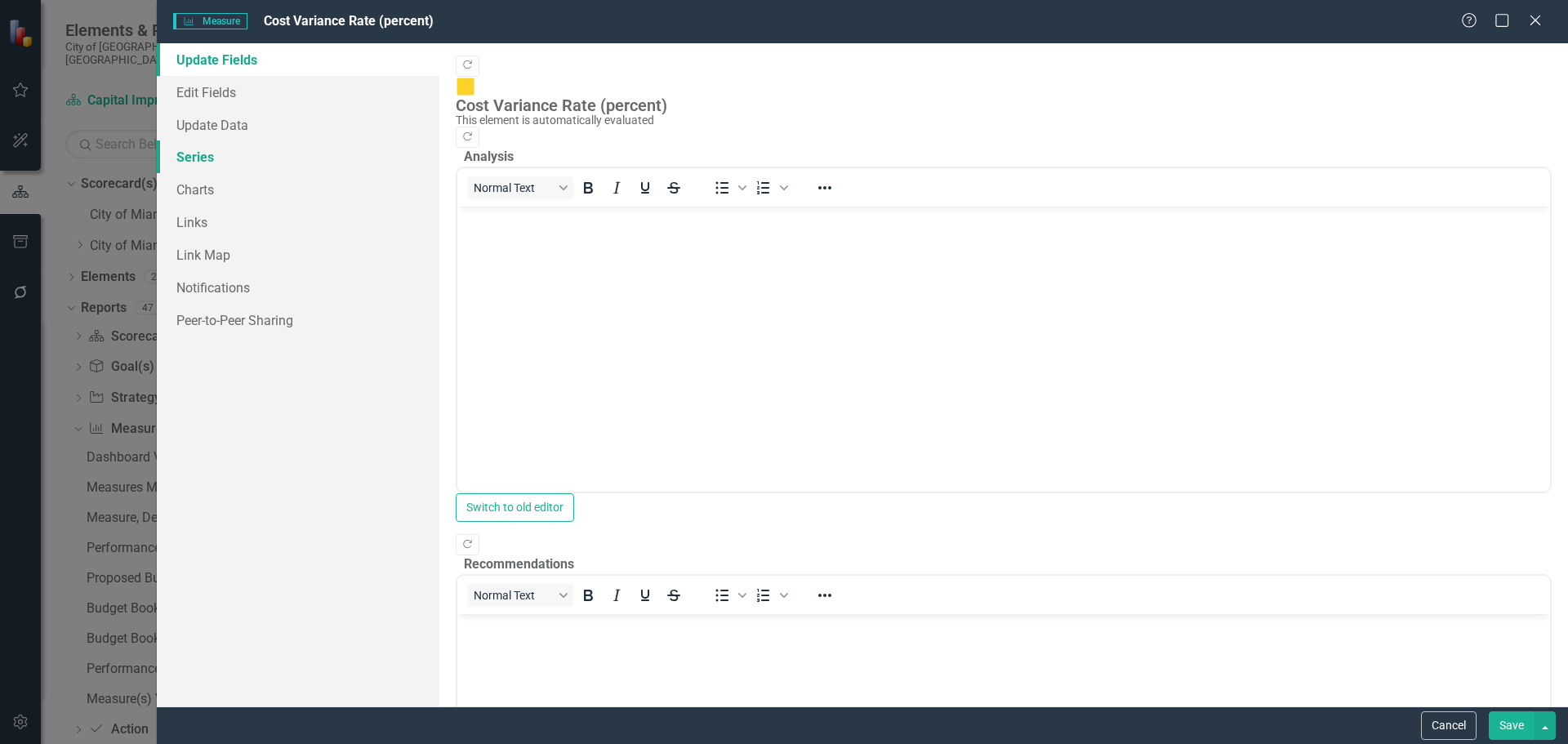
click at [211, 156] on link "Series" at bounding box center [298, 156] width 283 height 32
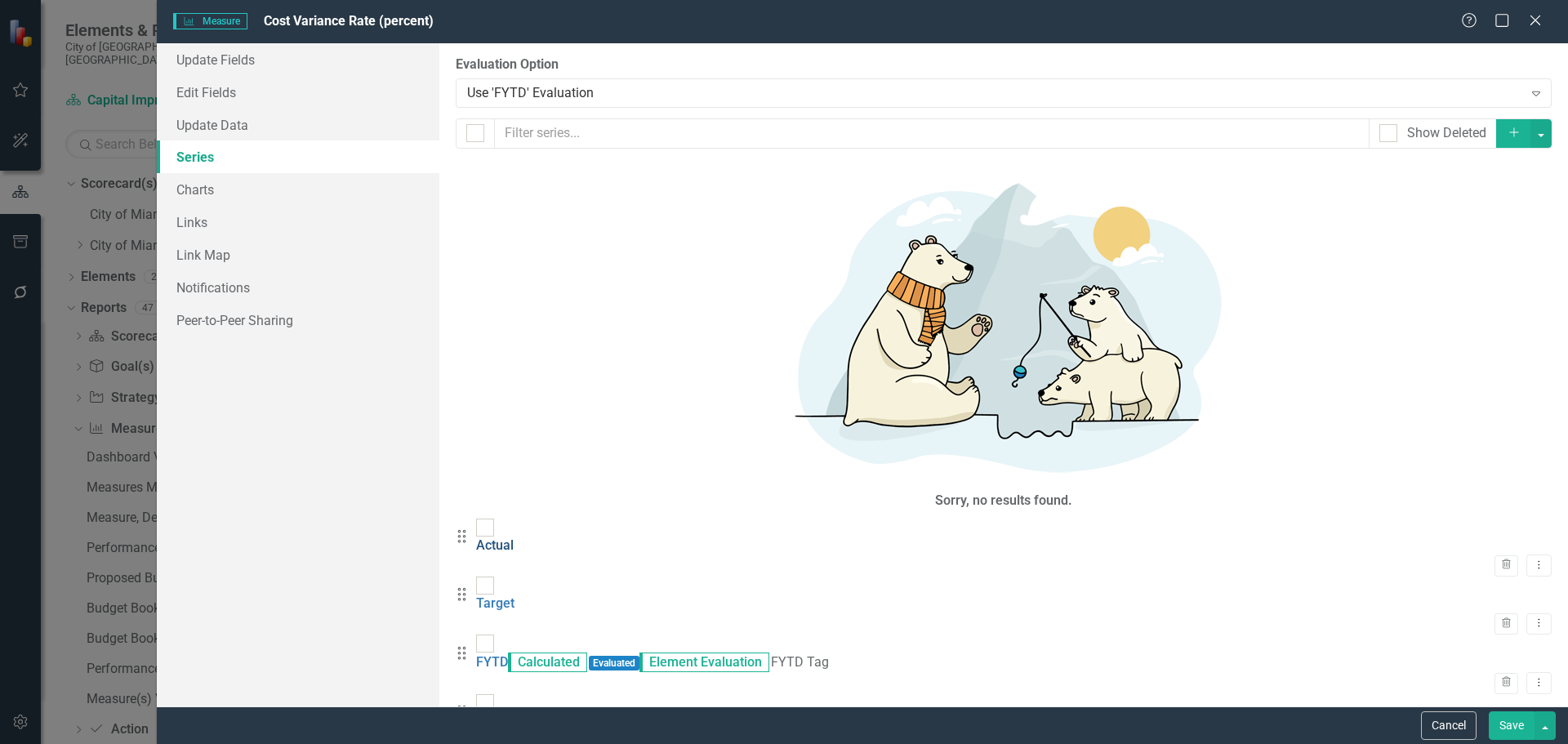
click at [514, 538] on link "Actual" at bounding box center [495, 545] width 37 height 15
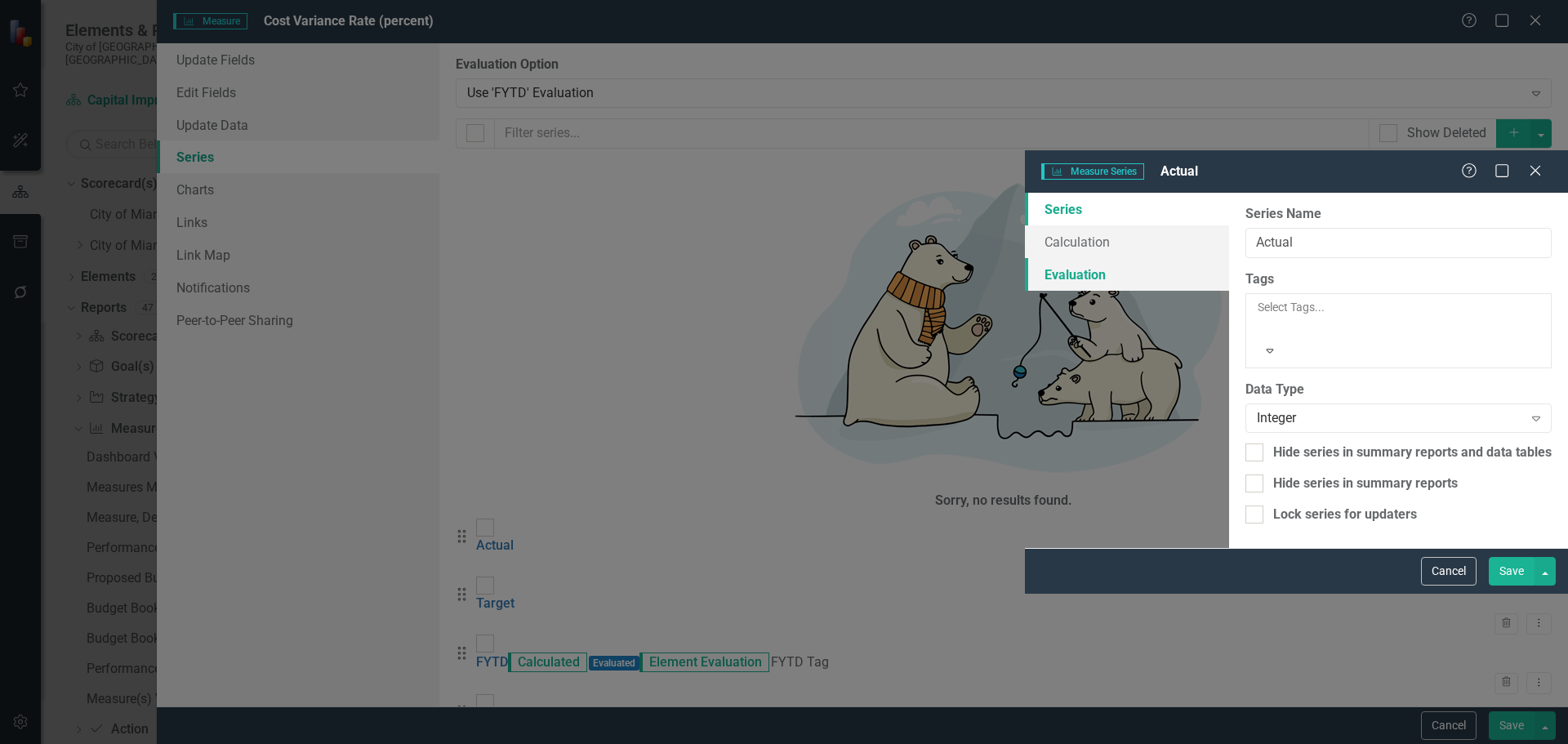
click at [1025, 258] on link "Evaluation" at bounding box center [1127, 274] width 204 height 32
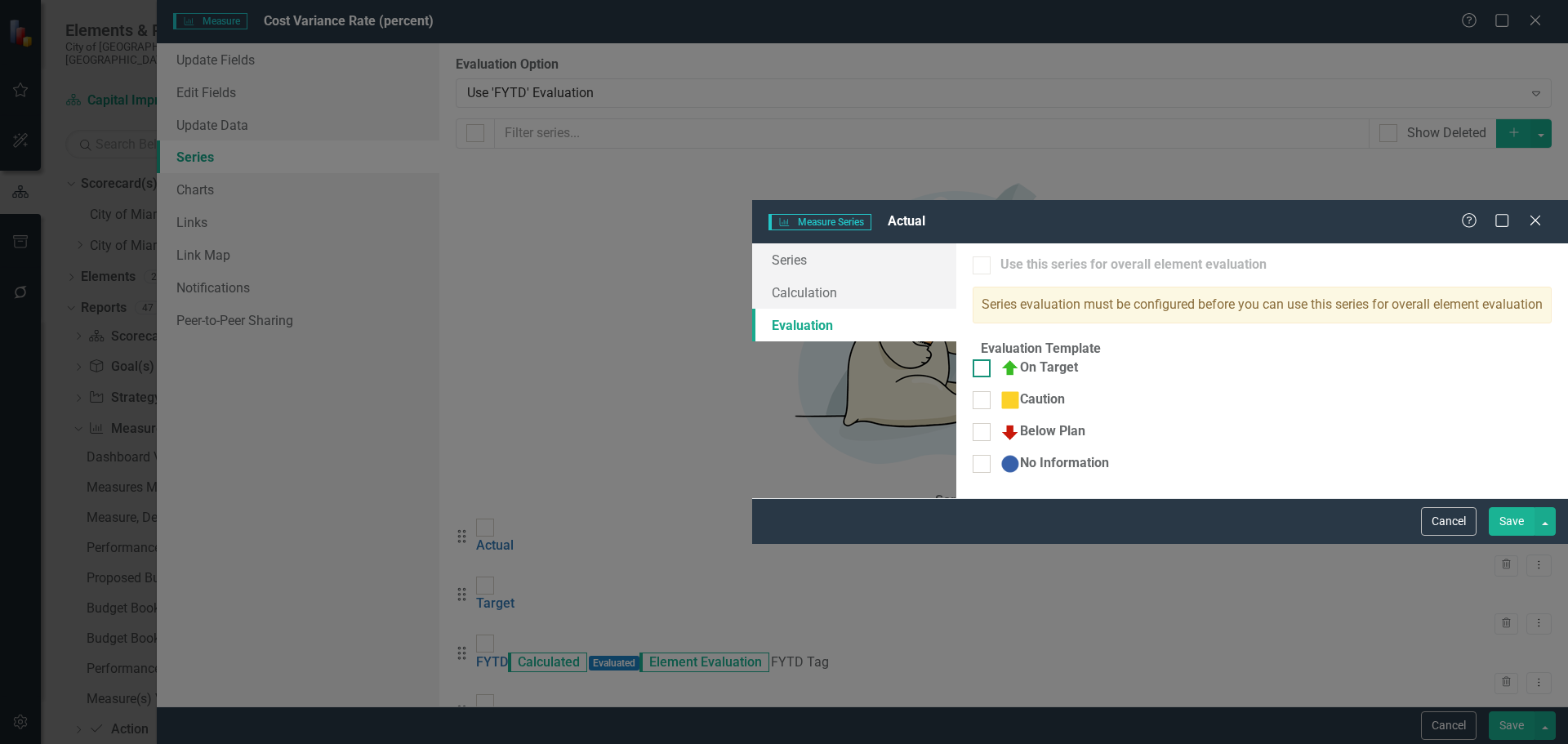
click at [973, 359] on div at bounding box center [981, 368] width 18 height 18
click at [973, 359] on input "On Target" at bounding box center [978, 364] width 11 height 11
checkbox input "true"
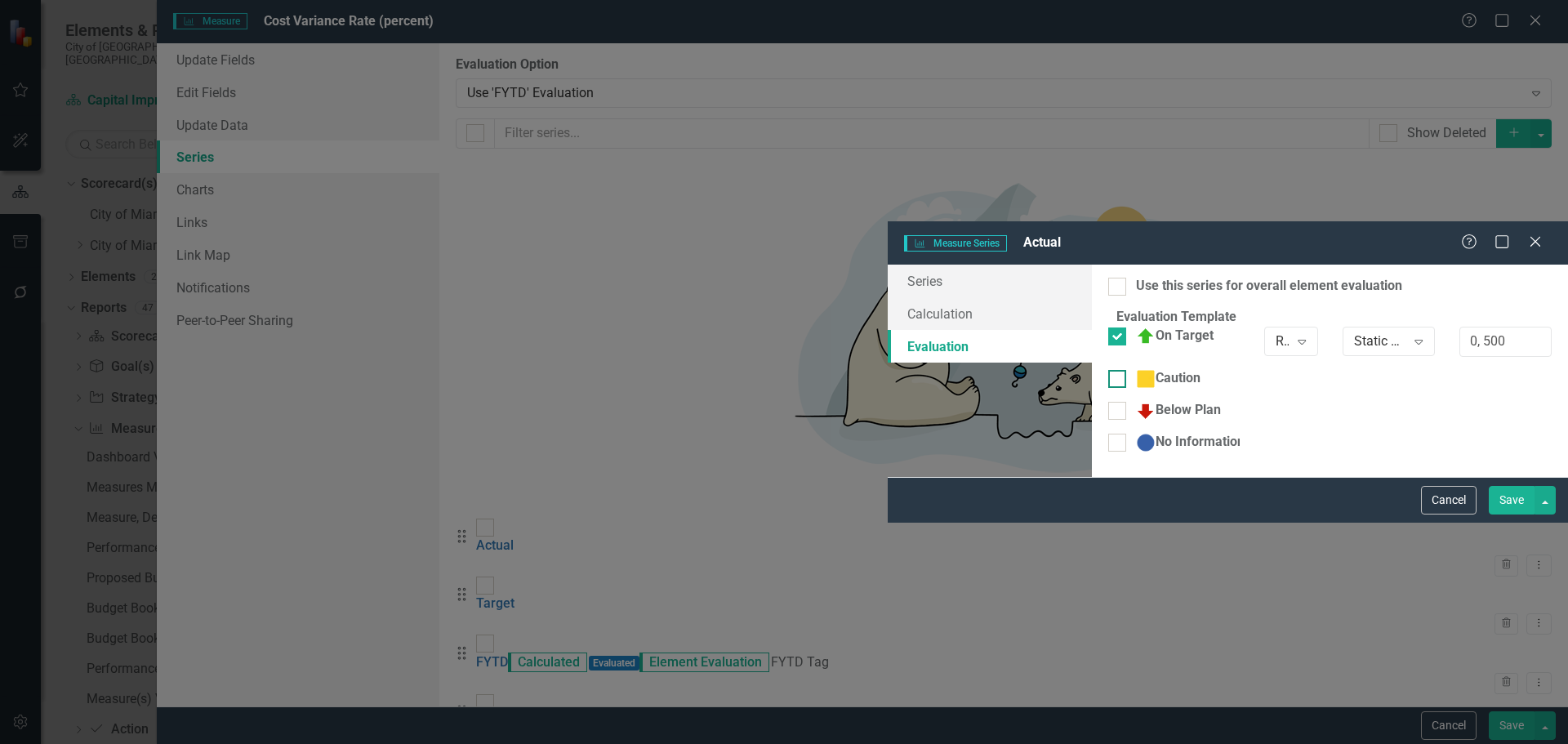
click at [1108, 370] on div at bounding box center [1117, 379] width 18 height 18
click at [1108, 370] on input "Caution" at bounding box center [1114, 375] width 11 height 11
checkbox input "true"
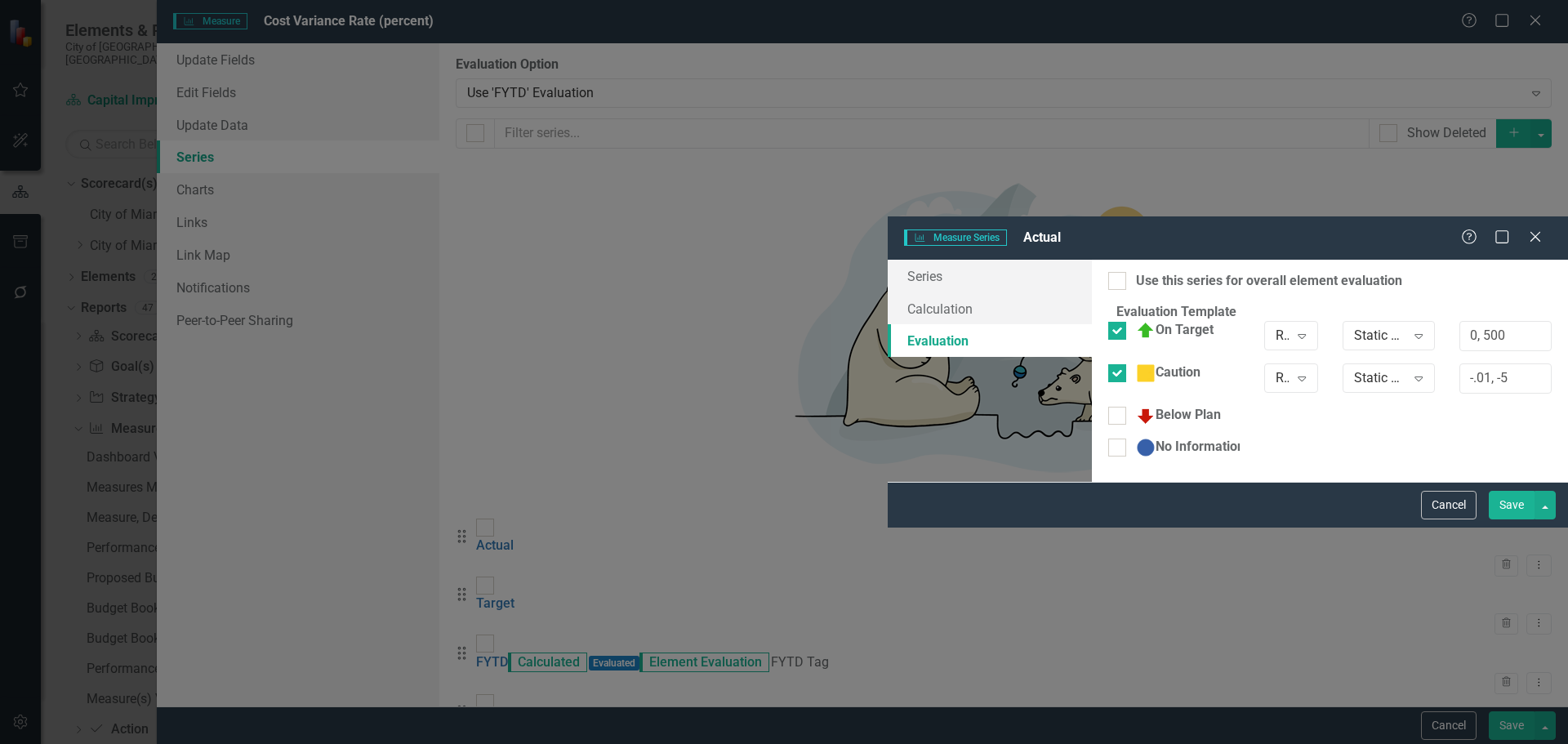
click at [1097, 364] on div "Caution Range Expand Static Value Expand -.01, -5" at bounding box center [1330, 385] width 468 height 42
click at [1108, 407] on input "Below Plan" at bounding box center [1114, 412] width 11 height 11
checkbox input "true"
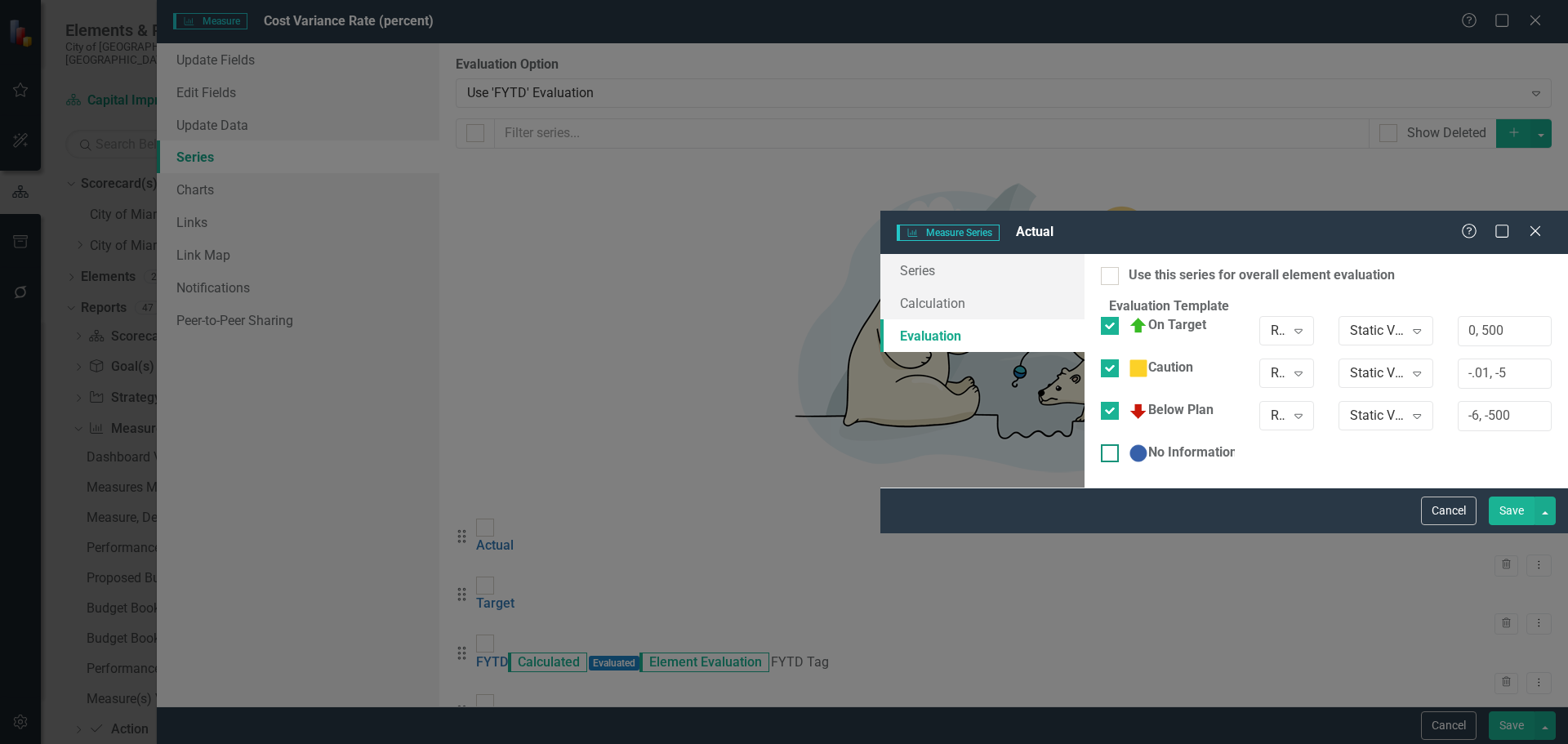
click at [1101, 444] on input "No Information" at bounding box center [1106, 449] width 11 height 11
checkbox input "true"
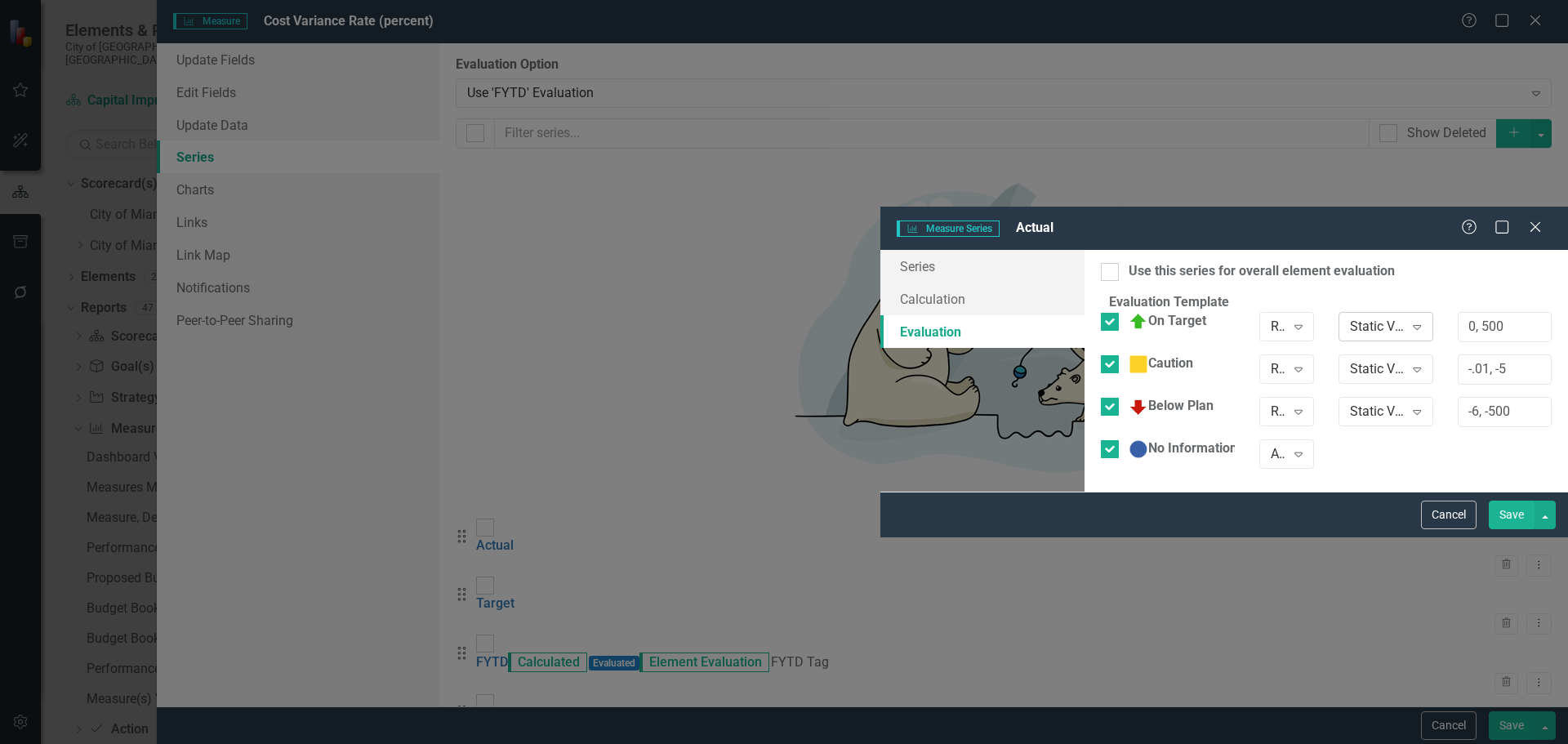
click at [1351, 318] on div "Static Value" at bounding box center [1377, 327] width 54 height 19
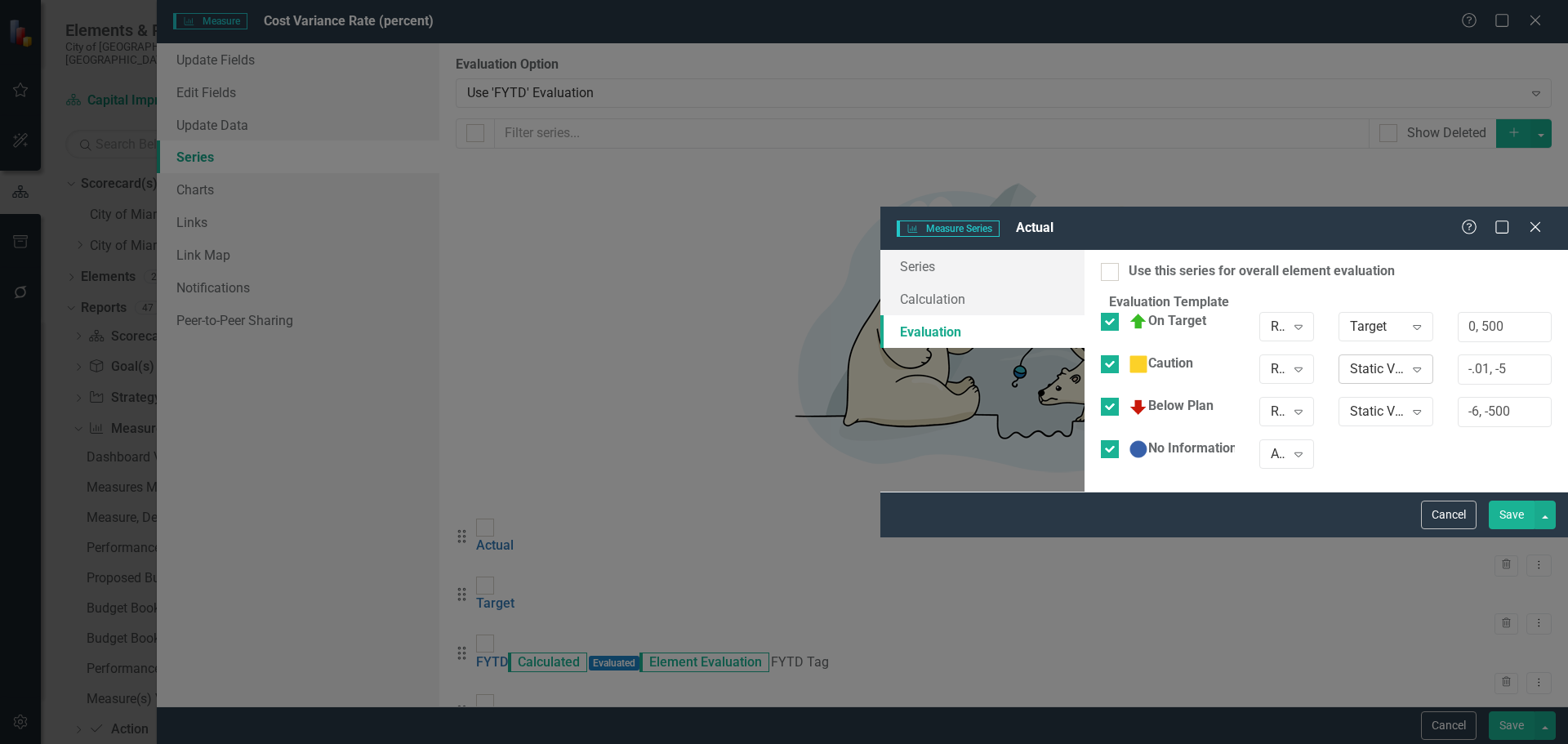
click at [1351, 359] on div "Static Value" at bounding box center [1377, 369] width 54 height 19
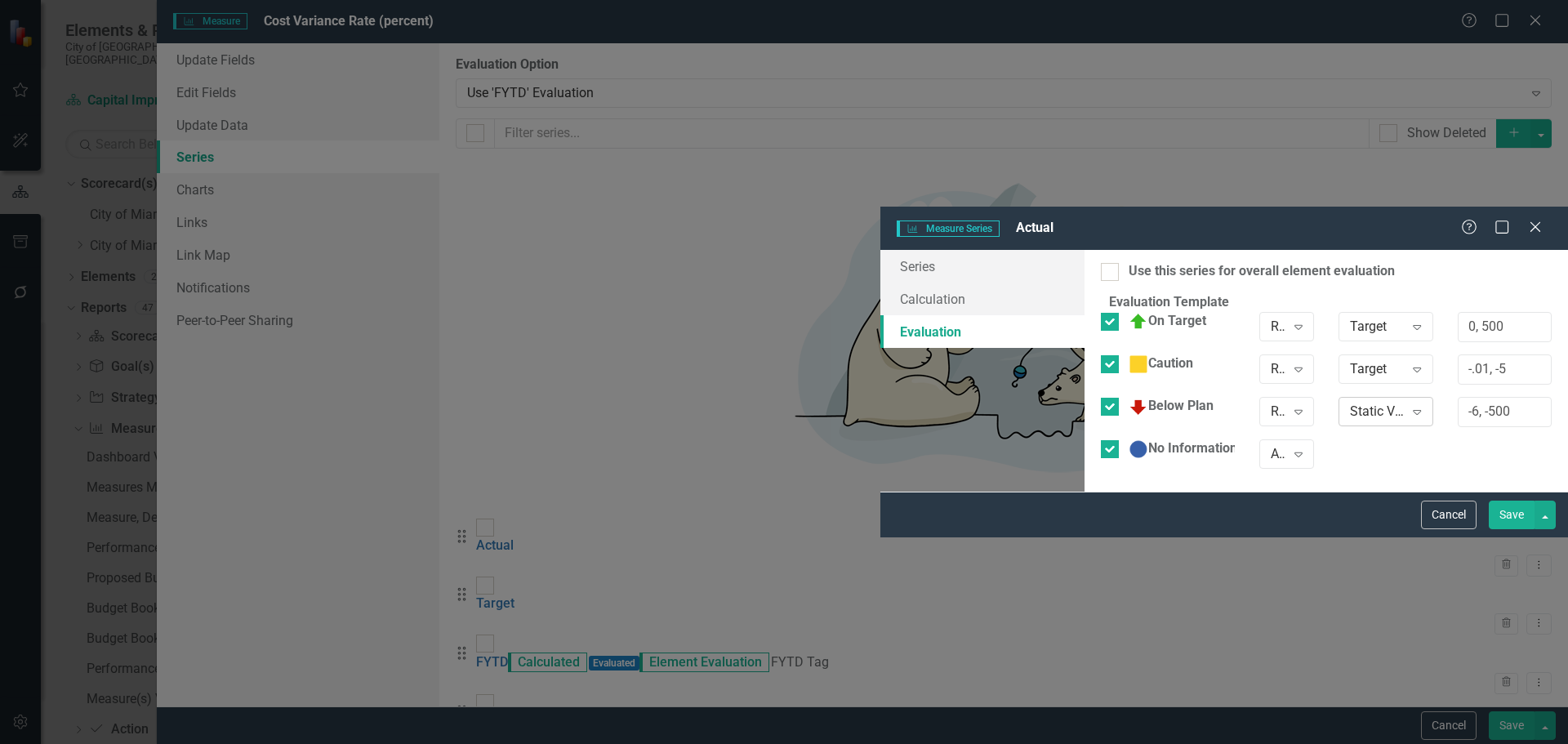
click at [1351, 402] on div "Static Value" at bounding box center [1377, 411] width 54 height 19
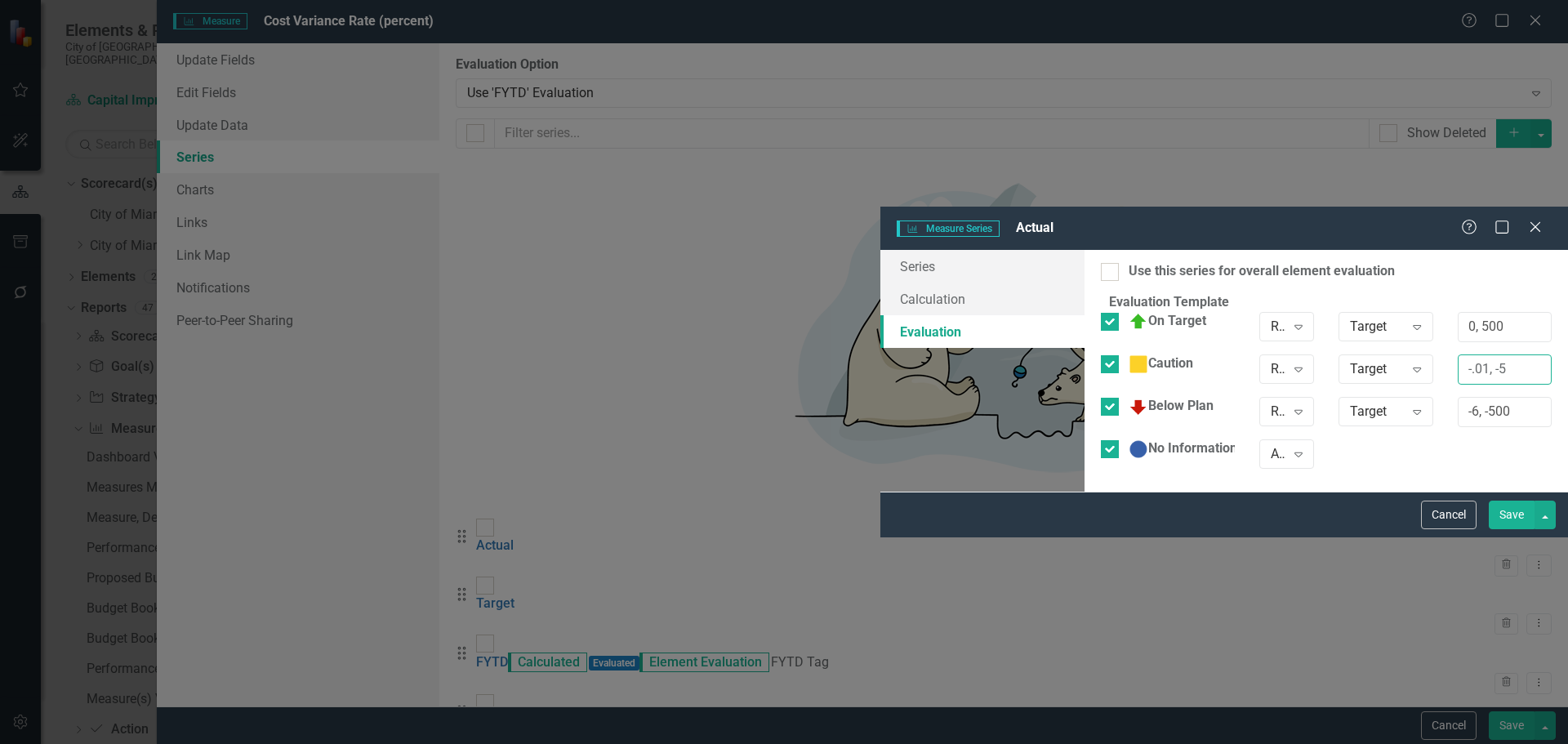
click at [1458, 354] on input "-.01, -5" at bounding box center [1505, 369] width 94 height 31
type input "-.01, -5.99"
click at [1518, 529] on button "Save" at bounding box center [1512, 515] width 46 height 29
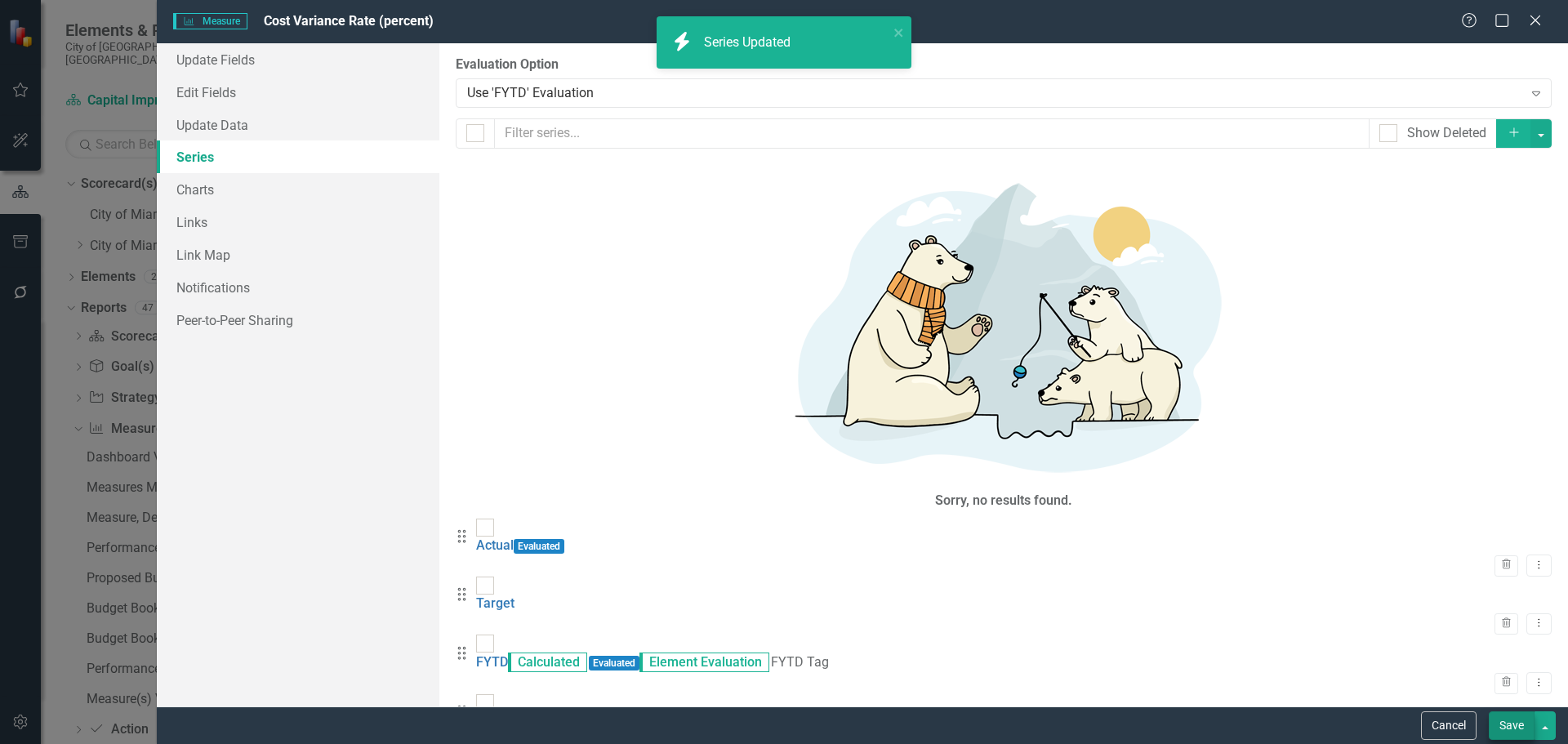
click at [1504, 719] on button "Save" at bounding box center [1512, 726] width 46 height 29
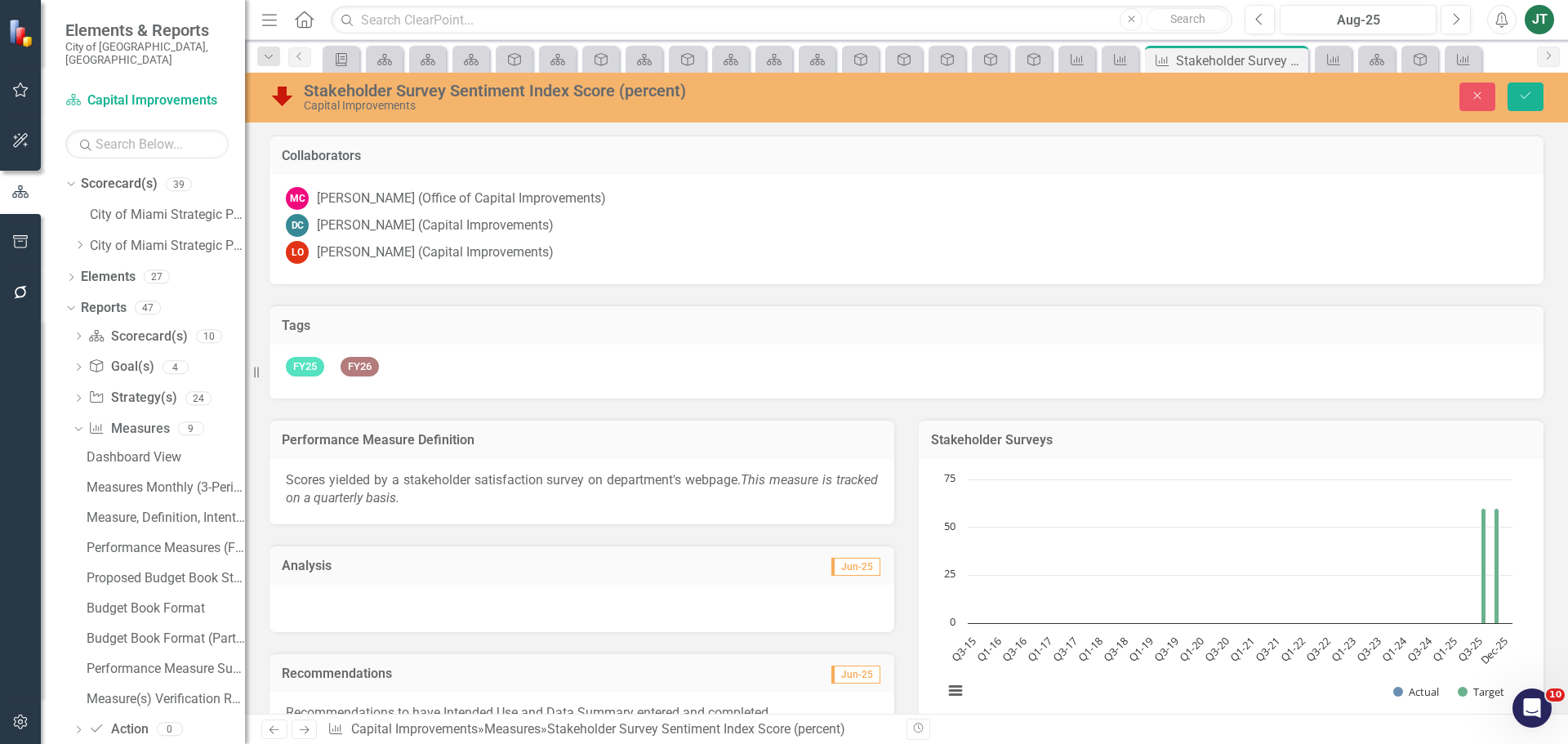
scroll to position [1224, 0]
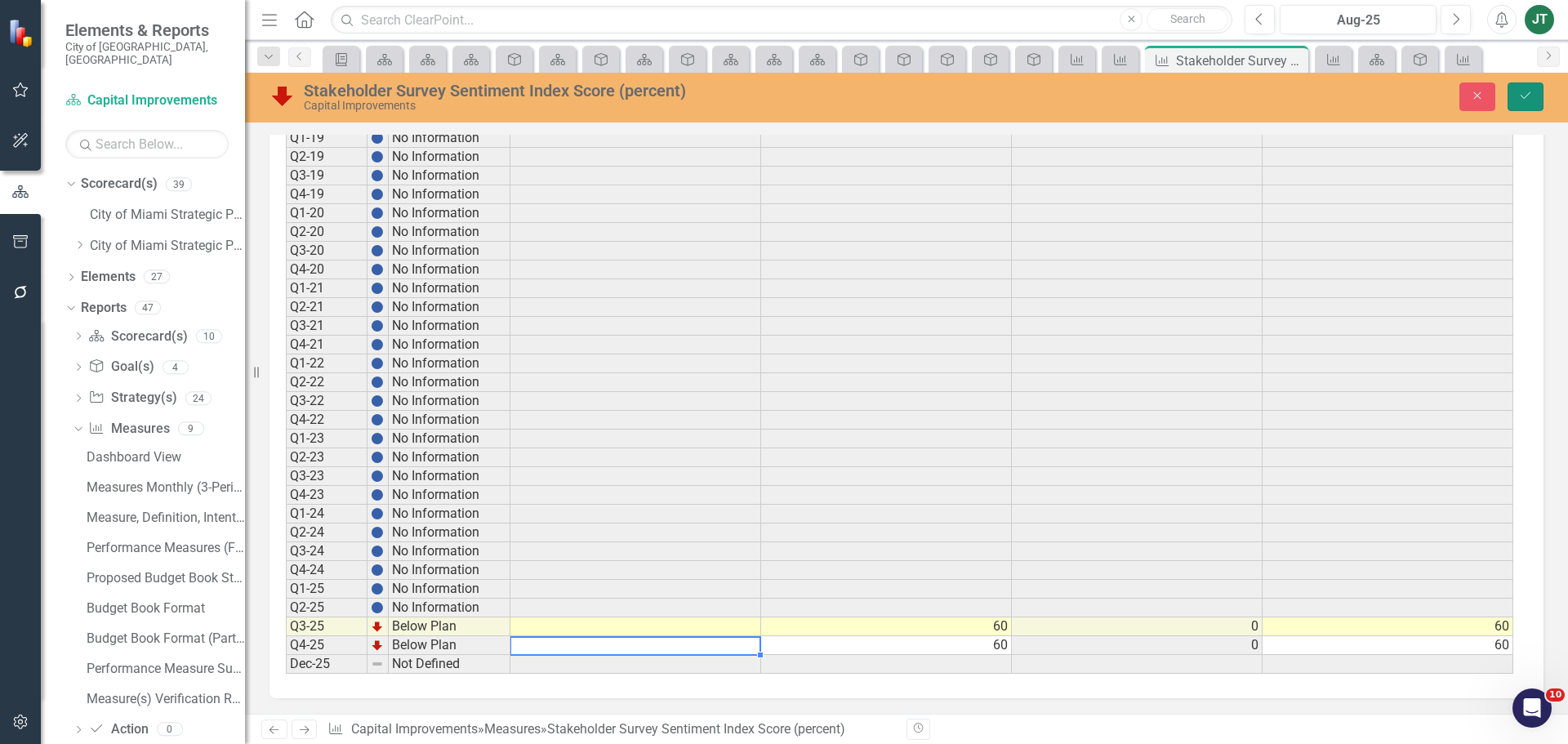
click at [1524, 102] on button "Save" at bounding box center [1526, 97] width 36 height 29
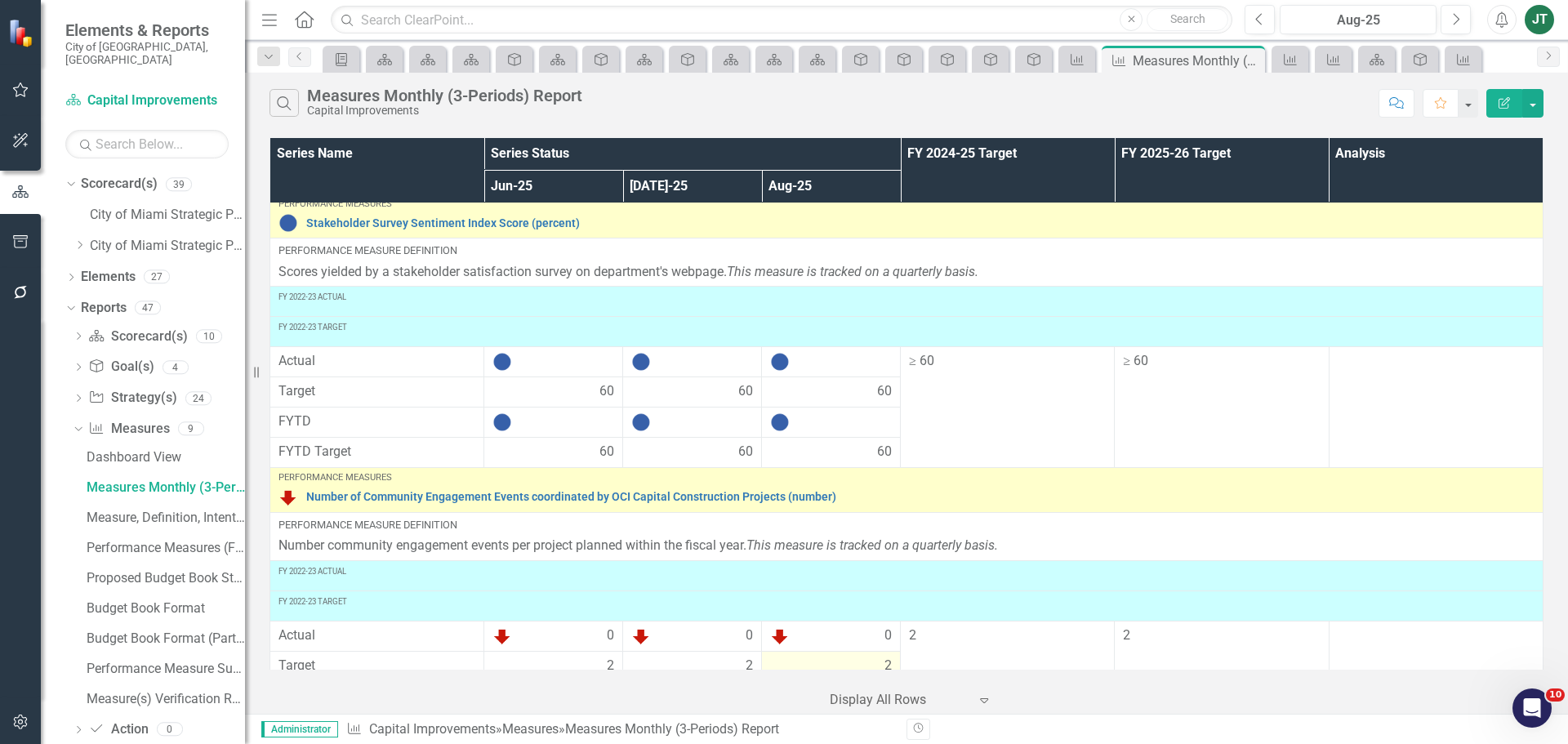
scroll to position [1703, 0]
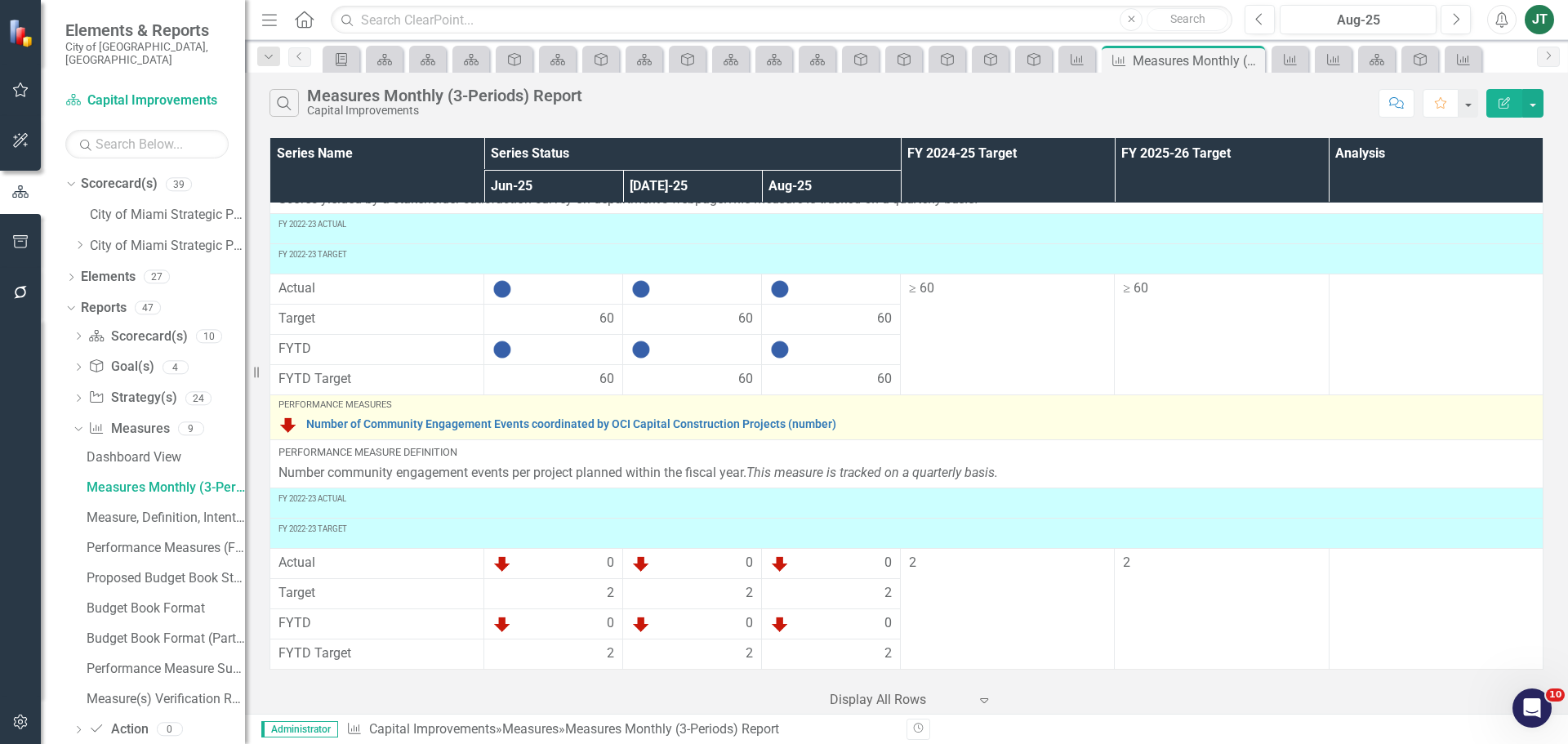
click at [413, 433] on div "Number of Community Engagement Events coordinated by OCI Capital Construction P…" at bounding box center [906, 425] width 1256 height 20
click at [424, 422] on link "Number of Community Engagement Events coordinated by OCI Capital Construction P…" at bounding box center [921, 424] width 1228 height 12
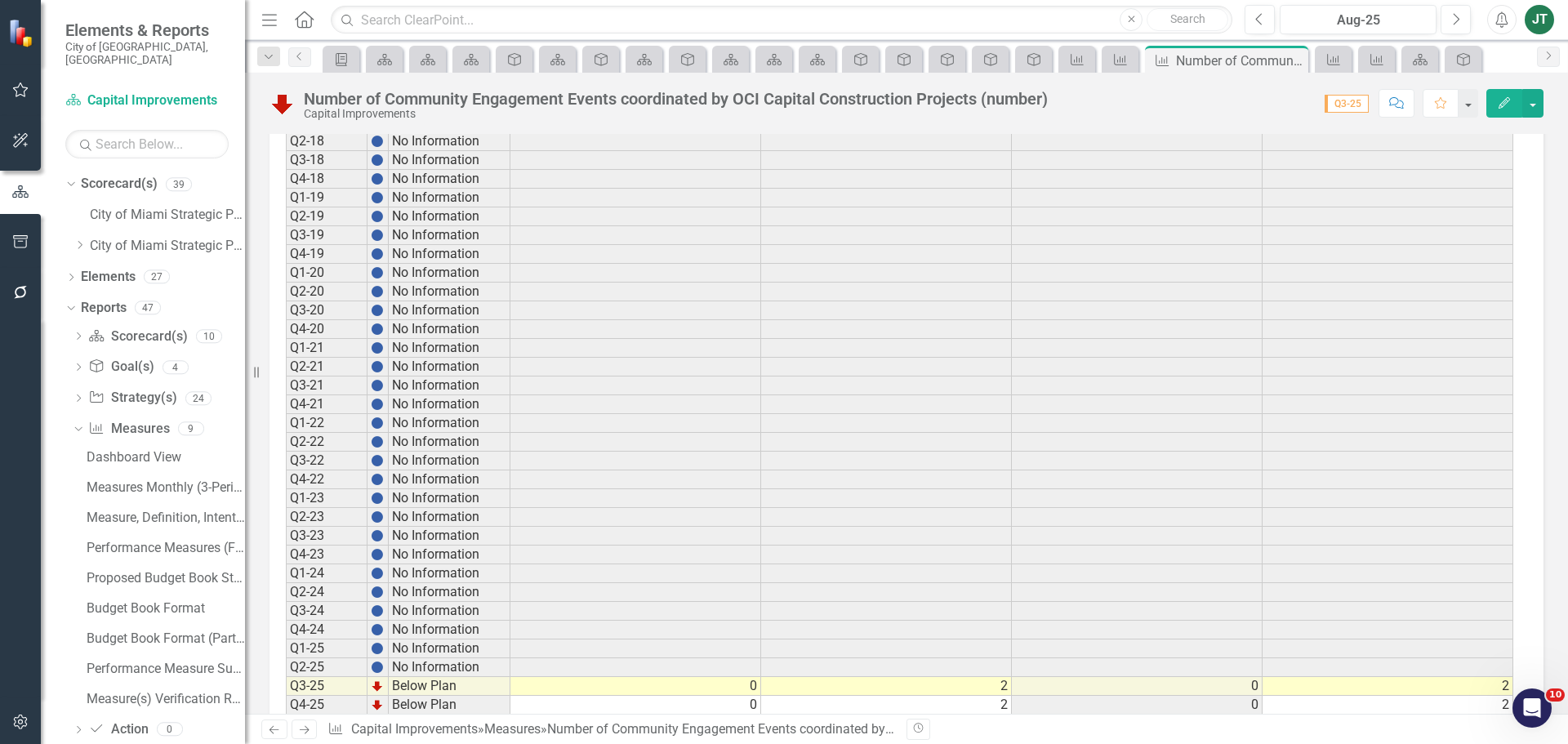
scroll to position [1181, 0]
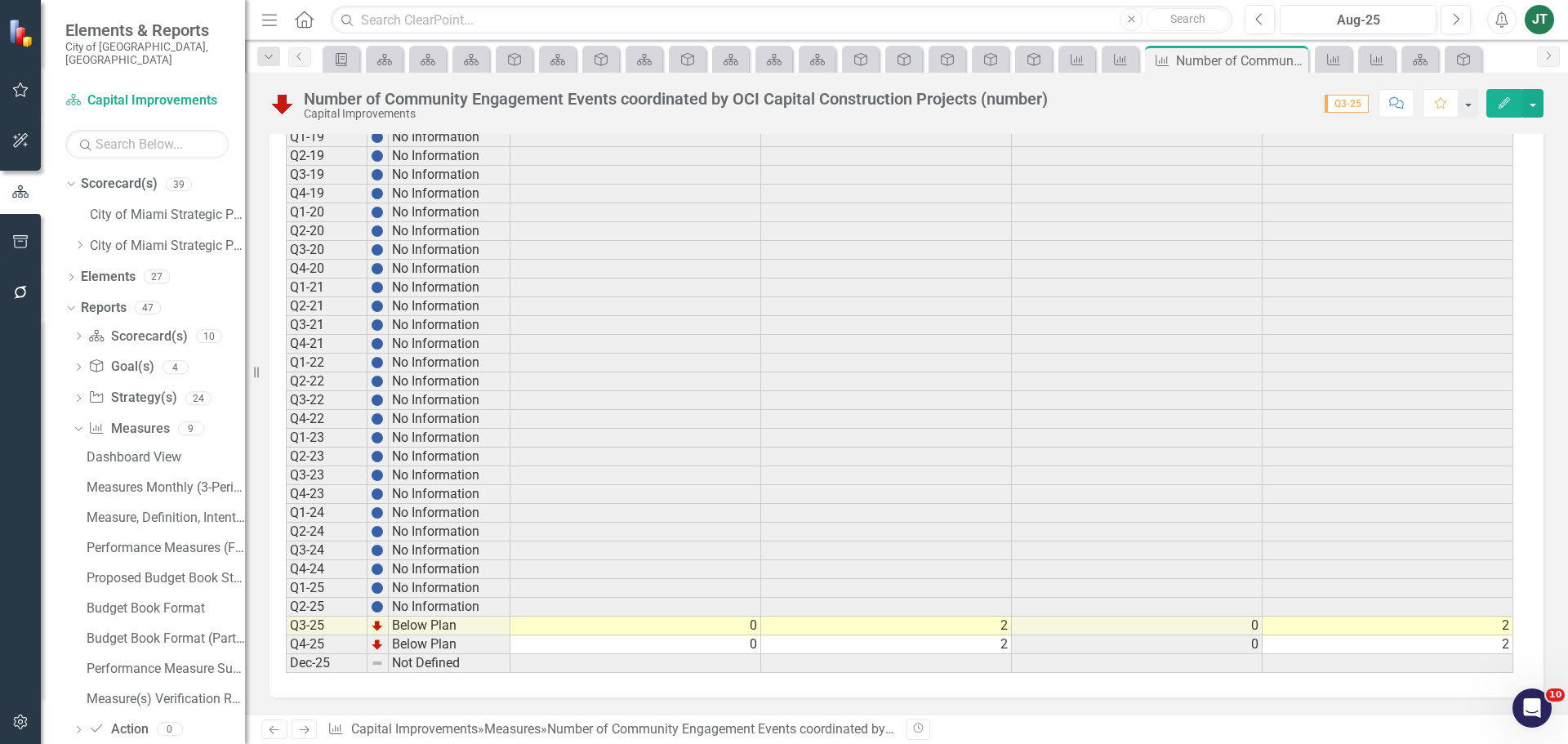
click at [754, 628] on td "0" at bounding box center [635, 626] width 251 height 19
type textarea "0"
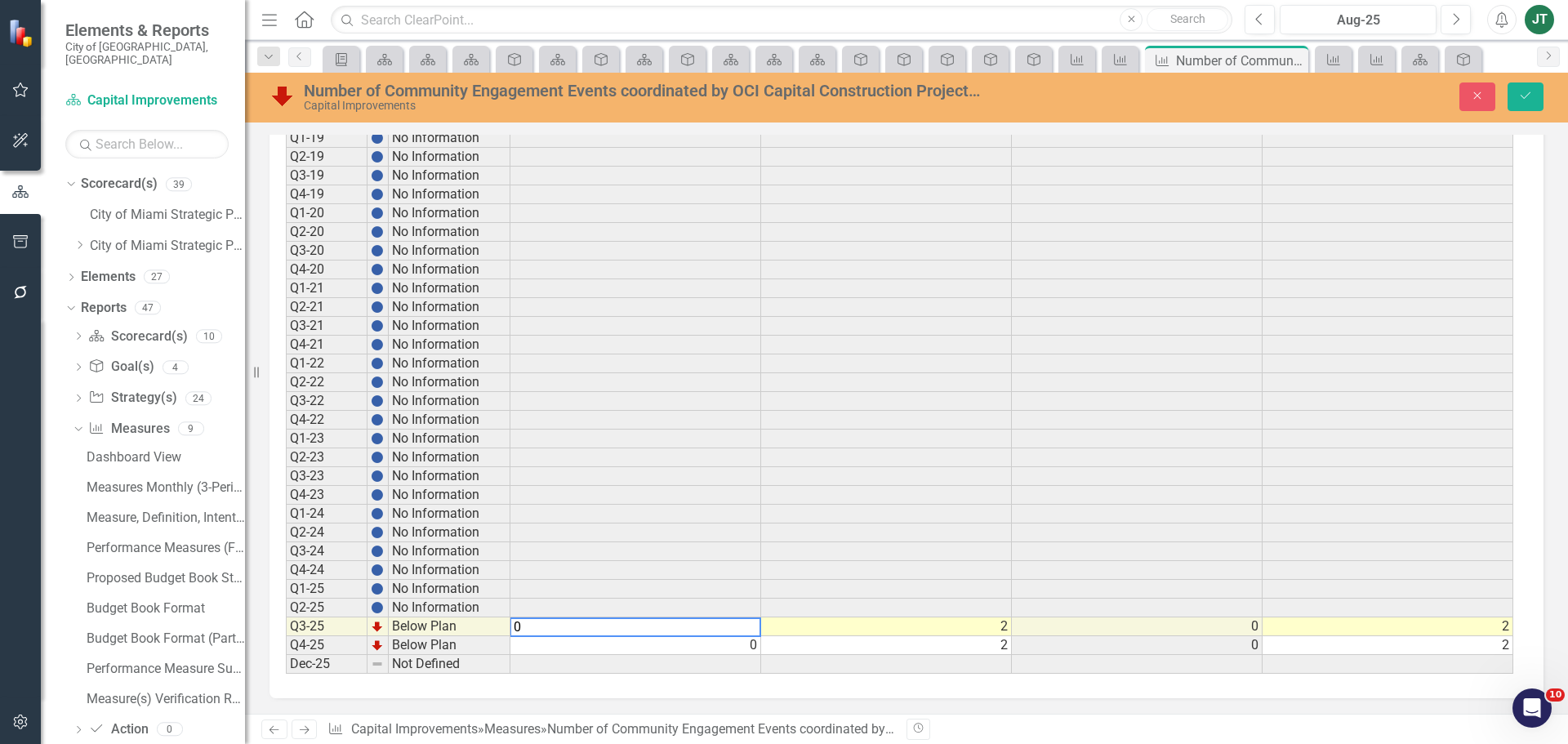
drag, startPoint x: 756, startPoint y: 630, endPoint x: 252, endPoint y: 617, distance: 504.2
click at [252, 617] on div "Elements & Reports City of Miami, FL Scorecard(s) Capital Improvements Search D…" at bounding box center [784, 372] width 1568 height 744
click at [693, 647] on td "0" at bounding box center [635, 645] width 251 height 19
type textarea "0"
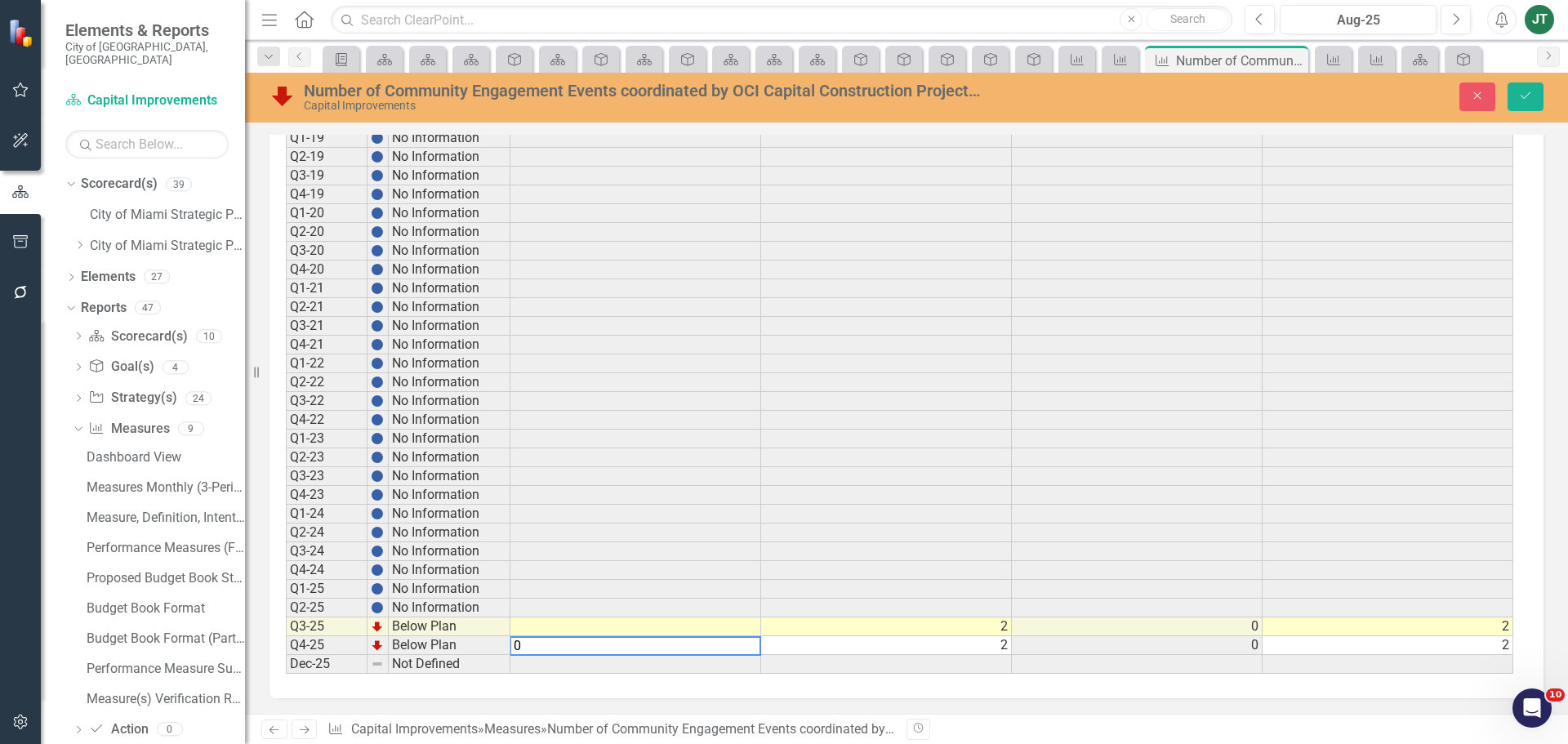
drag, startPoint x: 708, startPoint y: 651, endPoint x: 313, endPoint y: 633, distance: 395.4
click at [313, 633] on div "Period Status Actual Target FYTD FYTD Target Q3-15 No Information Q4-15 No Info…" at bounding box center [900, 260] width 1229 height 828
click at [1527, 86] on button "Save" at bounding box center [1526, 97] width 36 height 29
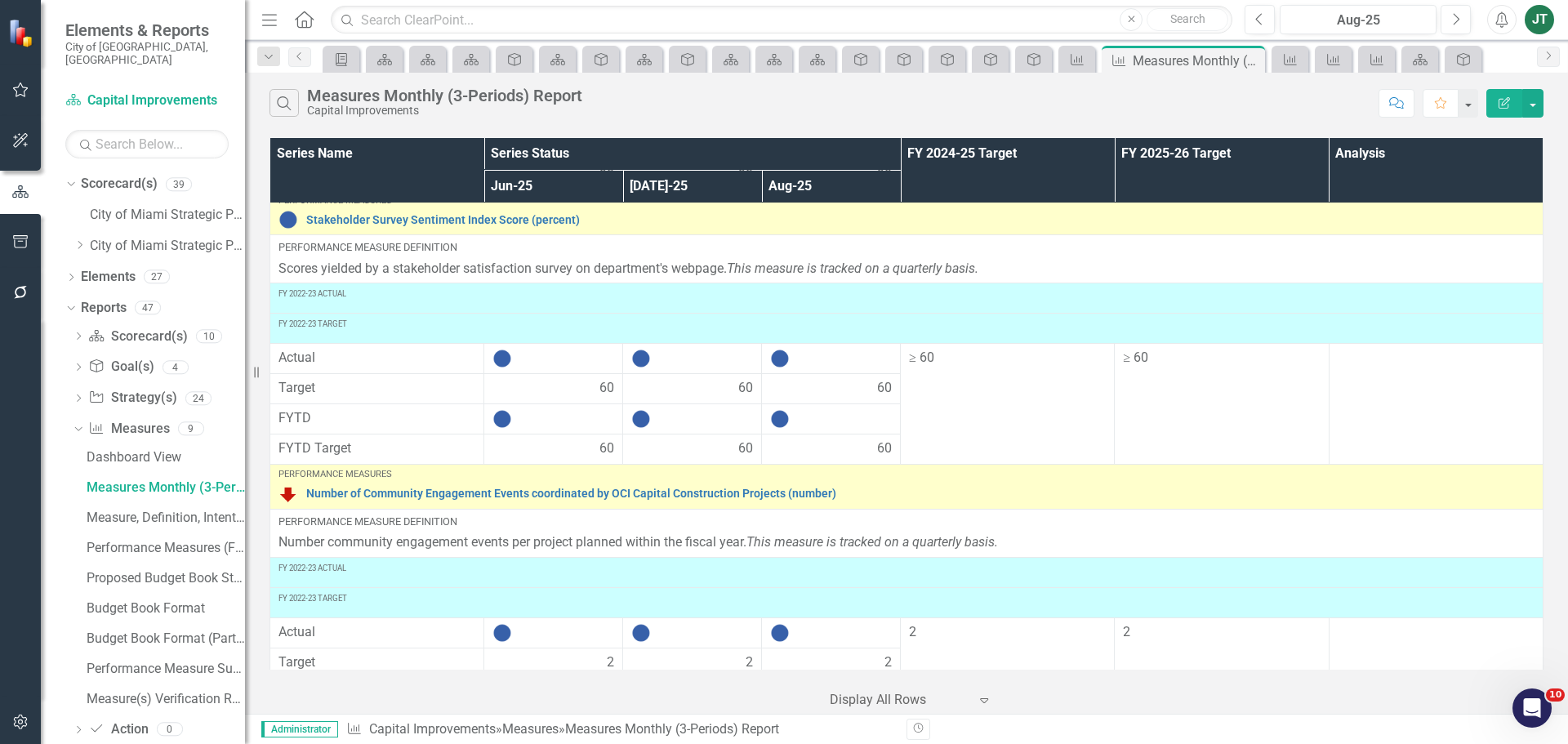
scroll to position [1703, 0]
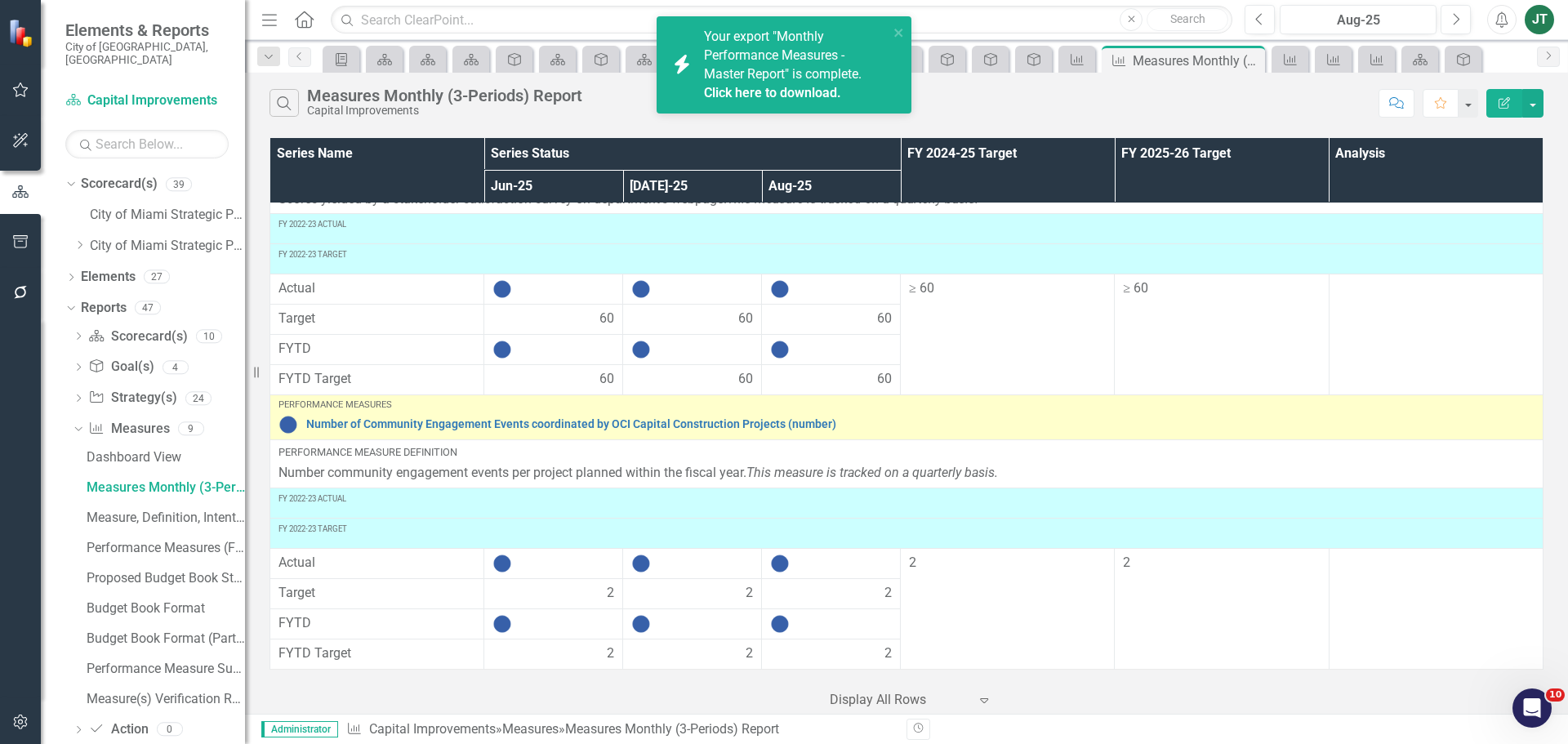
click at [820, 91] on link "Click here to download." at bounding box center [773, 93] width 138 height 15
